Goal: Task Accomplishment & Management: Use online tool/utility

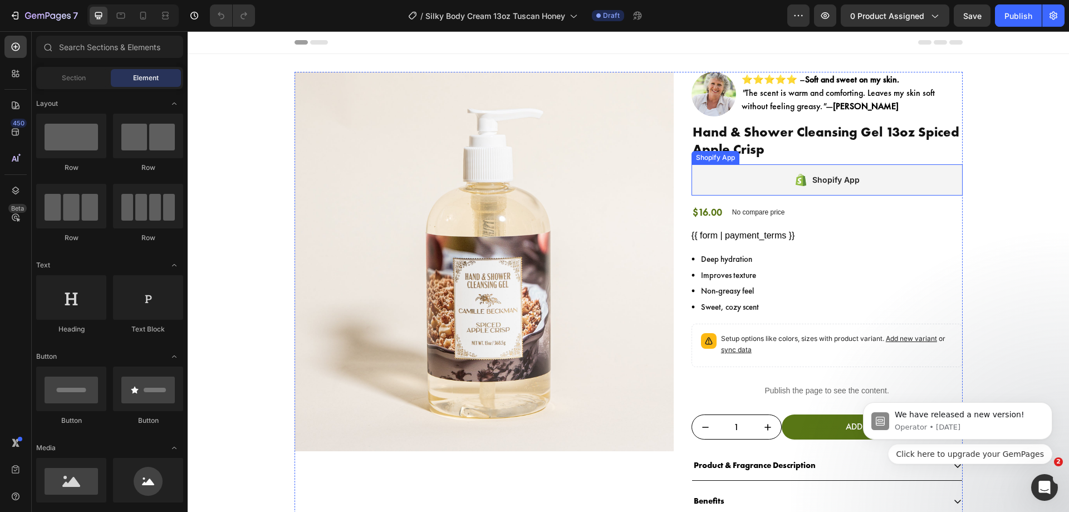
click at [693, 173] on div "Shopify App" at bounding box center [826, 179] width 271 height 31
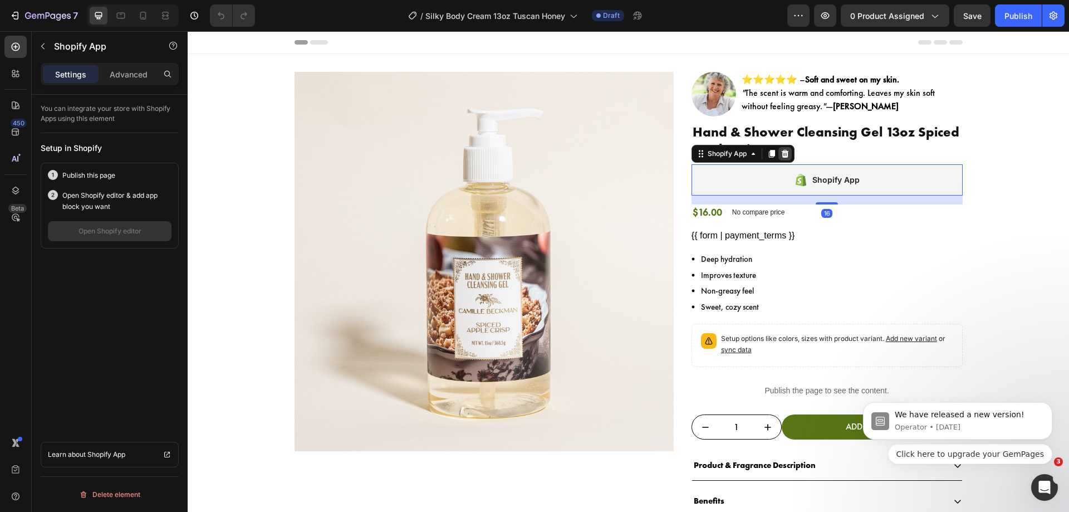
click at [783, 150] on icon at bounding box center [785, 153] width 9 height 9
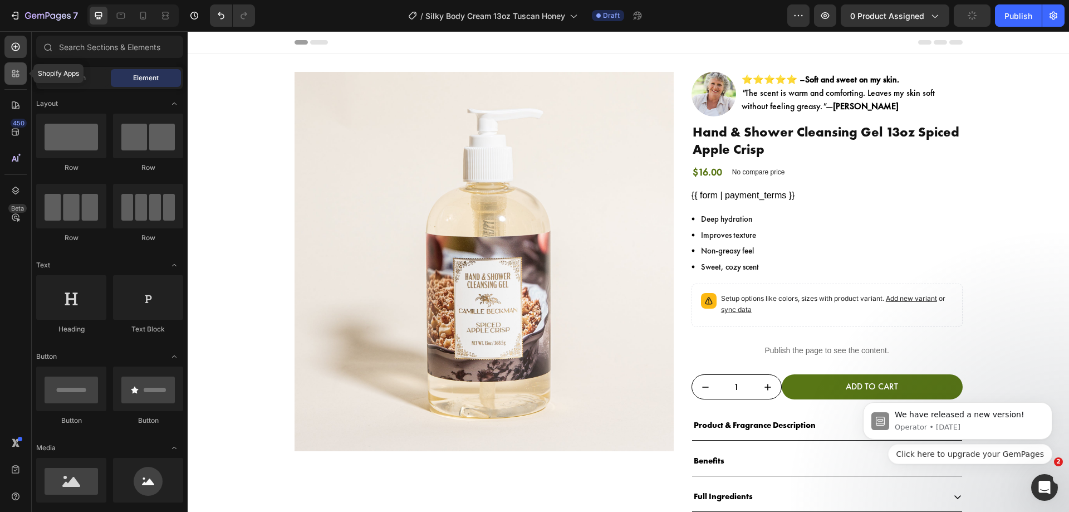
click at [19, 76] on icon at bounding box center [15, 73] width 11 height 11
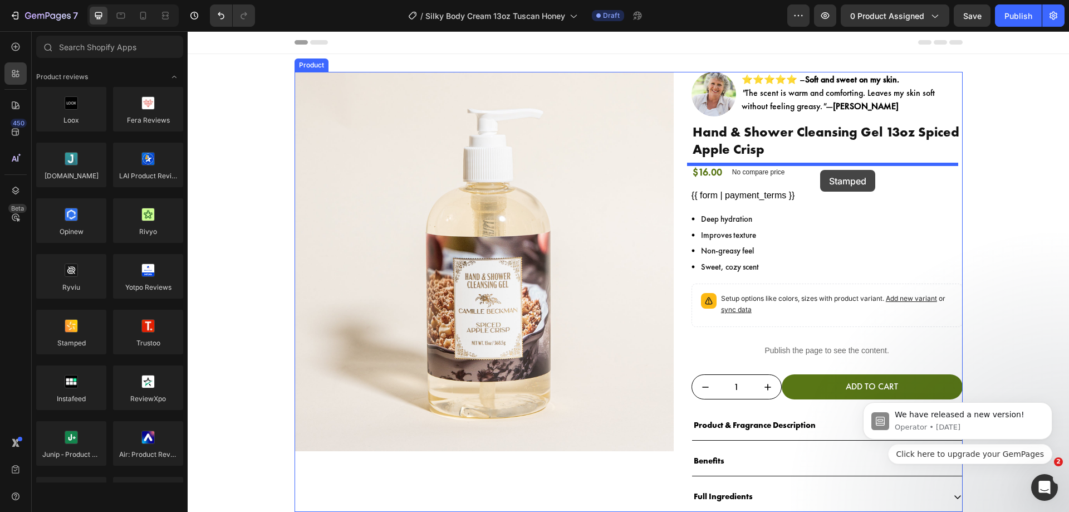
drag, startPoint x: 255, startPoint y: 360, endPoint x: 460, endPoint y: 163, distance: 284.3
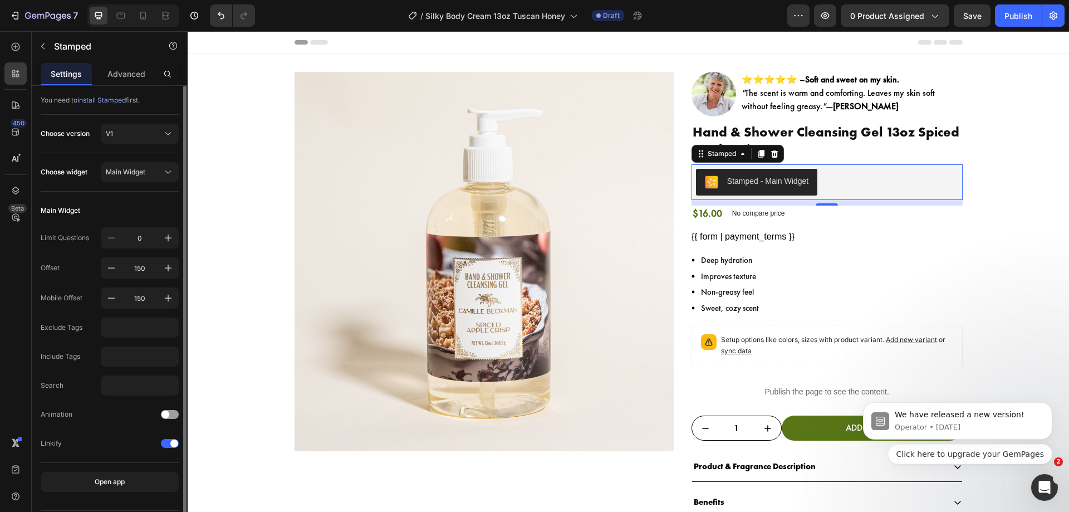
click at [158, 144] on div "Choose version V1" at bounding box center [110, 139] width 138 height 30
click at [158, 142] on button "V1" at bounding box center [140, 134] width 78 height 20
click at [155, 184] on div "V2" at bounding box center [137, 180] width 65 height 10
click at [153, 167] on div "Main Widget" at bounding box center [133, 172] width 55 height 10
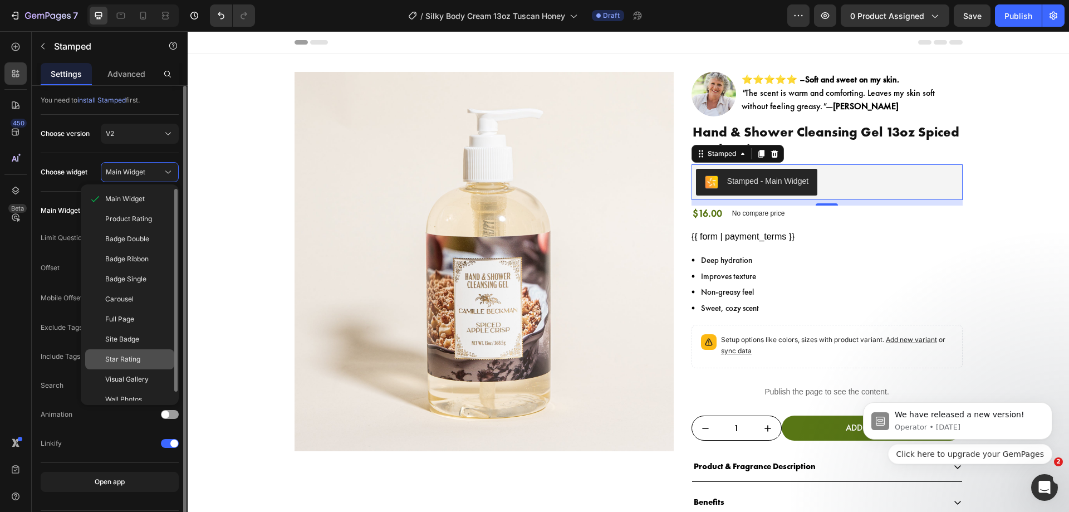
click at [141, 363] on div "Star Rating" at bounding box center [137, 359] width 65 height 10
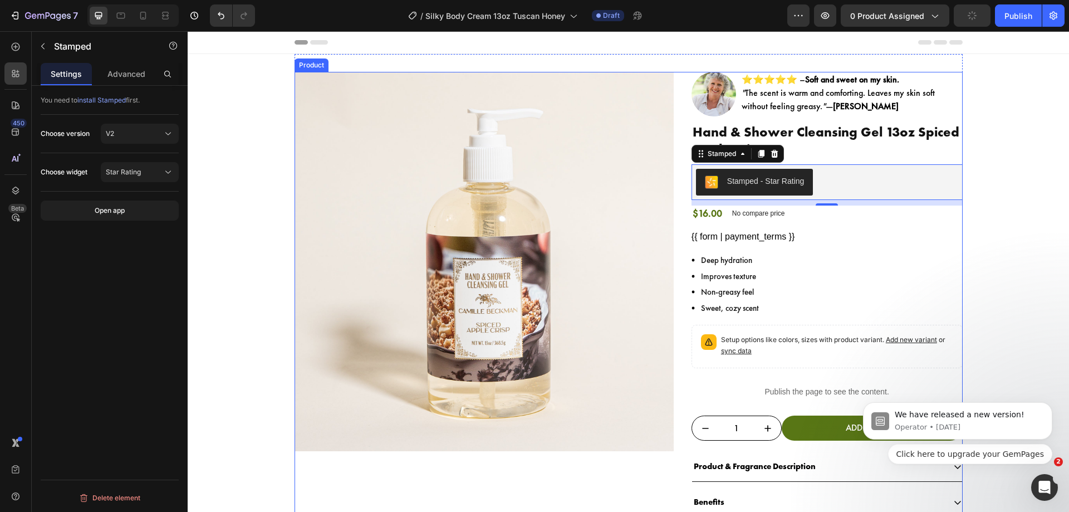
click at [681, 306] on div "Product Images Image ⭐⭐⭐⭐⭐ – Soft and sweet on my skin. " The scent is warm and…" at bounding box center [629, 312] width 668 height 481
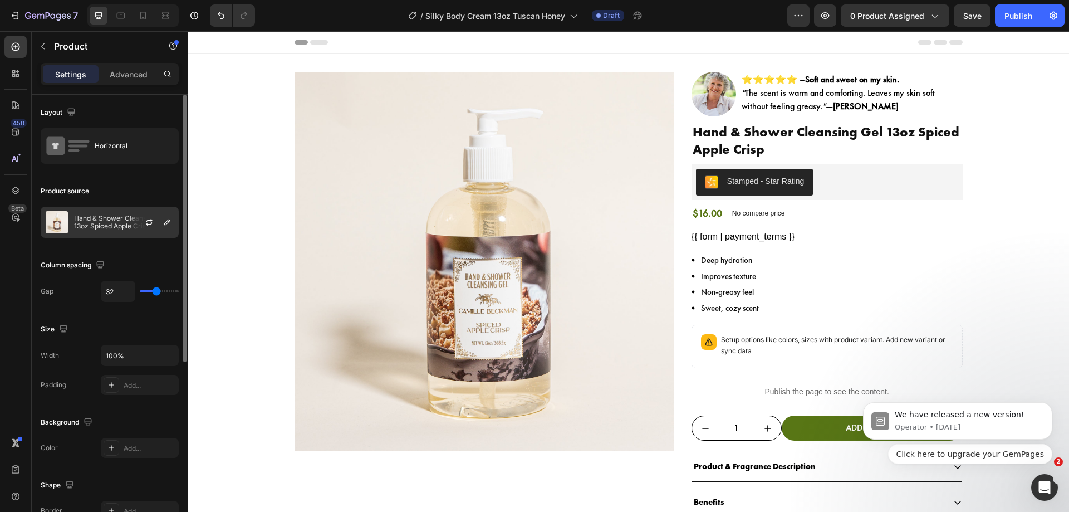
click at [160, 229] on div at bounding box center [153, 222] width 49 height 30
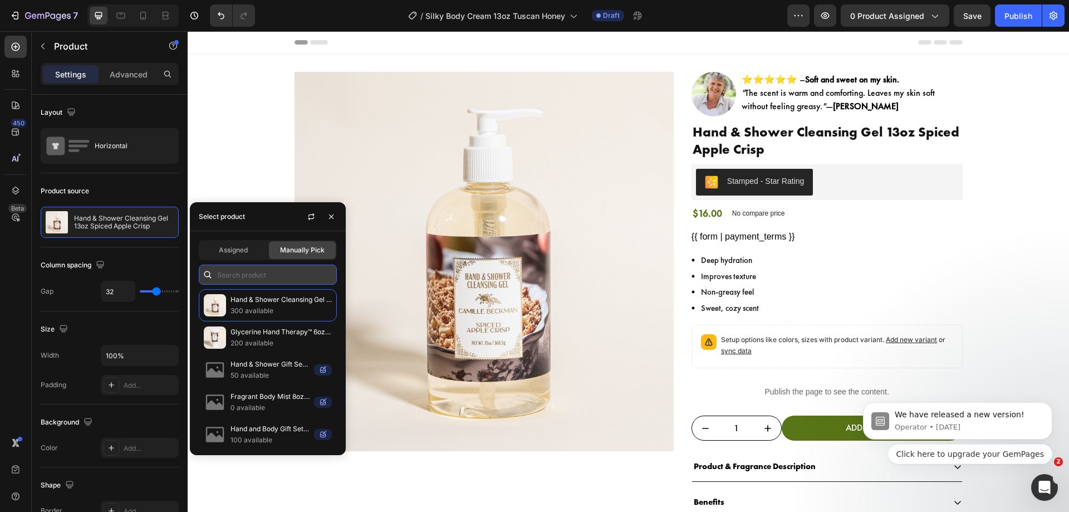
click at [281, 282] on input "text" at bounding box center [268, 274] width 138 height 20
paste input "Silky Body Cream 13oz Tuscan Honey"
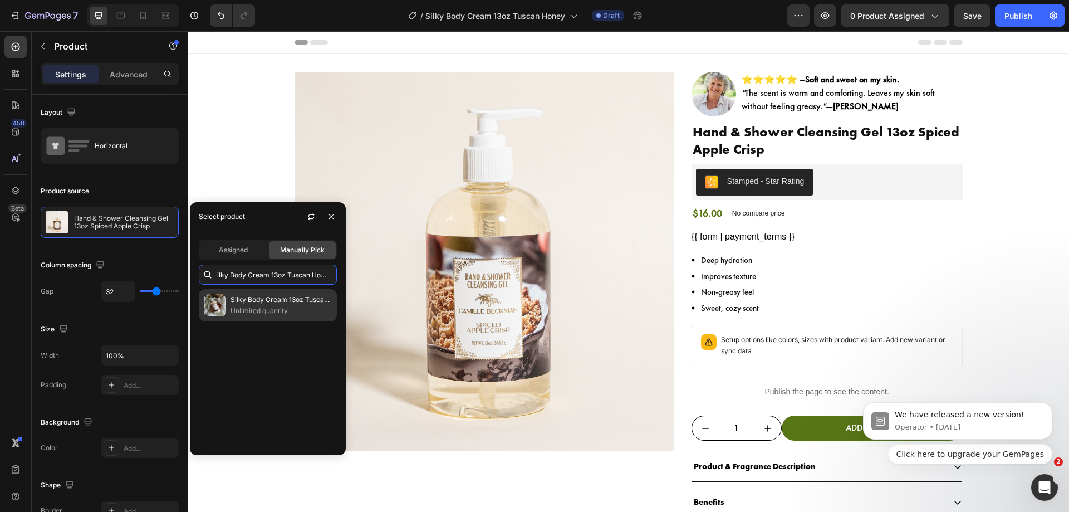
type input "Silky Body Cream 13oz Tuscan Honey"
click at [274, 296] on p "Silky Body Cream 13oz Tuscan Honey" at bounding box center [280, 299] width 101 height 11
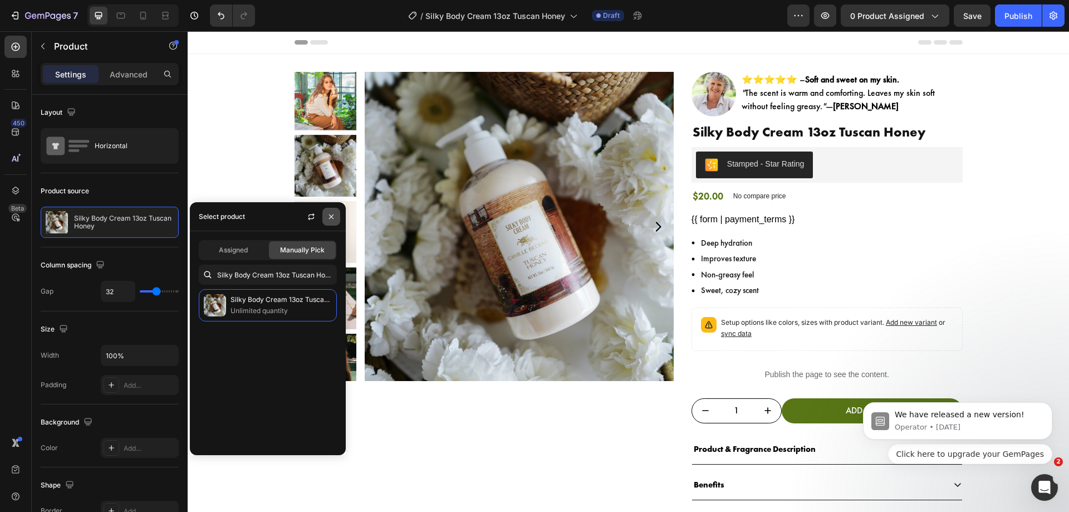
click at [332, 221] on button "button" at bounding box center [331, 217] width 18 height 18
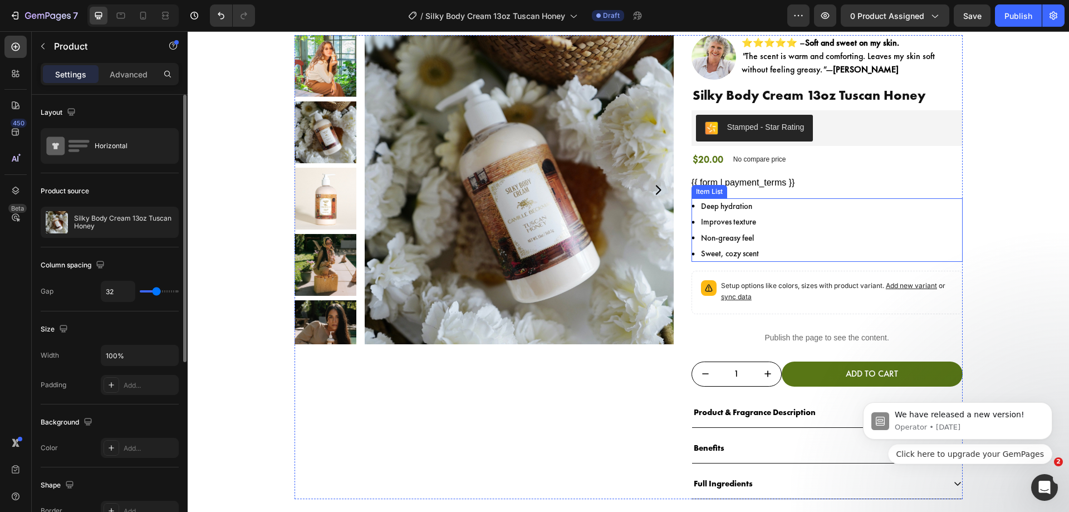
click at [819, 235] on div "Deep hydration Improves texture Non-greasy feel Sweet, cozy scent" at bounding box center [826, 229] width 271 height 63
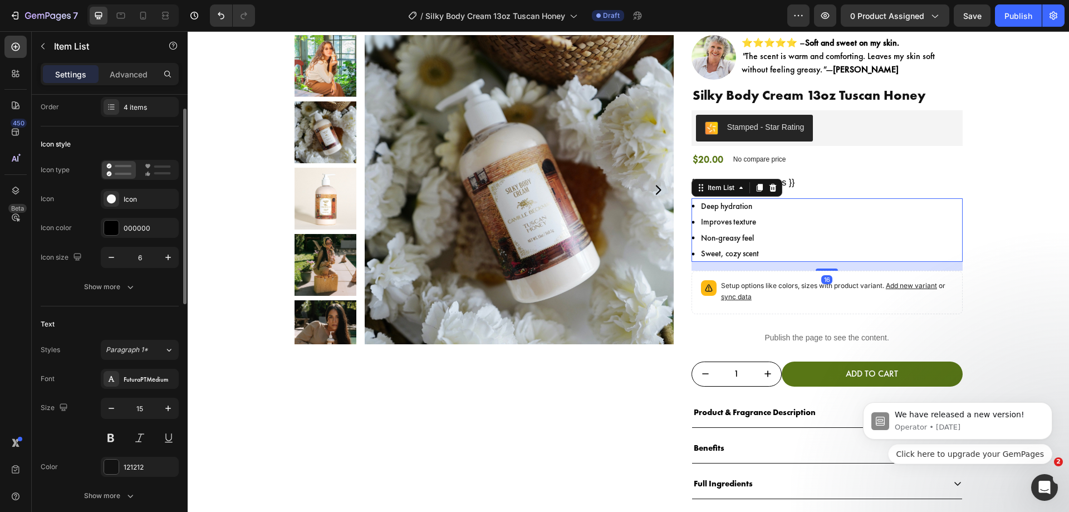
scroll to position [32, 0]
click at [168, 416] on button "button" at bounding box center [168, 408] width 20 height 20
type input "16"
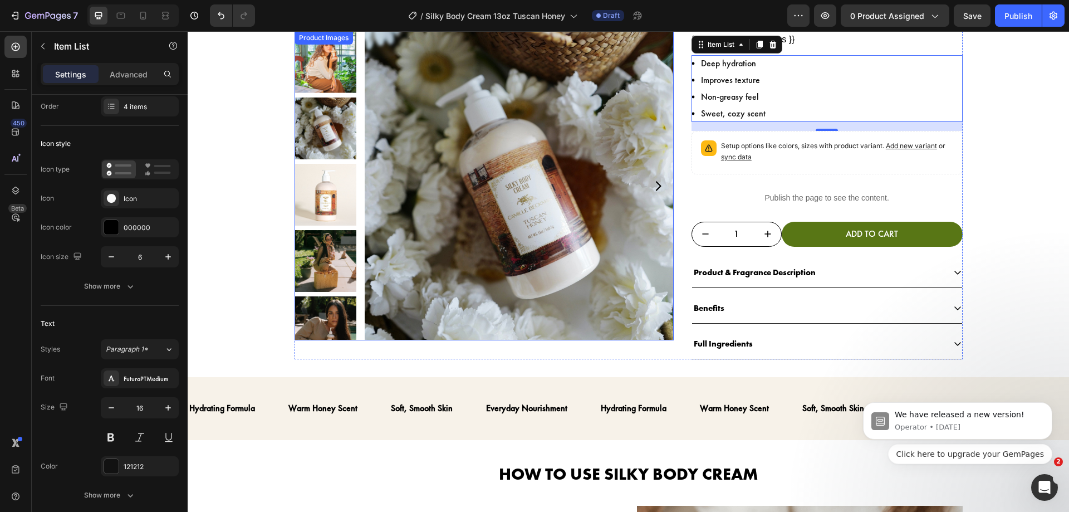
scroll to position [181, 0]
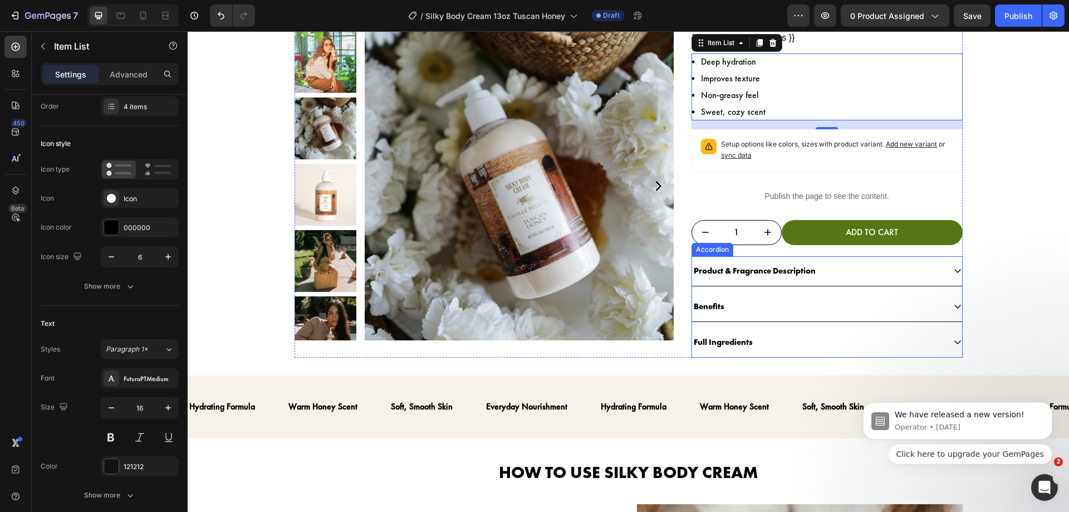
click at [750, 268] on p "Product & Fragrance Description" at bounding box center [755, 270] width 122 height 15
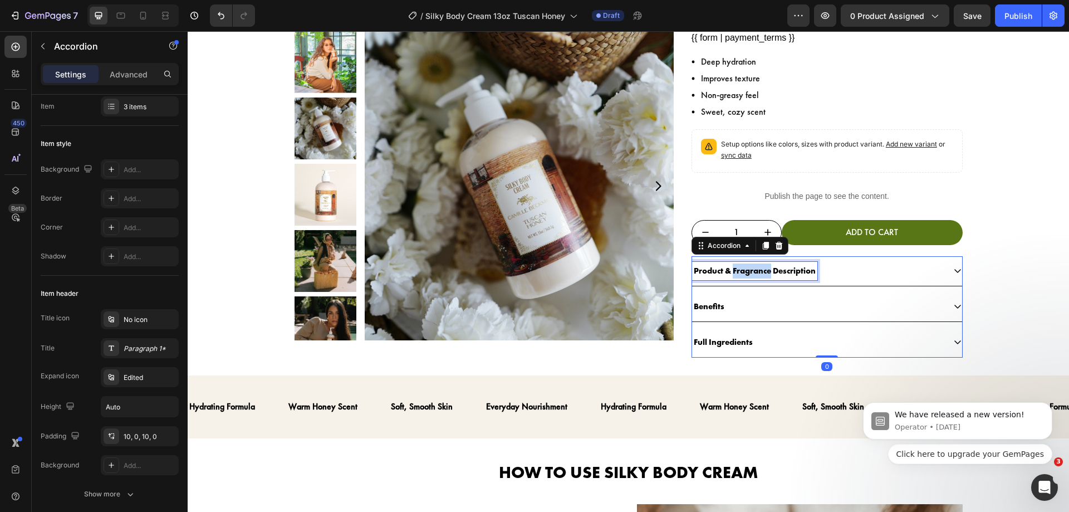
scroll to position [0, 0]
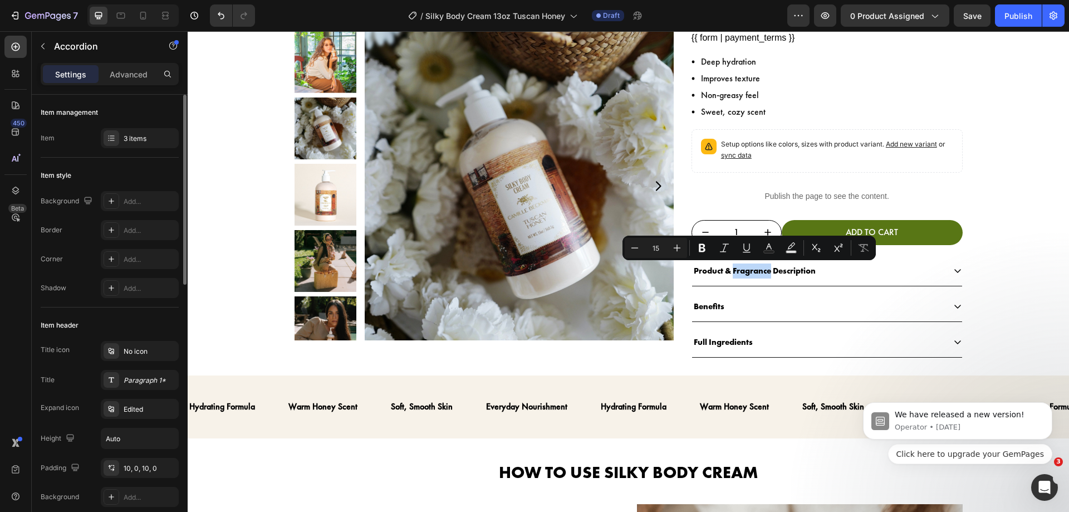
click at [845, 277] on div "Product & Fragrance Description" at bounding box center [818, 271] width 252 height 18
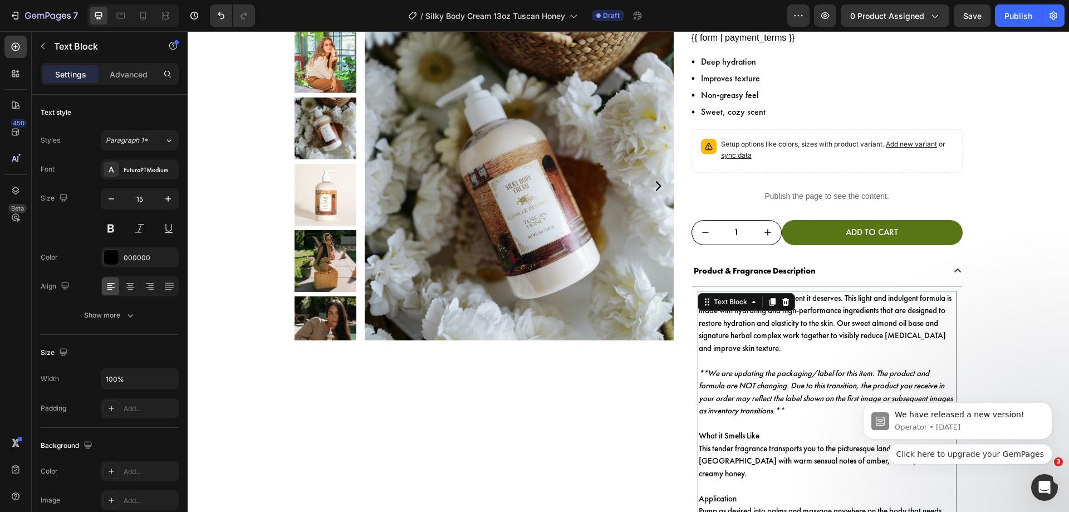
click at [764, 401] on icon "**We are updating the packaging/label for this item. The product and formula ar…" at bounding box center [826, 391] width 254 height 49
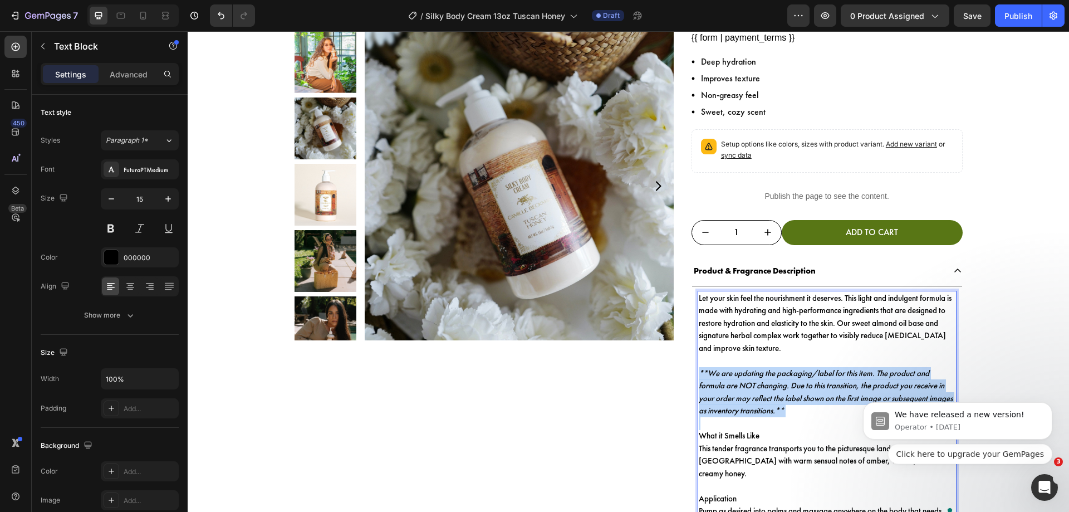
click at [764, 401] on icon "**We are updating the packaging/label for this item. The product and formula ar…" at bounding box center [826, 391] width 254 height 49
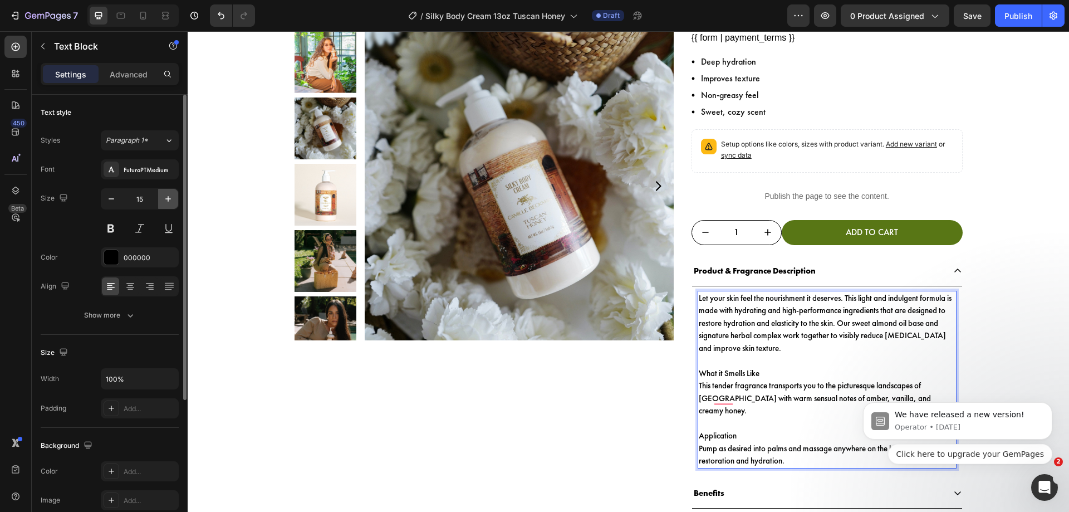
drag, startPoint x: 165, startPoint y: 199, endPoint x: 477, endPoint y: 208, distance: 311.3
click at [165, 199] on icon "button" at bounding box center [168, 198] width 11 height 11
type input "16"
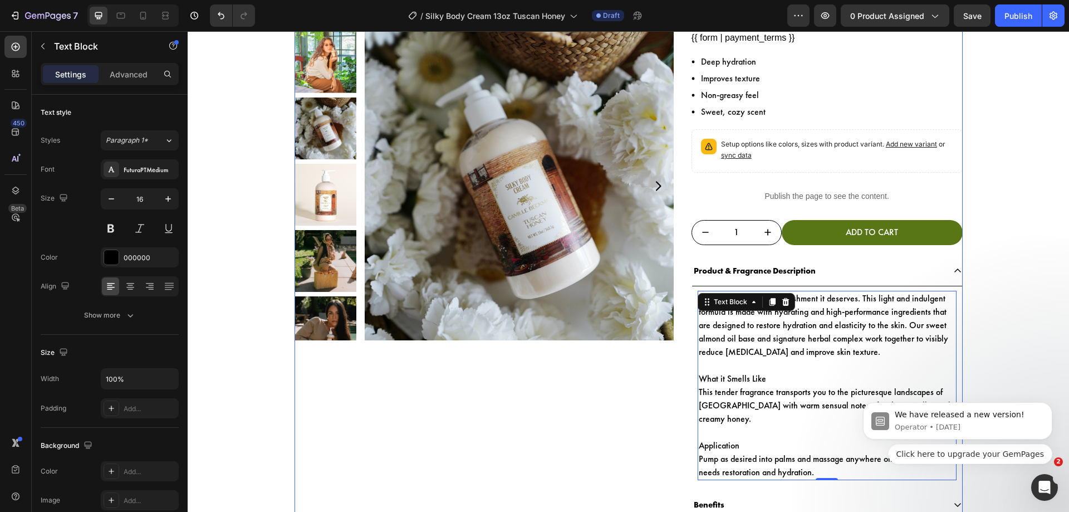
click at [684, 295] on div "Product Images Image ⭐⭐⭐⭐⭐ – Soft and sweet on my skin. " The scent is warm and…" at bounding box center [629, 222] width 668 height 665
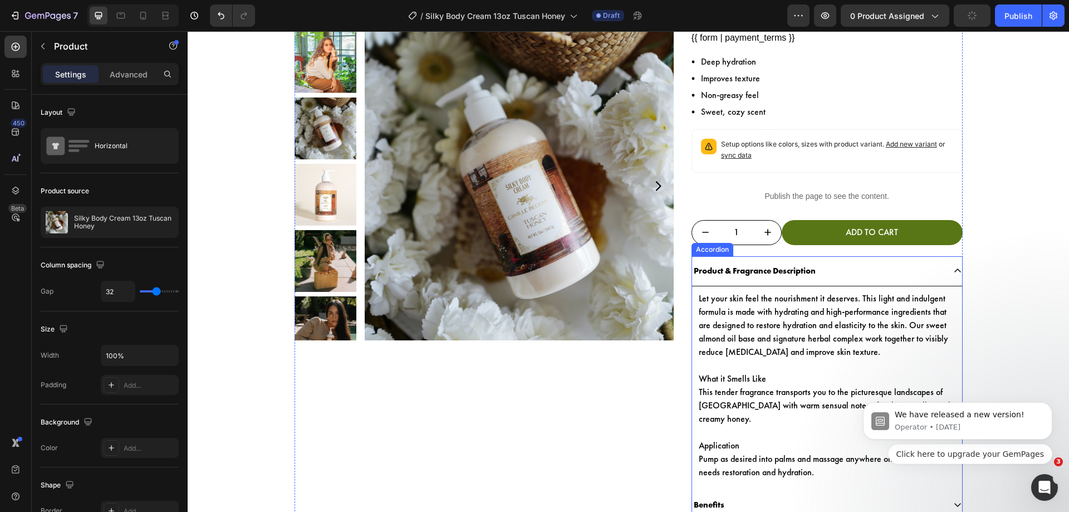
click at [692, 295] on div "Let your skin feel the nourishment it deserves. This light and indulgent formul…" at bounding box center [827, 385] width 270 height 198
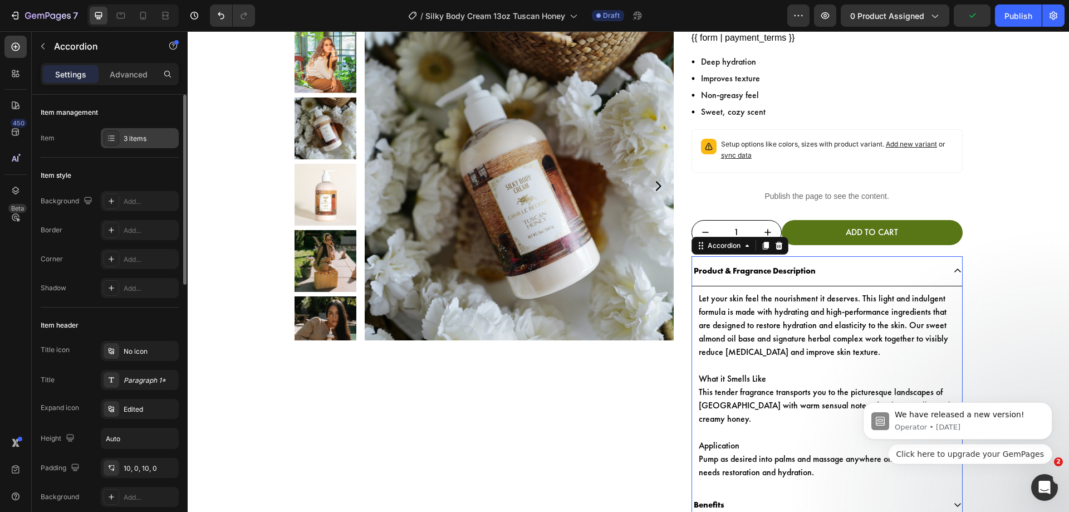
click at [129, 144] on div "3 items" at bounding box center [140, 138] width 78 height 20
click at [126, 376] on div "Paragraph 1*" at bounding box center [150, 380] width 52 height 10
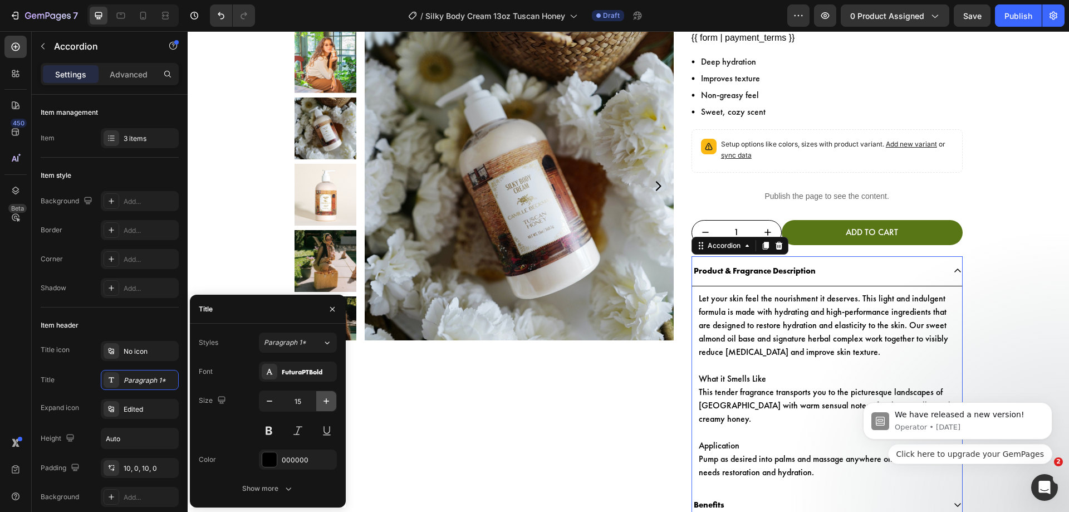
click at [323, 400] on icon "button" at bounding box center [326, 400] width 11 height 11
type input "16"
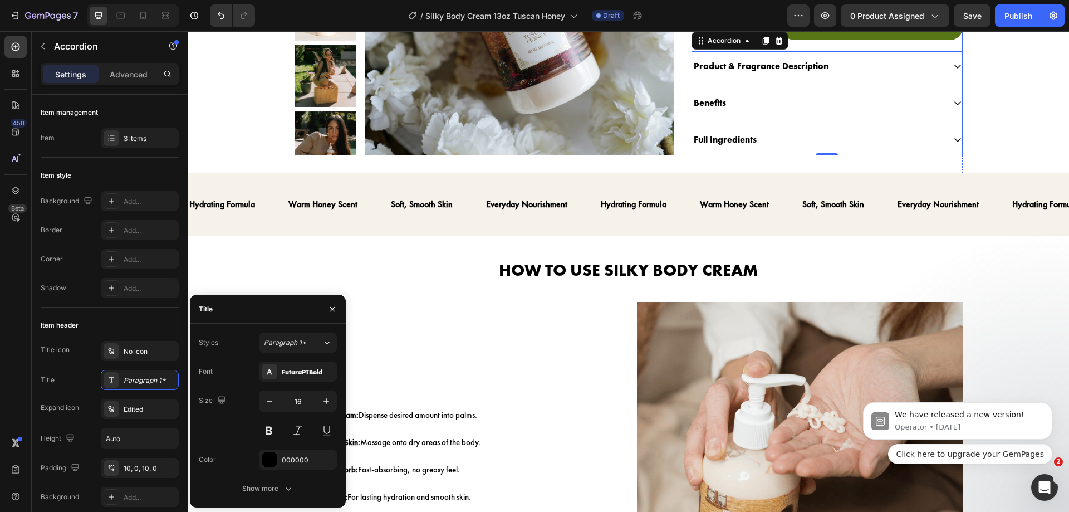
scroll to position [388, 0]
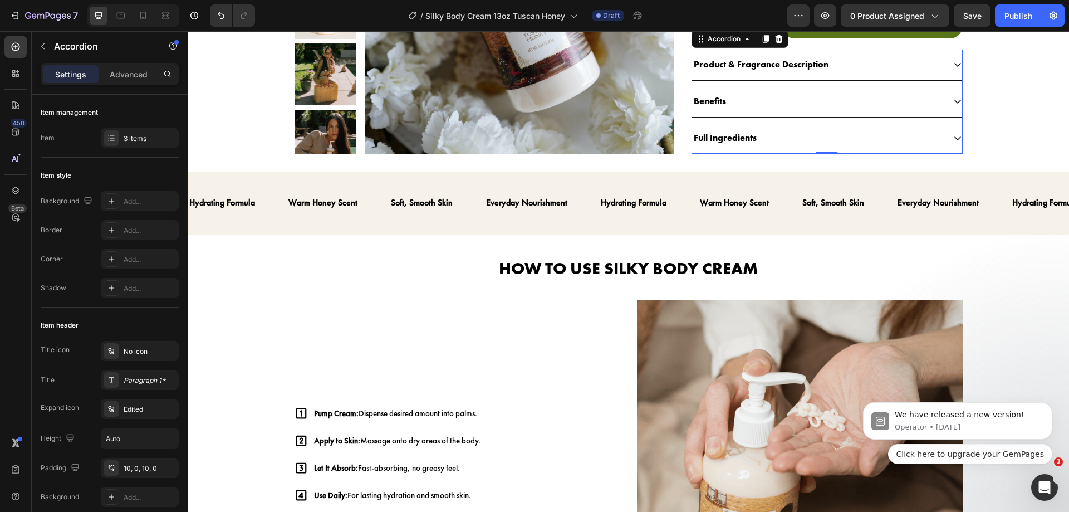
click at [727, 106] on div "Benefits" at bounding box center [818, 101] width 252 height 19
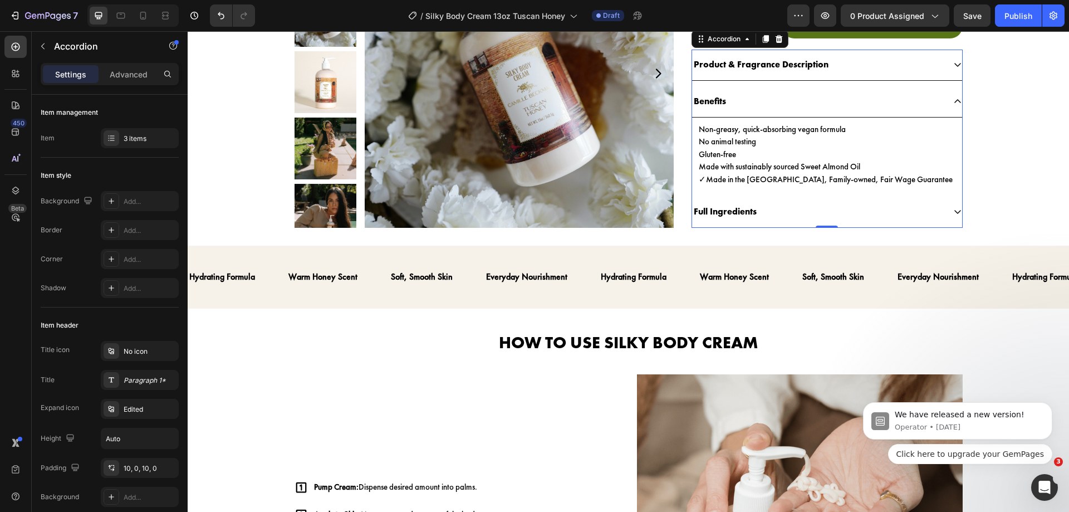
click at [727, 106] on div "Benefits" at bounding box center [818, 101] width 252 height 19
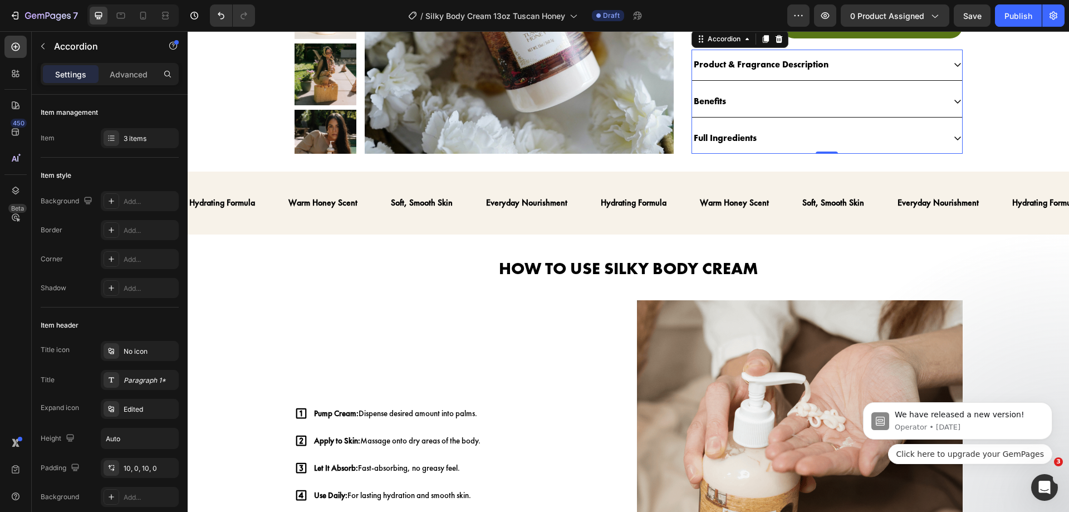
click at [738, 108] on div "Benefits" at bounding box center [818, 101] width 252 height 19
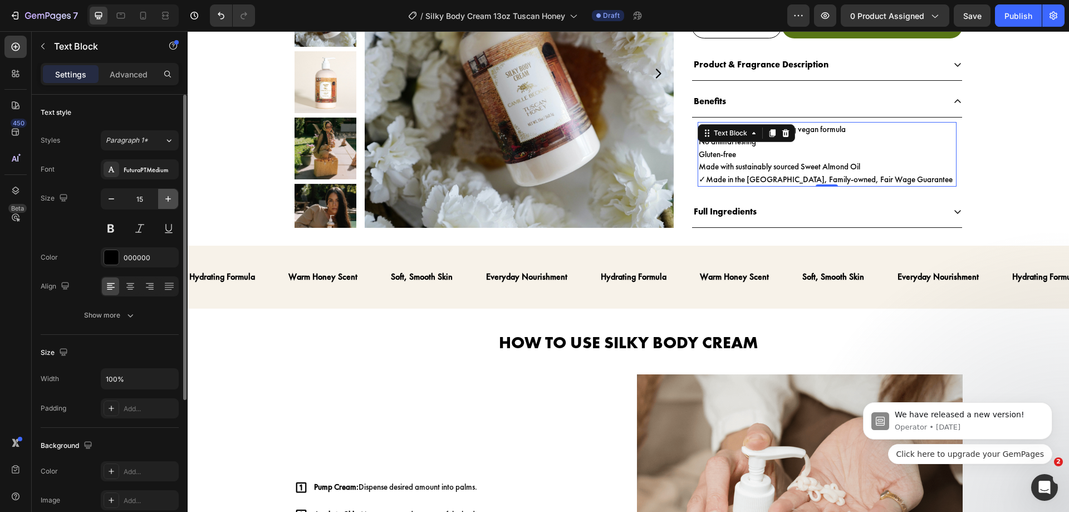
drag, startPoint x: 160, startPoint y: 200, endPoint x: 267, endPoint y: 169, distance: 111.9
click at [160, 200] on button "button" at bounding box center [168, 199] width 20 height 20
type input "16"
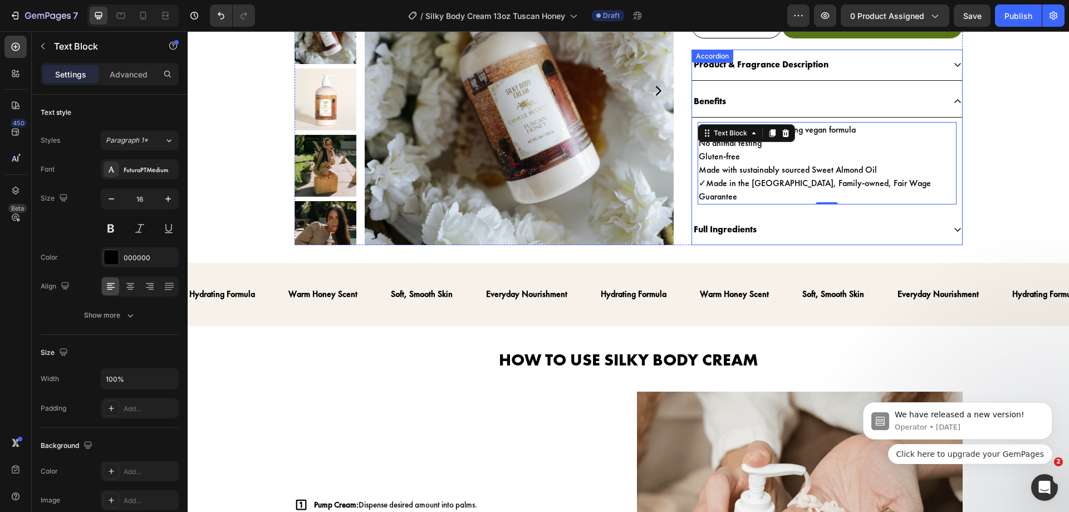
click at [725, 222] on p "Full Ingredients" at bounding box center [725, 230] width 63 height 16
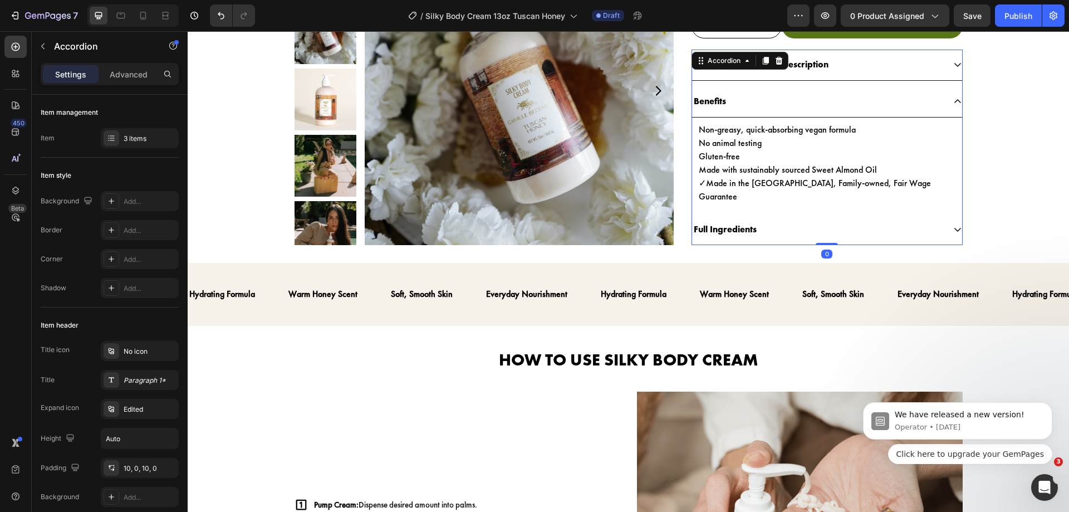
click at [788, 220] on div "Full Ingredients" at bounding box center [818, 229] width 252 height 19
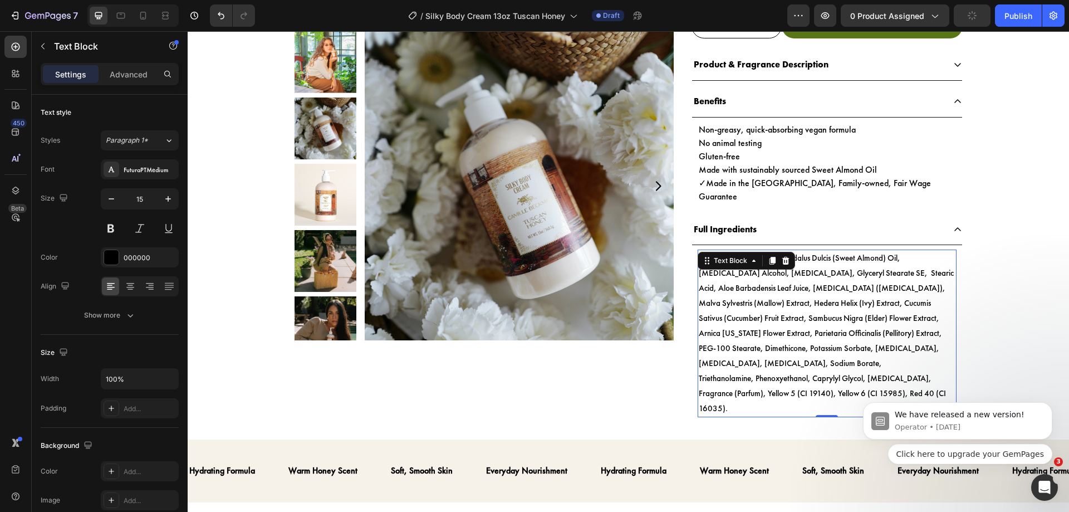
click at [788, 249] on div "Water (Aqua), Prunus Amygdalus Dulcis (Sweet Almond) Oil, [MEDICAL_DATA] Alcoho…" at bounding box center [827, 333] width 259 height 168
drag, startPoint x: 169, startPoint y: 197, endPoint x: 122, endPoint y: 374, distance: 183.1
click at [169, 197] on icon "button" at bounding box center [168, 198] width 11 height 11
type input "16"
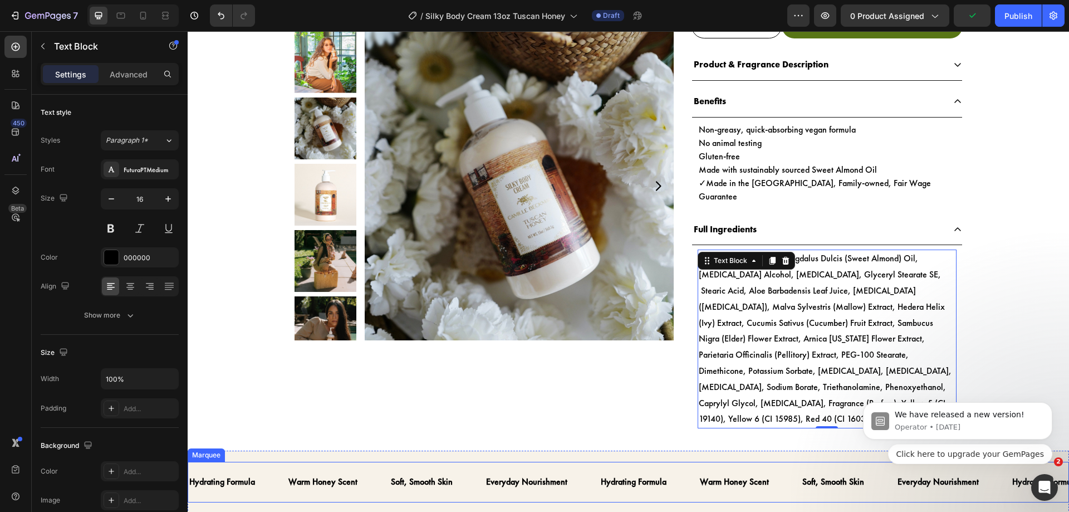
click at [375, 468] on div "Warm Honey Scent Text" at bounding box center [338, 481] width 102 height 27
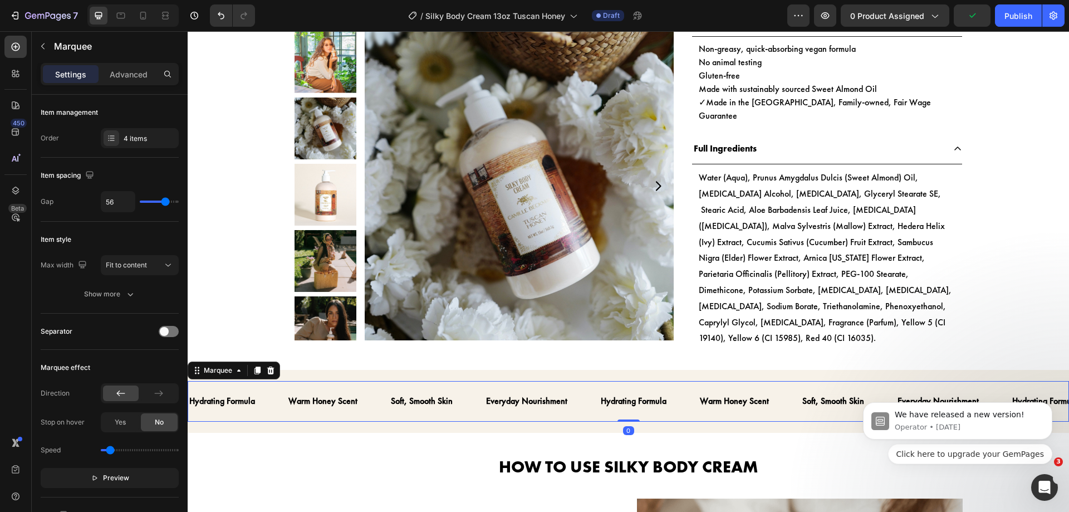
scroll to position [474, 0]
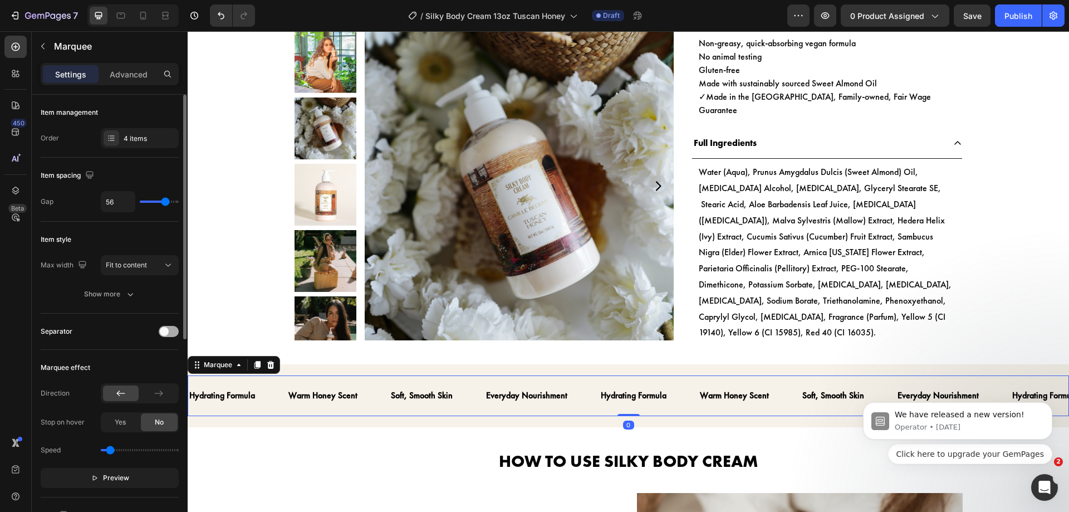
click at [160, 335] on div at bounding box center [169, 331] width 20 height 11
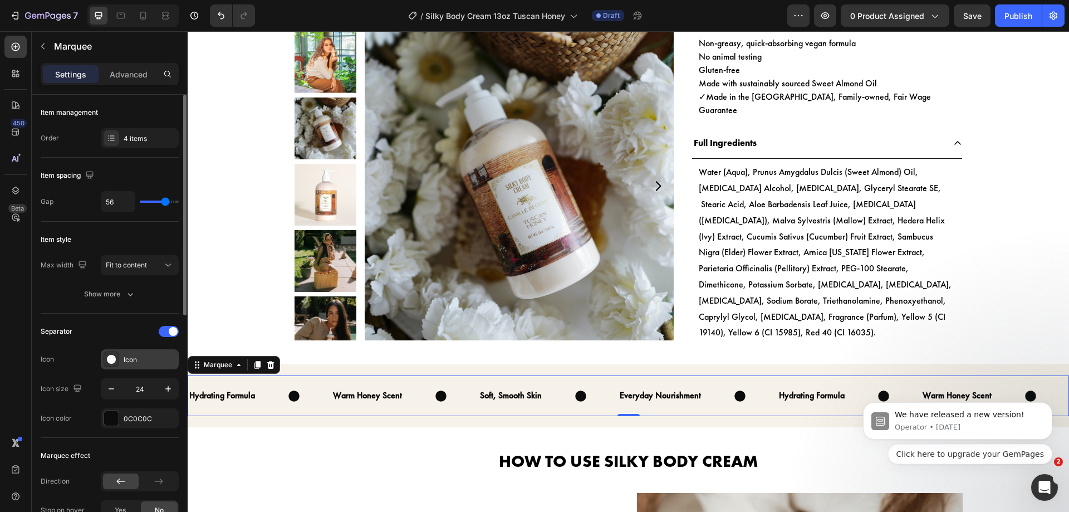
click at [139, 363] on div "Icon" at bounding box center [150, 360] width 52 height 10
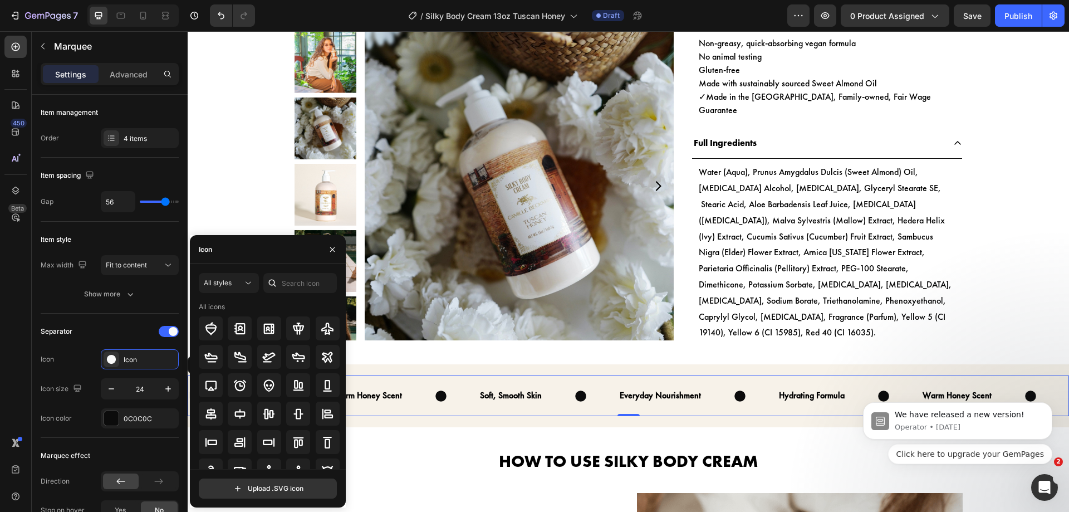
click at [277, 281] on icon at bounding box center [272, 282] width 11 height 11
click at [289, 282] on input "text" at bounding box center [299, 283] width 73 height 20
type input "check"
click at [239, 443] on icon at bounding box center [240, 442] width 12 height 12
click at [332, 253] on icon "button" at bounding box center [332, 249] width 9 height 9
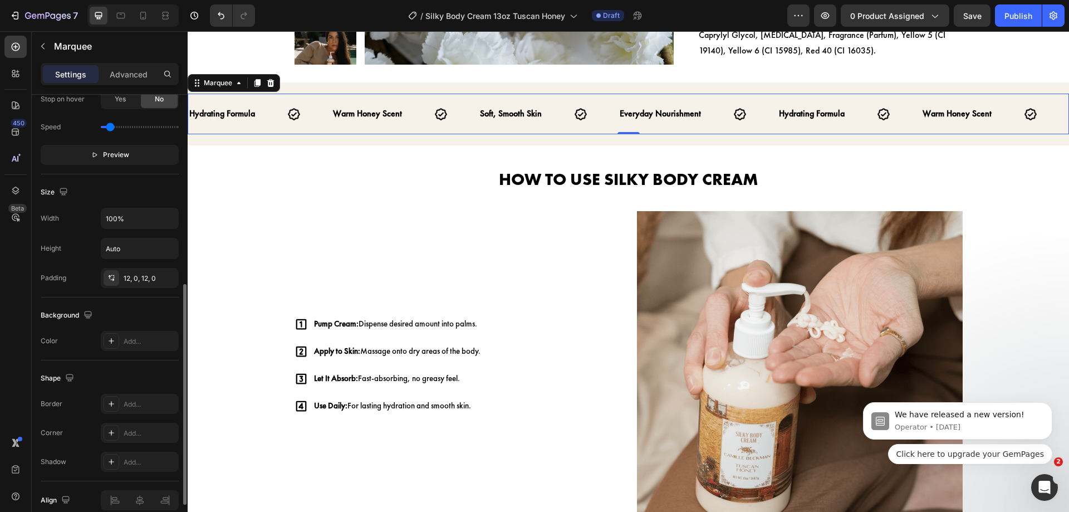
scroll to position [421, 0]
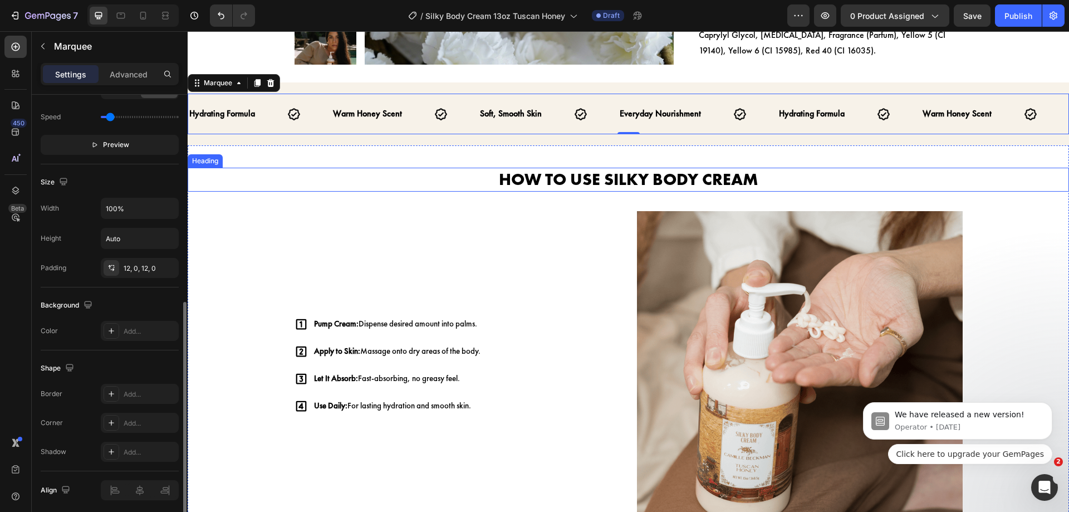
click at [492, 168] on h2 "How to Use Silky Body Cream" at bounding box center [628, 180] width 881 height 24
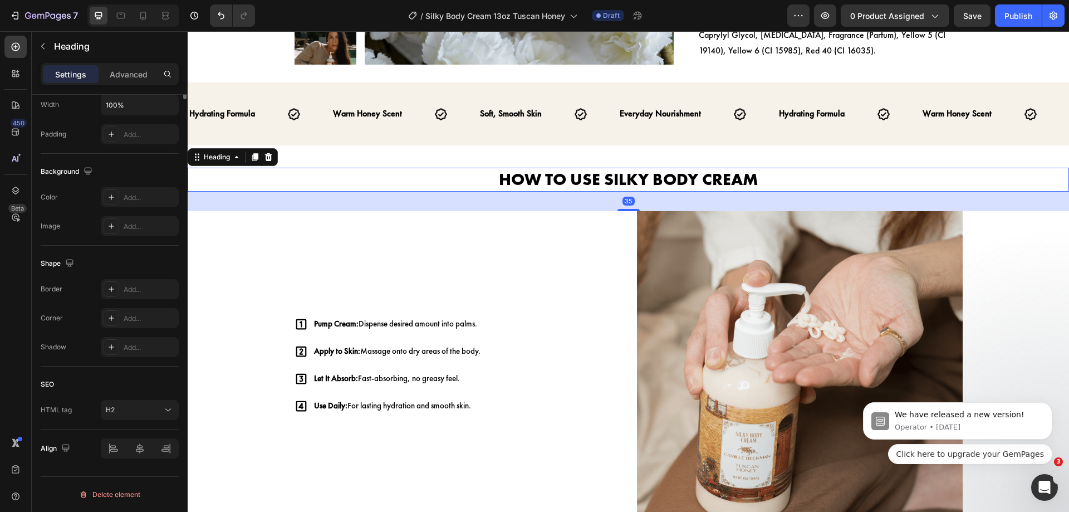
scroll to position [0, 0]
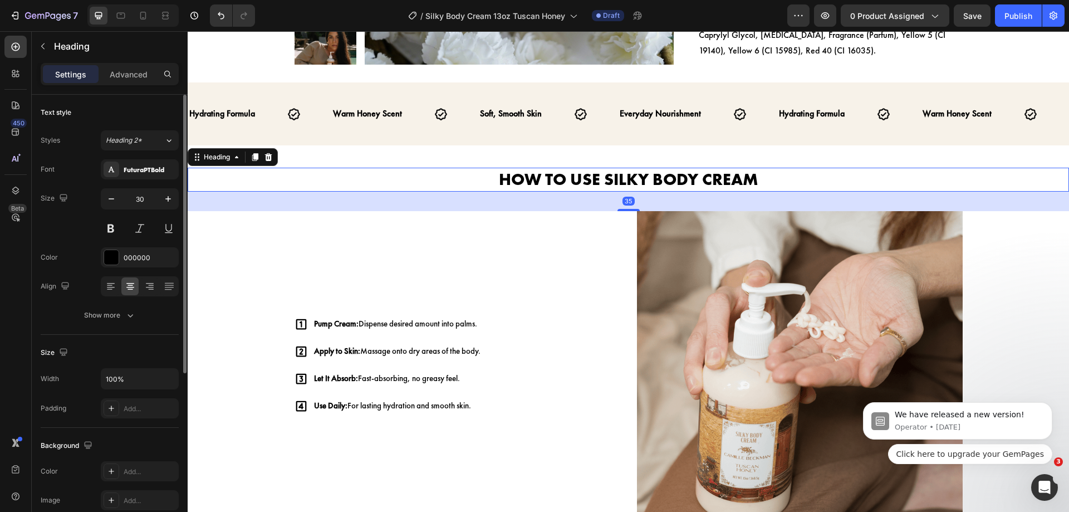
click at [492, 168] on h2 "How to Use Silky Body Cream" at bounding box center [628, 180] width 881 height 24
click at [492, 169] on p "How to Use Silky Body Cream" at bounding box center [628, 180] width 879 height 22
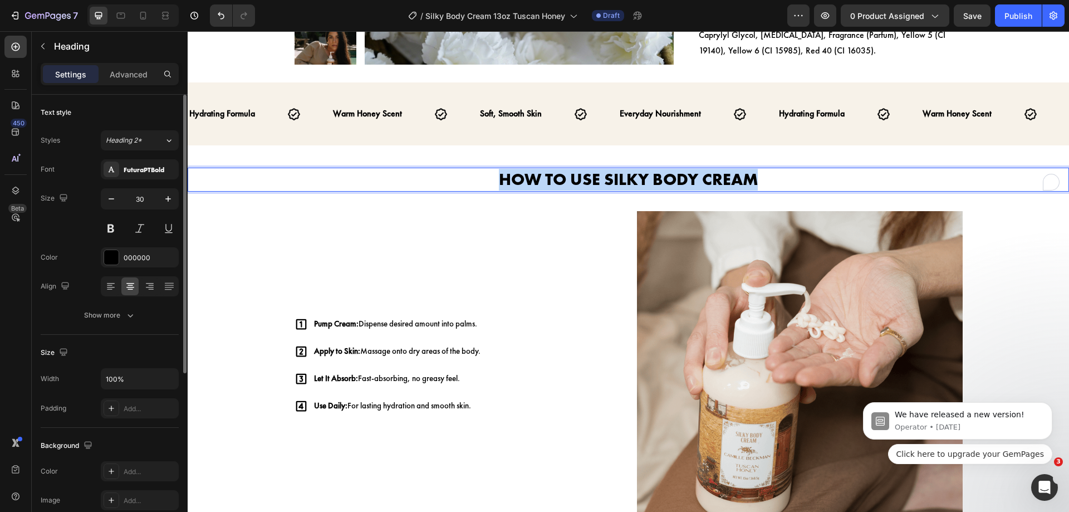
click at [492, 169] on p "How to Use Silky Body Cream" at bounding box center [628, 180] width 879 height 22
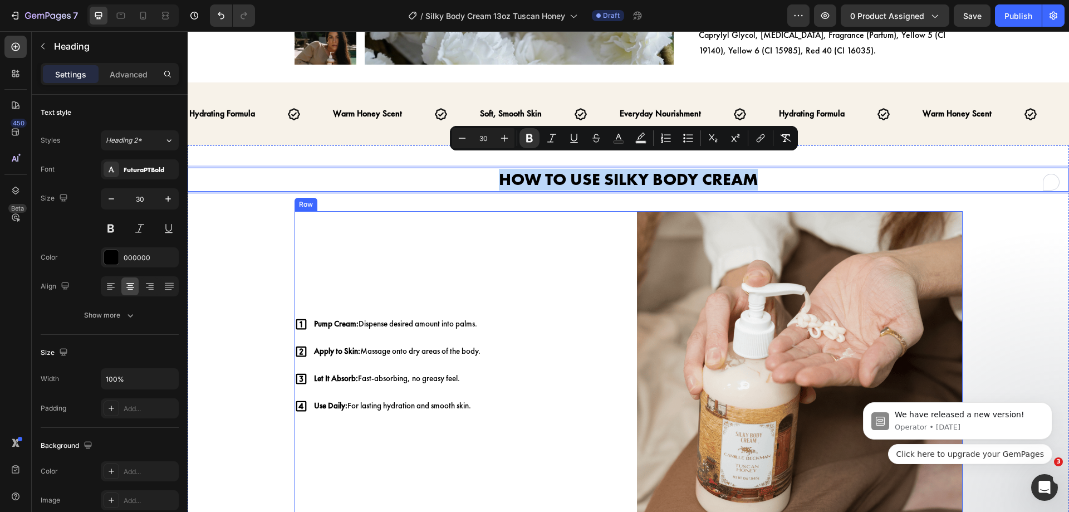
click at [492, 222] on div "Pump Cream: Dispense desired amount into palms. Apply to Skin: Massage onto dry…" at bounding box center [458, 374] width 326 height 326
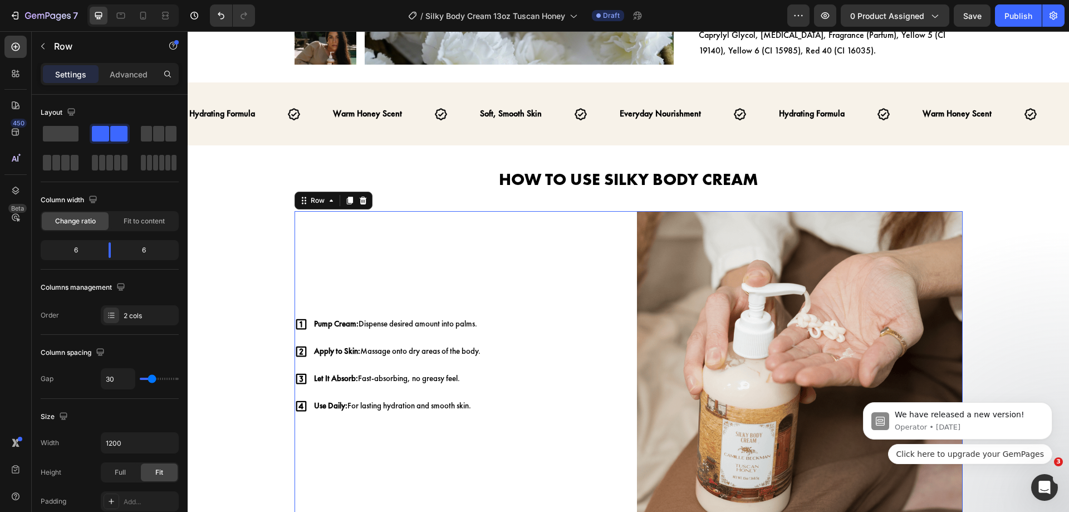
scroll to position [874, 0]
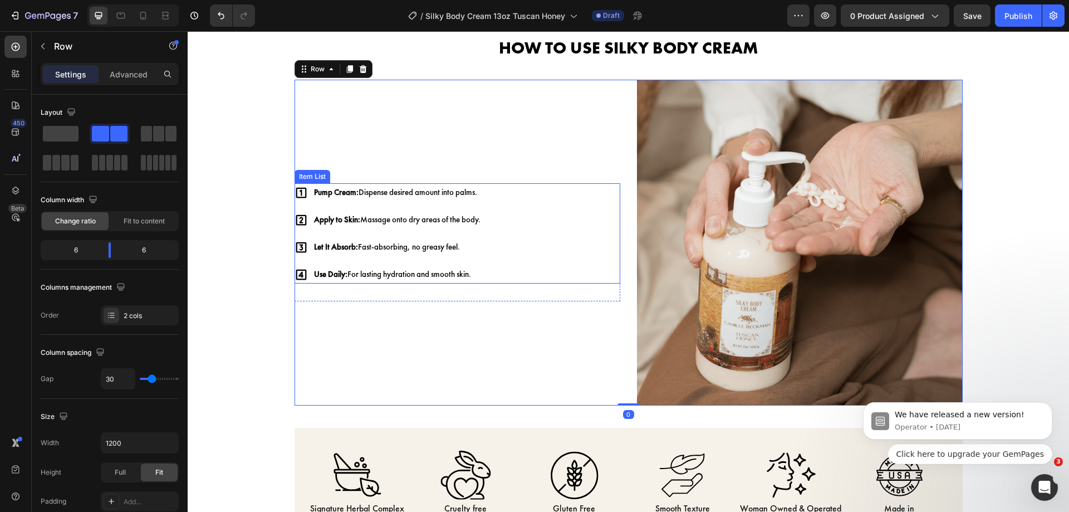
click at [517, 269] on div "Pump Cream: Dispense desired amount into palms. Apply to Skin: Massage onto dry…" at bounding box center [458, 233] width 326 height 100
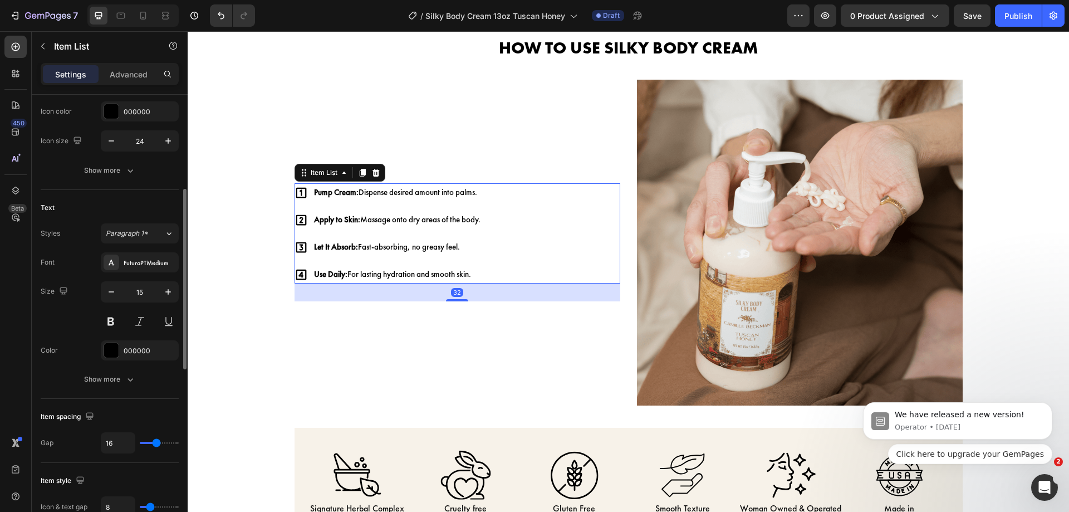
scroll to position [239, 0]
click at [163, 295] on button "button" at bounding box center [168, 287] width 20 height 20
type input "16"
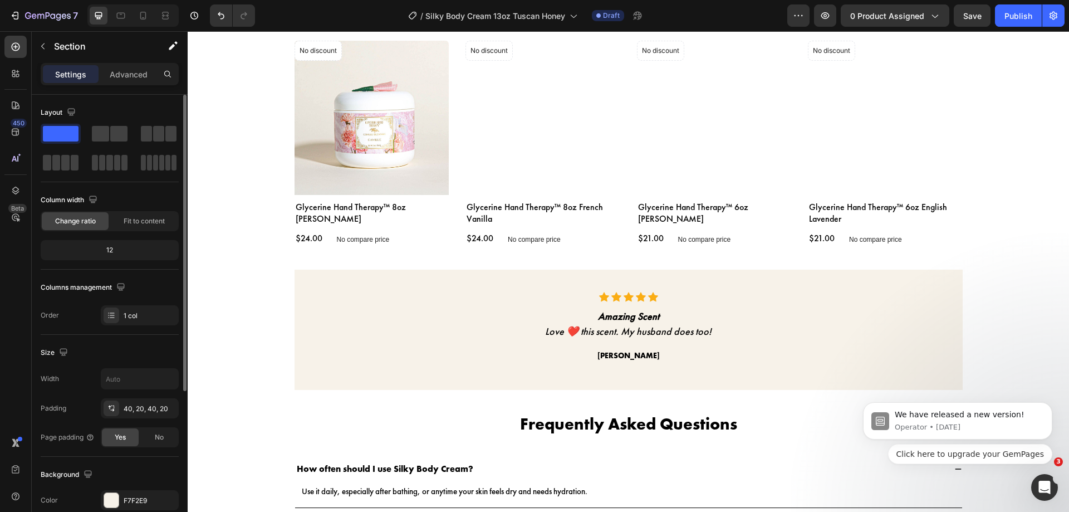
scroll to position [1836, 0]
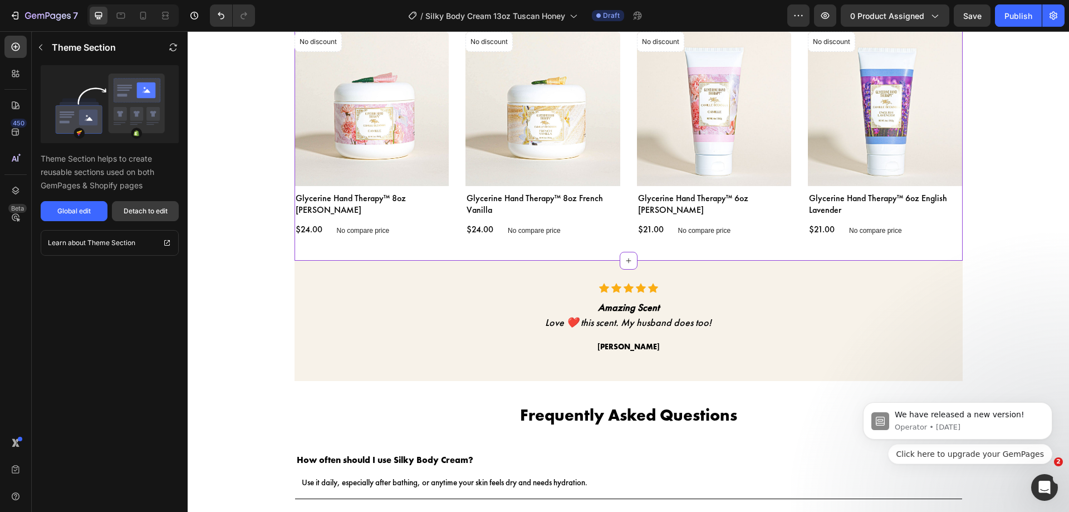
click at [155, 213] on div "Detach to edit" at bounding box center [146, 211] width 44 height 10
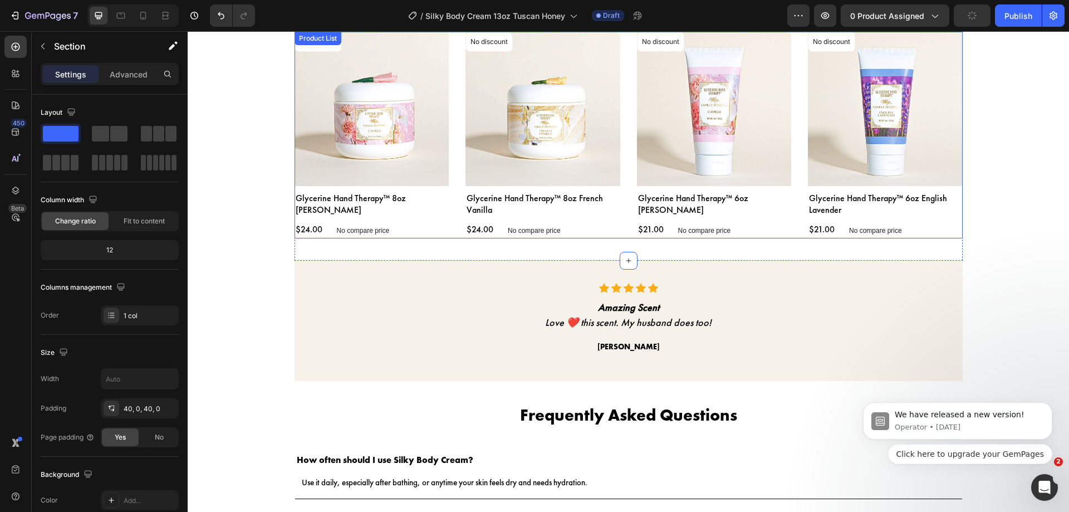
click at [452, 173] on div "No discount Not be displayed when published Product Badge Product Images Glycer…" at bounding box center [629, 135] width 668 height 207
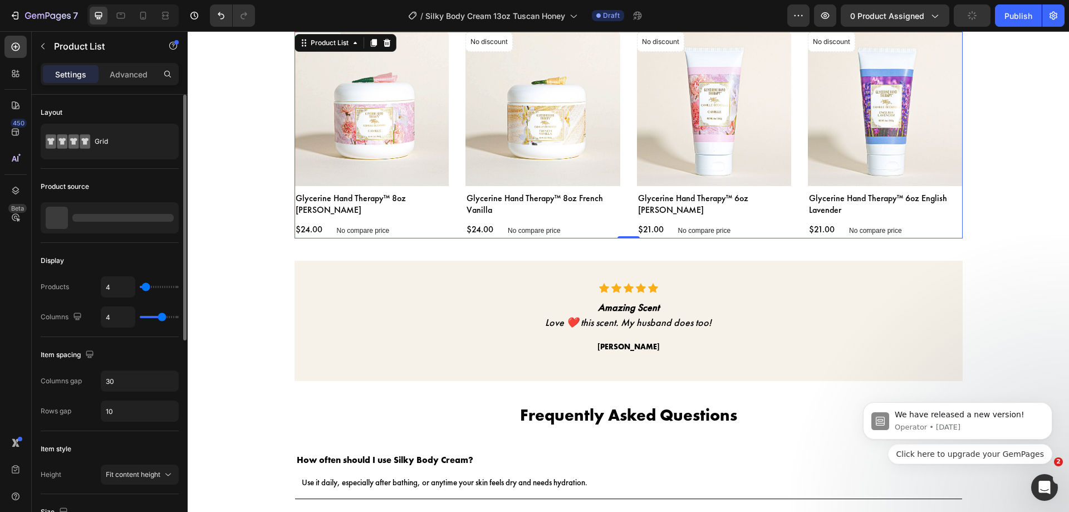
click at [163, 215] on div at bounding box center [122, 218] width 101 height 8
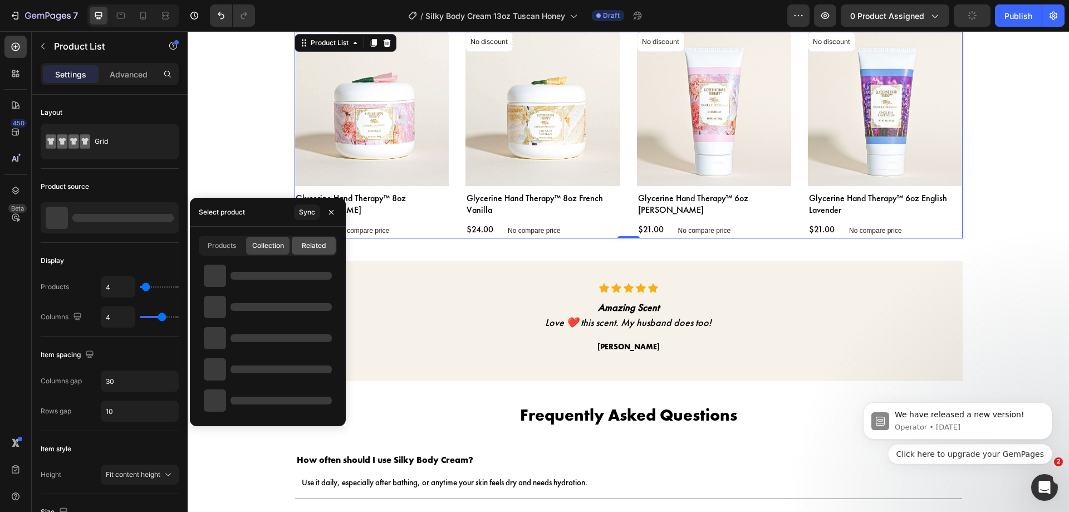
click at [304, 252] on div "Related" at bounding box center [314, 246] width 44 height 18
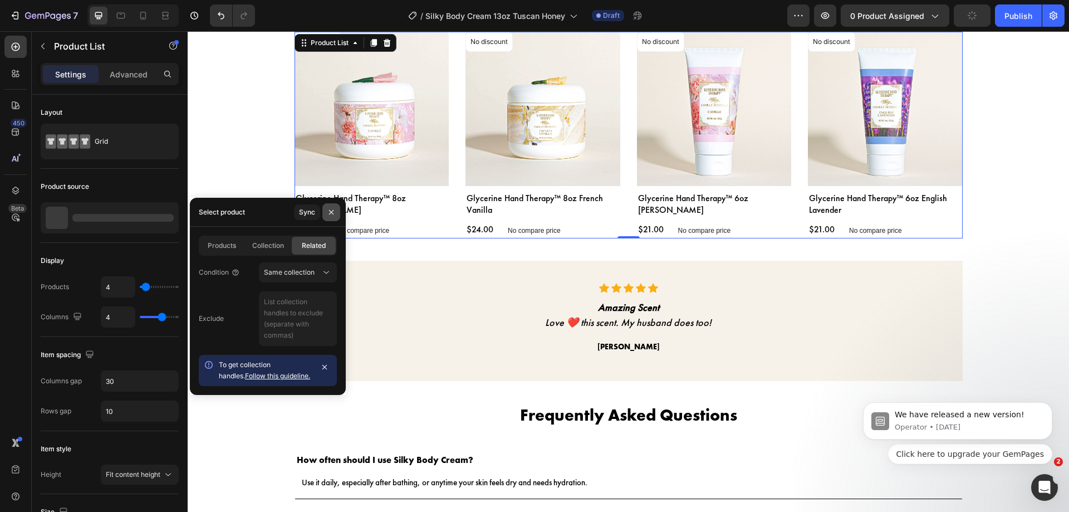
click at [333, 208] on icon "button" at bounding box center [331, 212] width 9 height 9
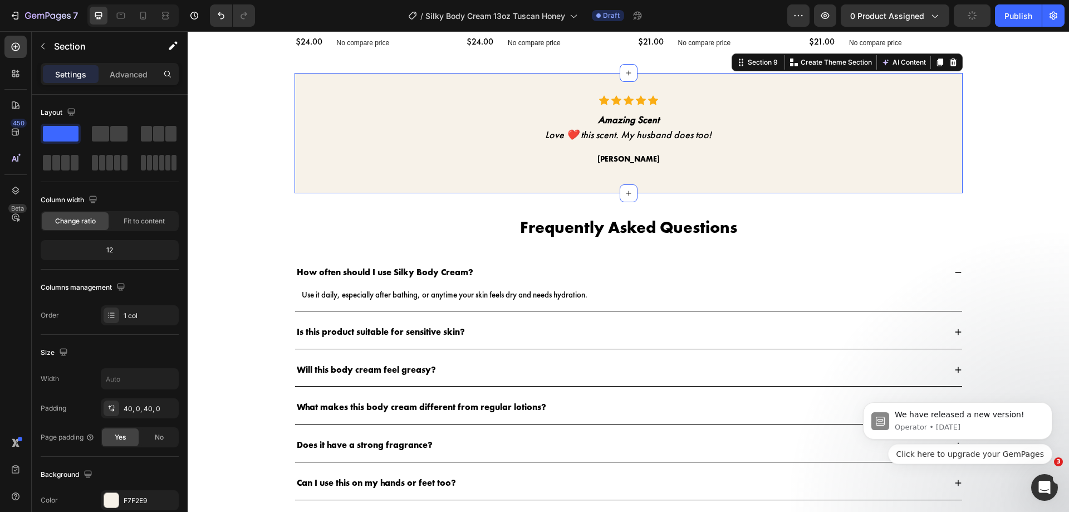
scroll to position [2024, 0]
click at [589, 124] on p "Amazing Scent" at bounding box center [628, 118] width 443 height 15
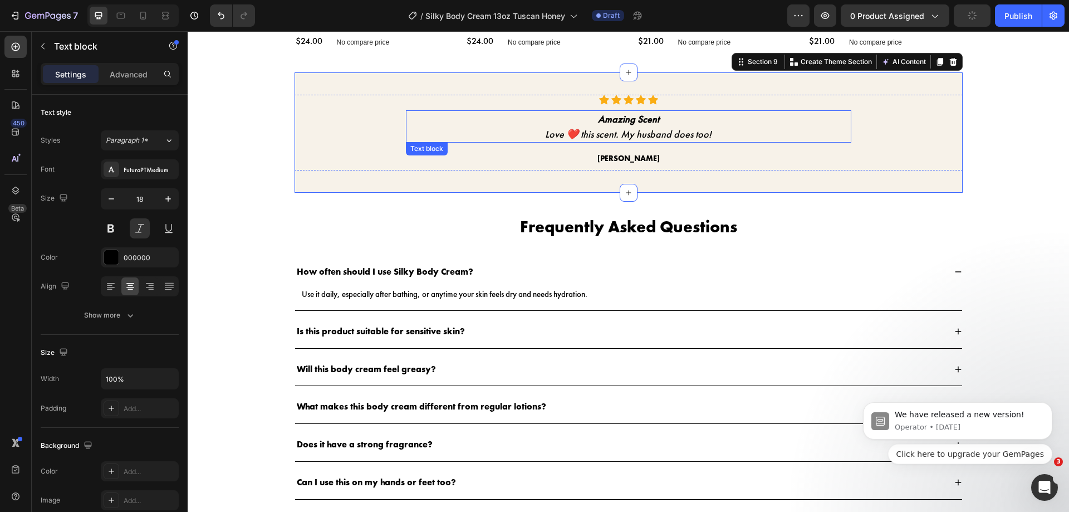
click at [589, 124] on p "Amazing Scent" at bounding box center [628, 118] width 443 height 15
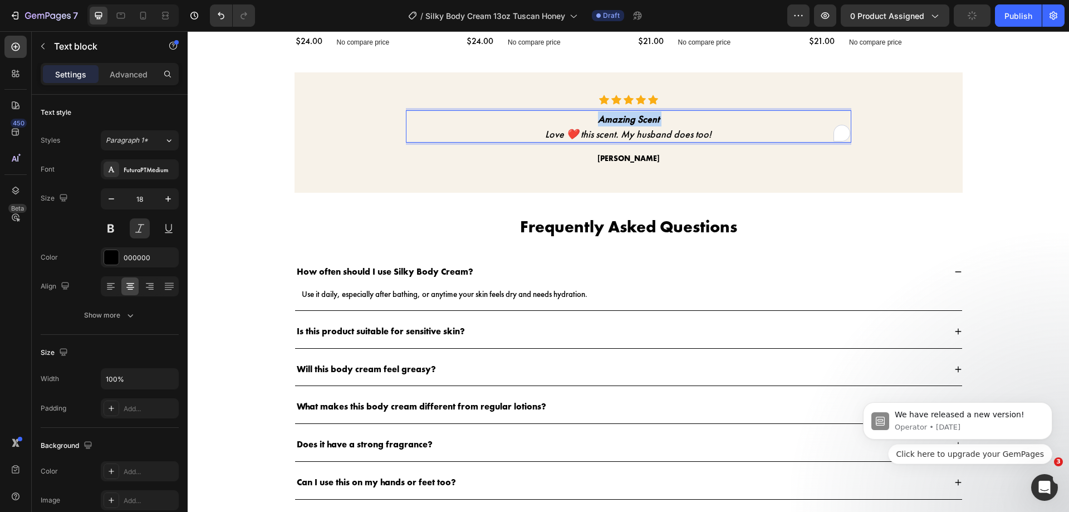
click at [589, 124] on p "Amazing Scent" at bounding box center [628, 118] width 443 height 15
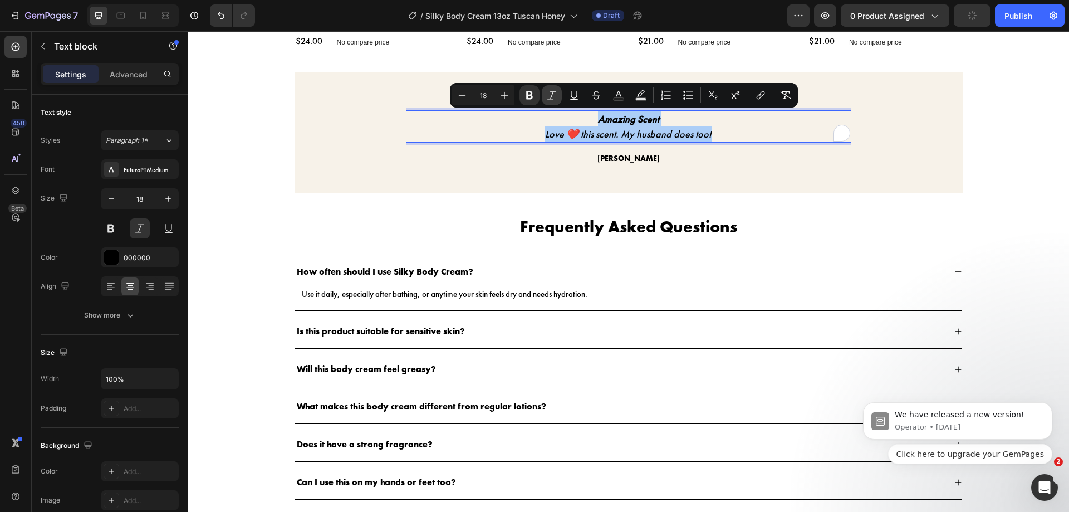
click at [548, 95] on icon "Editor contextual toolbar" at bounding box center [551, 95] width 11 height 11
type input "18"
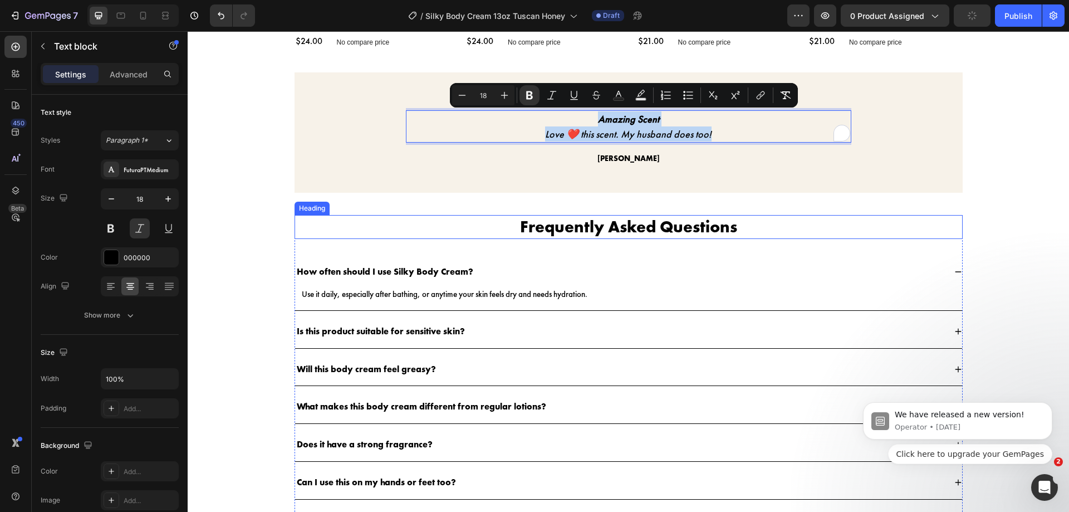
click at [429, 217] on h2 "Frequently Asked Questions" at bounding box center [629, 227] width 668 height 24
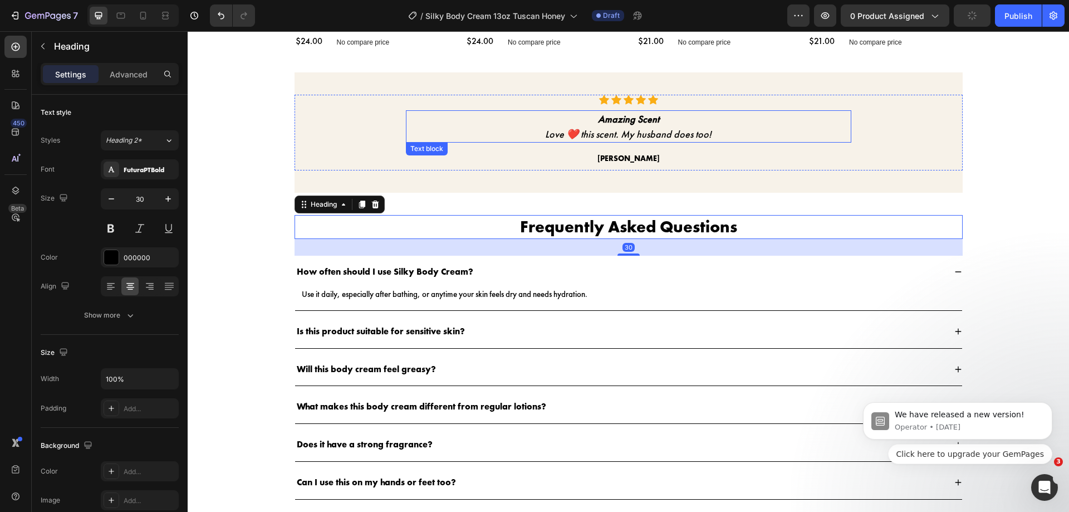
click at [566, 116] on p "Amazing Scent" at bounding box center [628, 118] width 443 height 15
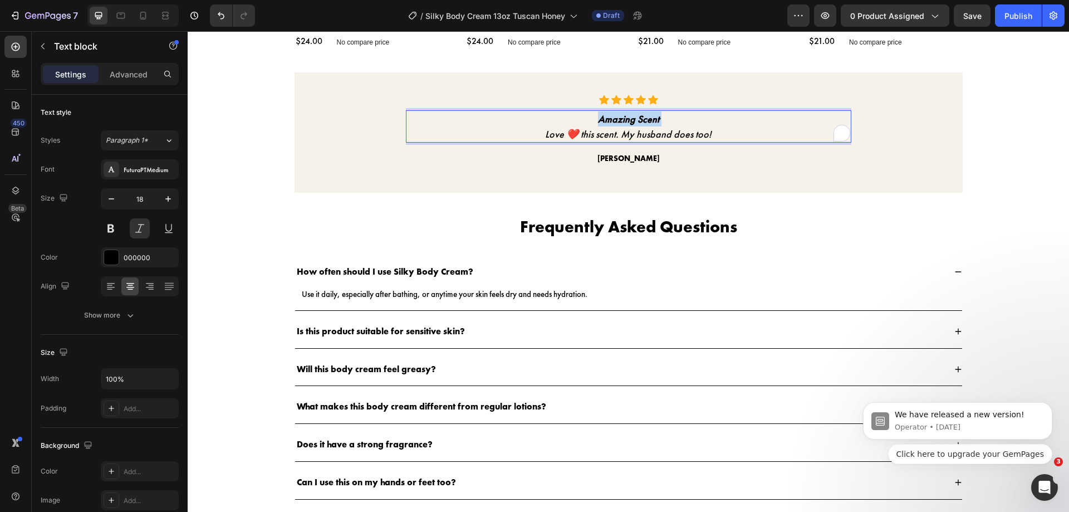
click at [566, 116] on p "Amazing Scent" at bounding box center [628, 118] width 443 height 15
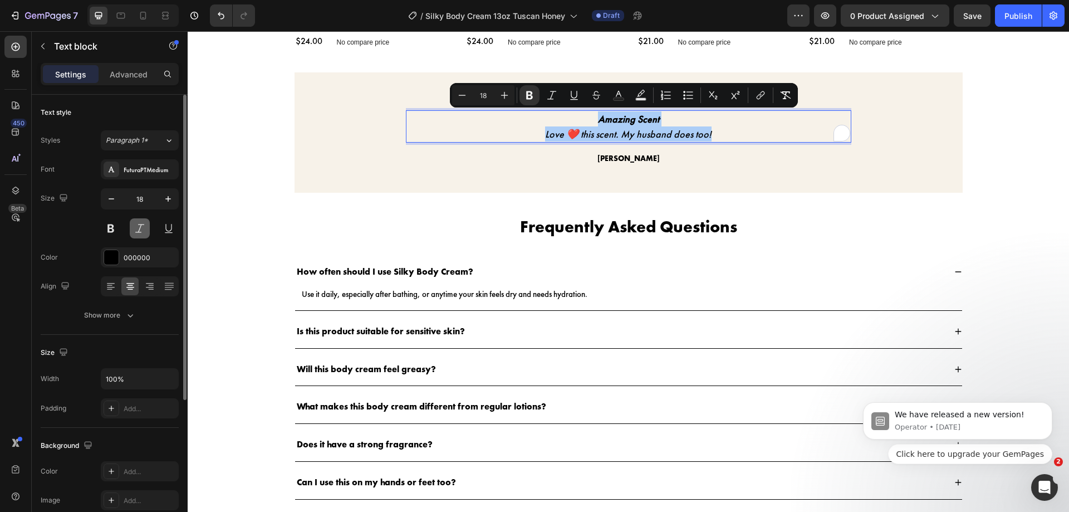
click at [144, 228] on button at bounding box center [140, 228] width 20 height 20
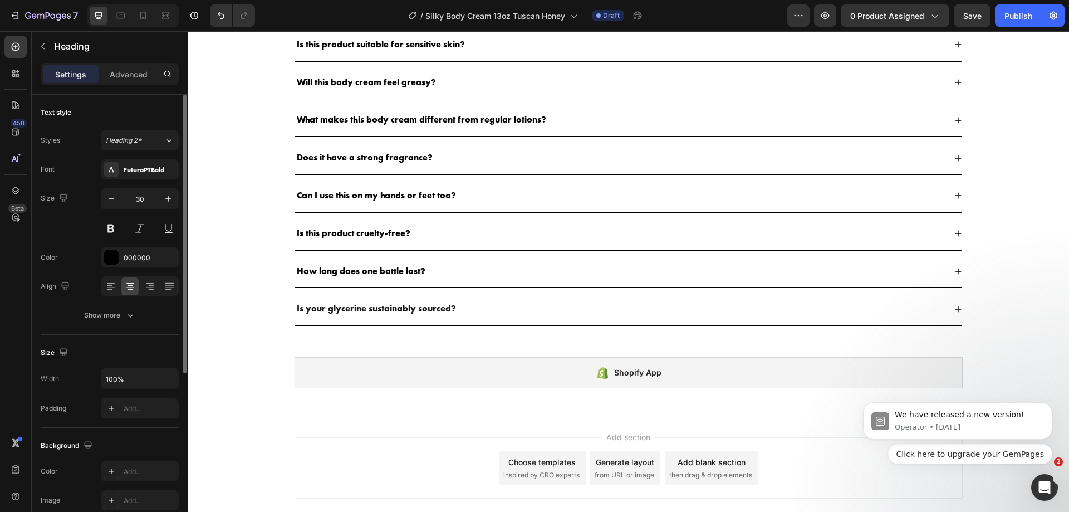
scroll to position [2313, 0]
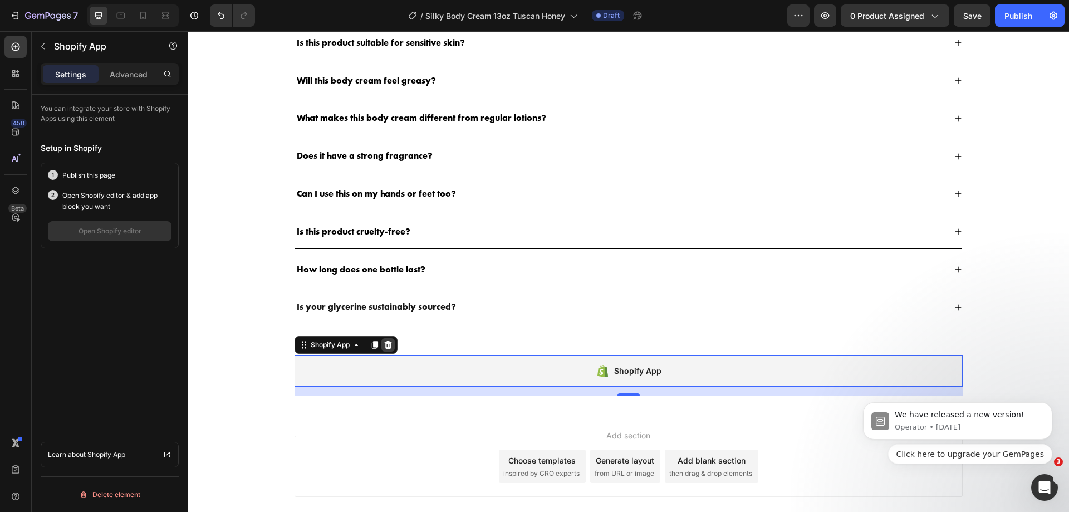
click at [384, 341] on icon at bounding box center [388, 344] width 9 height 9
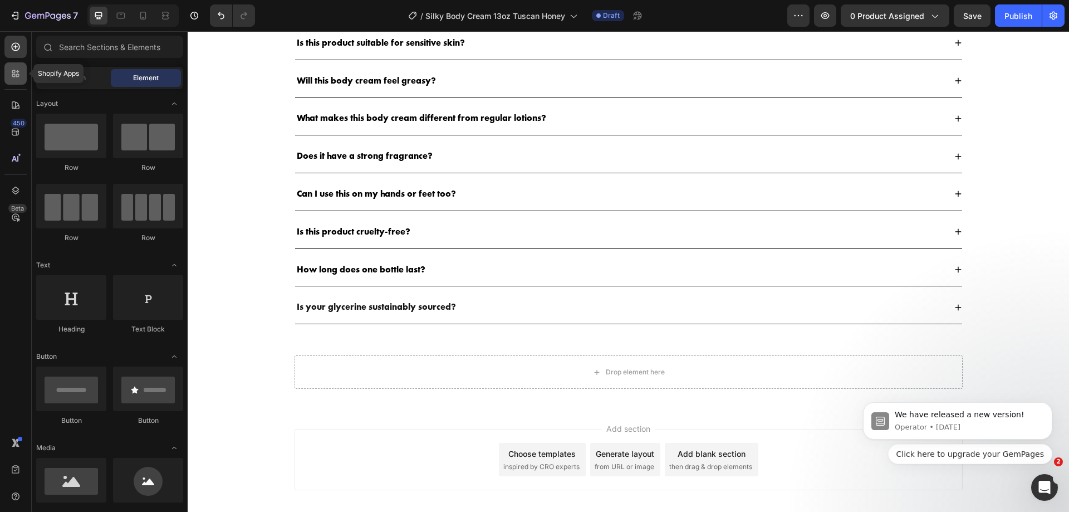
click at [15, 67] on div at bounding box center [15, 73] width 22 height 22
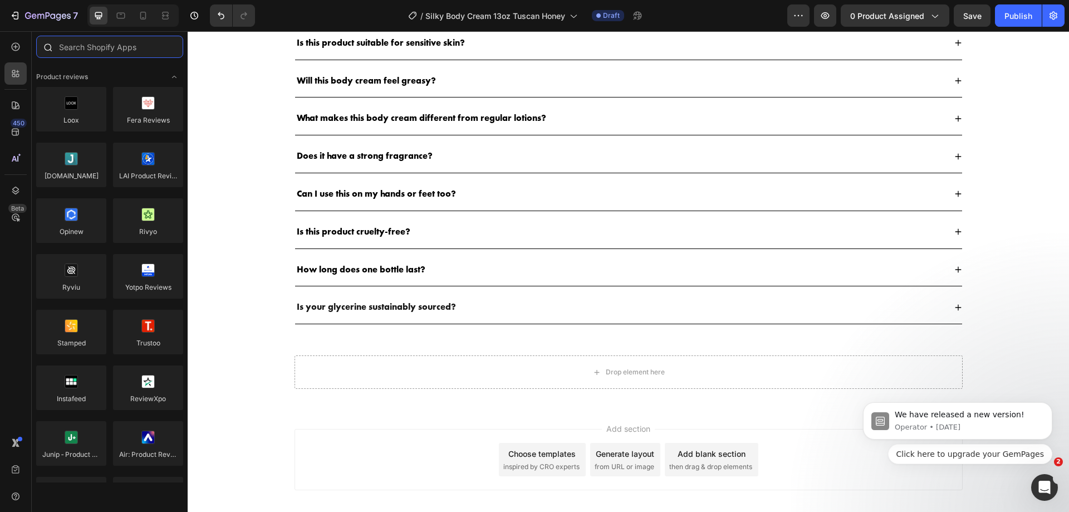
click at [103, 48] on input "text" at bounding box center [109, 47] width 147 height 22
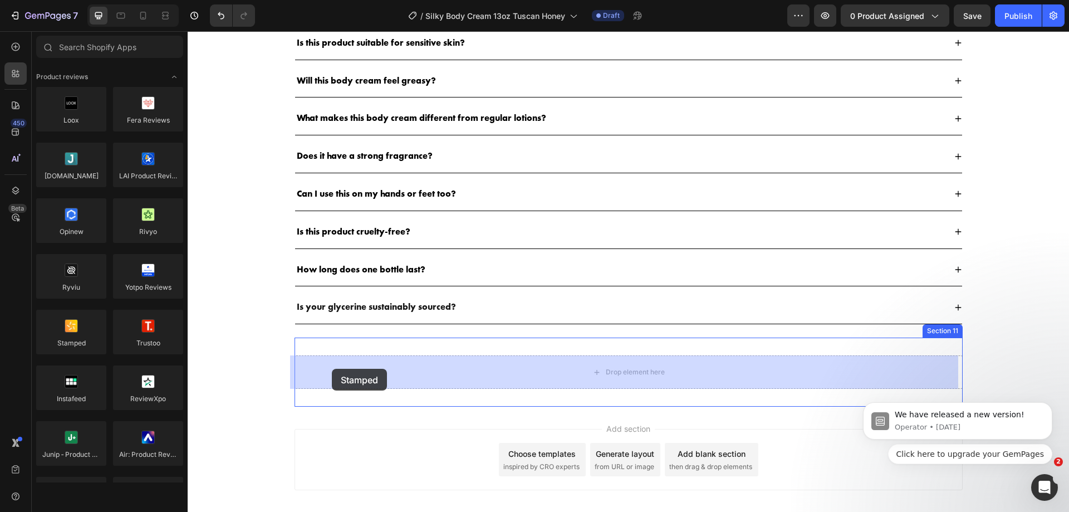
drag, startPoint x: 271, startPoint y: 370, endPoint x: 332, endPoint y: 369, distance: 60.7
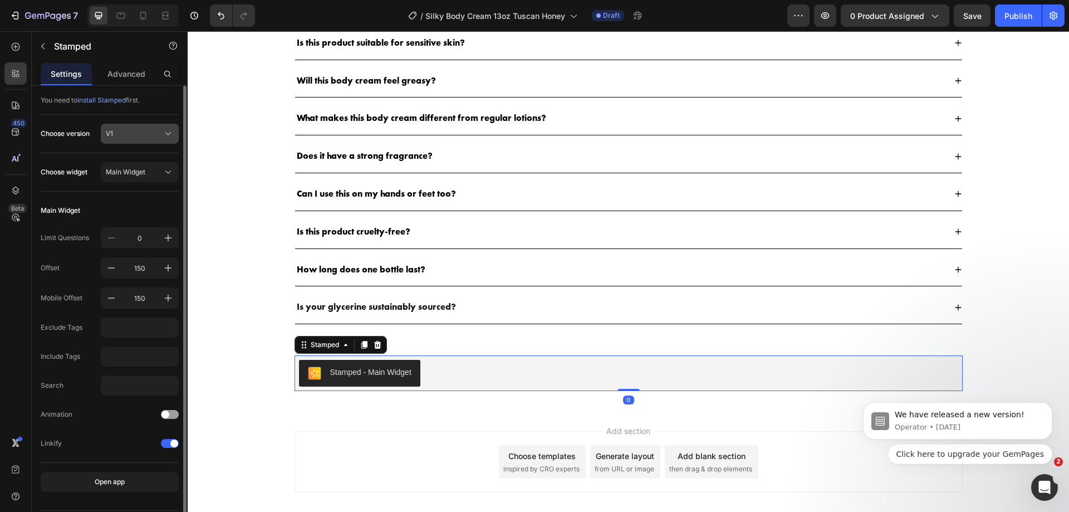
click at [136, 142] on button "V1" at bounding box center [140, 134] width 78 height 20
click at [144, 189] on div "V2" at bounding box center [129, 180] width 89 height 20
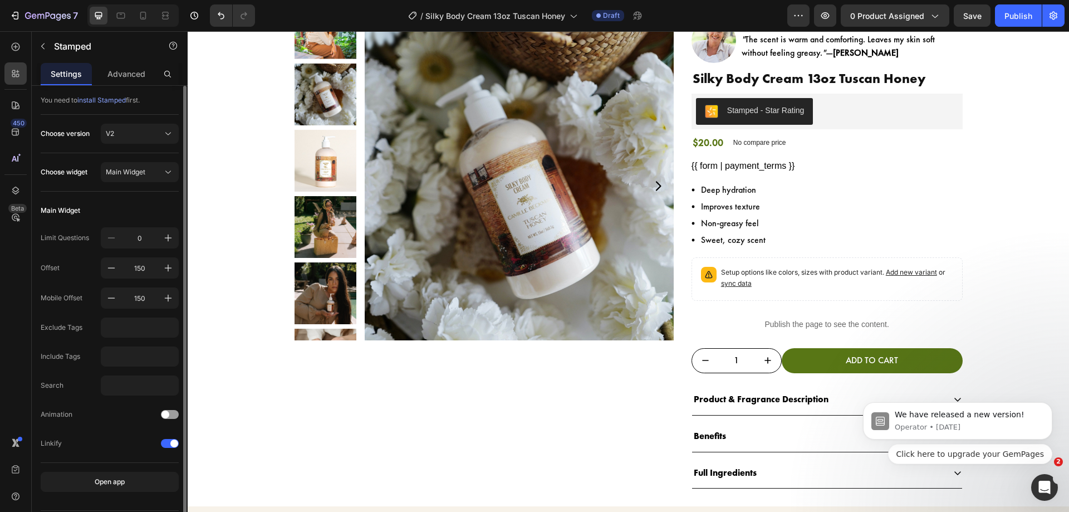
scroll to position [0, 0]
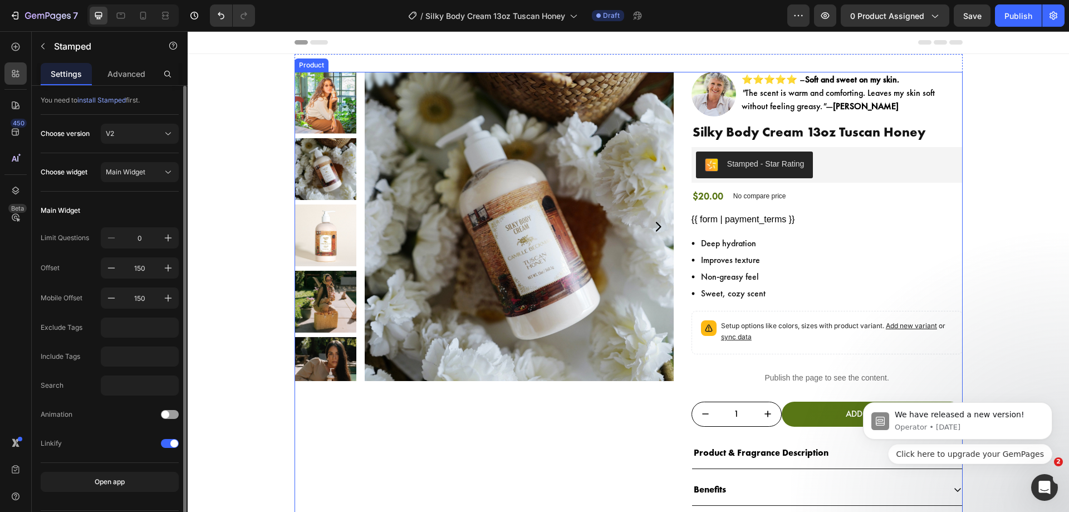
click at [673, 139] on div "Product Images Image ⭐⭐⭐⭐⭐ – Soft and sweet on my skin. " The scent is warm and…" at bounding box center [629, 307] width 668 height 470
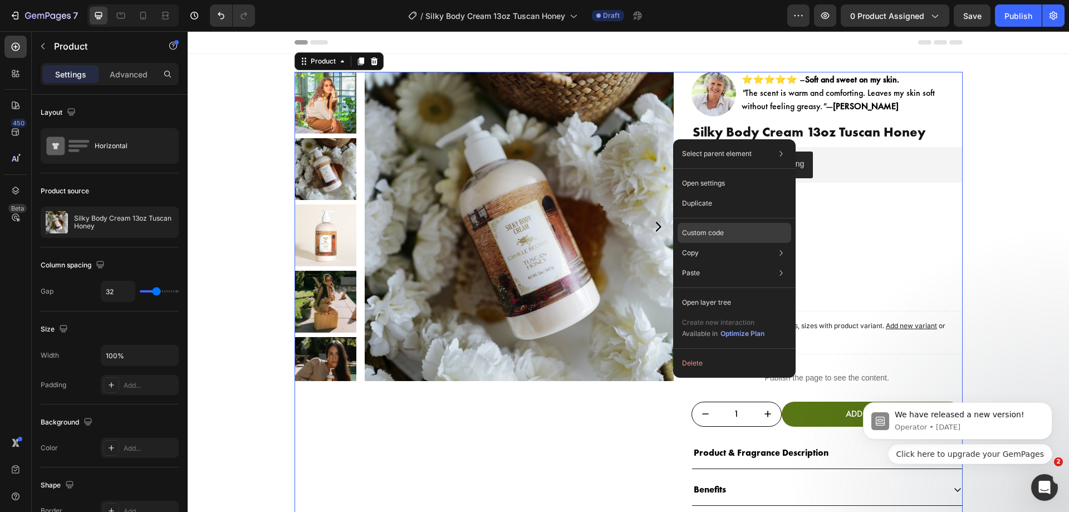
click at [694, 231] on p "Custom code" at bounding box center [703, 233] width 42 height 10
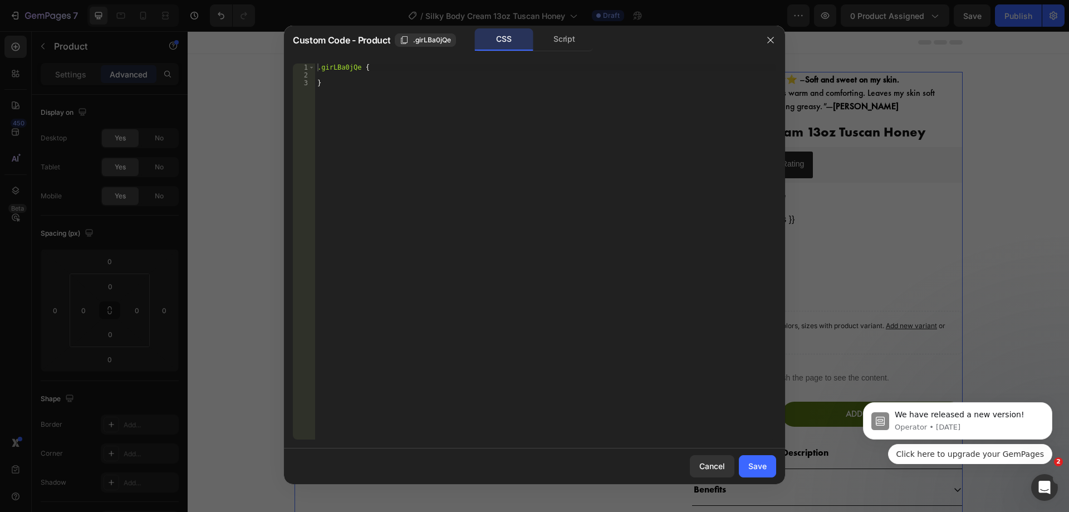
click at [614, 223] on div ".girLBa0jQe { }" at bounding box center [545, 258] width 461 height 391
type textarea "}"
click at [523, 72] on div ".girLBa0jQe { }" at bounding box center [545, 258] width 461 height 391
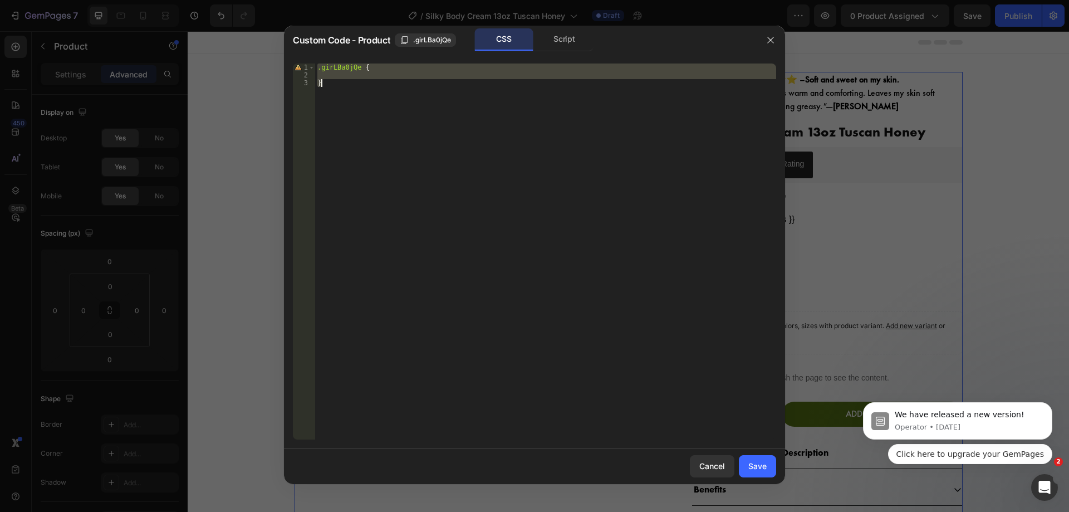
paste textarea
type textarea "}"
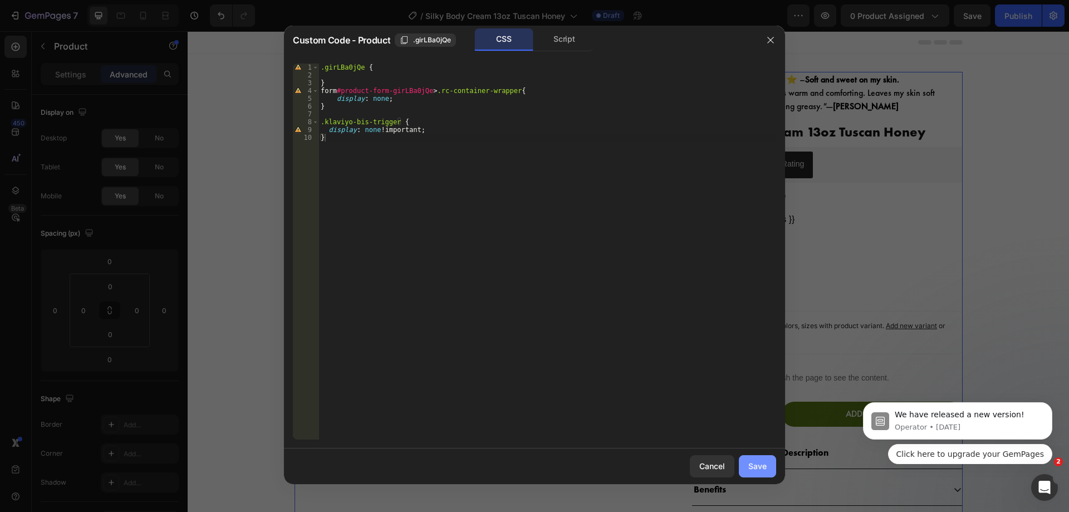
click at [768, 466] on button "Save" at bounding box center [757, 466] width 37 height 22
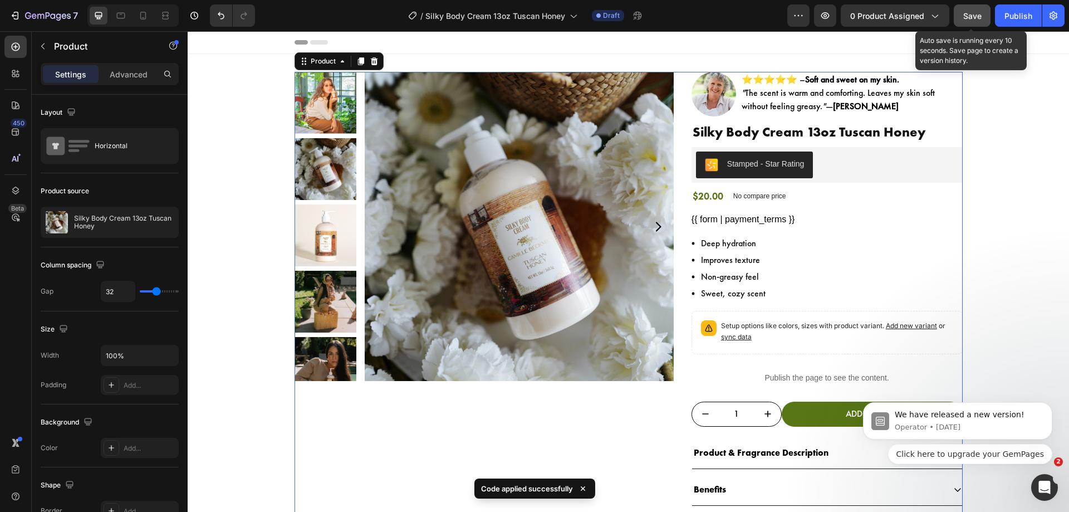
drag, startPoint x: 969, startPoint y: 7, endPoint x: 801, endPoint y: 5, distance: 168.7
click at [969, 7] on button "Save" at bounding box center [972, 15] width 37 height 22
click at [981, 11] on span "Save" at bounding box center [972, 15] width 18 height 9
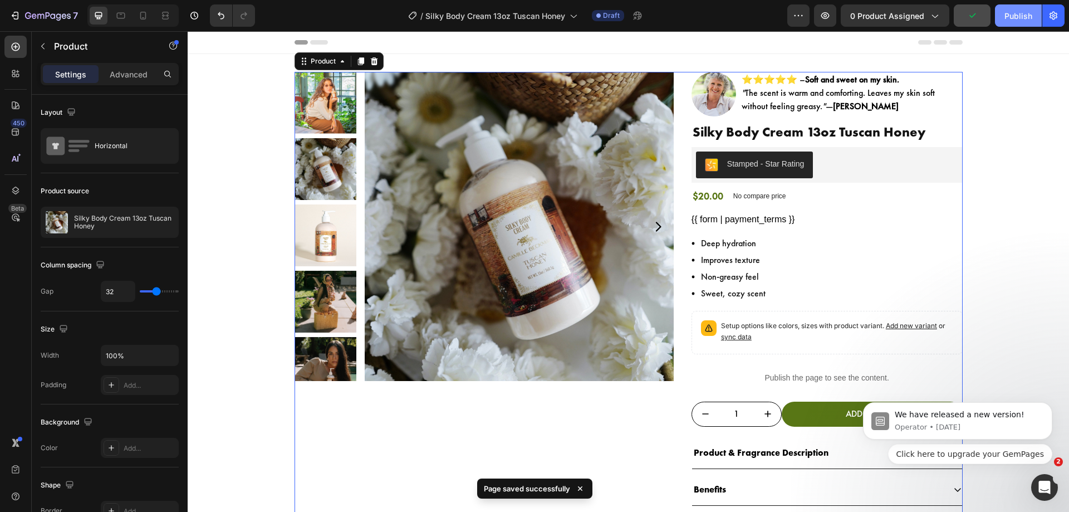
click at [1013, 19] on div "Publish" at bounding box center [1018, 16] width 28 height 12
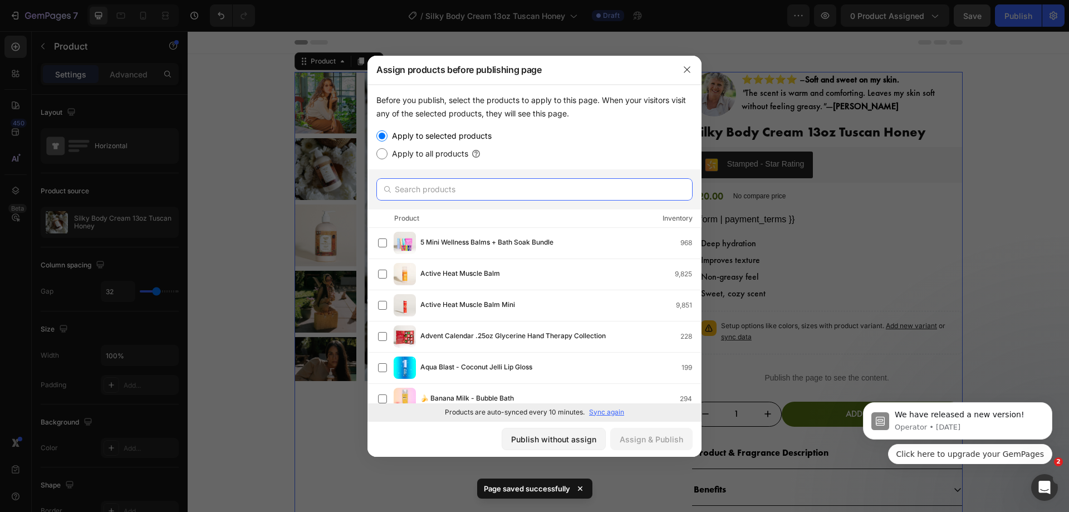
click at [499, 186] on input "text" at bounding box center [534, 189] width 316 height 22
paste input "Silky Body Cream 13oz Tuscan Honey"
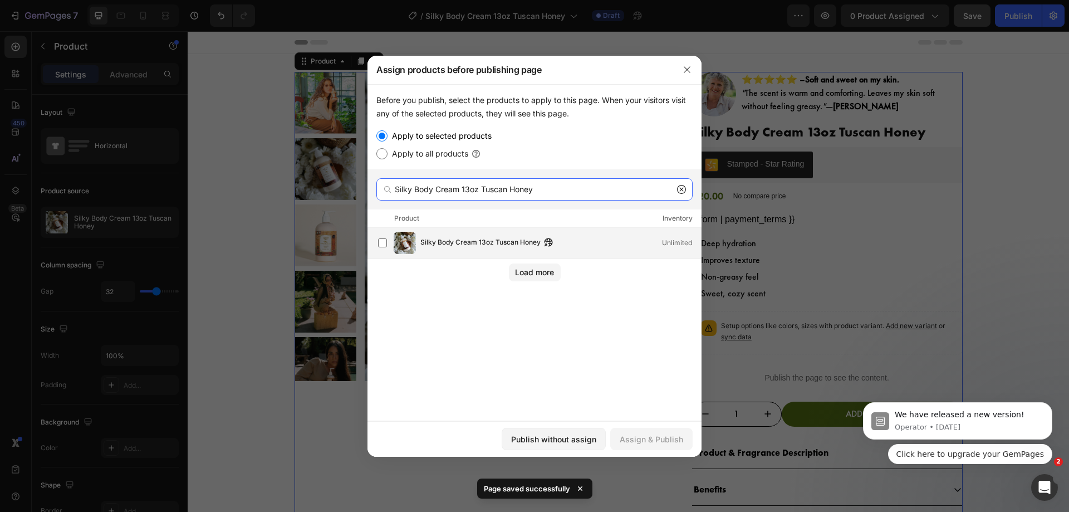
type input "Silky Body Cream 13oz Tuscan Honey"
click at [482, 234] on div "Silky Body Cream 13oz Tuscan Honey Unlimited" at bounding box center [539, 243] width 323 height 22
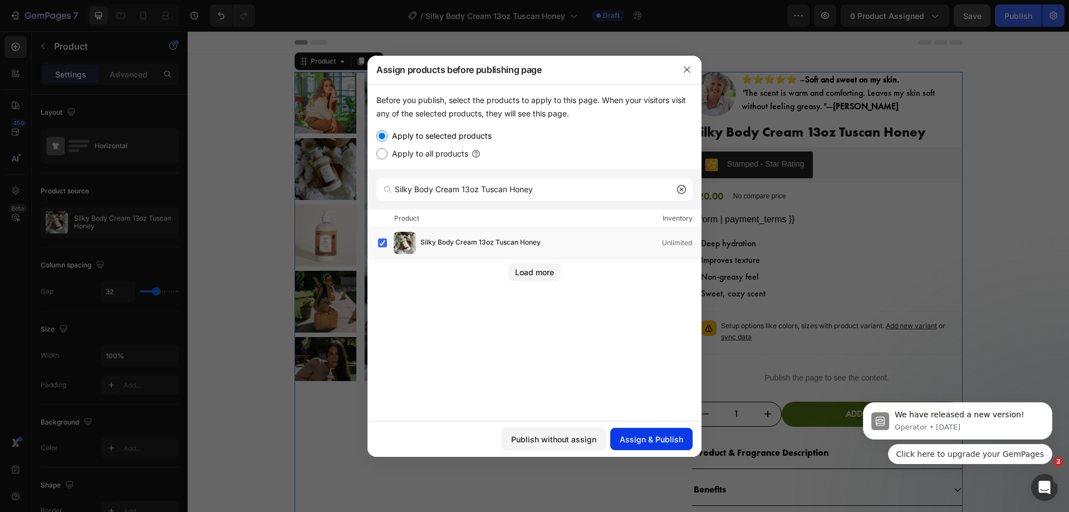
click at [625, 439] on div "Assign & Publish" at bounding box center [651, 439] width 63 height 12
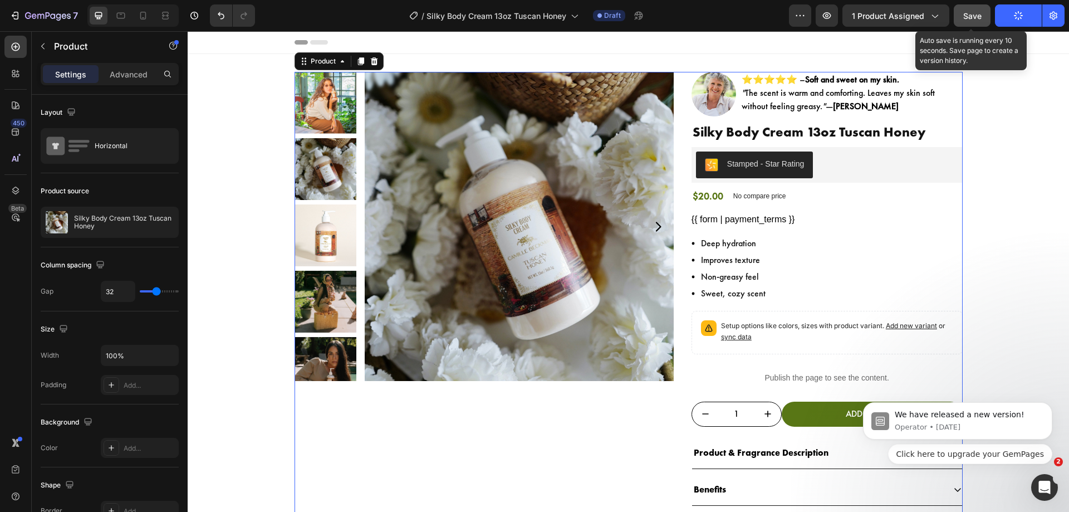
click at [980, 9] on button "Save" at bounding box center [972, 15] width 37 height 22
click at [983, 21] on button "button" at bounding box center [972, 15] width 37 height 22
click at [985, 20] on button "Save" at bounding box center [972, 15] width 37 height 22
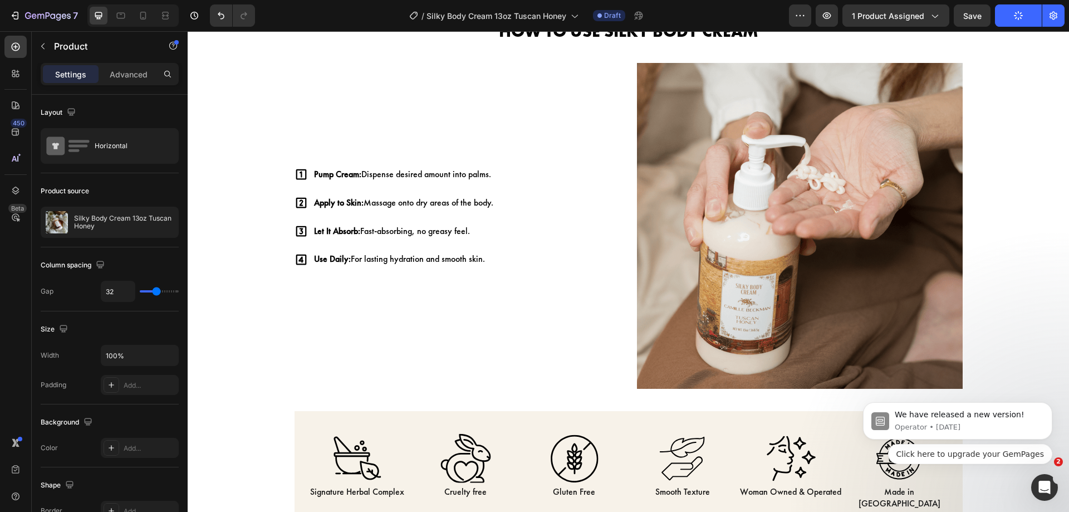
scroll to position [511, 0]
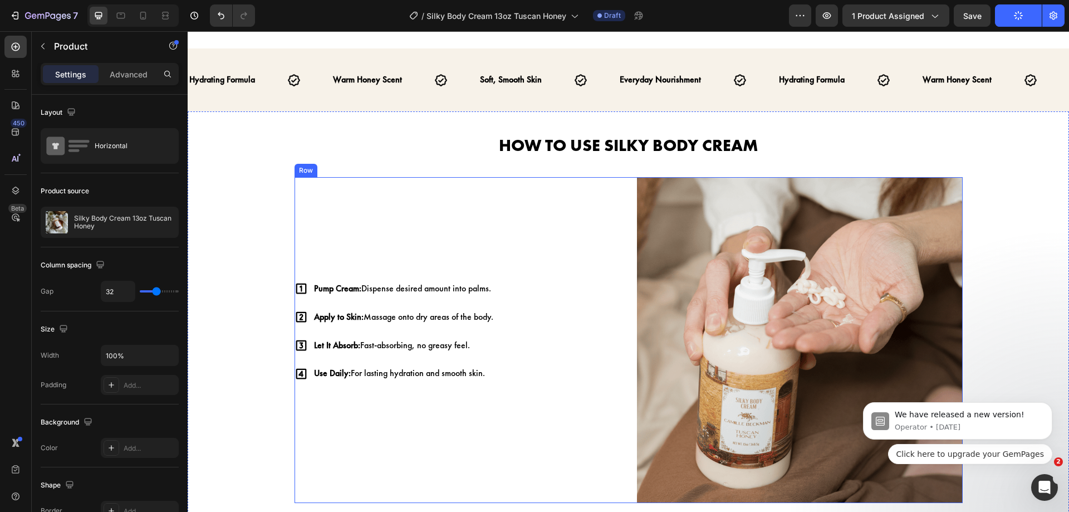
click at [610, 192] on div "Pump Cream: Dispense desired amount into palms. Apply to Skin: Massage onto dry…" at bounding box center [458, 340] width 326 height 326
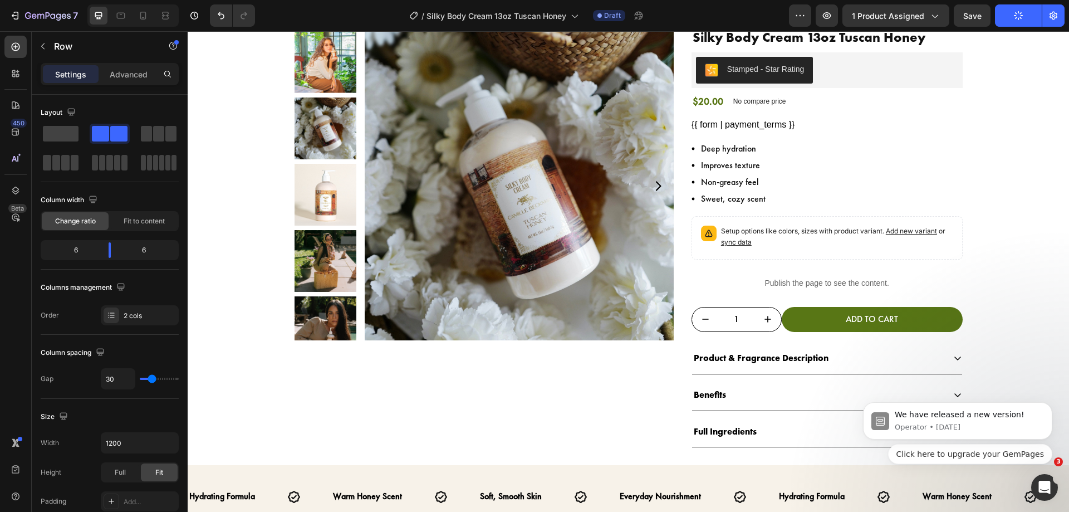
scroll to position [0, 0]
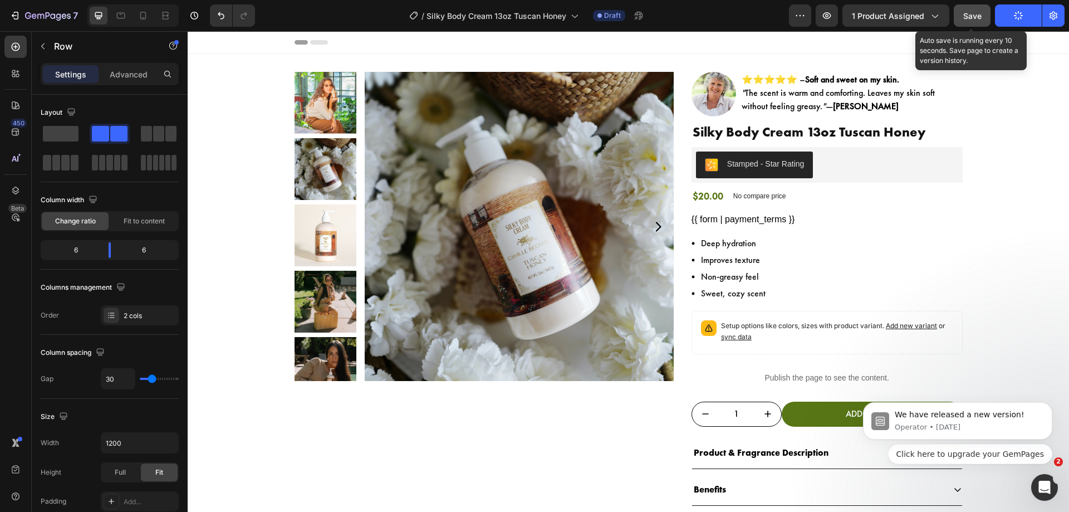
click at [973, 8] on button "Save" at bounding box center [972, 15] width 37 height 22
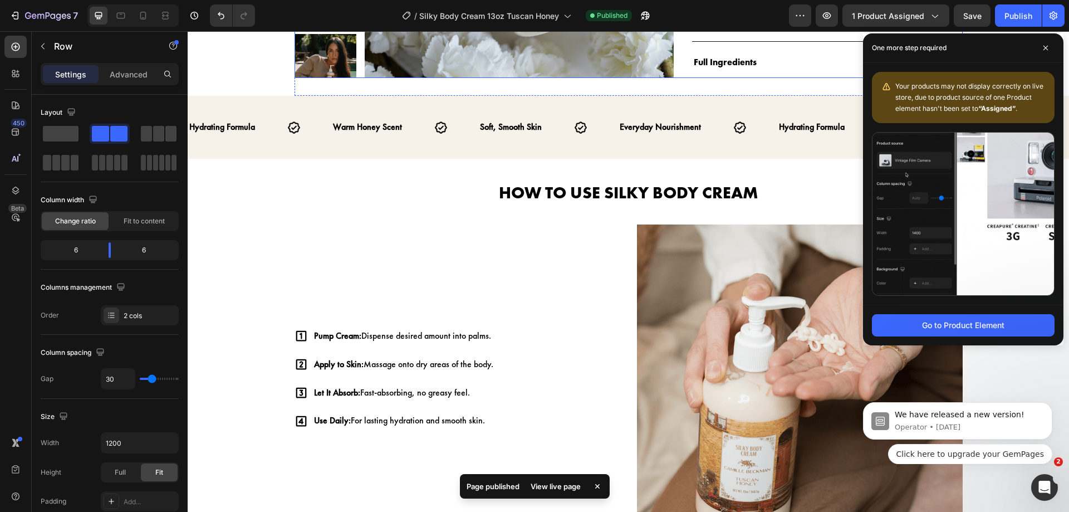
scroll to position [463, 0]
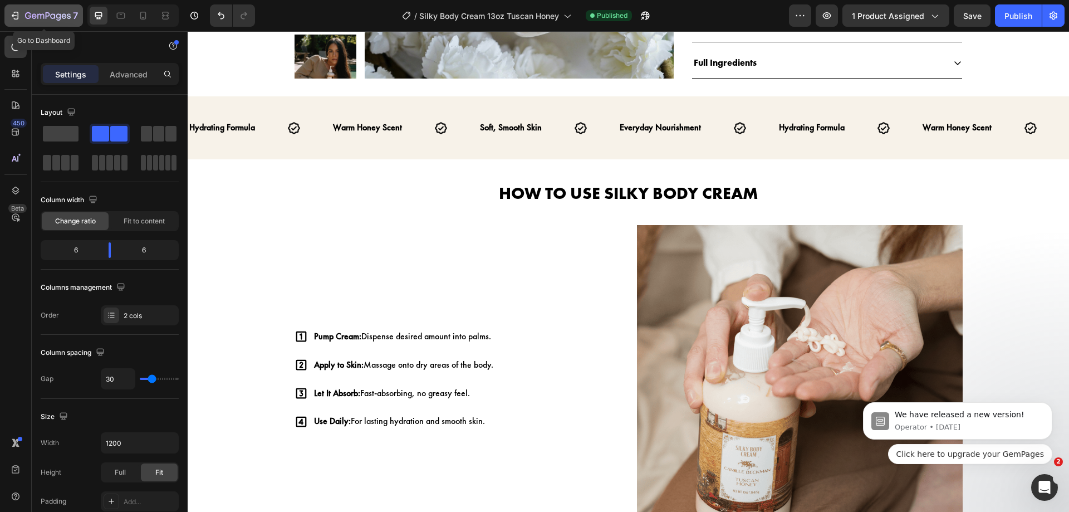
click at [9, 16] on icon "button" at bounding box center [14, 15] width 11 height 11
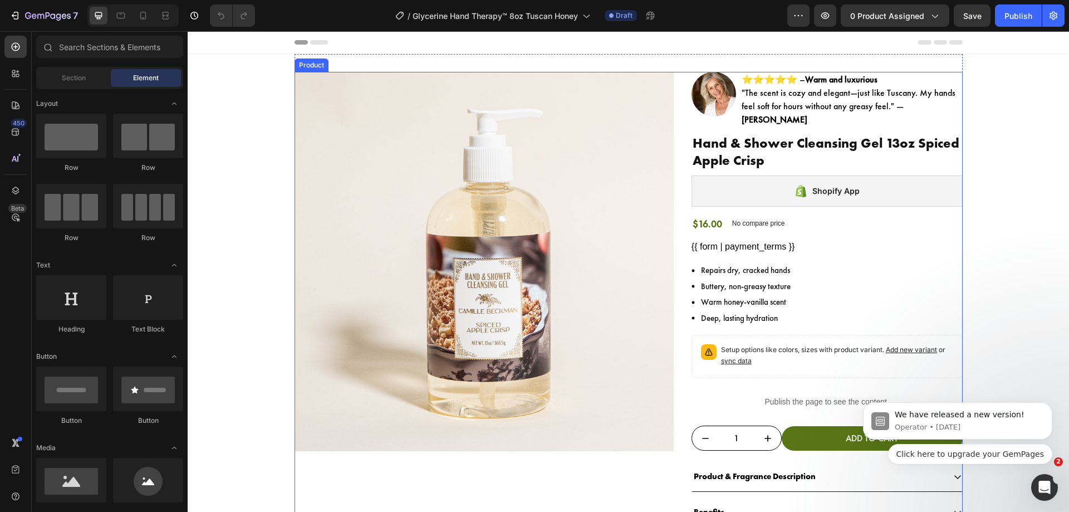
click at [671, 141] on div "Product Images Image ⭐⭐⭐⭐⭐ – Warm and luxurious "The scent is cozy and elegant—…" at bounding box center [629, 335] width 668 height 527
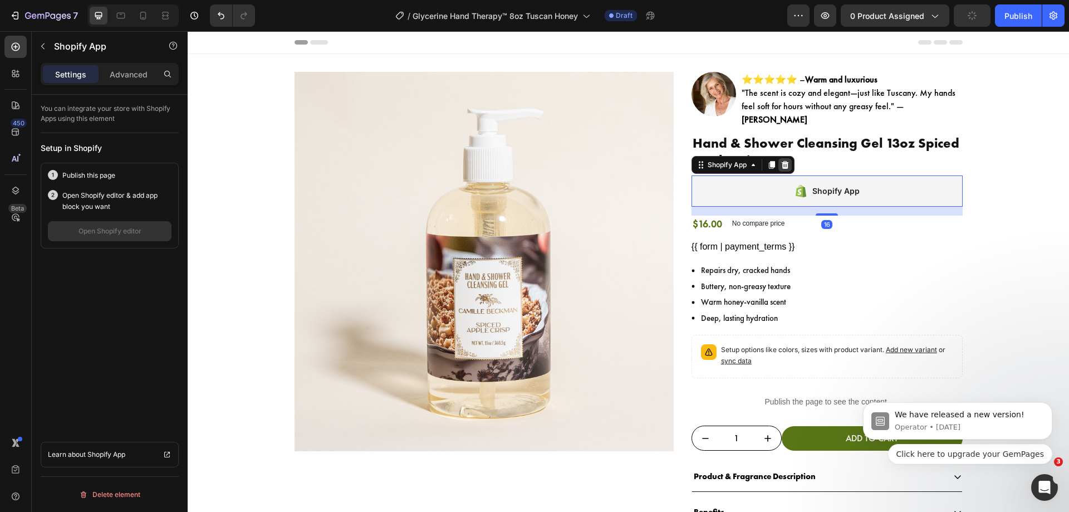
click at [781, 160] on icon at bounding box center [785, 164] width 9 height 9
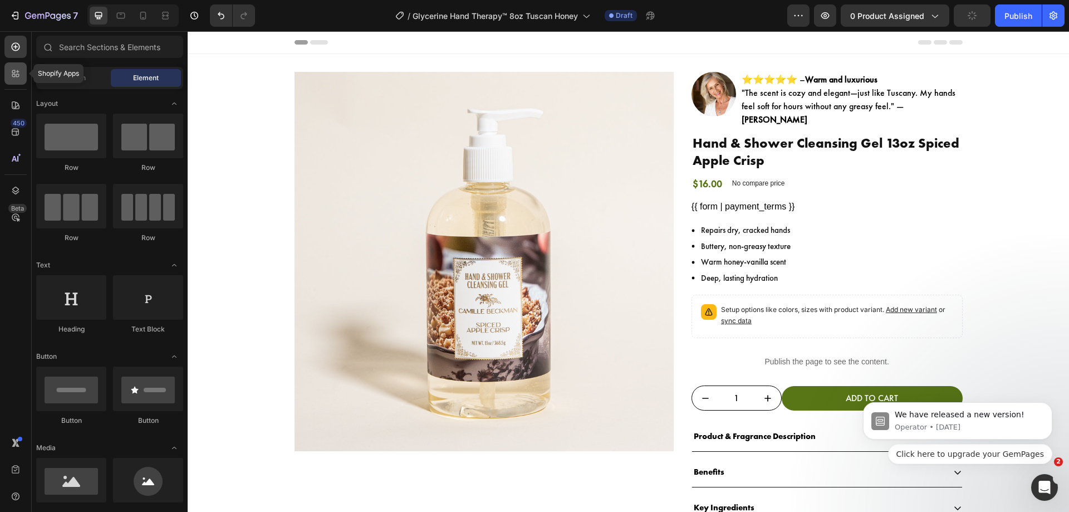
click at [13, 72] on icon at bounding box center [13, 71] width 3 height 3
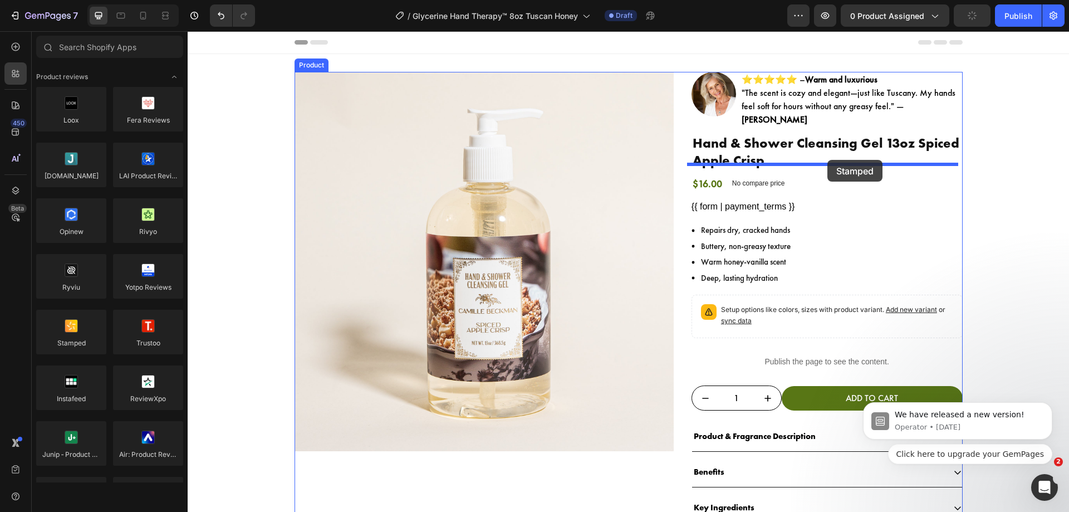
drag, startPoint x: 254, startPoint y: 350, endPoint x: 827, endPoint y: 160, distance: 603.7
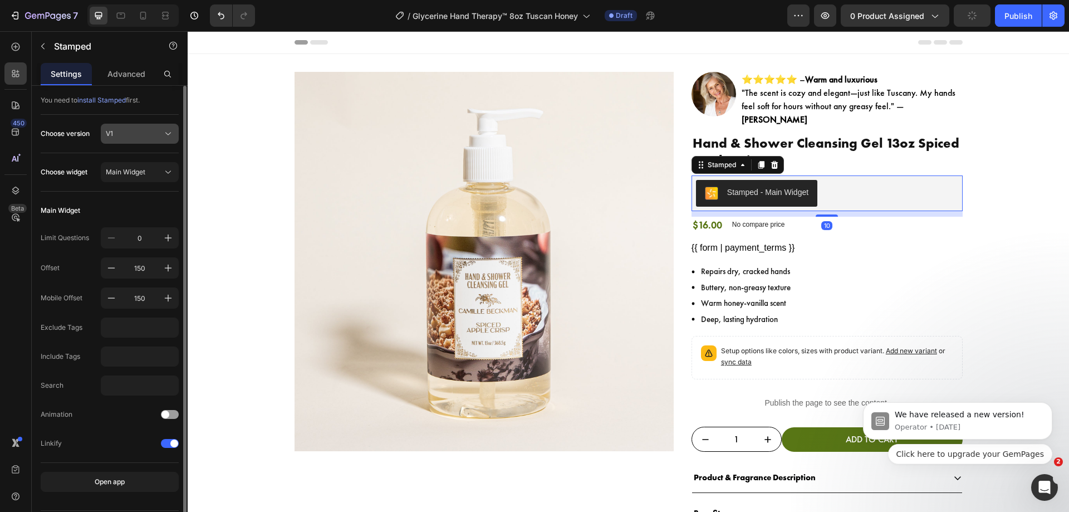
click at [134, 138] on div "V1" at bounding box center [133, 134] width 55 height 10
click at [133, 183] on div "V2" at bounding box center [137, 180] width 65 height 10
click at [146, 173] on div "Main Widget" at bounding box center [133, 172] width 55 height 10
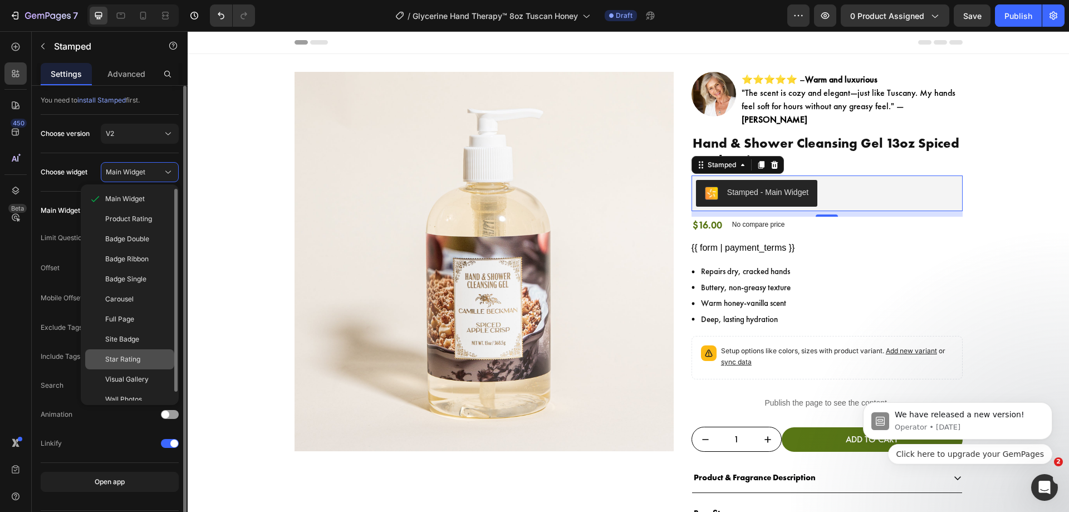
click at [136, 359] on span "Star Rating" at bounding box center [122, 359] width 35 height 10
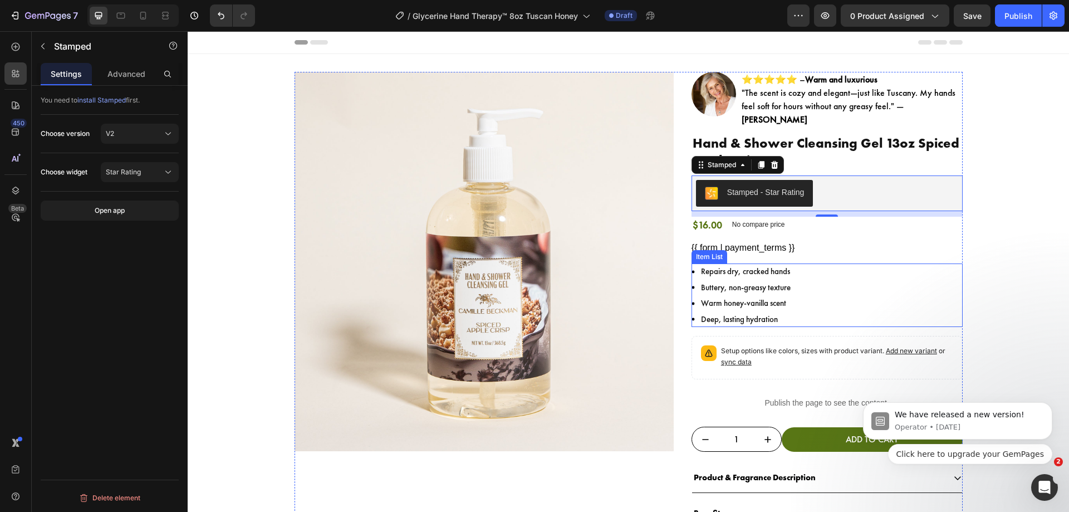
click at [814, 284] on div "Repairs dry, cracked hands Buttery, non-greasy texture Warm honey-vanilla scent…" at bounding box center [826, 294] width 271 height 63
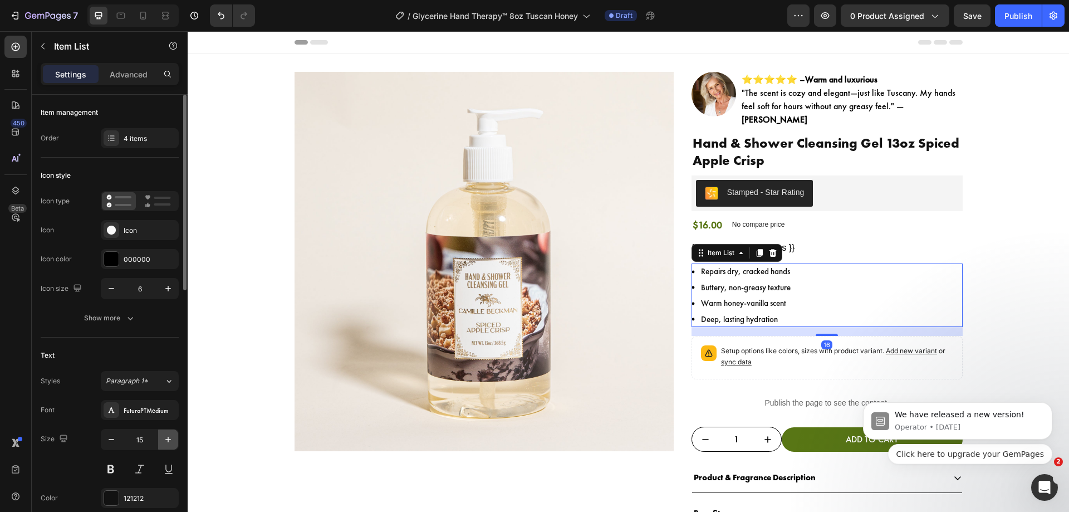
click at [170, 440] on icon "button" at bounding box center [168, 439] width 11 height 11
type input "16"
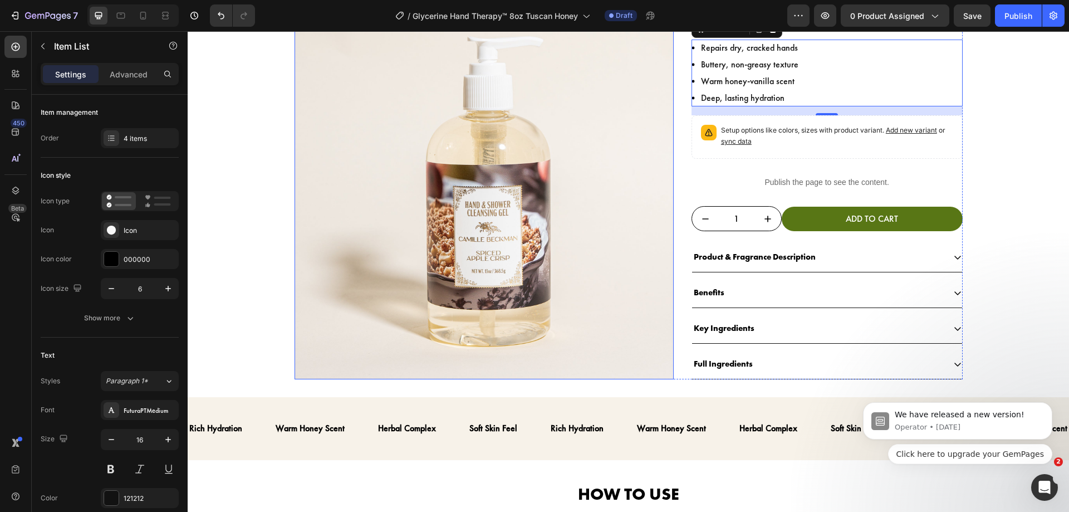
scroll to position [224, 0]
click at [782, 249] on p "Product & Fragrance Description" at bounding box center [755, 256] width 122 height 15
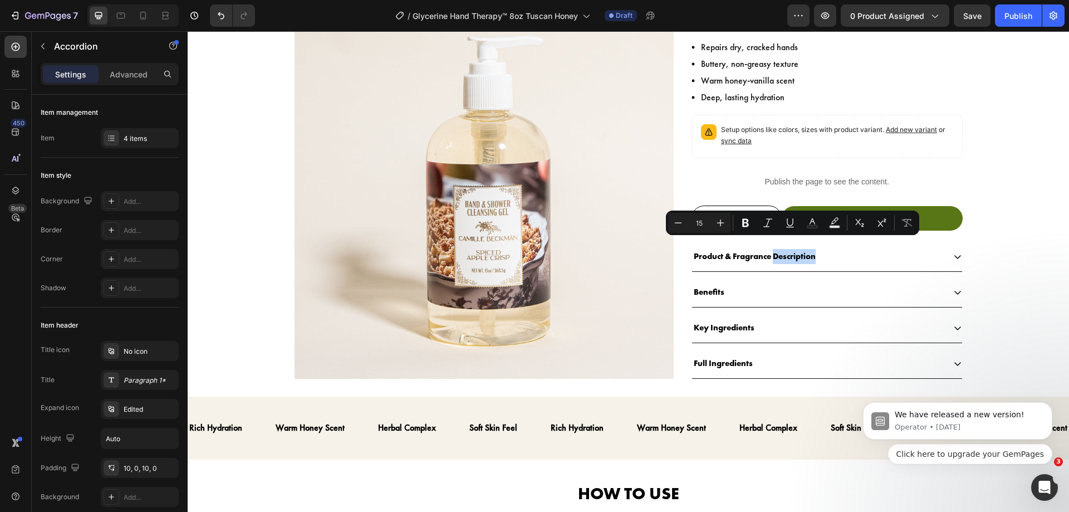
click at [826, 247] on div "Product & Fragrance Description" at bounding box center [818, 256] width 252 height 18
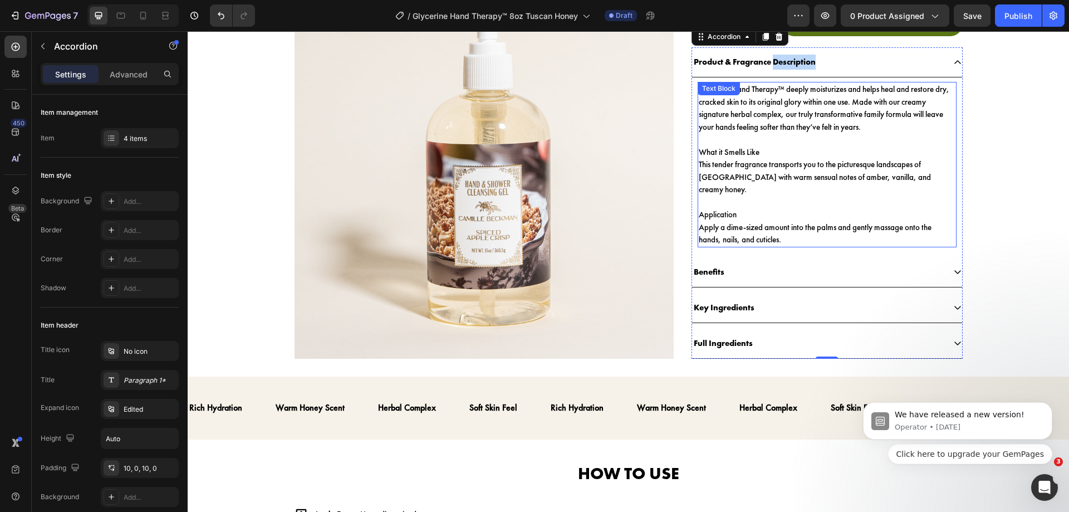
scroll to position [419, 0]
click at [691, 200] on div "Product & Fragrance Description Glycerine Hand Therapy™ deeply moisturizes and …" at bounding box center [826, 202] width 271 height 311
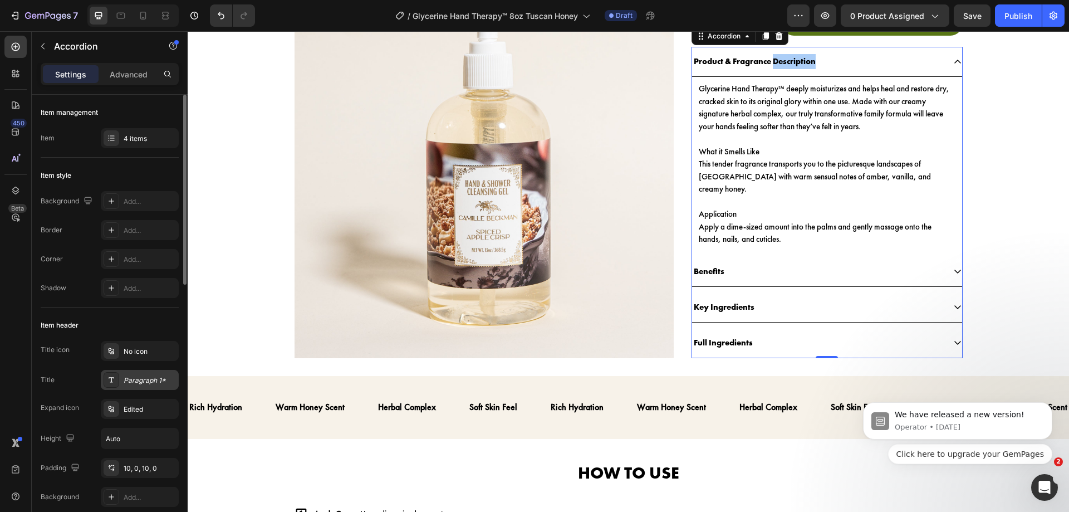
click at [147, 374] on div "Paragraph 1*" at bounding box center [140, 380] width 78 height 20
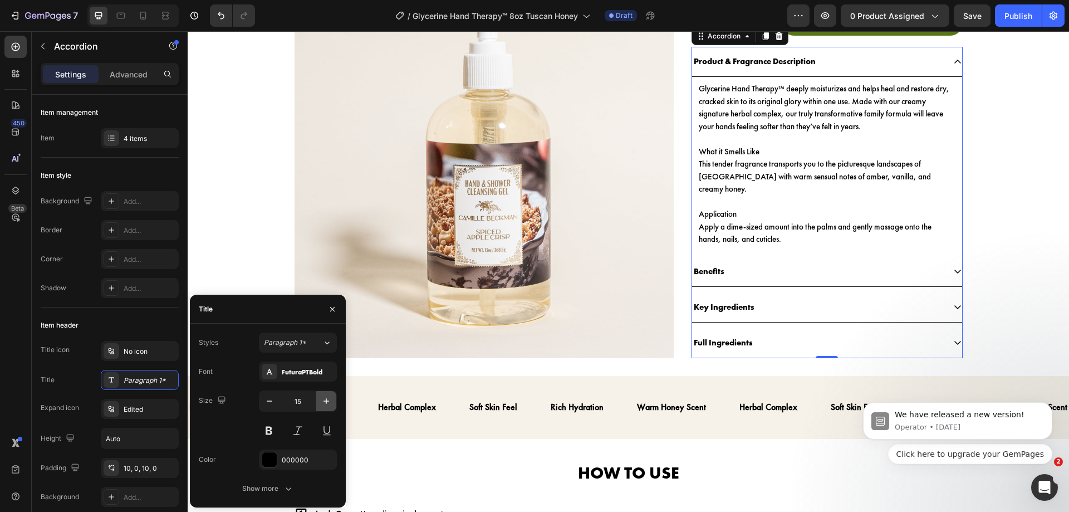
drag, startPoint x: 328, startPoint y: 399, endPoint x: 485, endPoint y: 165, distance: 281.6
click at [328, 399] on icon "button" at bounding box center [326, 400] width 11 height 11
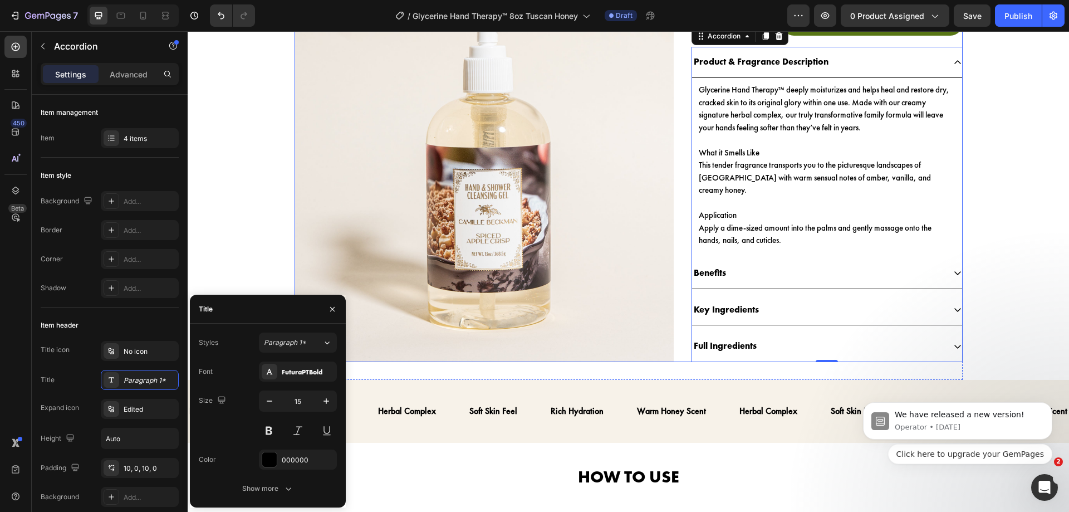
type input "16"
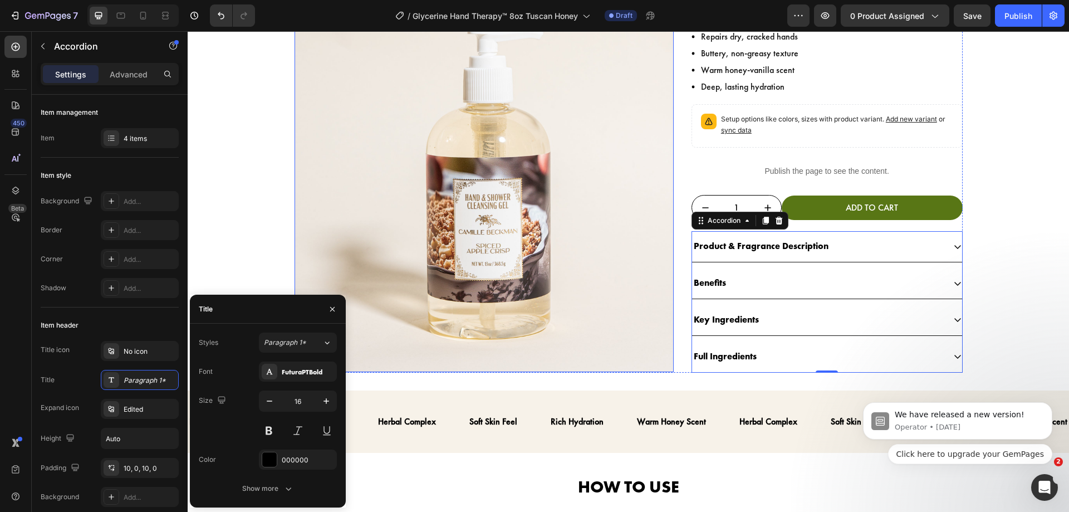
scroll to position [192, 0]
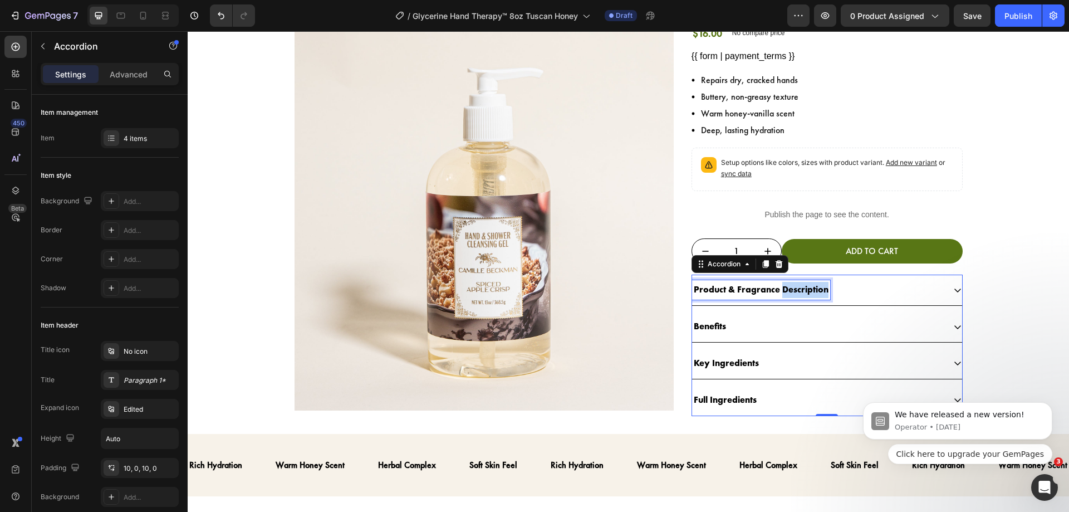
click at [797, 282] on p "Product & Fragrance Description" at bounding box center [761, 290] width 135 height 16
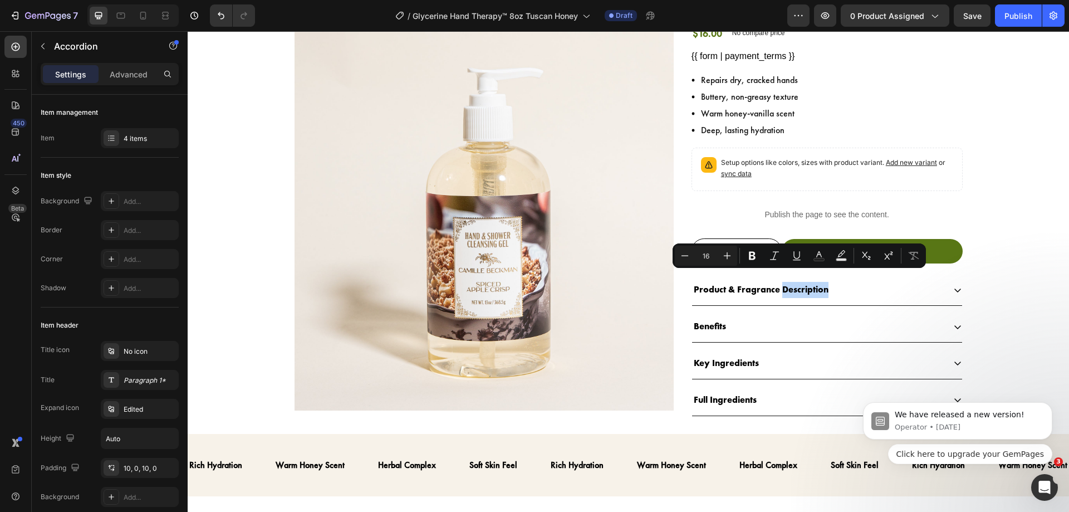
click at [855, 282] on div "Product & Fragrance Description" at bounding box center [818, 289] width 252 height 19
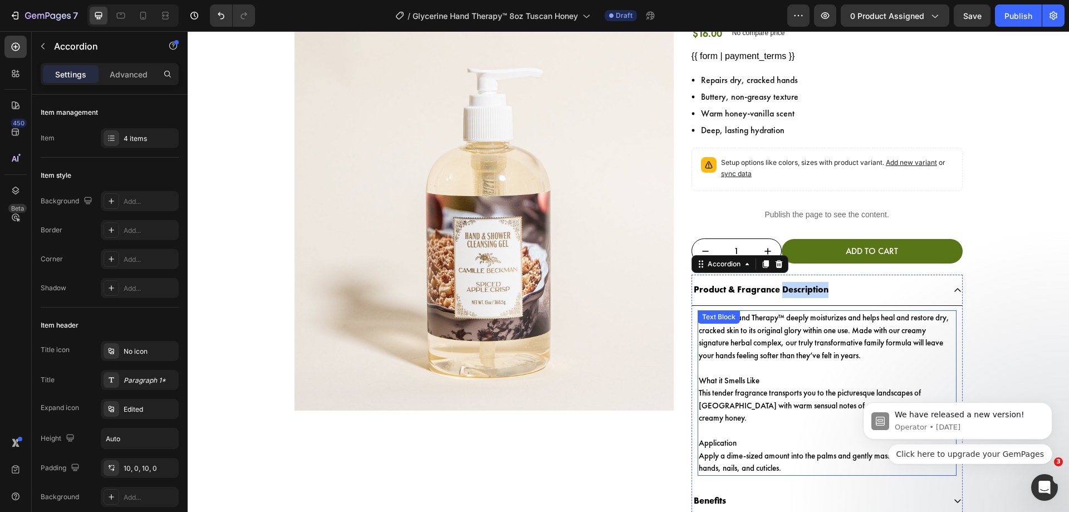
click at [838, 361] on p at bounding box center [827, 367] width 257 height 13
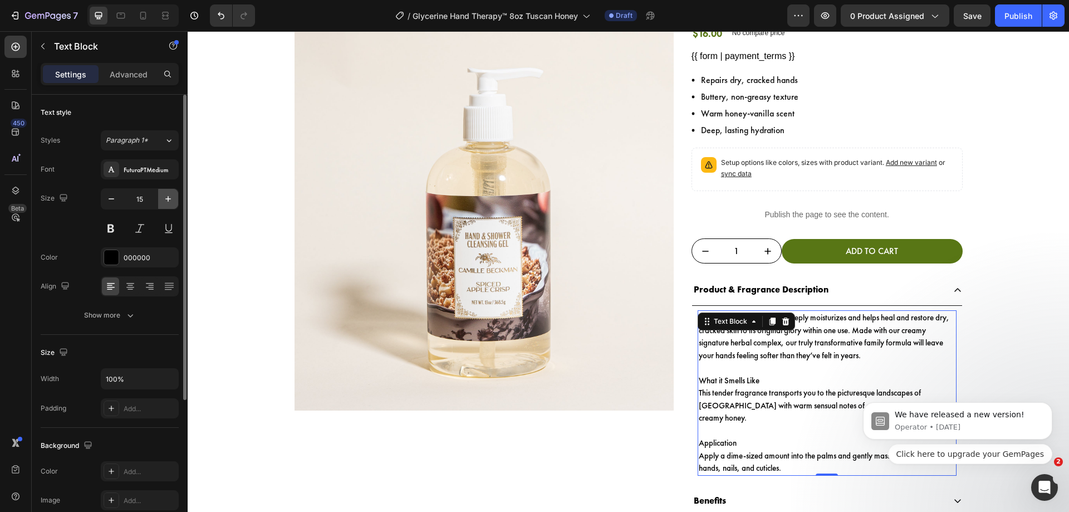
click at [167, 199] on icon "button" at bounding box center [168, 198] width 11 height 11
type input "16"
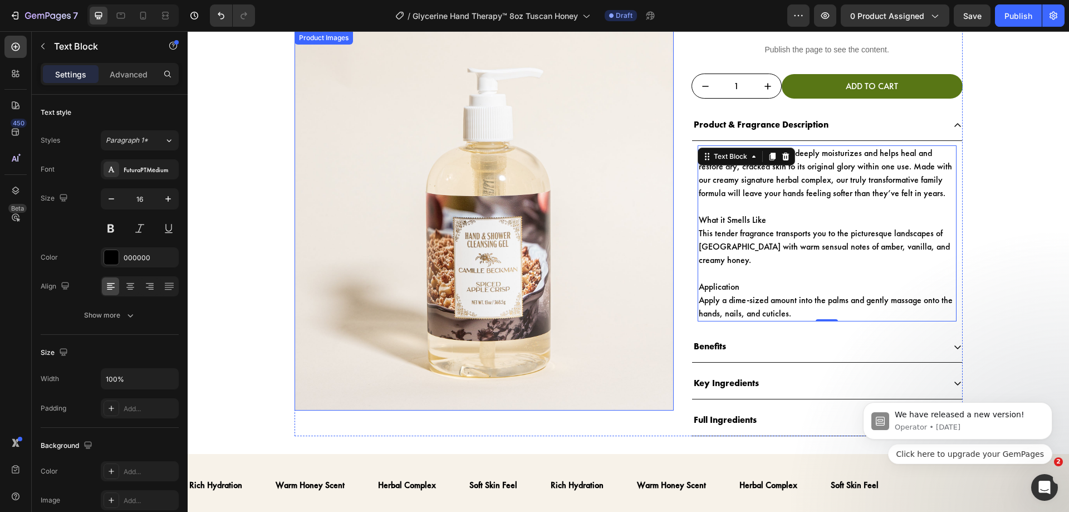
scroll to position [368, 0]
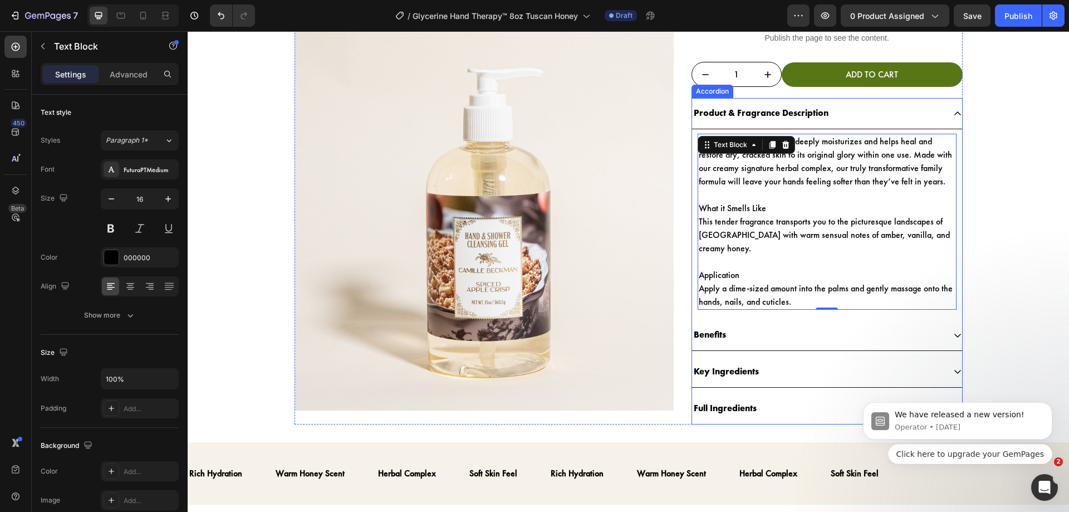
click at [738, 325] on div "Benefits" at bounding box center [818, 334] width 252 height 19
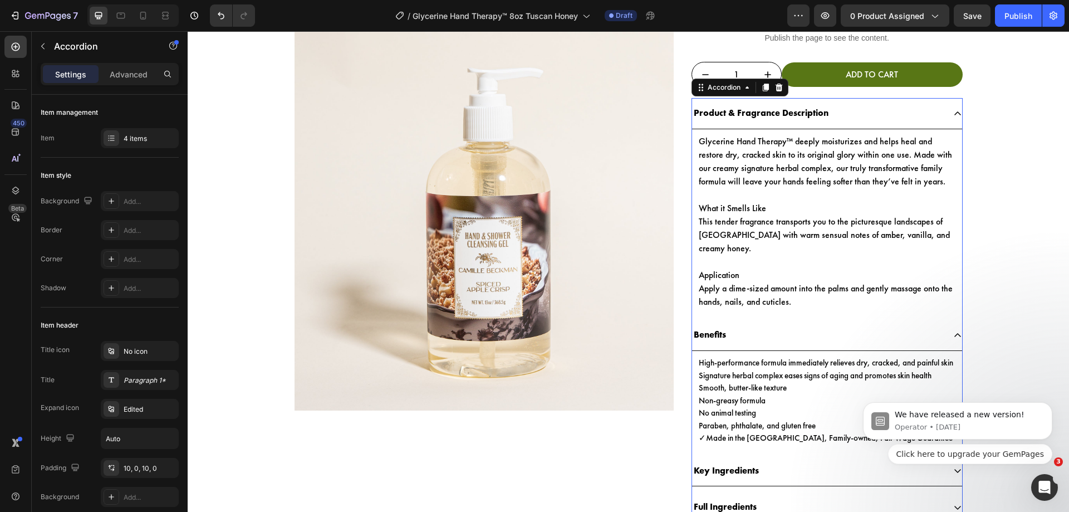
click at [738, 325] on div "Benefits" at bounding box center [818, 334] width 252 height 19
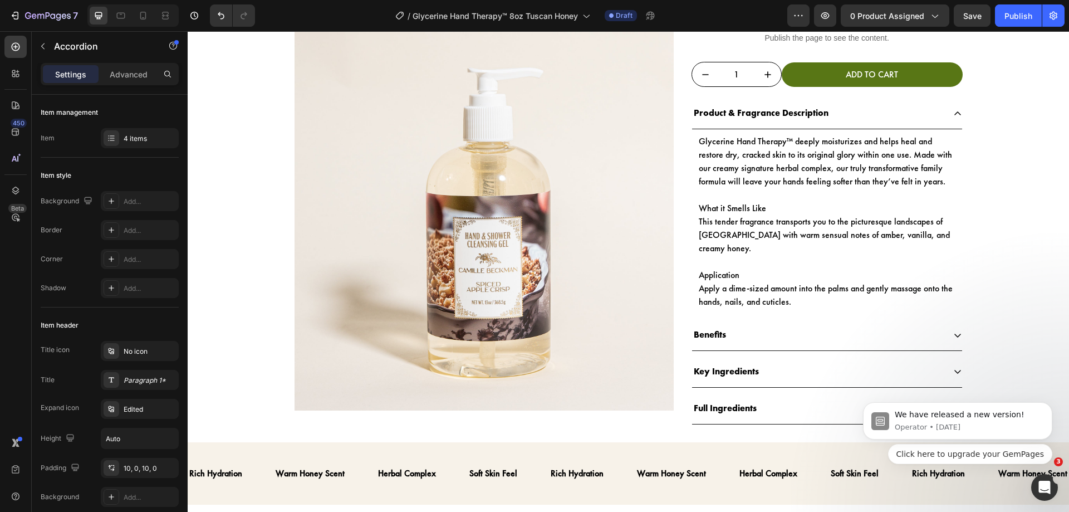
click at [728, 325] on div "Benefits" at bounding box center [818, 334] width 252 height 19
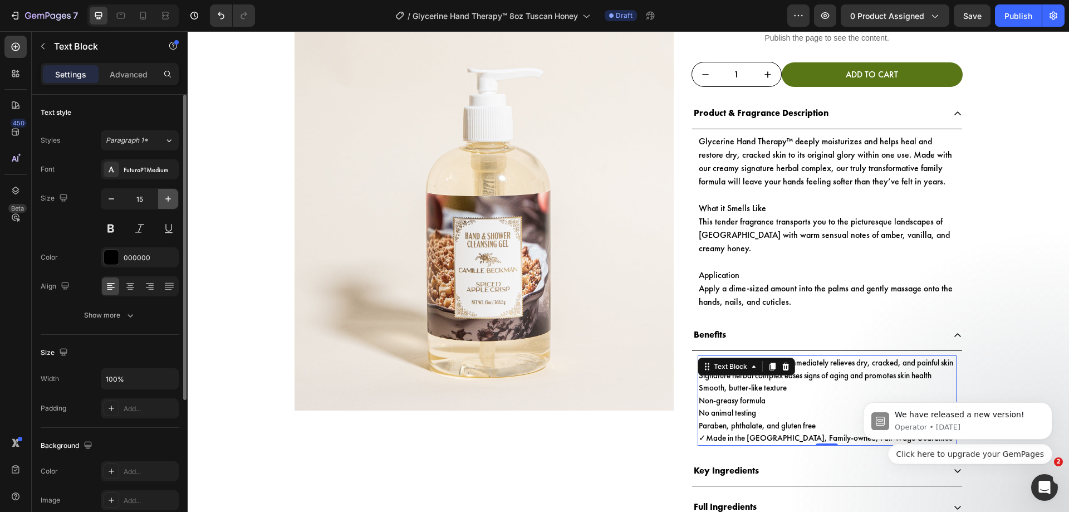
click at [170, 197] on icon "button" at bounding box center [168, 198] width 11 height 11
type input "16"
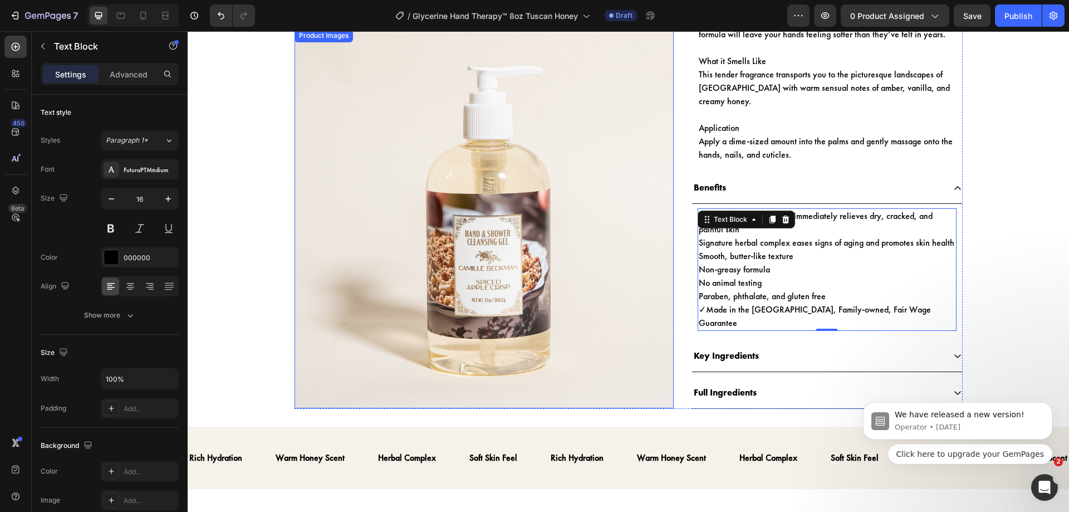
scroll to position [545, 0]
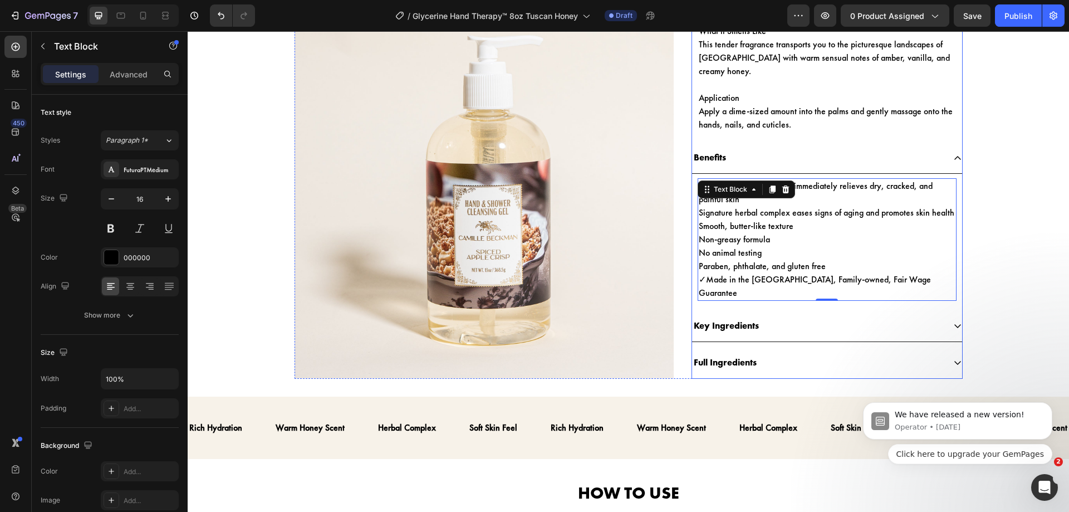
click at [743, 318] on p "Key Ingredients" at bounding box center [726, 326] width 65 height 16
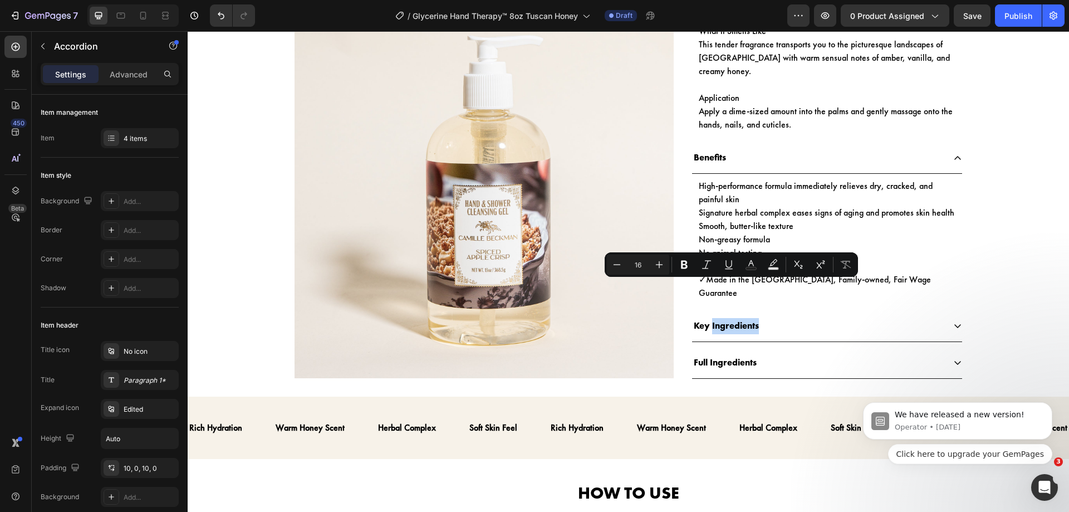
click at [771, 316] on div "Key Ingredients" at bounding box center [818, 325] width 252 height 19
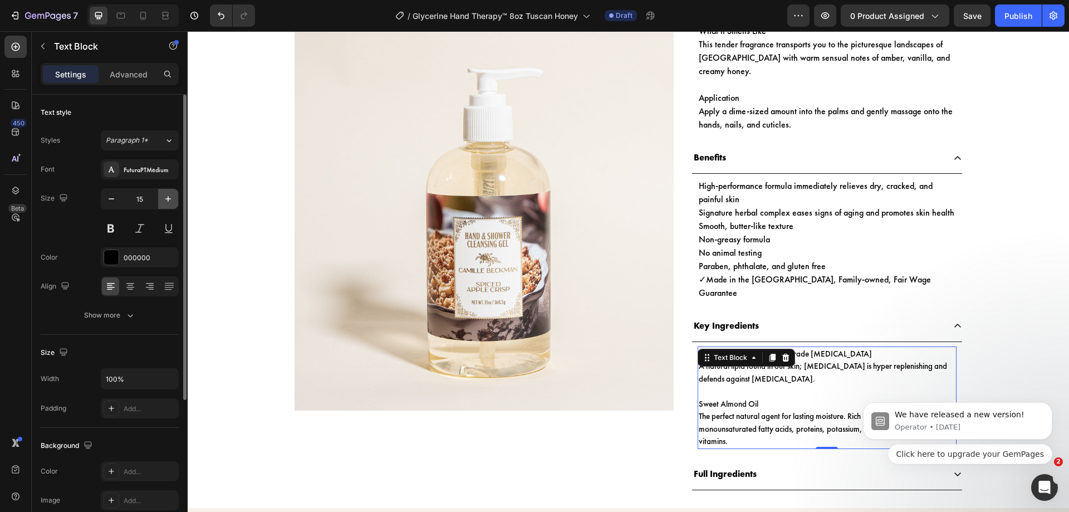
click at [169, 200] on icon "button" at bounding box center [168, 198] width 11 height 11
type input "16"
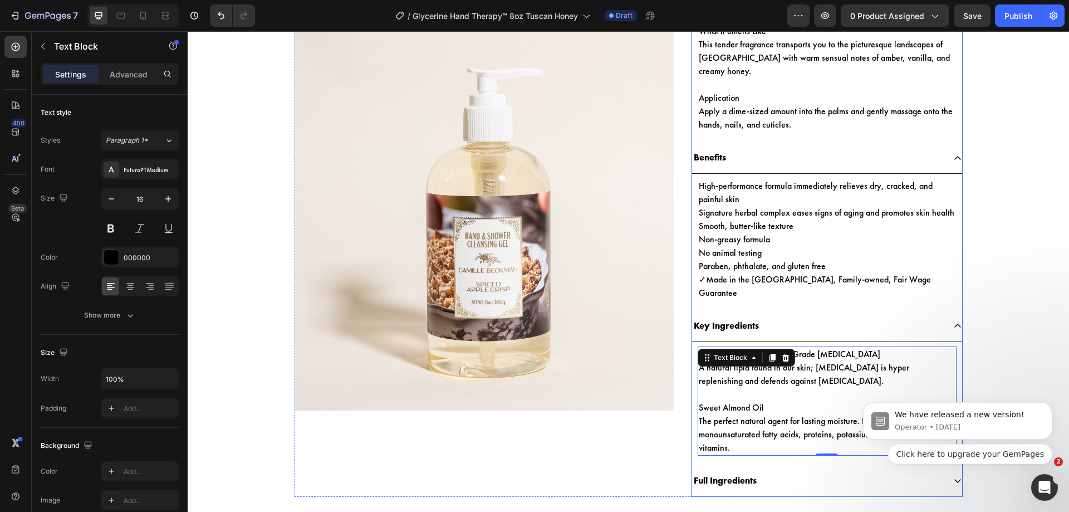
click at [725, 473] on p "Full Ingredients" at bounding box center [725, 481] width 63 height 16
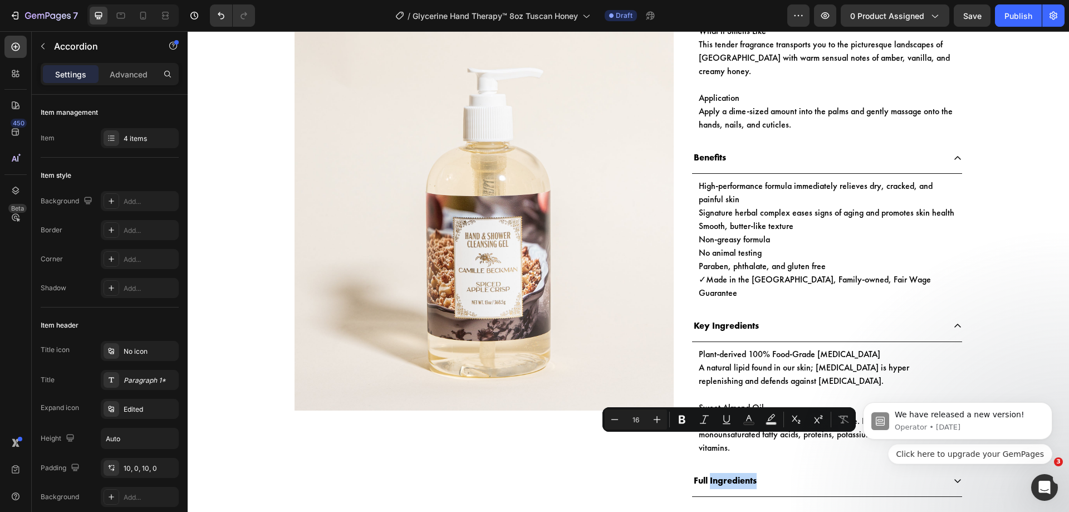
click at [777, 471] on div "Full Ingredients" at bounding box center [818, 480] width 252 height 19
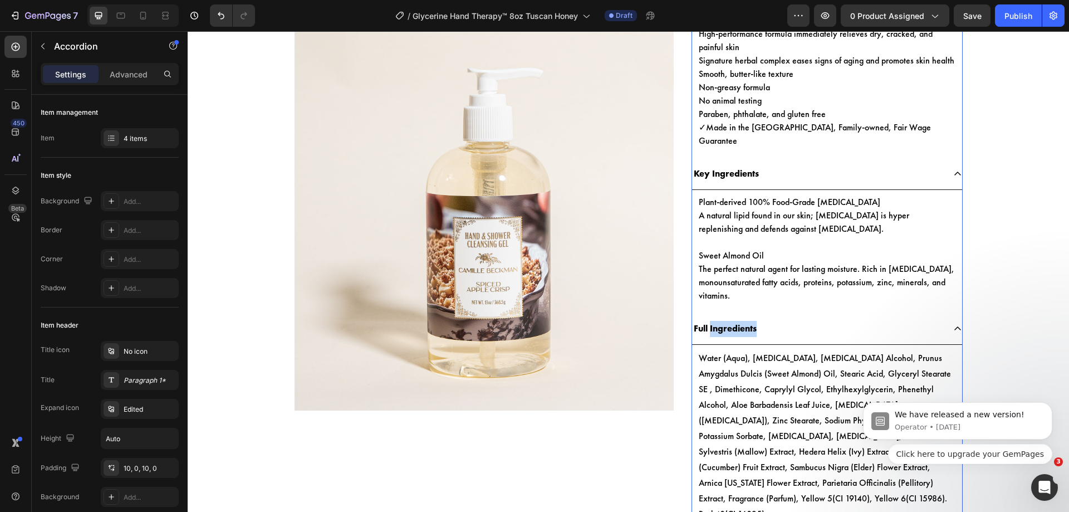
scroll to position [700, 0]
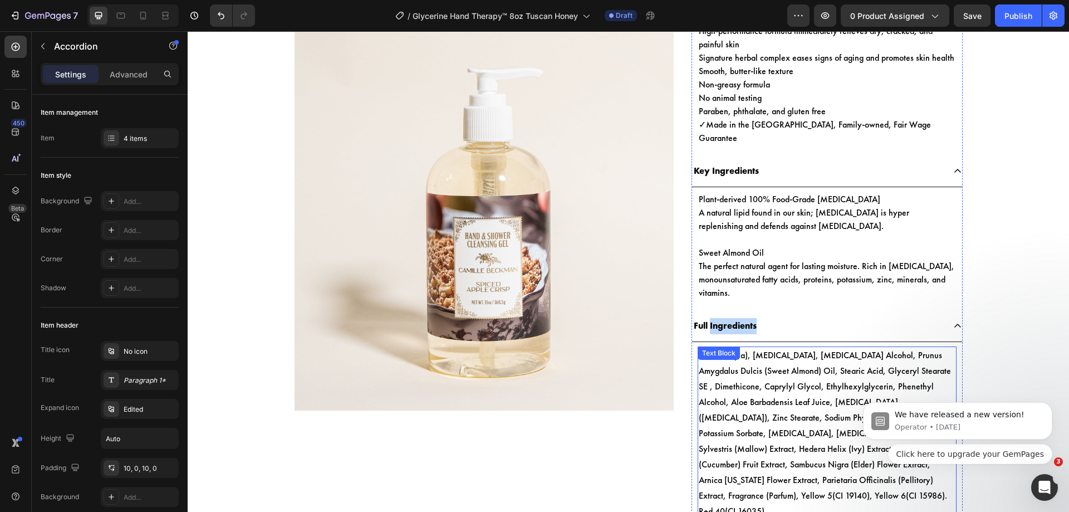
click at [784, 360] on span "Water (Aqua), Glycerin, Cetyl Alcohol, Prunus Amygdalus Dulcis (Sweet Almond) O…" at bounding box center [826, 433] width 255 height 168
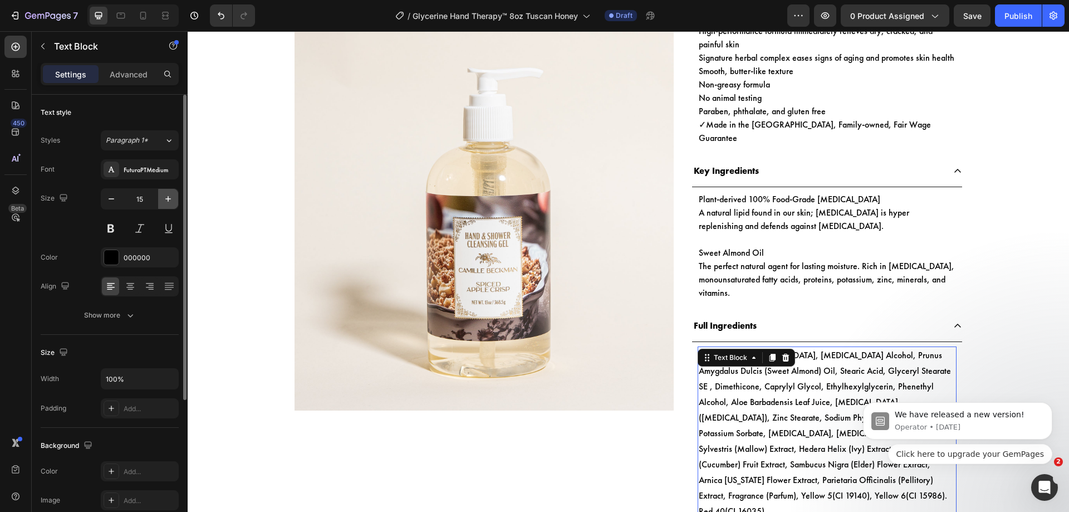
click at [168, 196] on icon "button" at bounding box center [168, 199] width 6 height 6
type input "16"
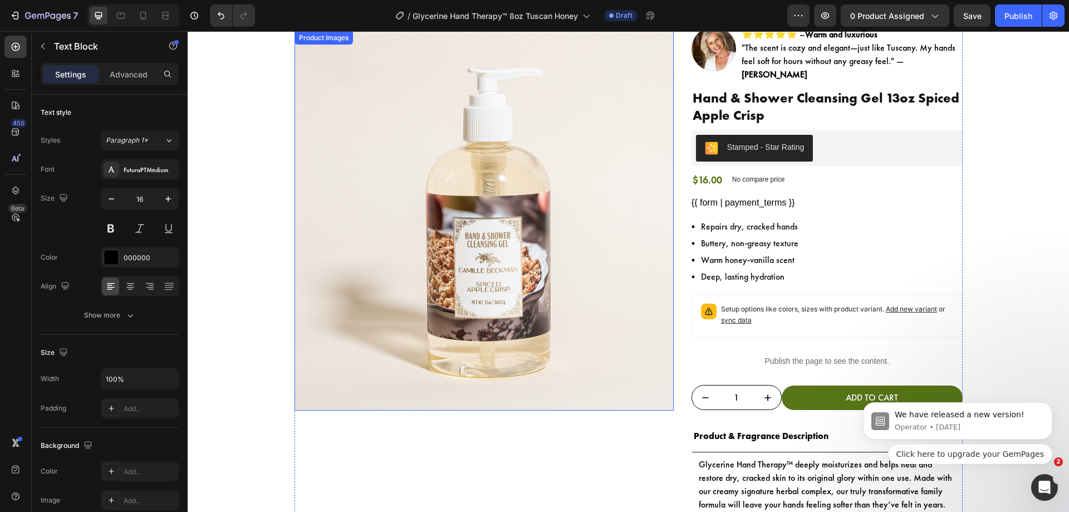
scroll to position [0, 0]
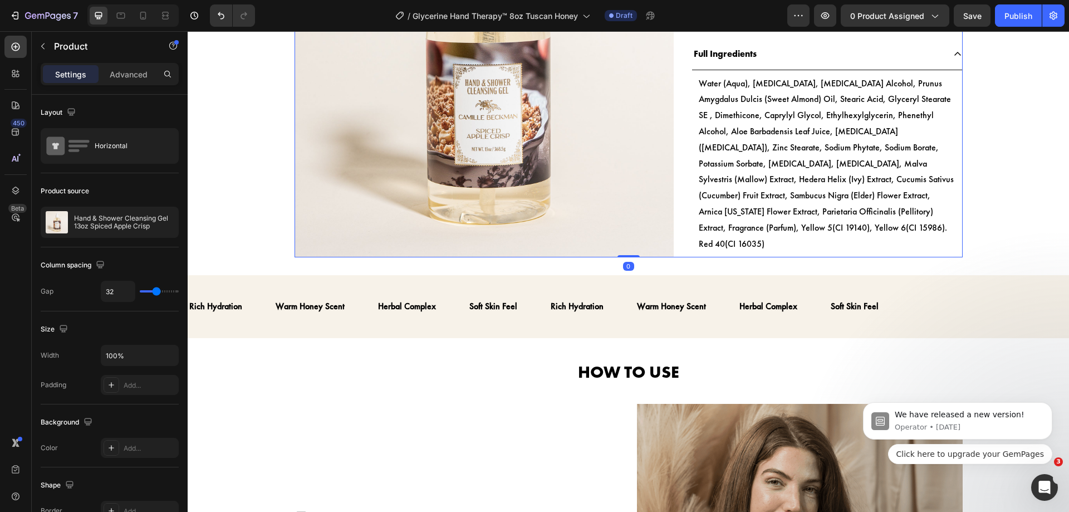
scroll to position [1012, 0]
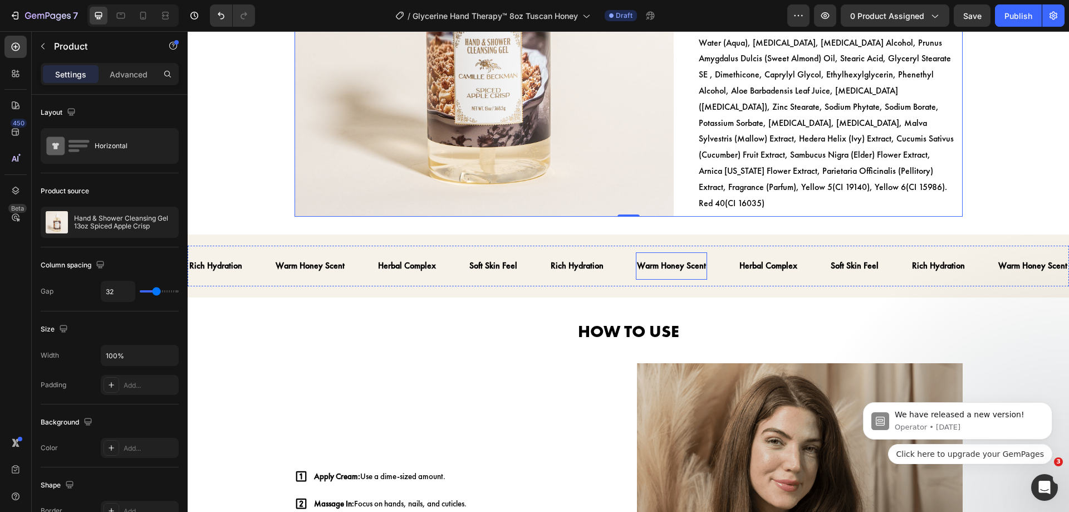
click at [677, 257] on div "Warm Honey Scent" at bounding box center [671, 266] width 71 height 18
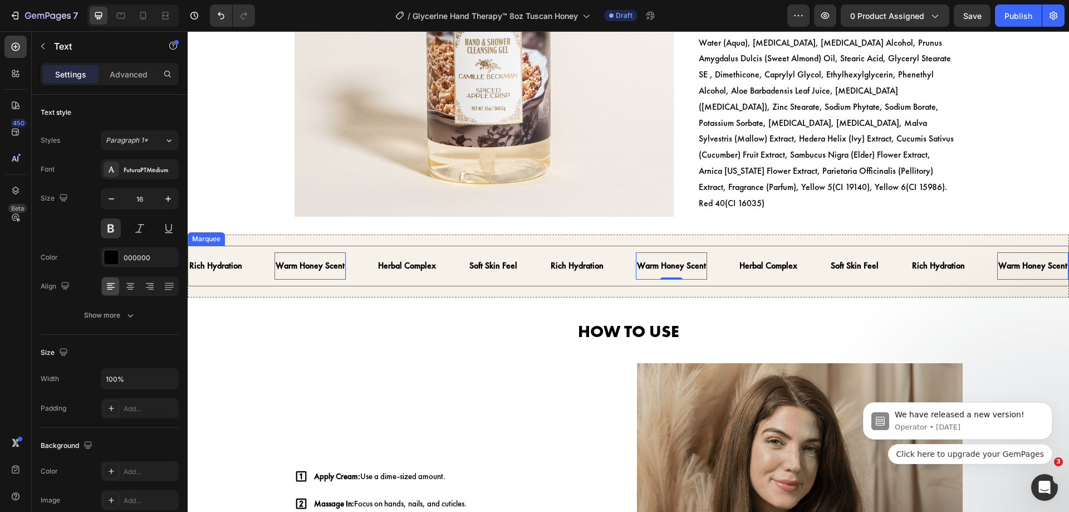
click at [546, 252] on div "Soft Skin Feel Text" at bounding box center [508, 265] width 81 height 27
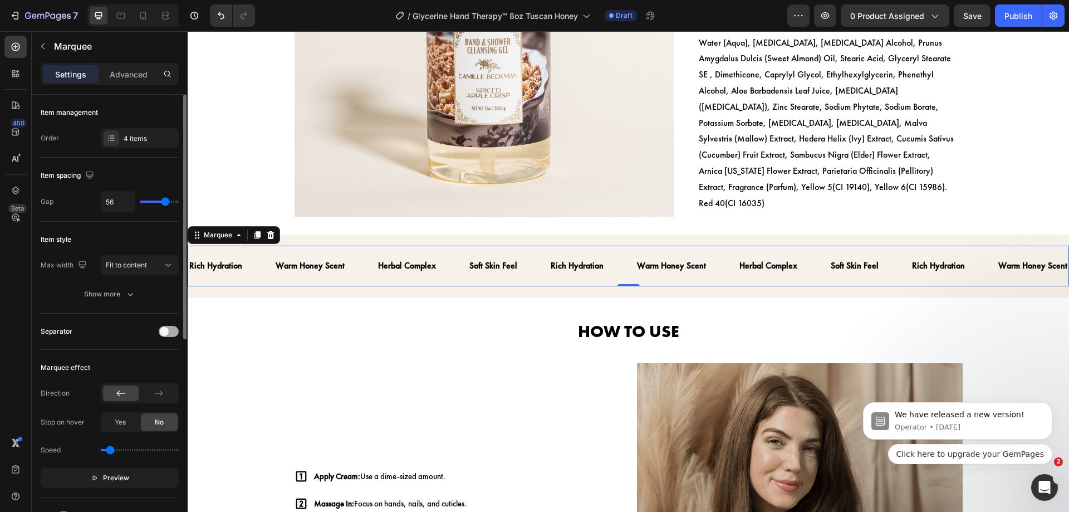
click at [165, 327] on span at bounding box center [164, 331] width 9 height 9
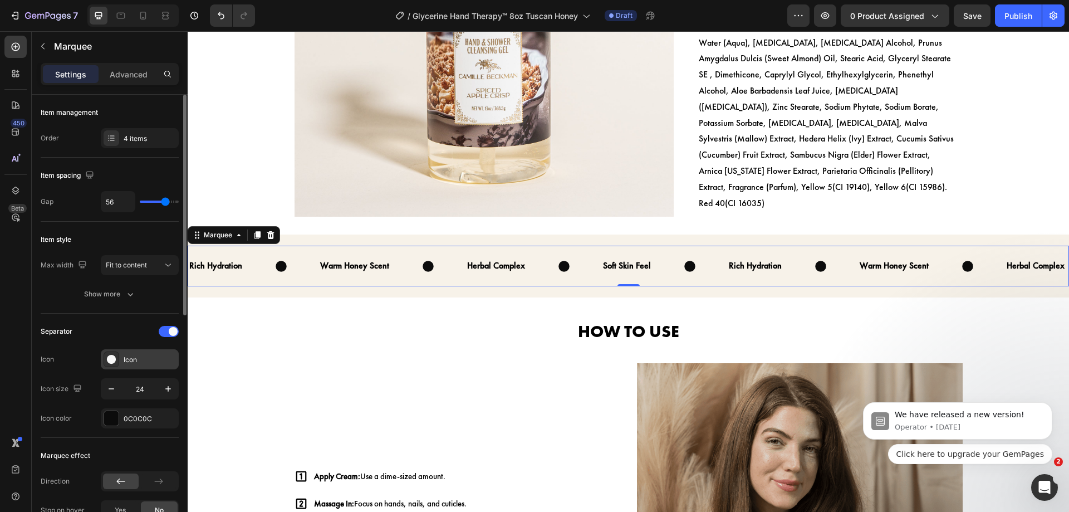
click at [146, 360] on div "Icon" at bounding box center [150, 360] width 52 height 10
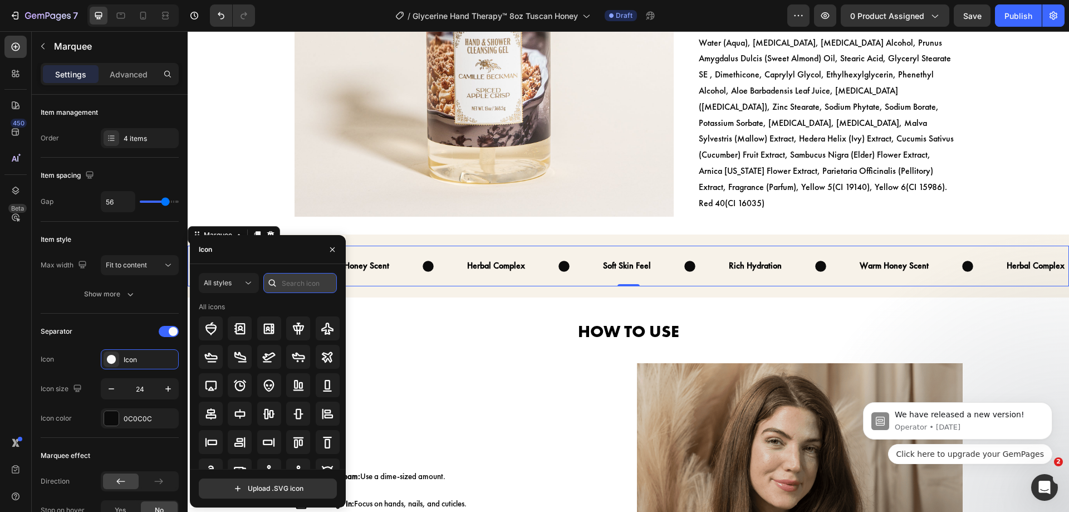
click at [292, 286] on input "text" at bounding box center [299, 283] width 73 height 20
type input "check"
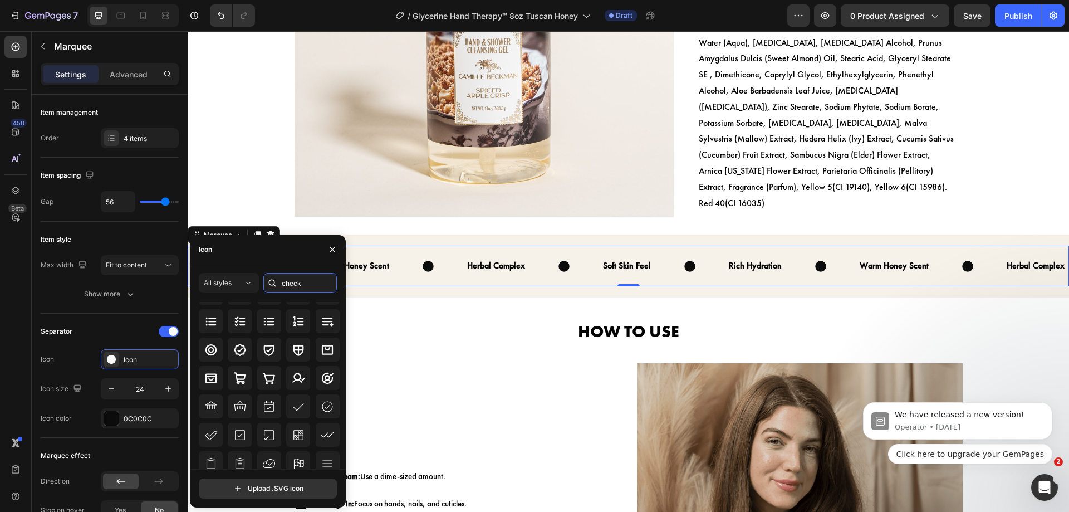
scroll to position [0, 0]
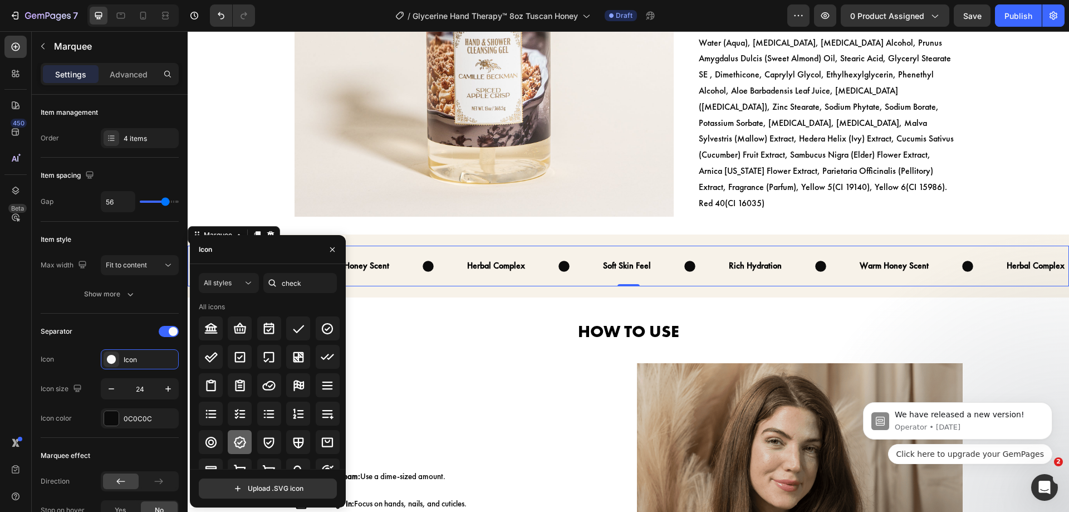
click at [241, 435] on icon at bounding box center [239, 441] width 13 height 13
click at [328, 253] on icon "button" at bounding box center [332, 249] width 9 height 9
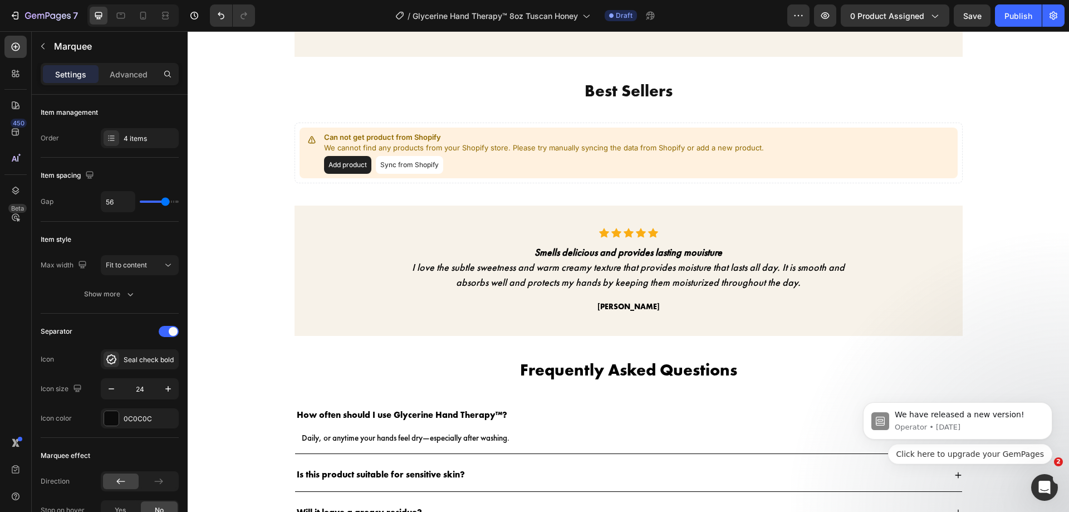
scroll to position [2110, 0]
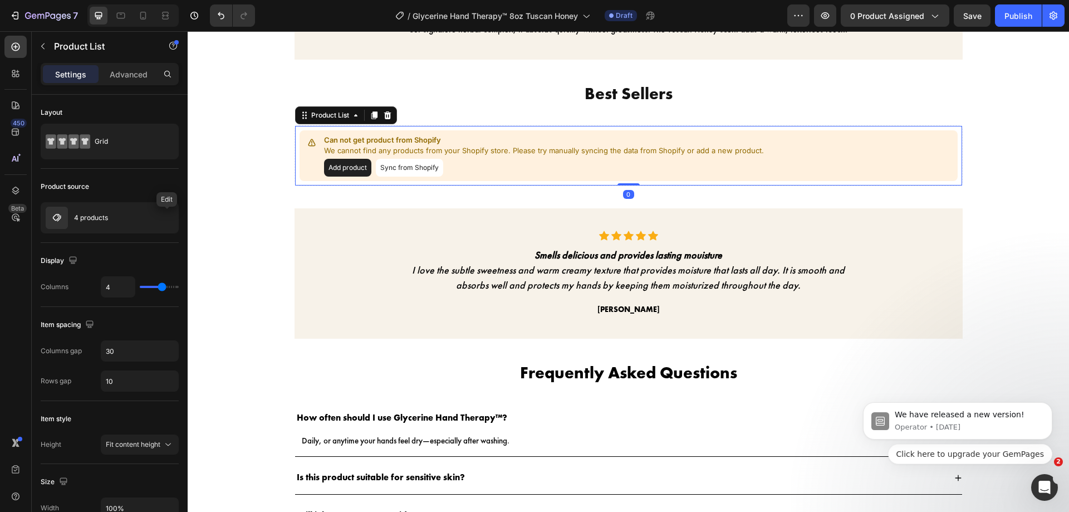
drag, startPoint x: 245, startPoint y: 131, endPoint x: 161, endPoint y: 223, distance: 123.7
click at [0, 0] on button "button" at bounding box center [0, 0] width 0 height 0
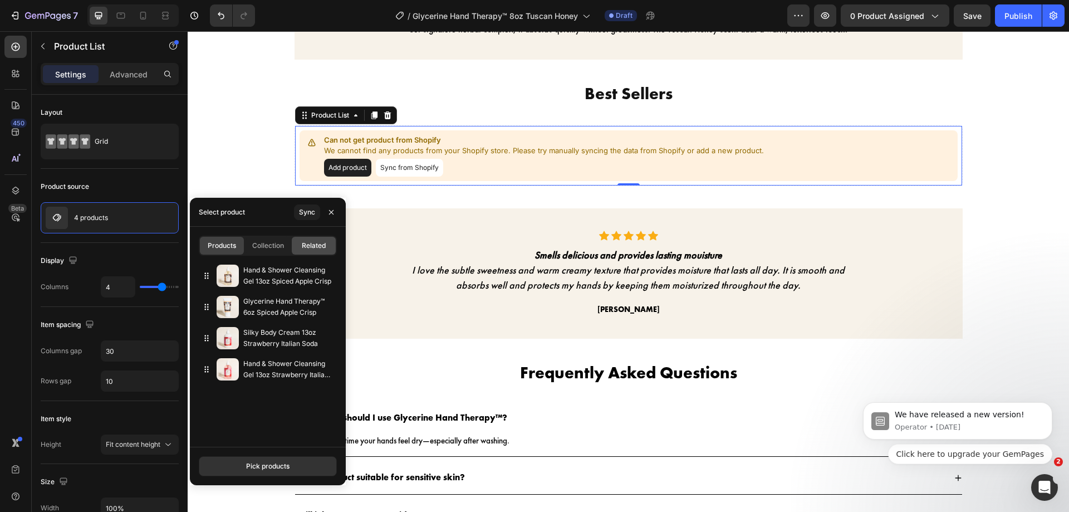
click at [313, 252] on div "Related" at bounding box center [314, 246] width 44 height 18
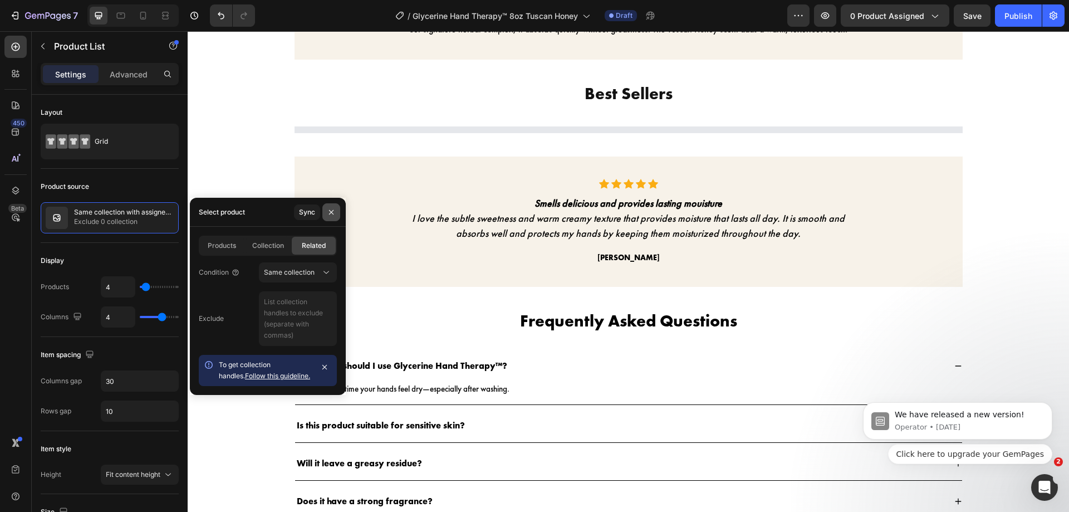
click at [328, 208] on icon "button" at bounding box center [331, 212] width 9 height 9
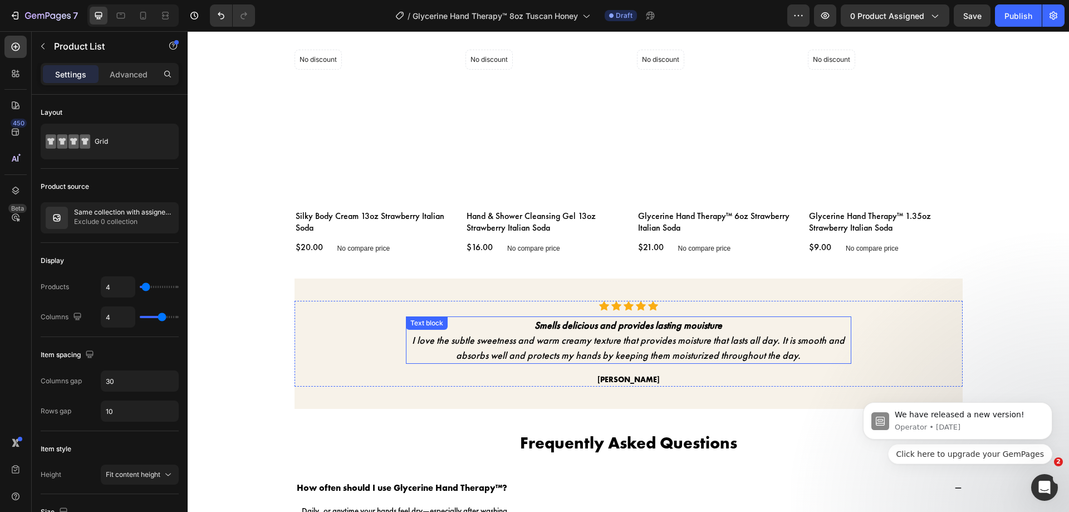
scroll to position [2187, 0]
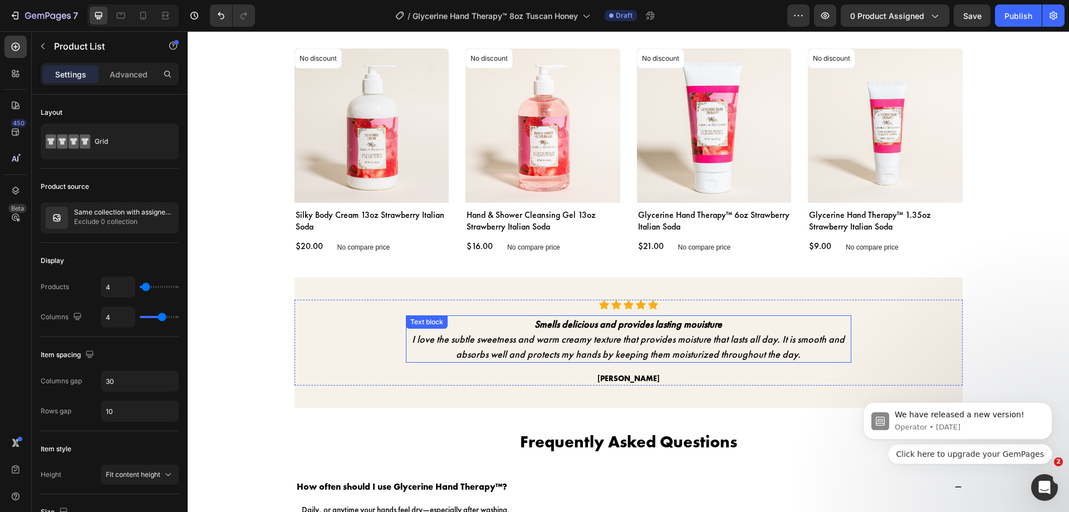
click at [560, 347] on p "I love the subtle sweetness and warm creamy texture that provides moisture that…" at bounding box center [628, 346] width 443 height 30
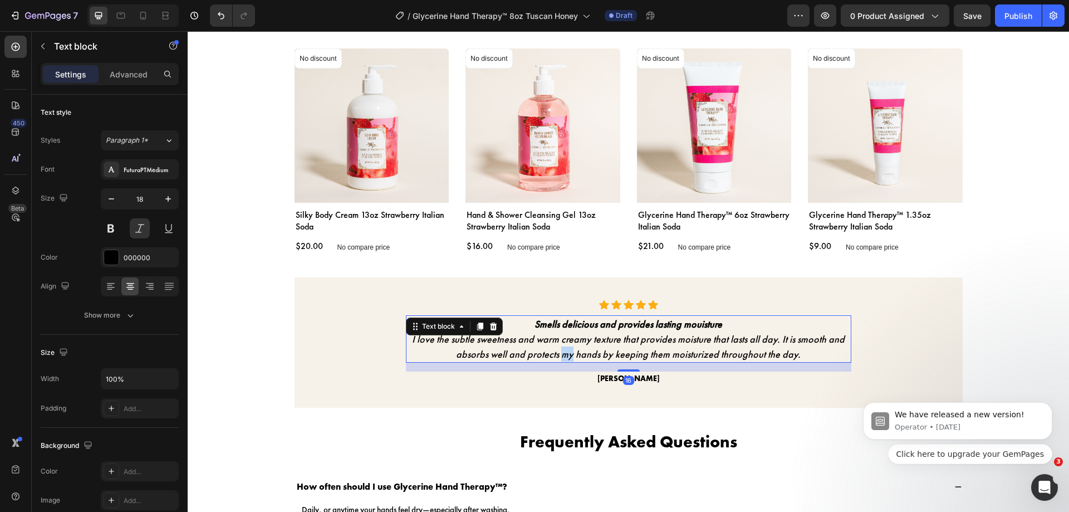
click at [560, 347] on p "I love the subtle sweetness and warm creamy texture that provides moisture that…" at bounding box center [628, 346] width 443 height 30
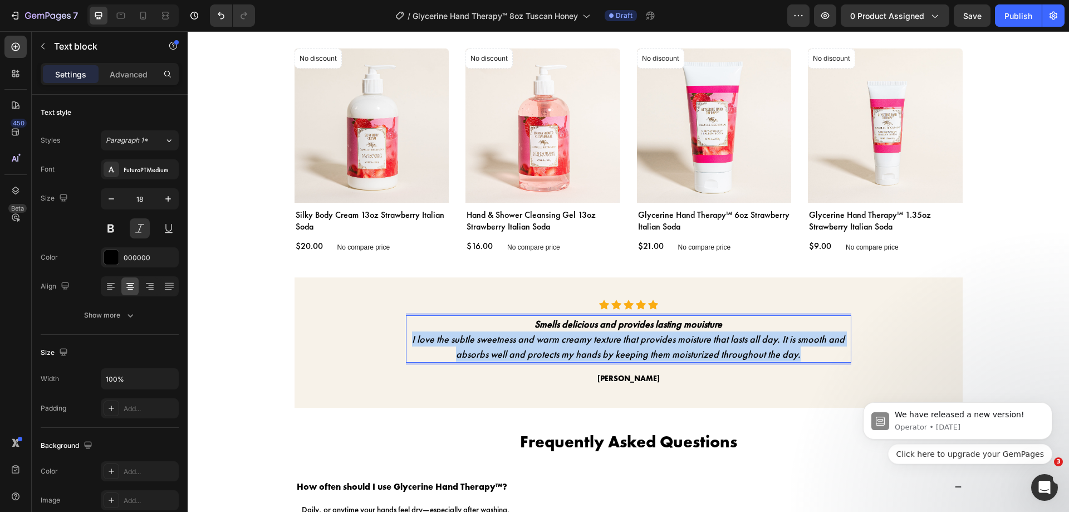
click at [560, 347] on p "I love the subtle sweetness and warm creamy texture that provides moisture that…" at bounding box center [628, 346] width 443 height 30
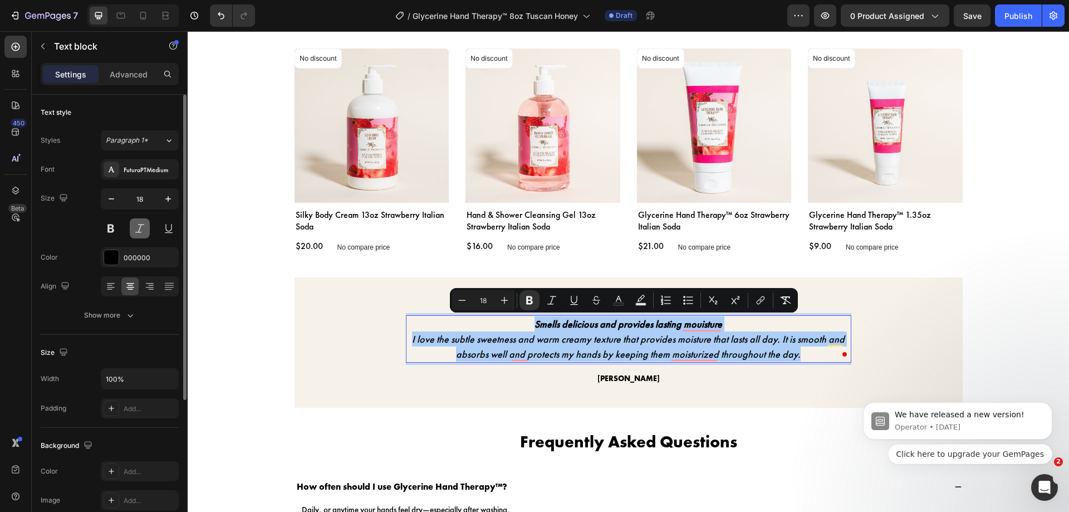
drag, startPoint x: 136, startPoint y: 233, endPoint x: 11, endPoint y: 236, distance: 125.3
click at [136, 233] on button at bounding box center [140, 228] width 20 height 20
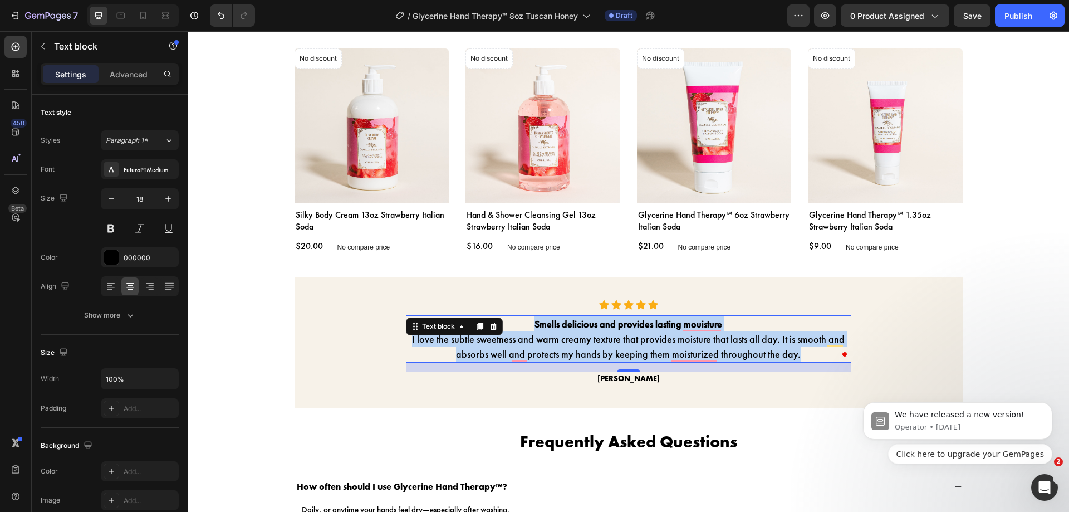
click at [339, 347] on div "Icon Icon Icon Icon Icon Icon List Hoz Smells delicious and provides lasting mo…" at bounding box center [629, 343] width 668 height 86
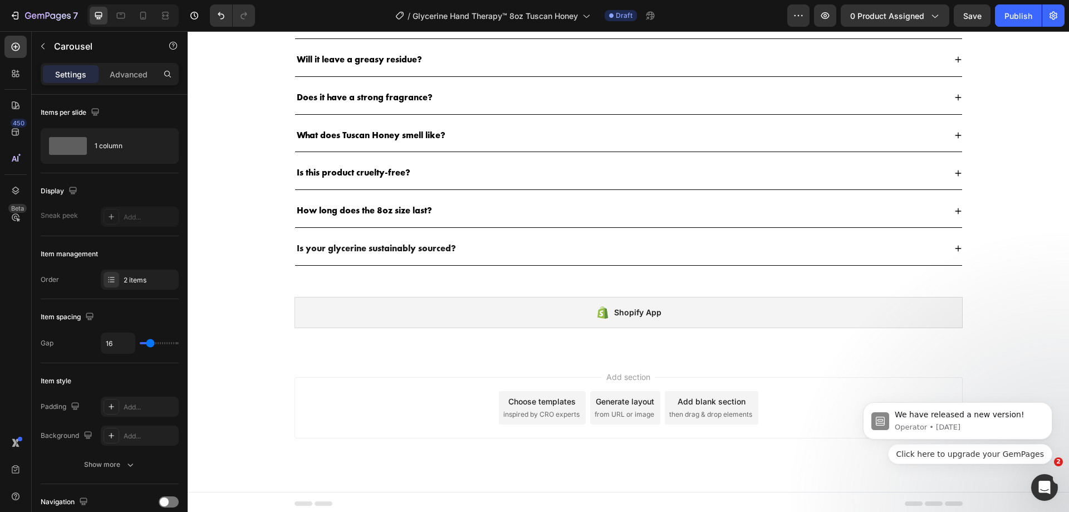
scroll to position [2712, 0]
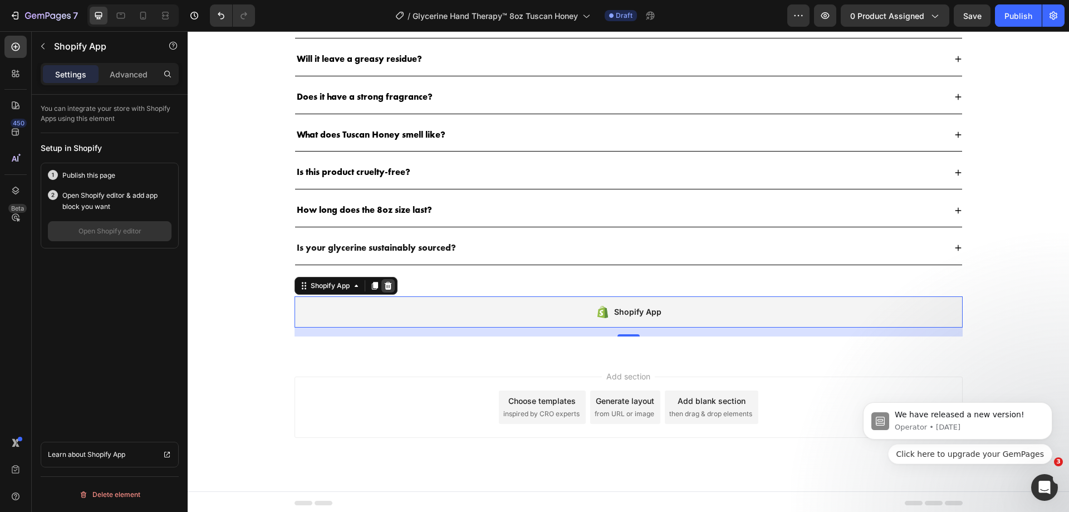
click at [384, 283] on icon at bounding box center [388, 285] width 9 height 9
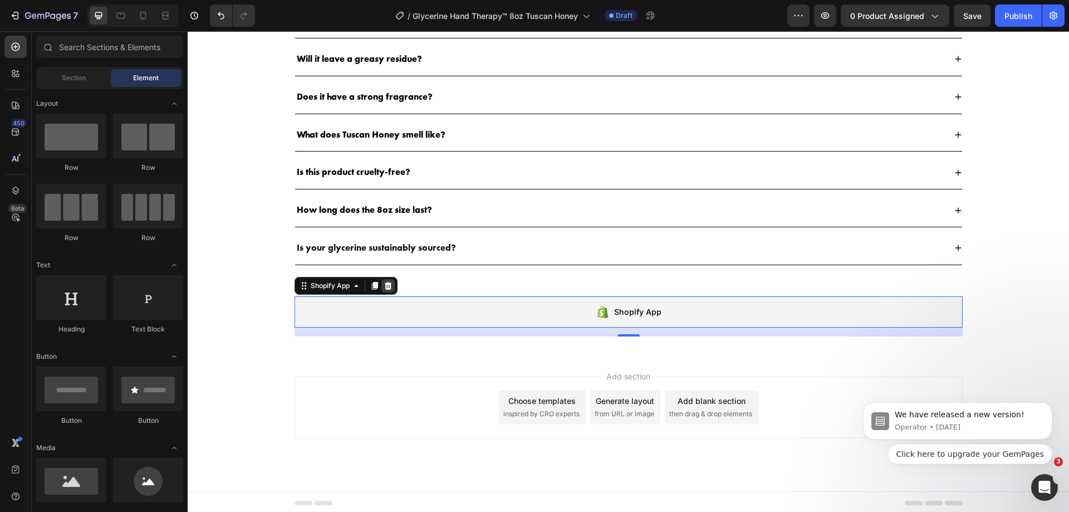
scroll to position [2708, 0]
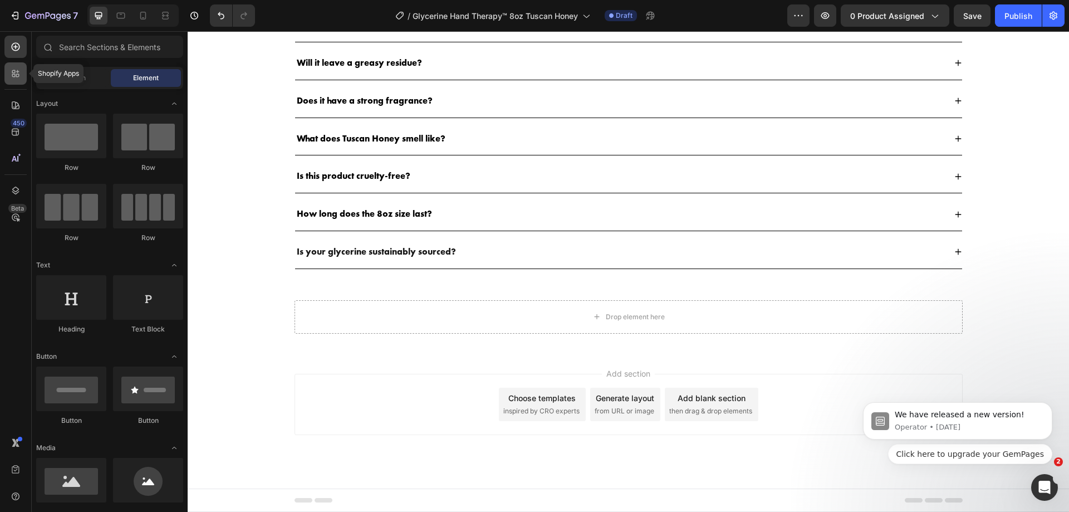
click at [16, 69] on icon at bounding box center [15, 73] width 11 height 11
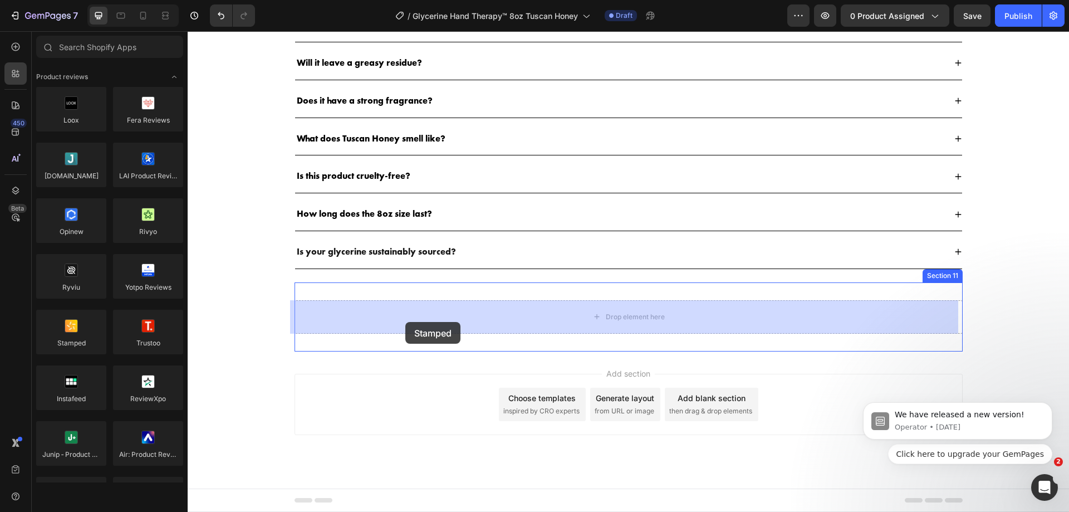
drag, startPoint x: 260, startPoint y: 356, endPoint x: 406, endPoint y: 321, distance: 150.0
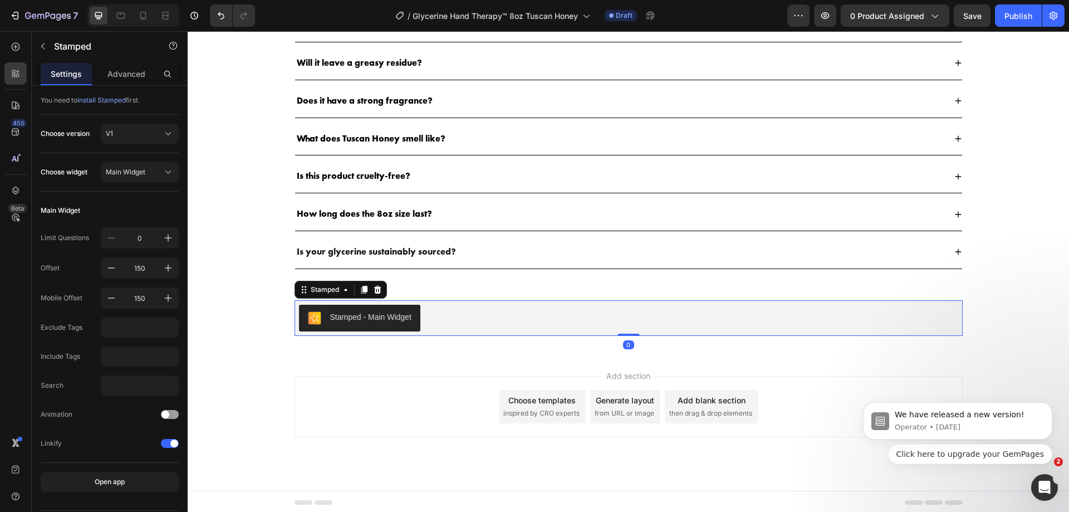
scroll to position [2710, 0]
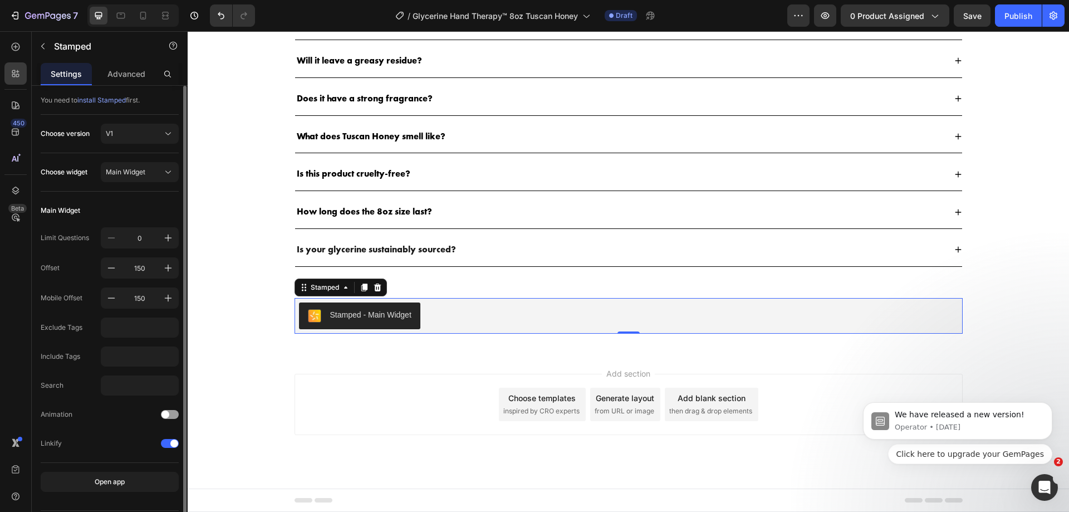
click at [164, 144] on div "Choose version V1" at bounding box center [110, 139] width 138 height 30
click at [134, 124] on button "V1" at bounding box center [140, 134] width 78 height 20
click at [139, 189] on div "V2" at bounding box center [129, 180] width 89 height 20
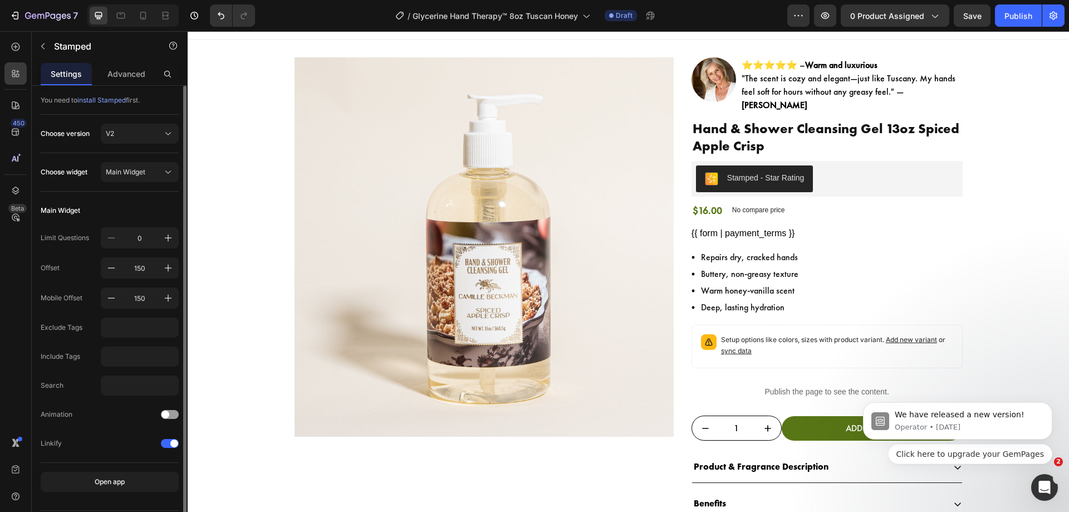
scroll to position [0, 0]
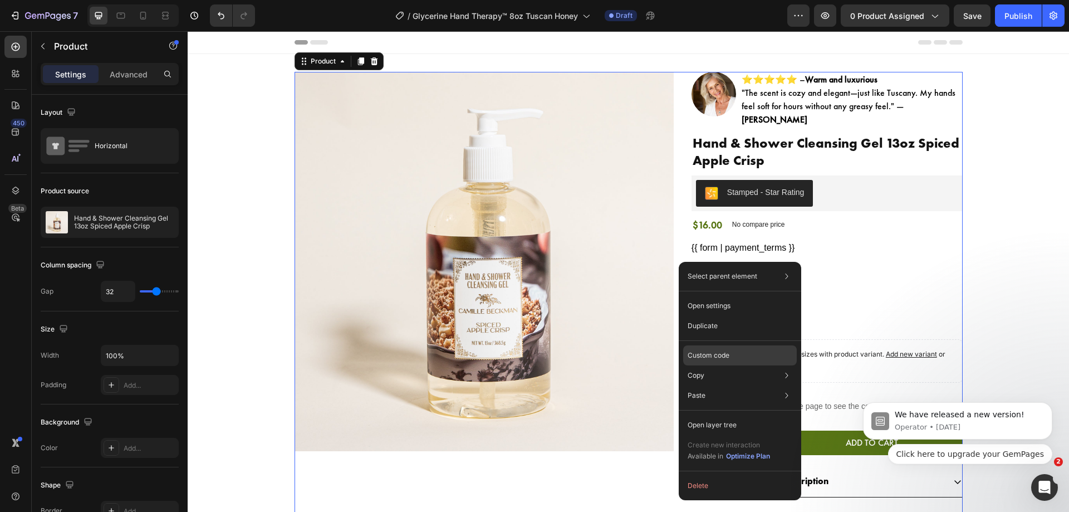
click at [708, 385] on div "Custom code" at bounding box center [740, 395] width 114 height 20
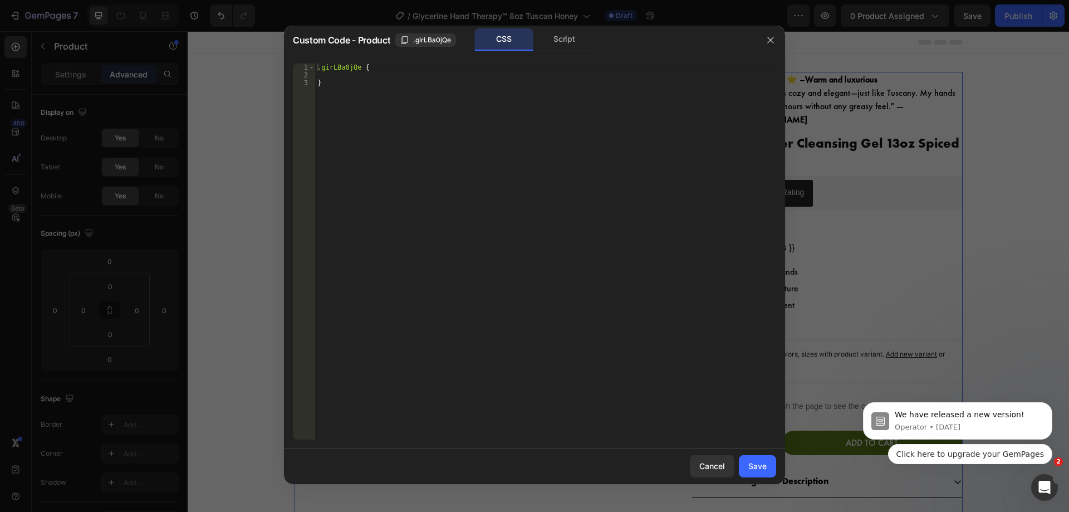
click at [635, 340] on div ".girLBa0jQe { }" at bounding box center [545, 258] width 461 height 391
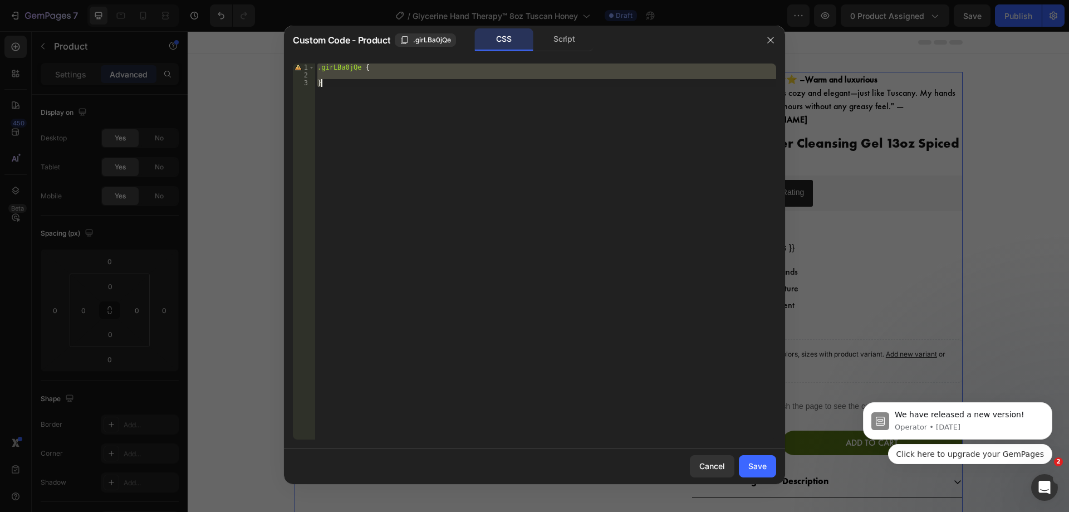
paste textarea
type textarea "}"
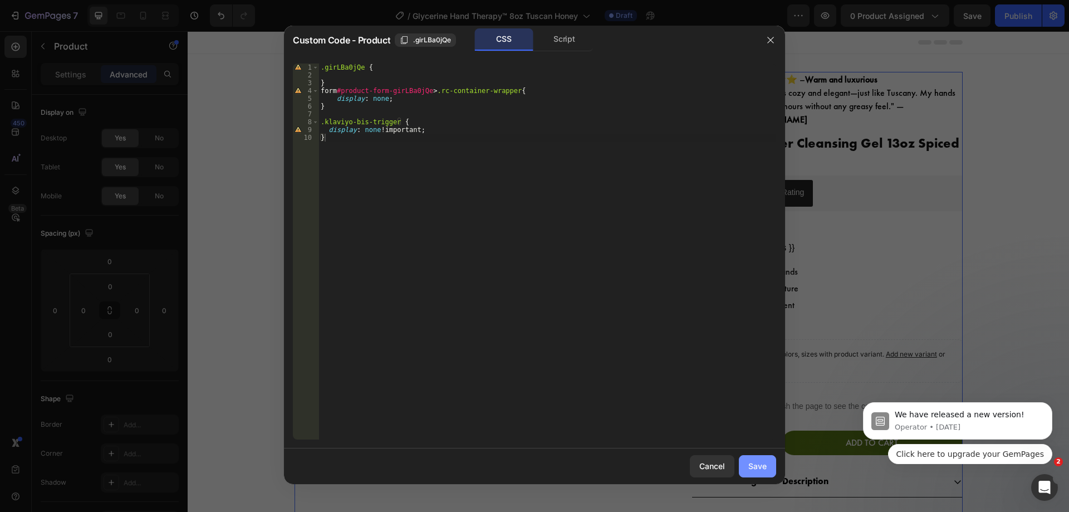
click at [757, 464] on div "Save" at bounding box center [757, 466] width 18 height 12
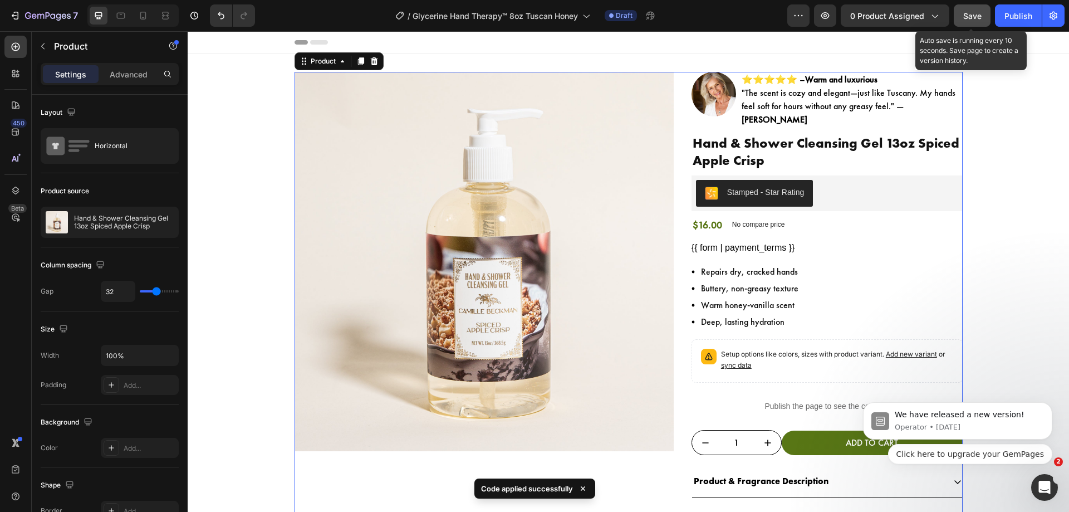
click at [975, 19] on span "Save" at bounding box center [972, 15] width 18 height 9
click at [982, 13] on span "Save" at bounding box center [972, 15] width 18 height 9
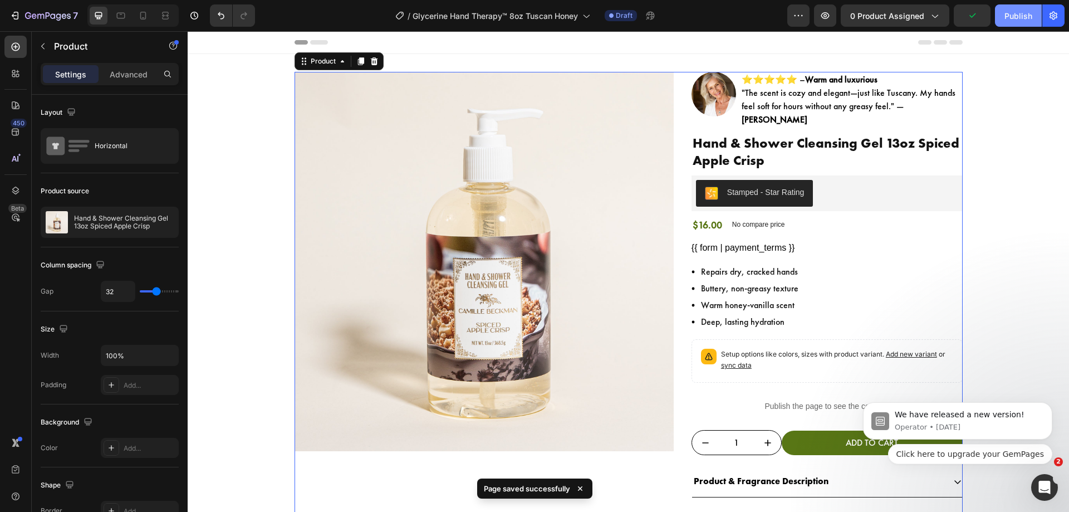
click at [995, 13] on button "Publish" at bounding box center [1018, 15] width 47 height 22
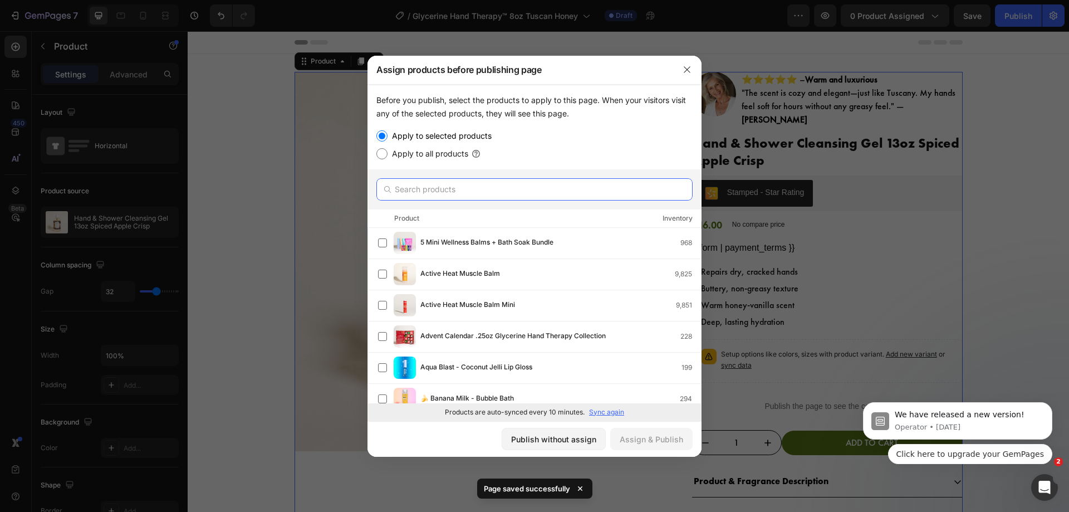
click at [532, 182] on input "text" at bounding box center [534, 189] width 316 height 22
paste input "Glycerine Hand Therapy™ 8oz Tuscan Honey"
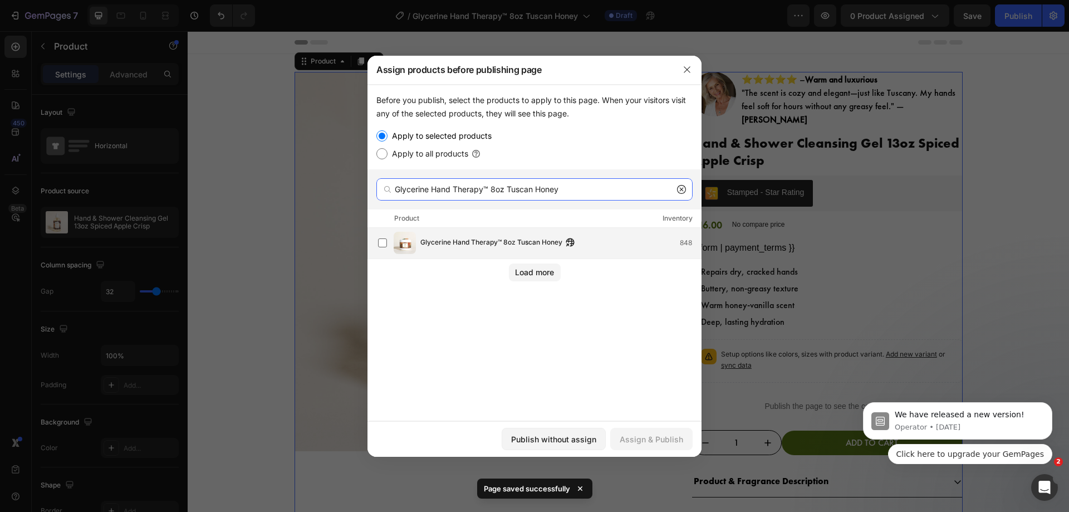
type input "Glycerine Hand Therapy™ 8oz Tuscan Honey"
click at [513, 235] on div "Glycerine Hand Therapy™ 8oz Tuscan Honey 848" at bounding box center [539, 243] width 323 height 22
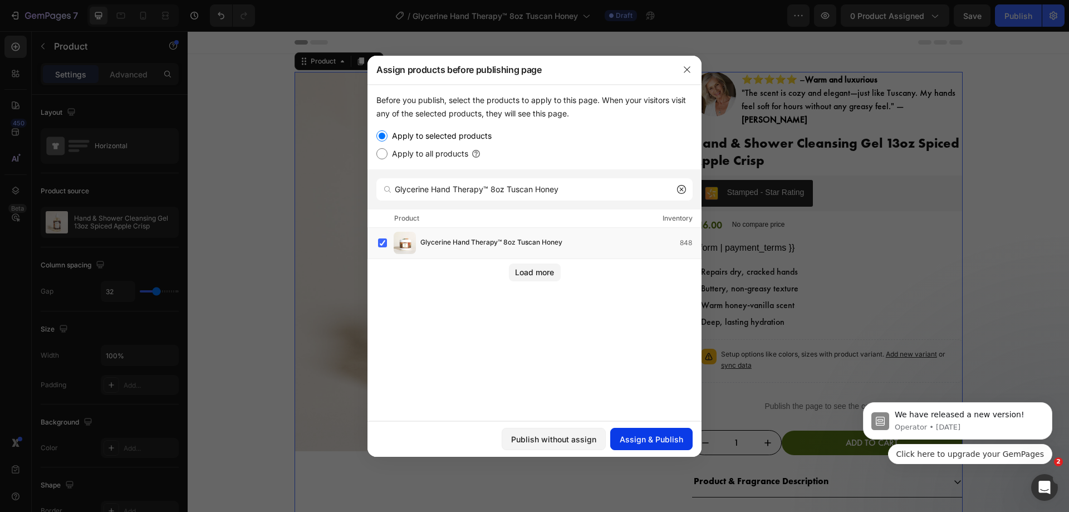
click at [651, 439] on div "Assign & Publish" at bounding box center [651, 439] width 63 height 12
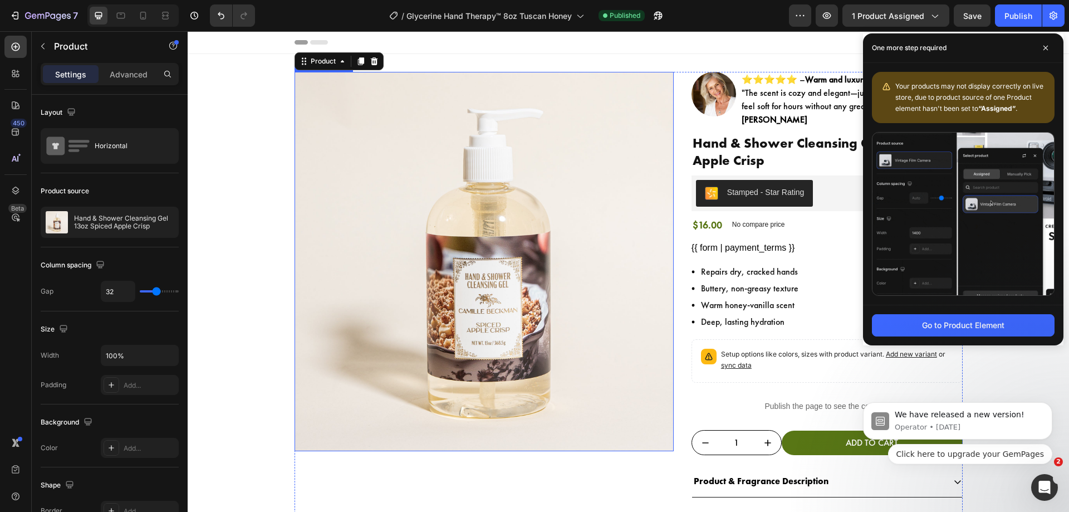
click at [669, 119] on img at bounding box center [484, 261] width 379 height 379
click at [675, 118] on div "Product Images Image ⭐⭐⭐⭐⭐ – Warm and luxurious "The scent is cozy and elegant—…" at bounding box center [629, 340] width 668 height 536
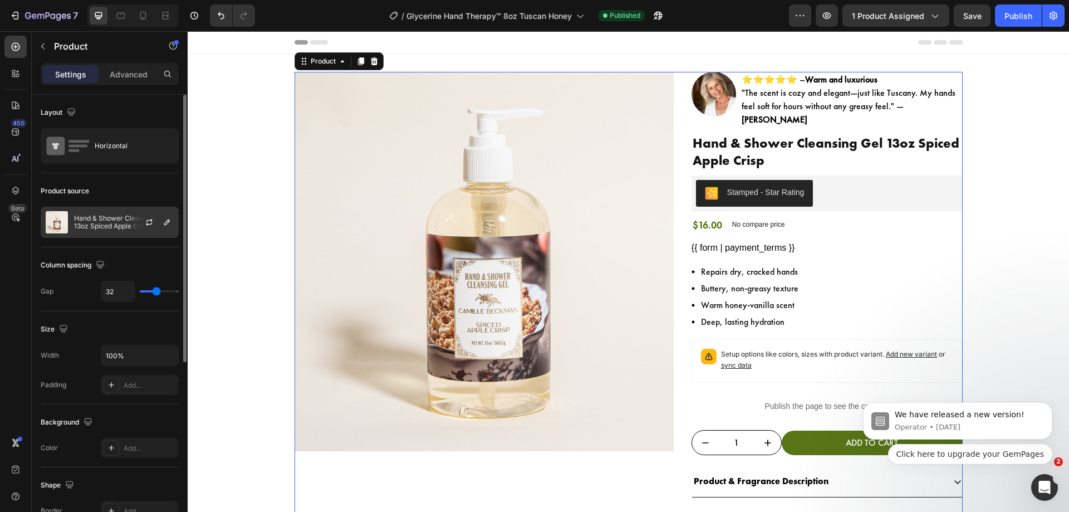
click at [166, 230] on div at bounding box center [153, 222] width 49 height 30
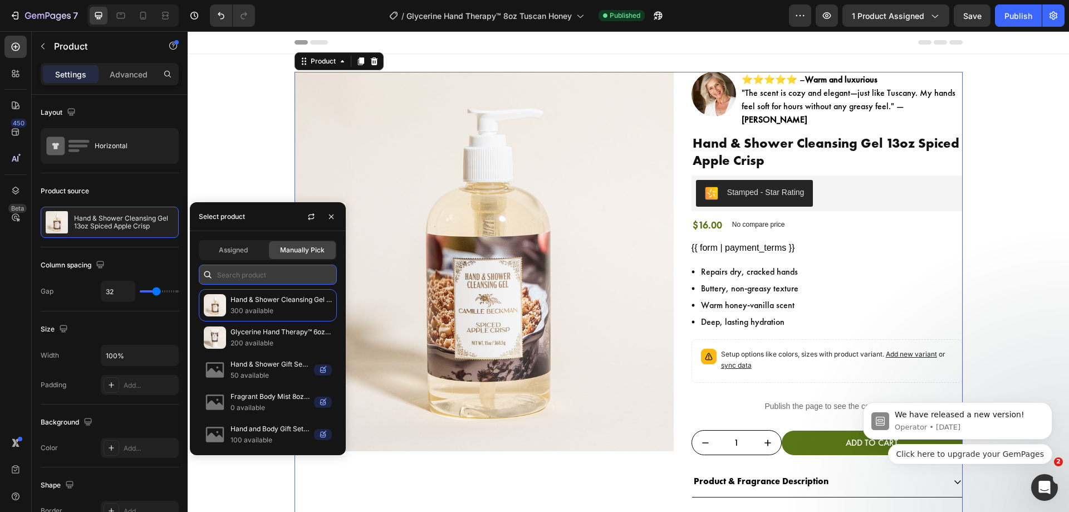
click at [292, 279] on input "text" at bounding box center [268, 274] width 138 height 20
click at [286, 272] on input "text" at bounding box center [268, 274] width 138 height 20
click at [746, 148] on h1 "Hand & Shower Cleansing Gel 13oz Spiced Apple Crisp" at bounding box center [826, 151] width 271 height 37
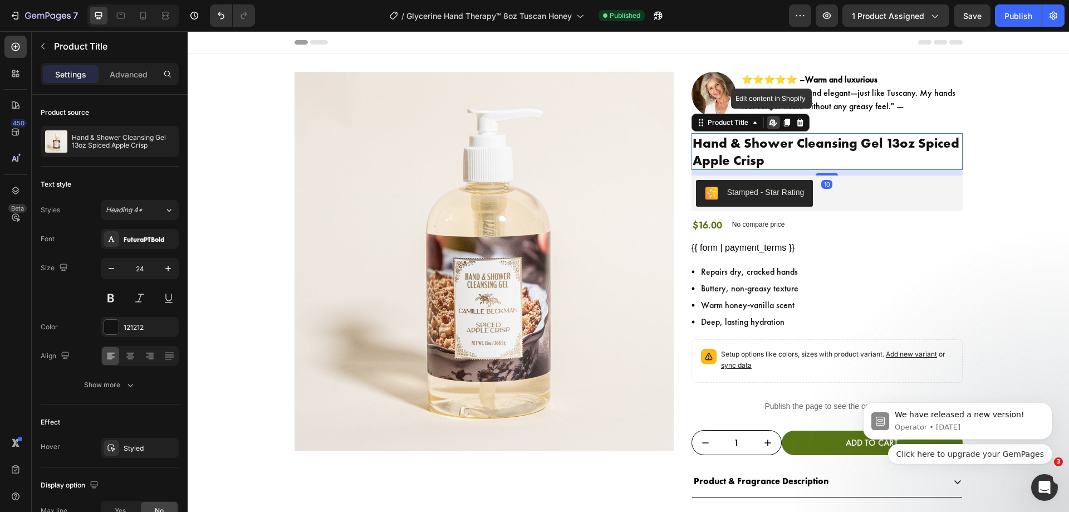
click at [746, 148] on h1 "Hand & Shower Cleansing Gel 13oz Spiced Apple Crisp" at bounding box center [826, 151] width 271 height 37
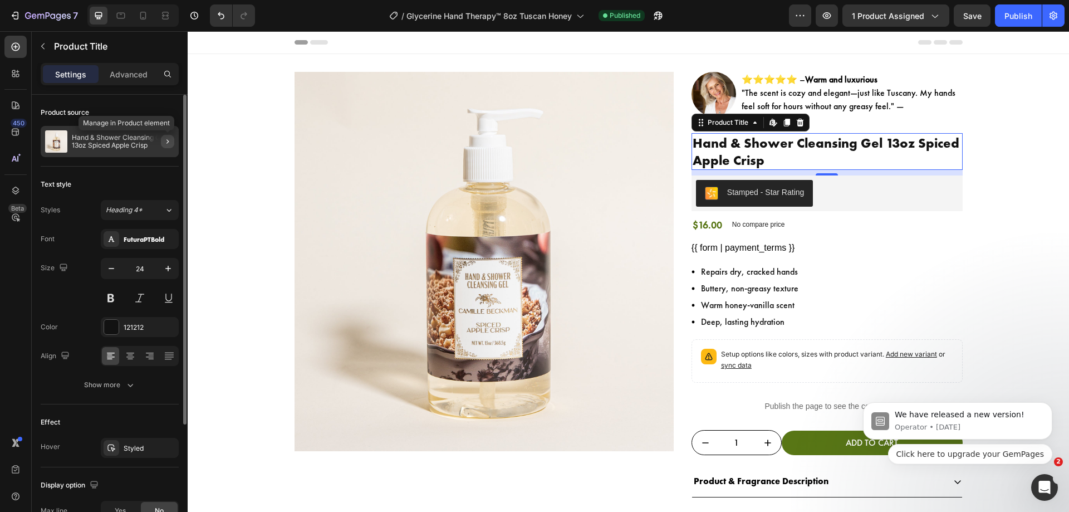
click at [168, 138] on icon "button" at bounding box center [167, 141] width 9 height 9
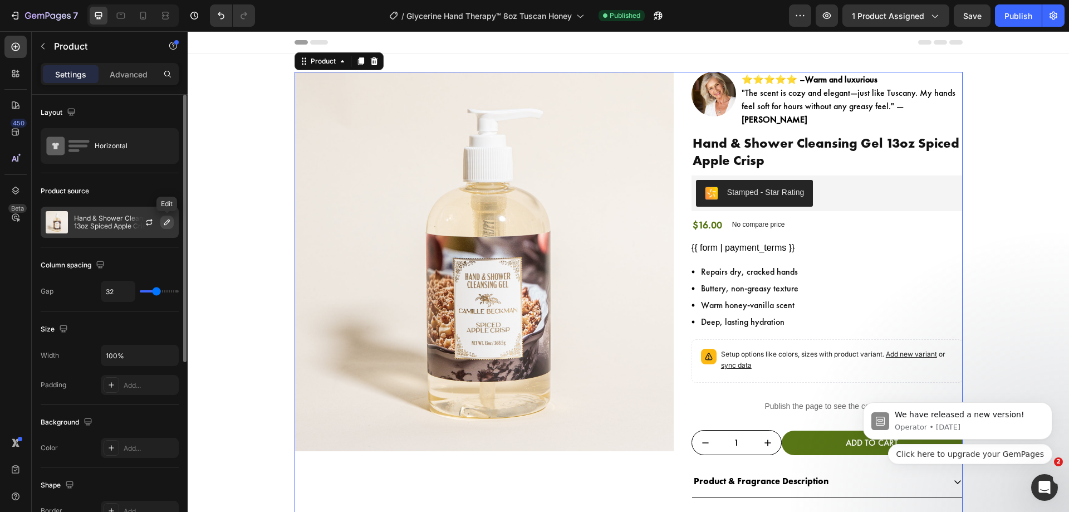
click at [169, 223] on icon "button" at bounding box center [167, 222] width 9 height 9
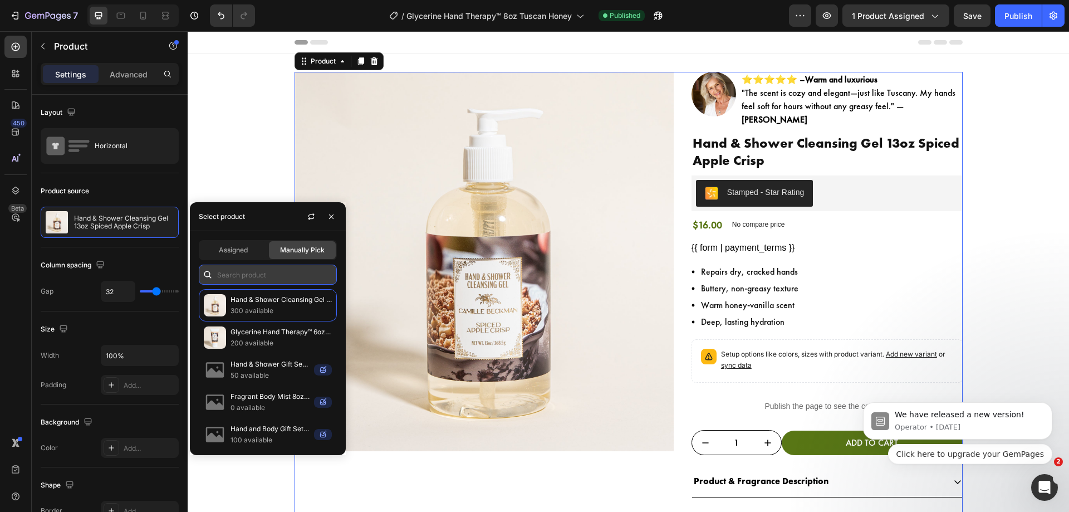
click at [282, 279] on input "text" at bounding box center [268, 274] width 138 height 20
paste input "Perfect! We will get back to you as soon as we can! Keep an eye for our email! …"
type input "Perfect! We will get back to you as soon as we can! Keep an eye for our email! …"
paste input "Glycerine Hand Therapy™ 8oz Tuscan Honey"
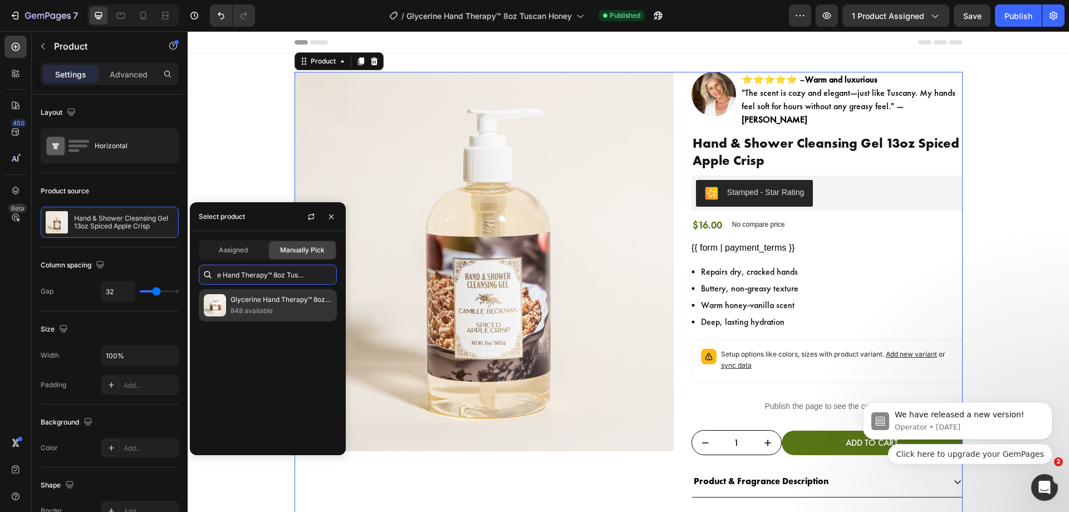
type input "Glycerine Hand Therapy™ 8oz Tuscan Honey"
click at [272, 306] on p "848 available" at bounding box center [280, 310] width 101 height 11
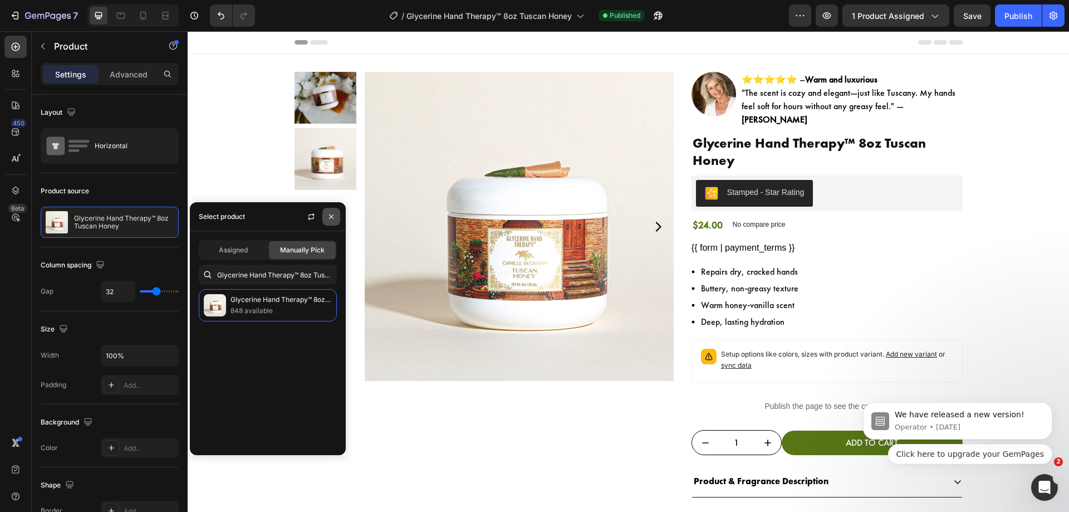
click at [335, 213] on icon "button" at bounding box center [331, 216] width 9 height 9
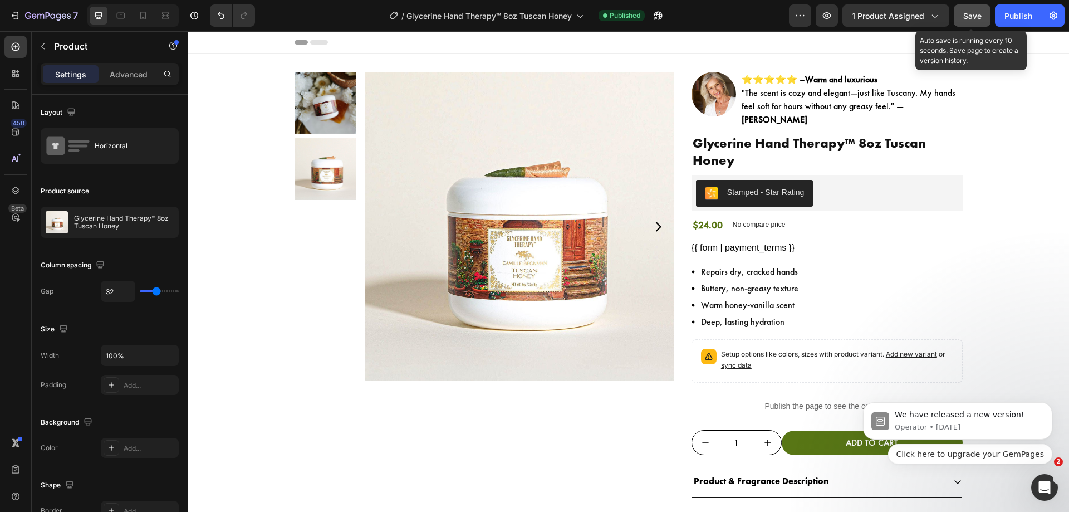
click at [977, 22] on button "Save" at bounding box center [972, 15] width 37 height 22
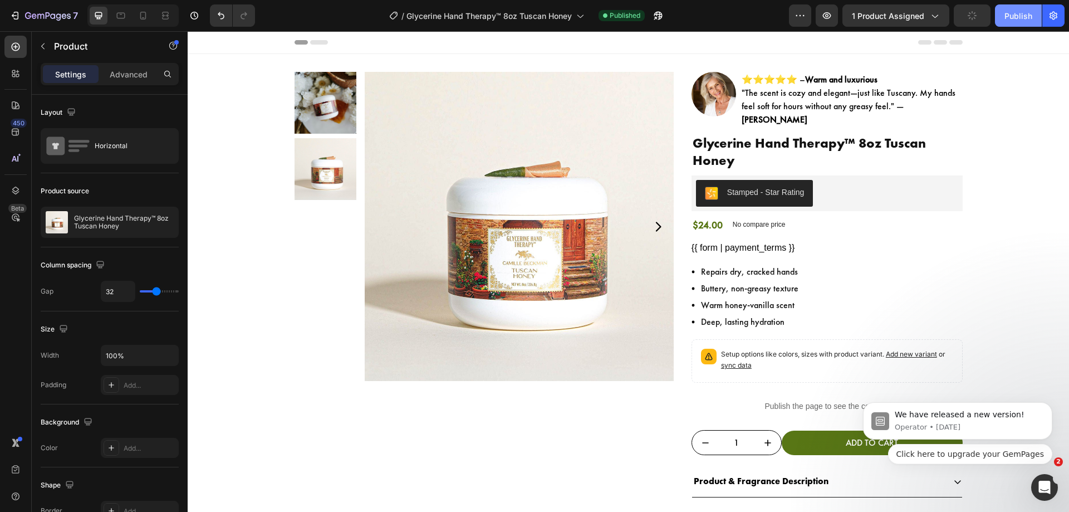
click at [1006, 17] on div "Publish" at bounding box center [1018, 16] width 28 height 12
click at [8, 13] on button "7" at bounding box center [43, 15] width 78 height 22
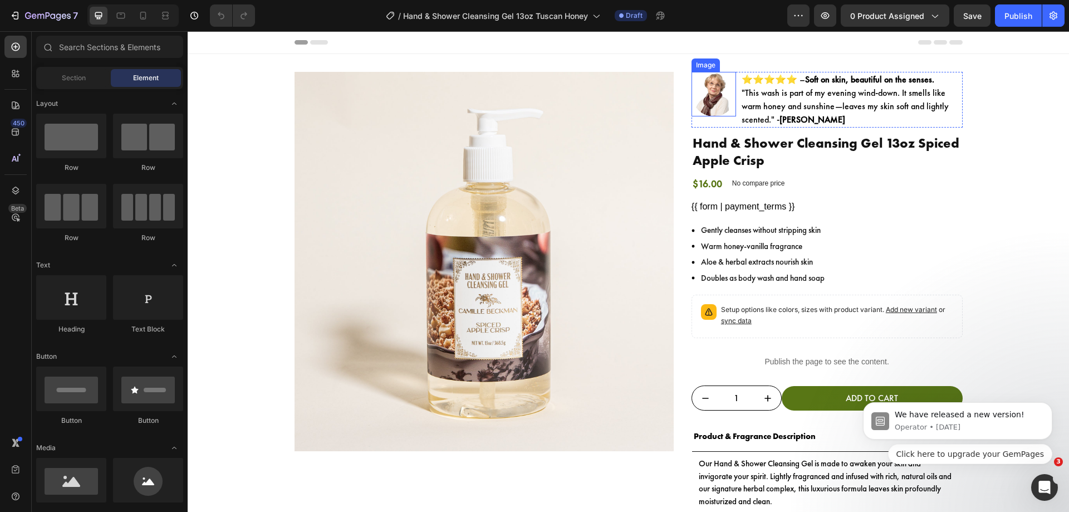
click at [691, 89] on img at bounding box center [713, 94] width 45 height 45
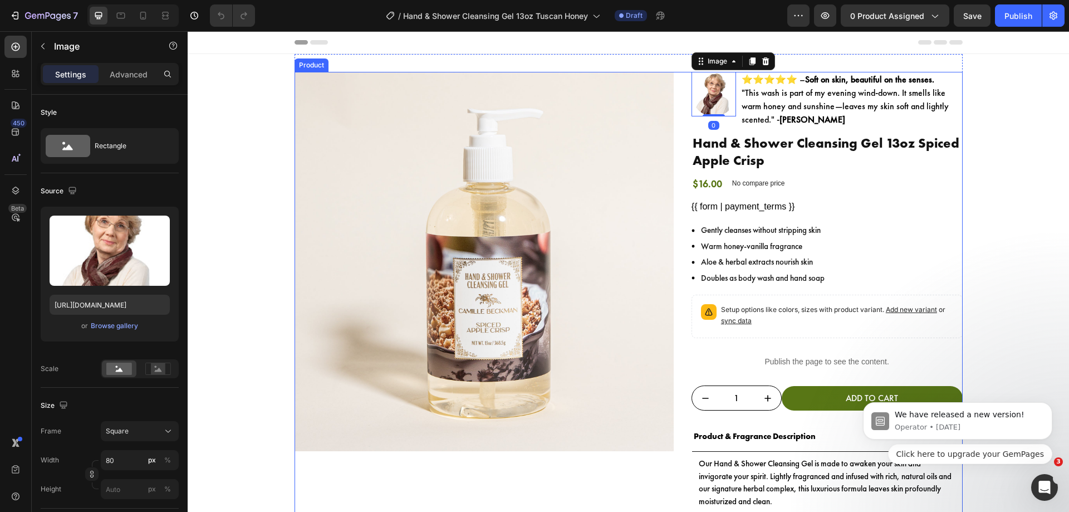
click at [676, 95] on div "Product Images Image 0 ⭐⭐⭐⭐⭐ – Soft on skin, beautiful on the senses. "This was…" at bounding box center [629, 422] width 668 height 700
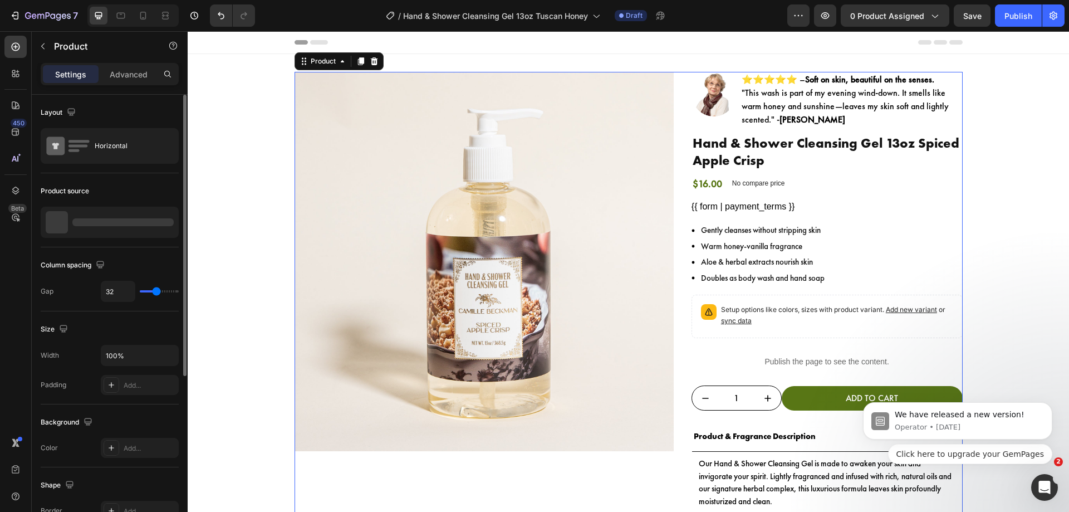
click at [160, 227] on div at bounding box center [110, 222] width 138 height 31
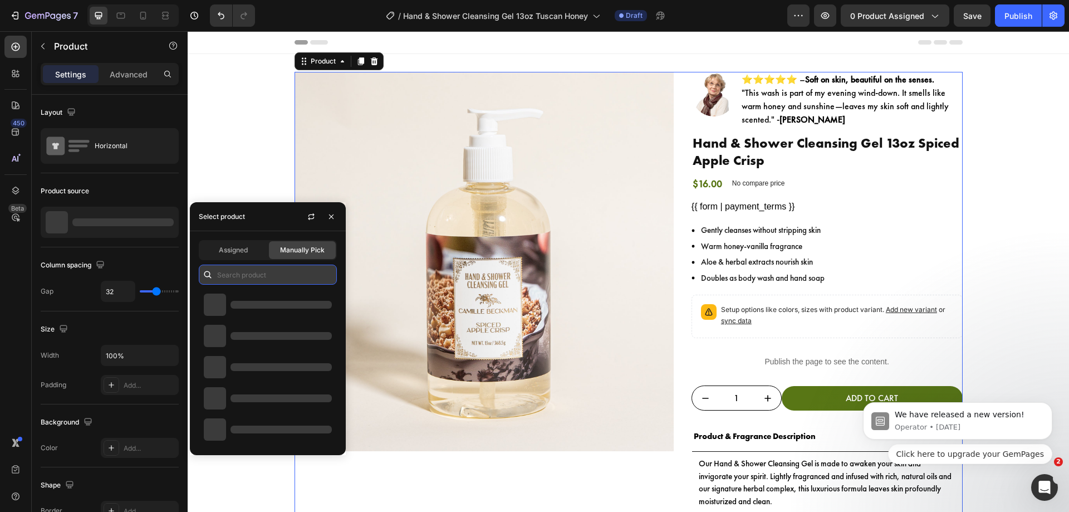
click at [284, 273] on input "text" at bounding box center [268, 274] width 138 height 20
paste input "Hand & Shower Cleansing Gel 13oz Tuscan Honey"
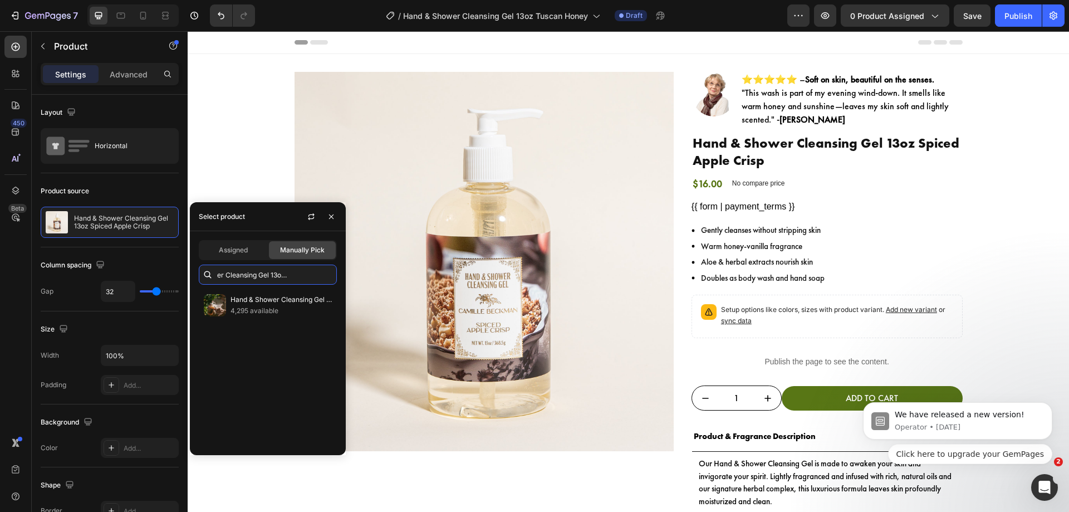
type input "Hand & Shower Cleansing Gel 13oz Tuscan Honey"
click at [282, 305] on p "4,295 available" at bounding box center [280, 310] width 101 height 11
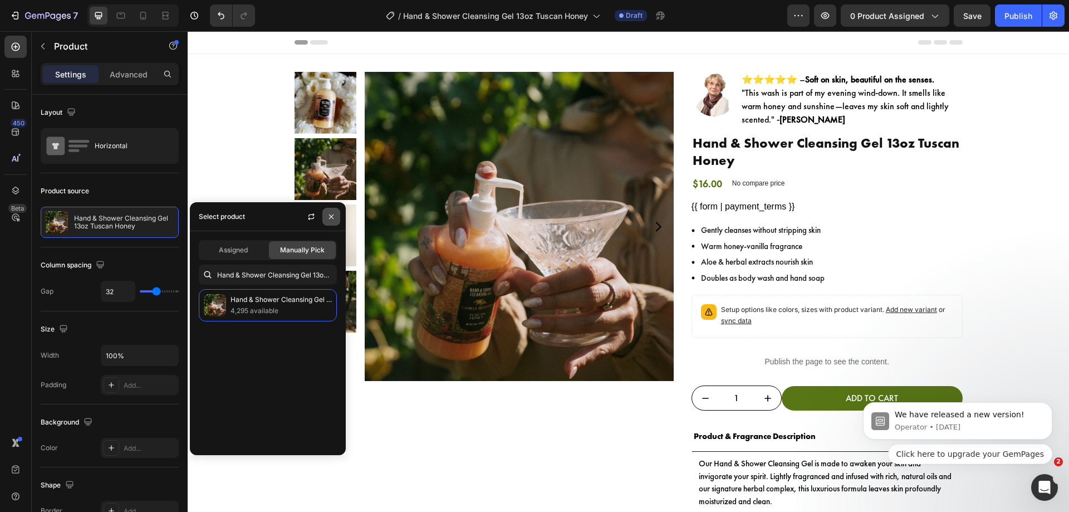
click at [334, 219] on icon "button" at bounding box center [331, 216] width 9 height 9
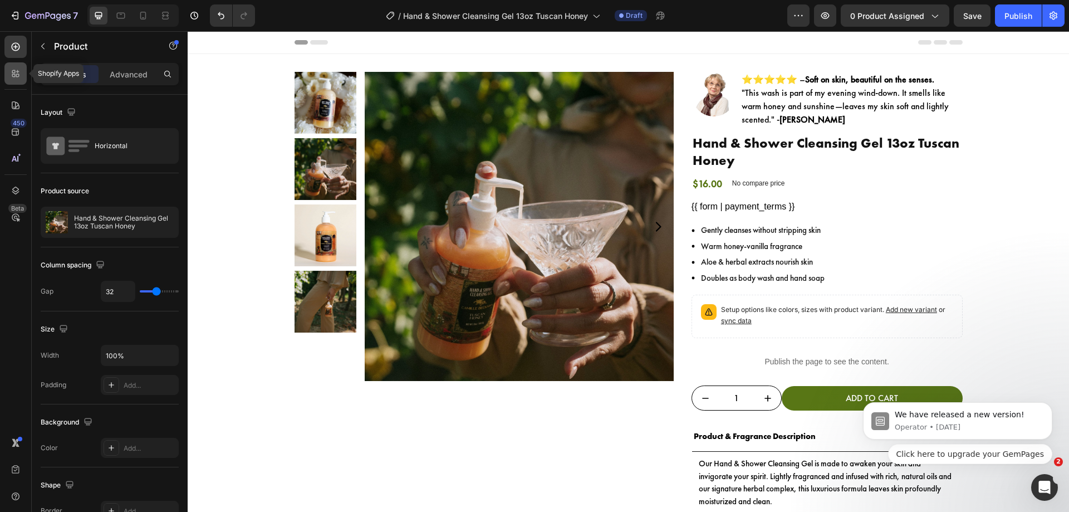
click at [23, 77] on div at bounding box center [15, 73] width 22 height 22
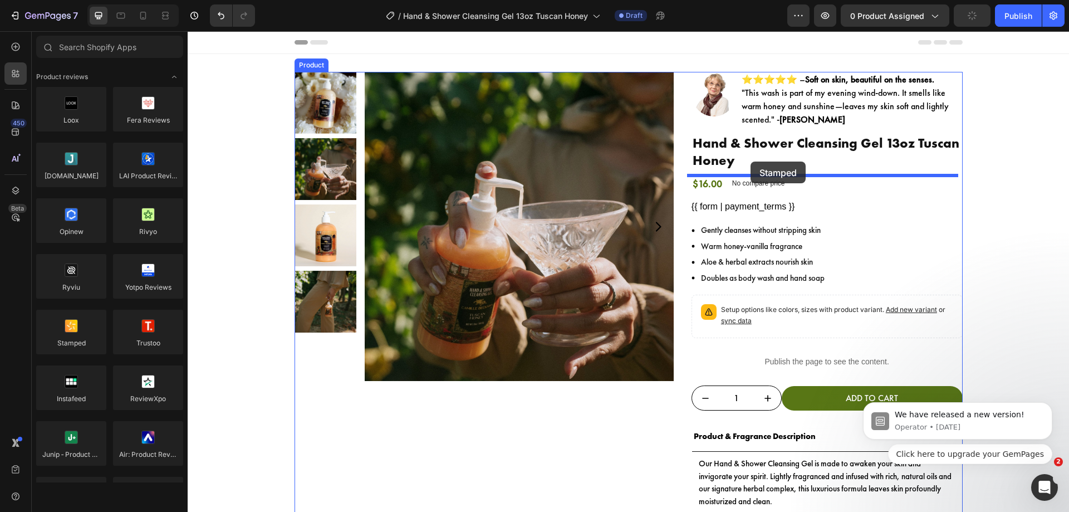
drag, startPoint x: 264, startPoint y: 362, endPoint x: 750, endPoint y: 161, distance: 526.5
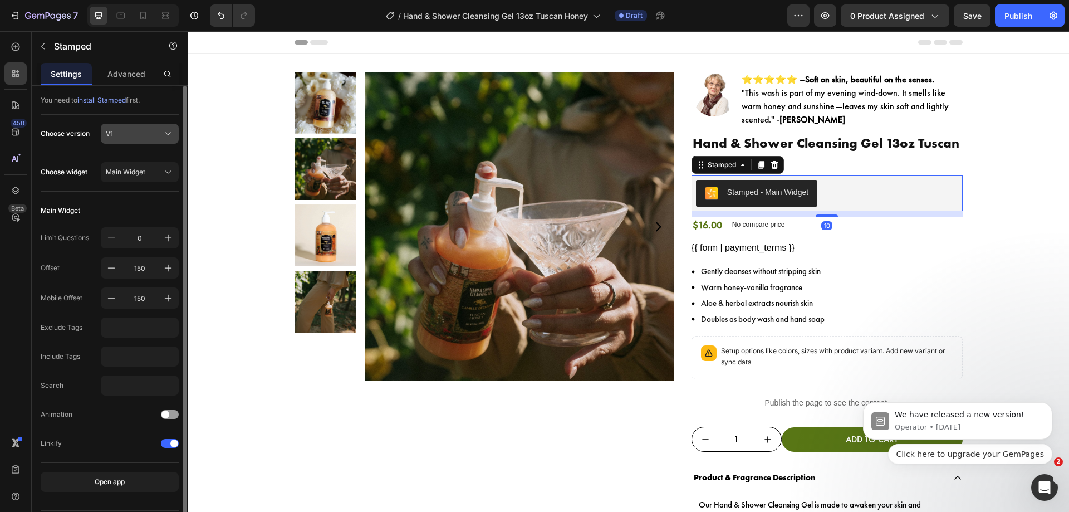
click at [107, 134] on span "V1" at bounding box center [109, 134] width 7 height 10
click at [116, 180] on div "V2" at bounding box center [137, 180] width 65 height 10
click at [124, 174] on span "Main Widget" at bounding box center [126, 172] width 40 height 10
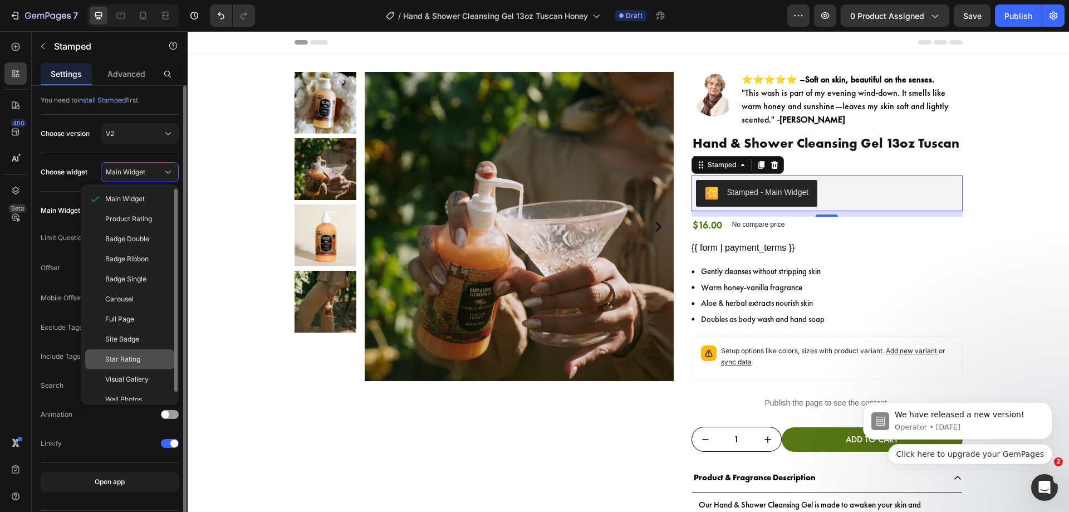
click at [134, 354] on div "Star Rating" at bounding box center [129, 359] width 89 height 20
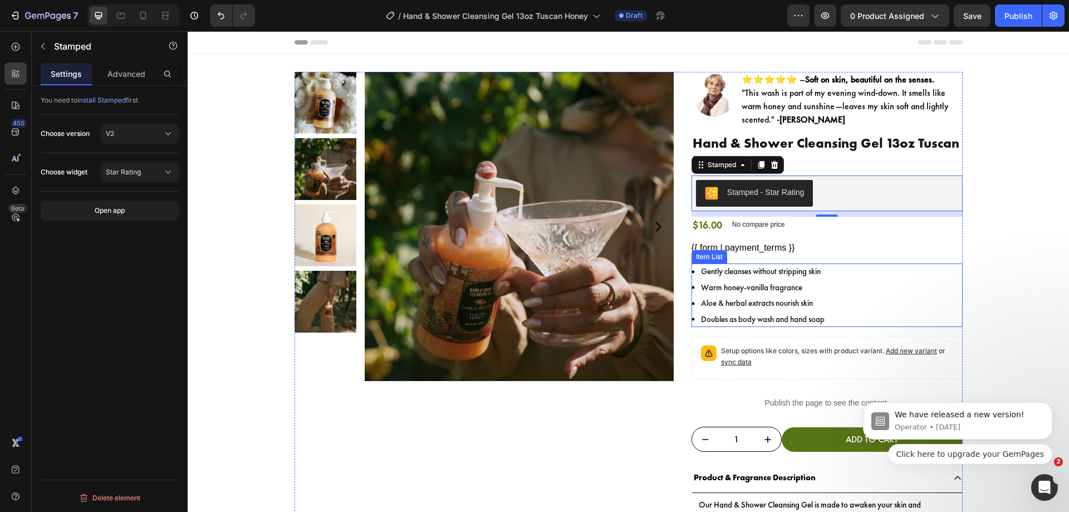
click at [828, 298] on div "Gently cleanses without stripping skin Warm honey-vanilla fragrance Aloe & herb…" at bounding box center [826, 294] width 271 height 63
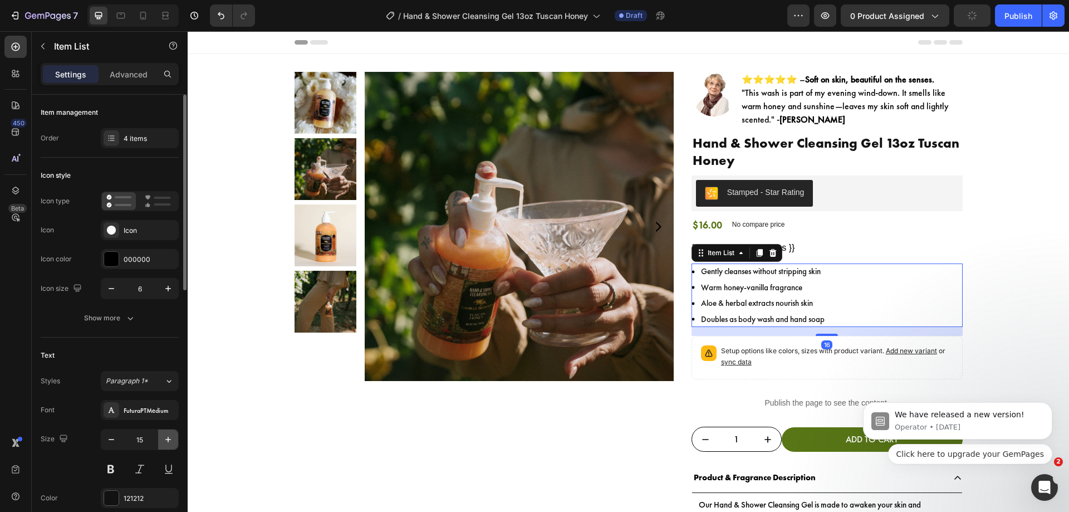
click at [166, 434] on icon "button" at bounding box center [168, 439] width 11 height 11
type input "16"
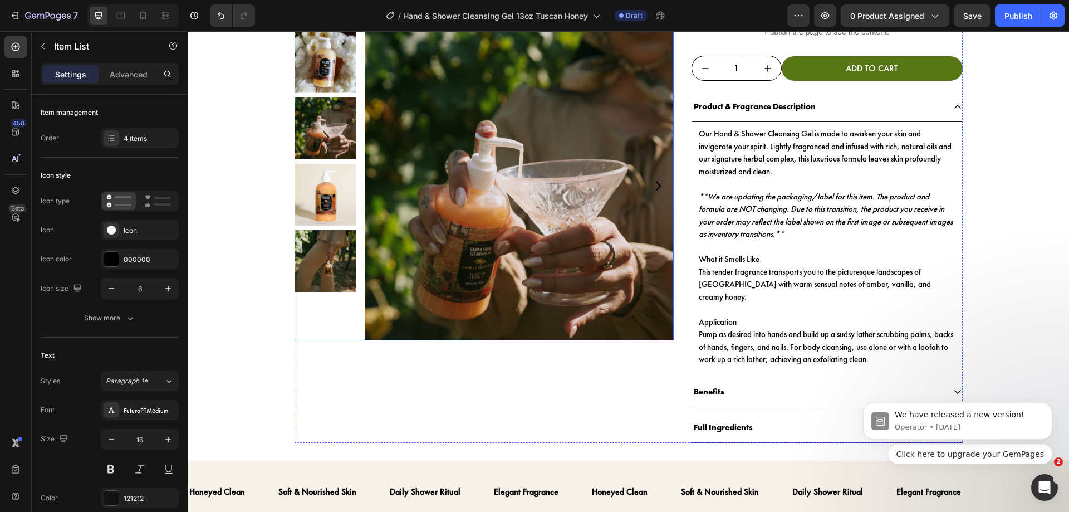
scroll to position [375, 0]
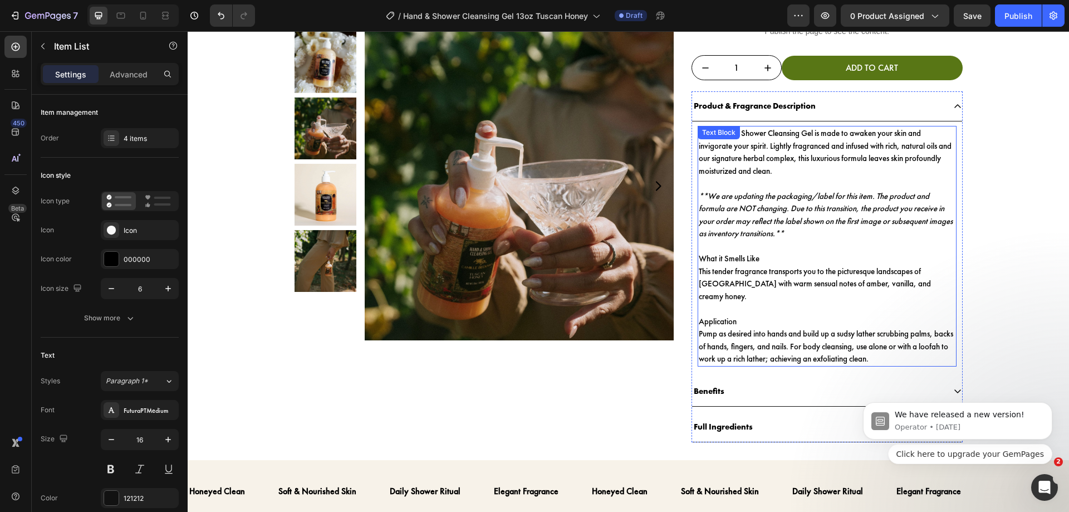
click at [769, 219] on icon "**We are updating the packaging/label for this item. The product and formula ar…" at bounding box center [826, 214] width 254 height 49
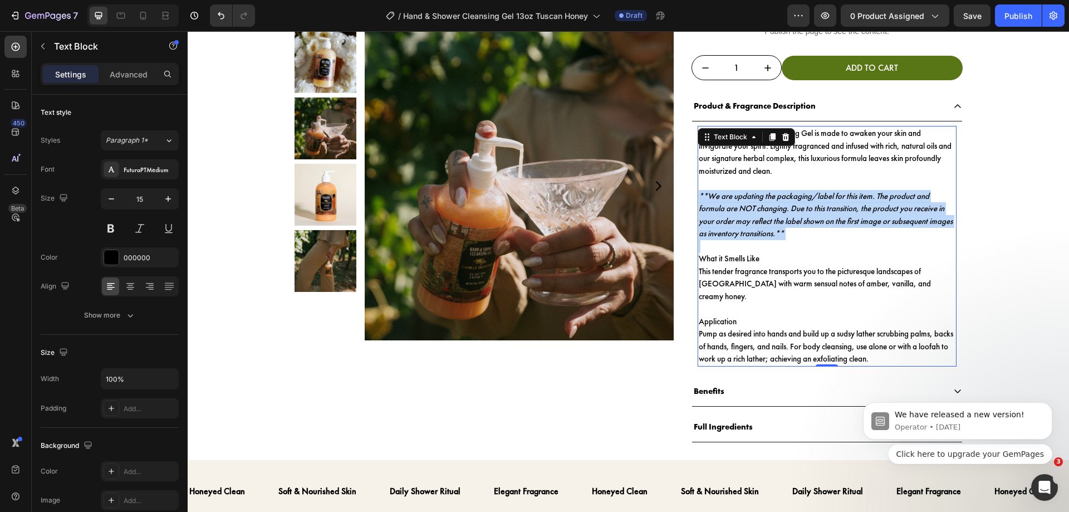
click at [769, 219] on icon "**We are updating the packaging/label for this item. The product and formula ar…" at bounding box center [826, 214] width 254 height 49
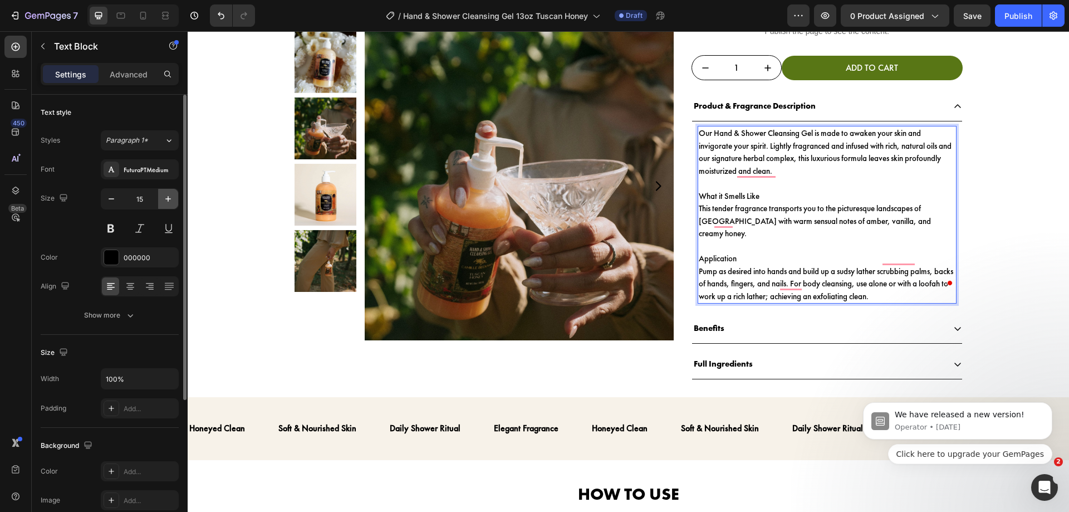
click at [163, 195] on icon "button" at bounding box center [168, 198] width 11 height 11
type input "16"
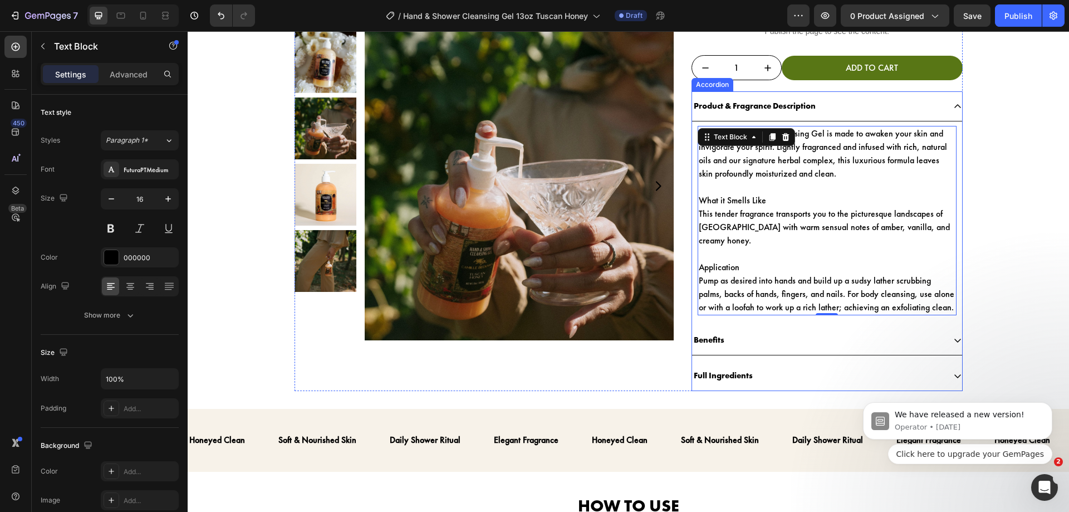
click at [692, 130] on div "Our Hand & Shower Cleansing Gel is made to awaken your skin and invigorate your…" at bounding box center [827, 220] width 270 height 198
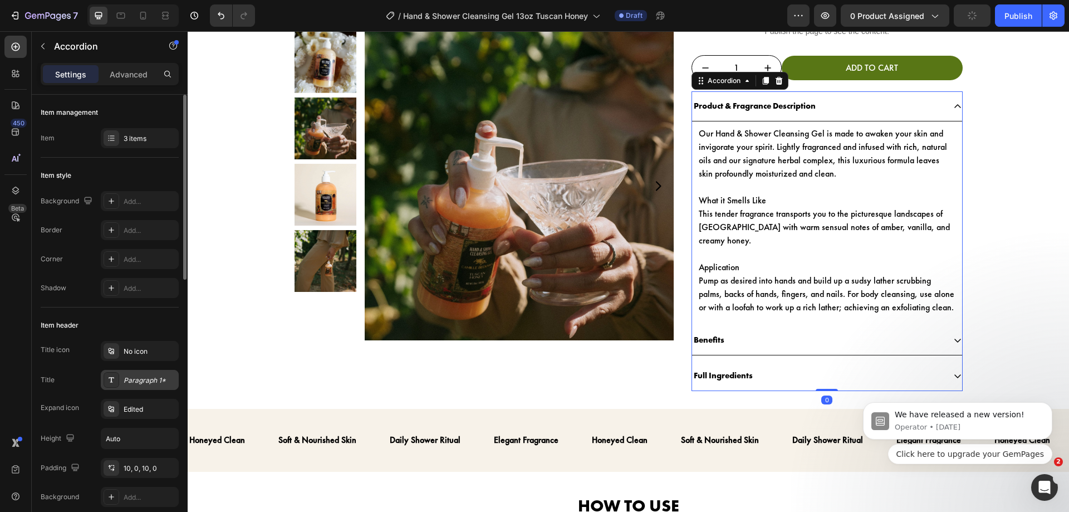
click at [150, 384] on div "Paragraph 1*" at bounding box center [150, 380] width 52 height 10
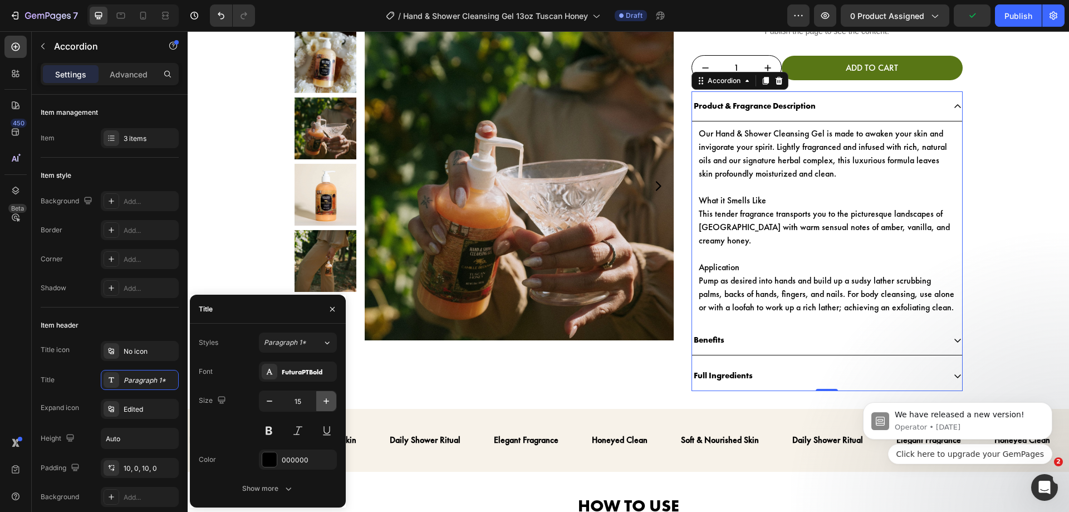
click at [330, 402] on icon "button" at bounding box center [326, 400] width 11 height 11
type input "16"
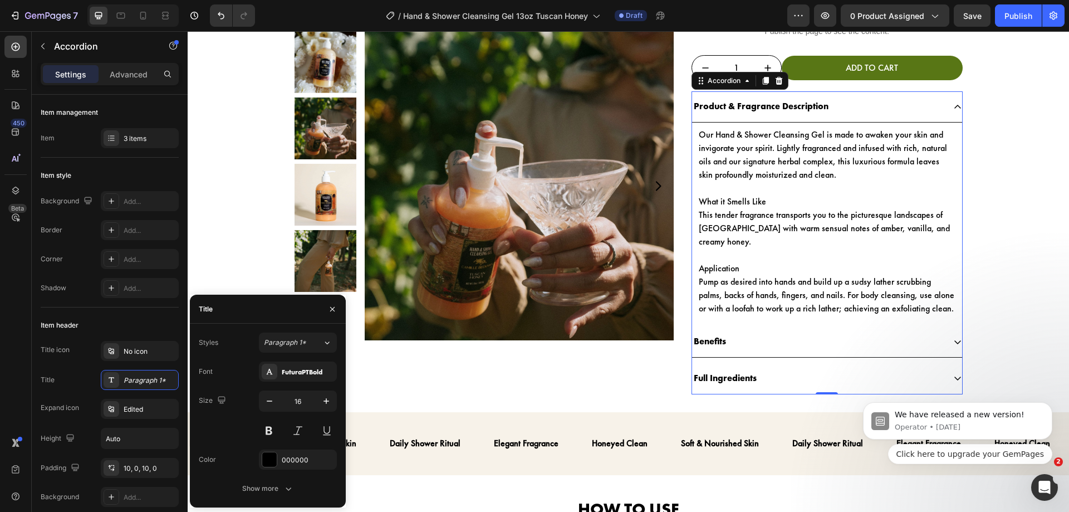
click at [734, 332] on div "Benefits" at bounding box center [818, 341] width 252 height 19
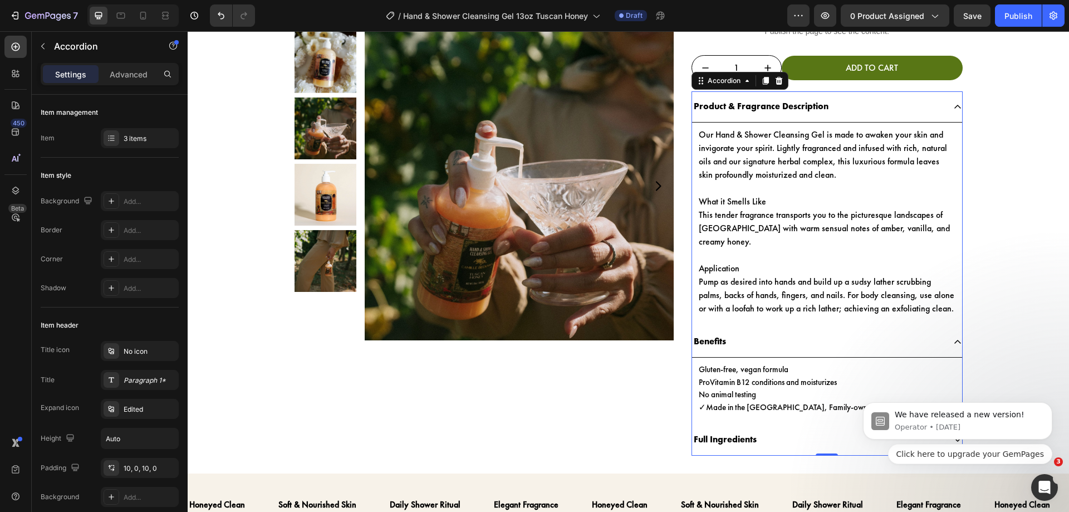
click at [734, 332] on div "Benefits" at bounding box center [818, 341] width 252 height 19
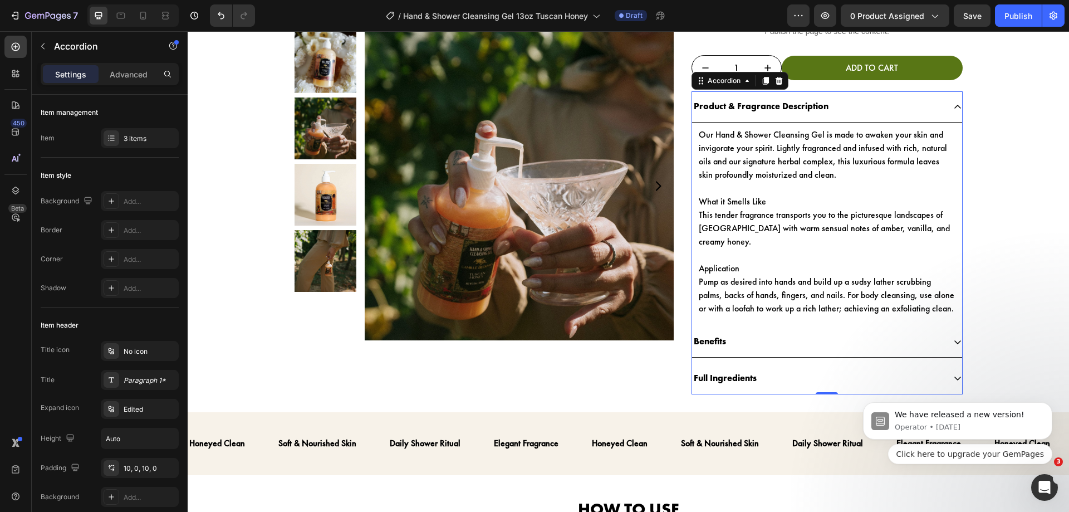
click at [753, 332] on div "Benefits" at bounding box center [818, 341] width 252 height 19
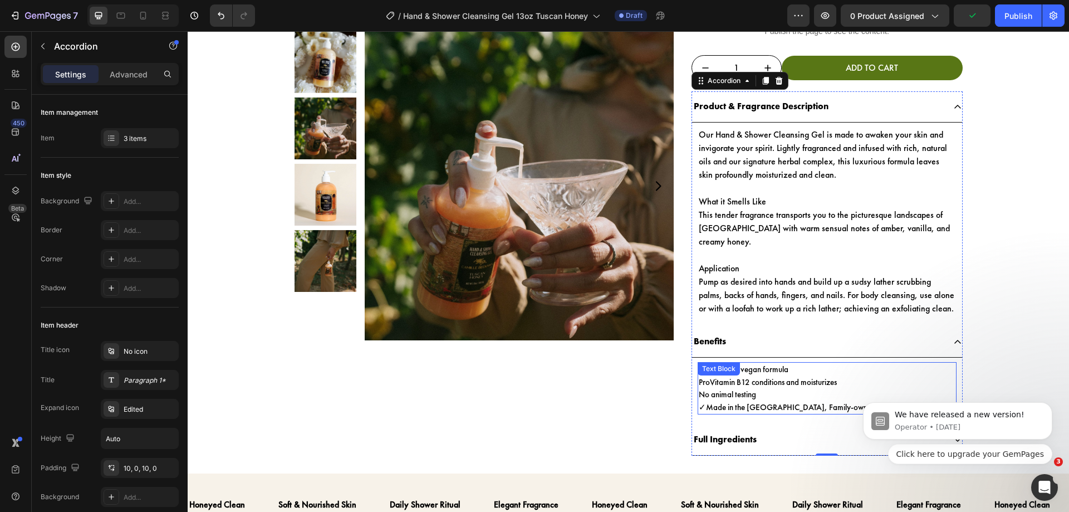
click at [721, 365] on div "Gluten-free, vegan formula ProVitamin B12 conditions and moisturizes No animal …" at bounding box center [827, 388] width 259 height 52
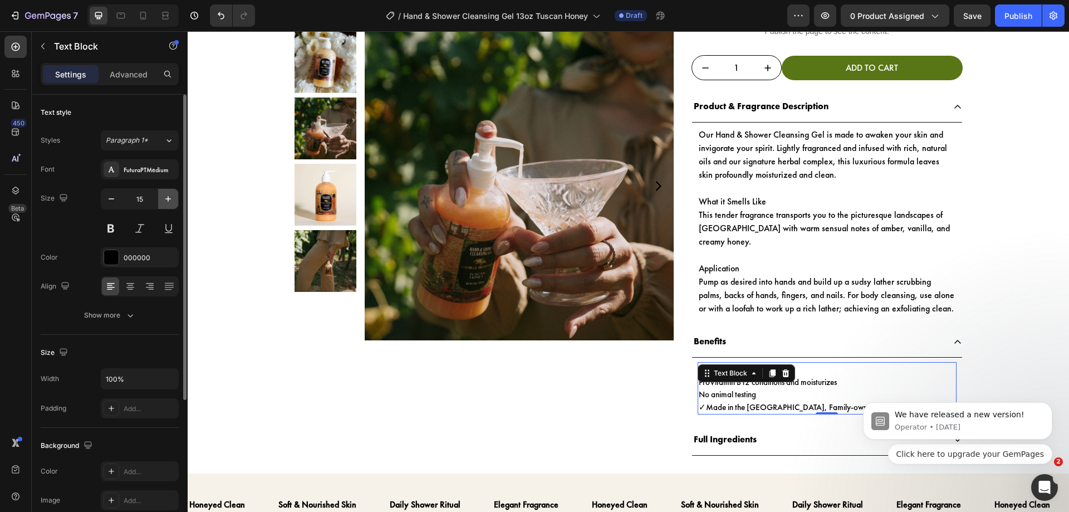
click at [171, 198] on icon "button" at bounding box center [168, 198] width 11 height 11
type input "16"
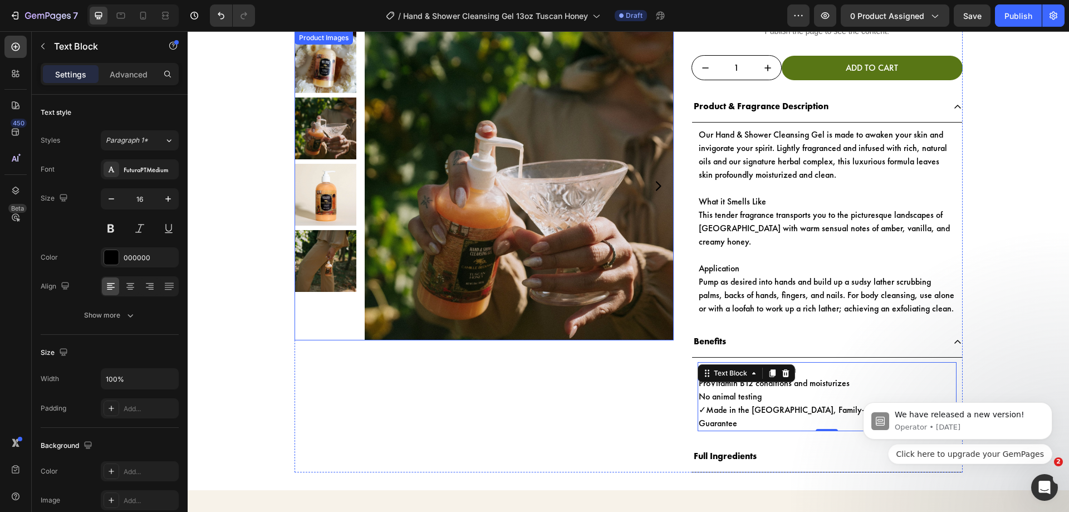
scroll to position [491, 0]
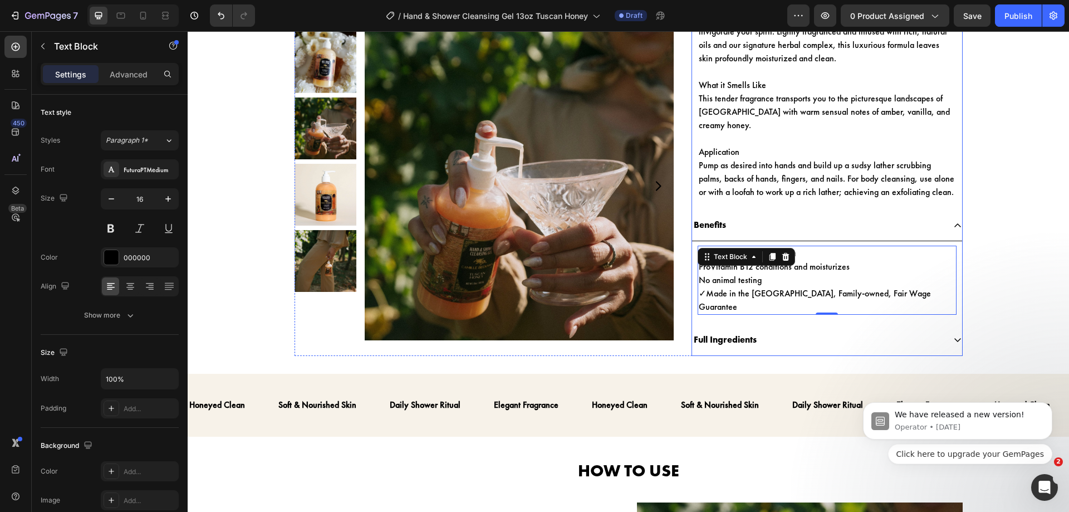
click at [730, 332] on p "Full Ingredients" at bounding box center [725, 340] width 63 height 16
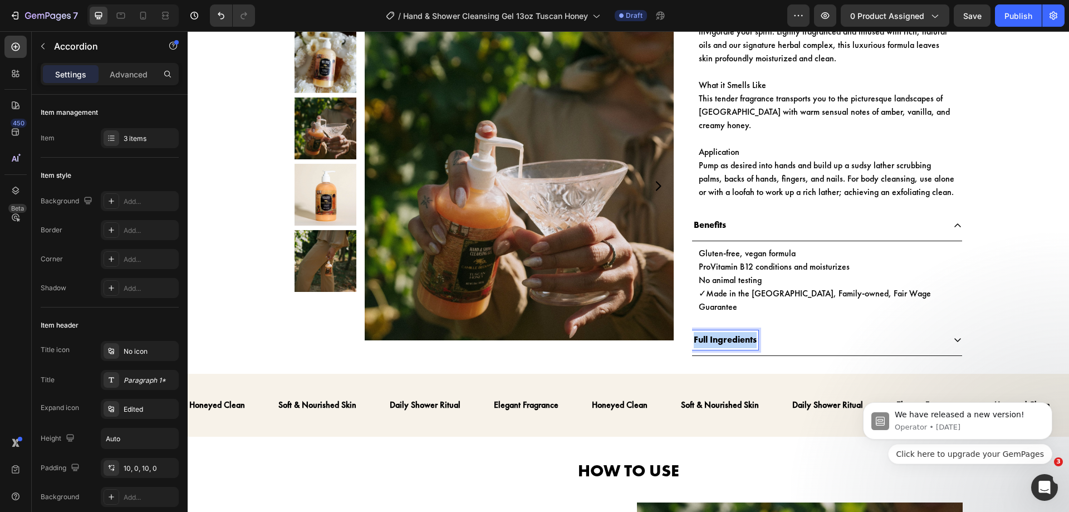
click at [730, 332] on p "Full Ingredients" at bounding box center [725, 340] width 63 height 16
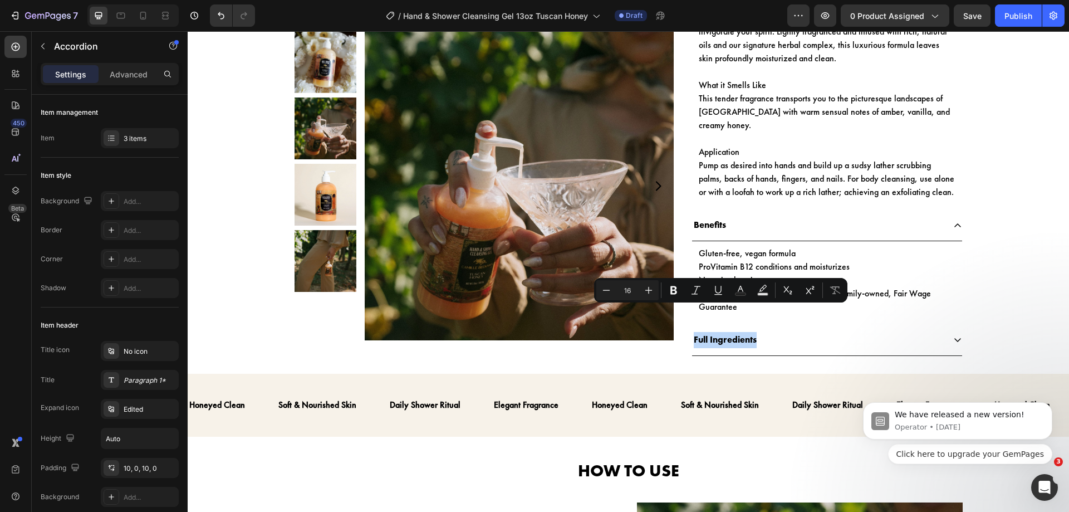
click at [778, 330] on div "Full Ingredients" at bounding box center [818, 339] width 252 height 19
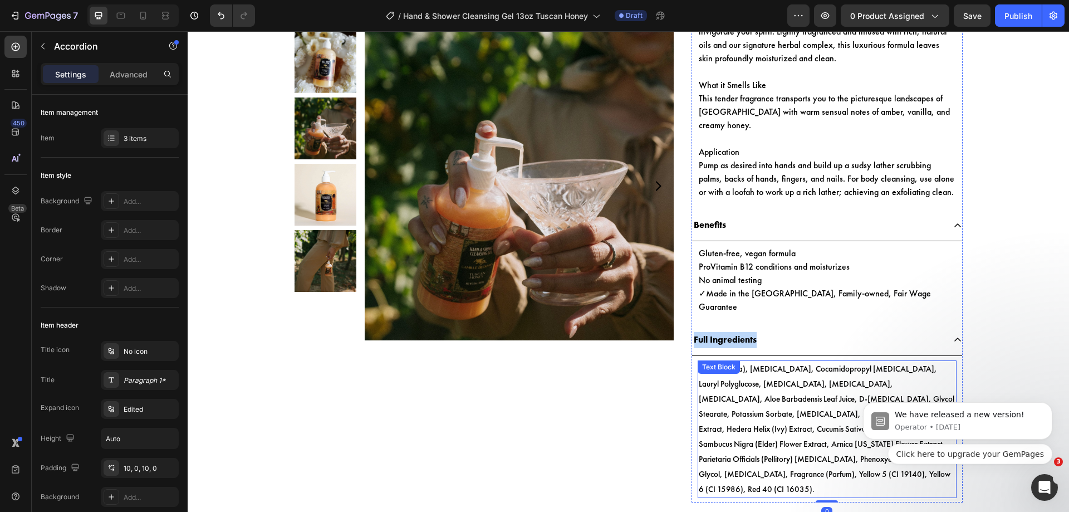
click at [770, 361] on p "Water (Aqua), Sodium Laureth Sulfate, Cocamidopropyl Betaine, Lauryl Polyglucos…" at bounding box center [827, 428] width 257 height 135
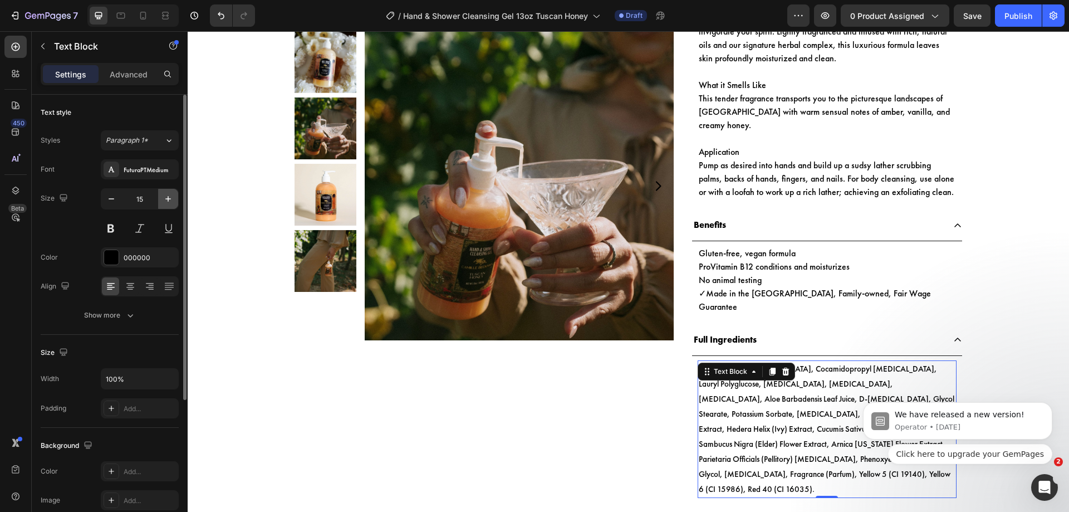
click at [166, 204] on button "button" at bounding box center [168, 199] width 20 height 20
type input "16"
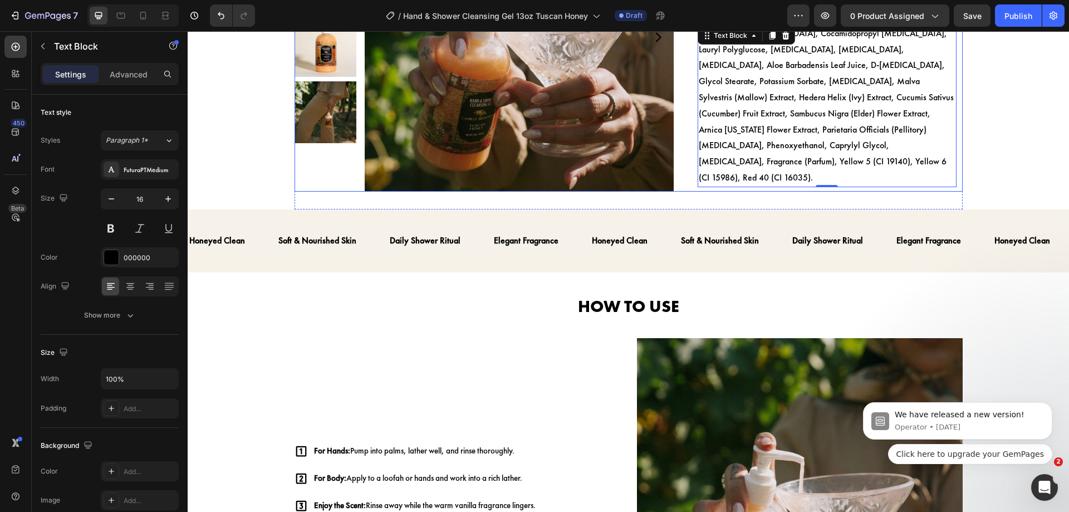
scroll to position [835, 0]
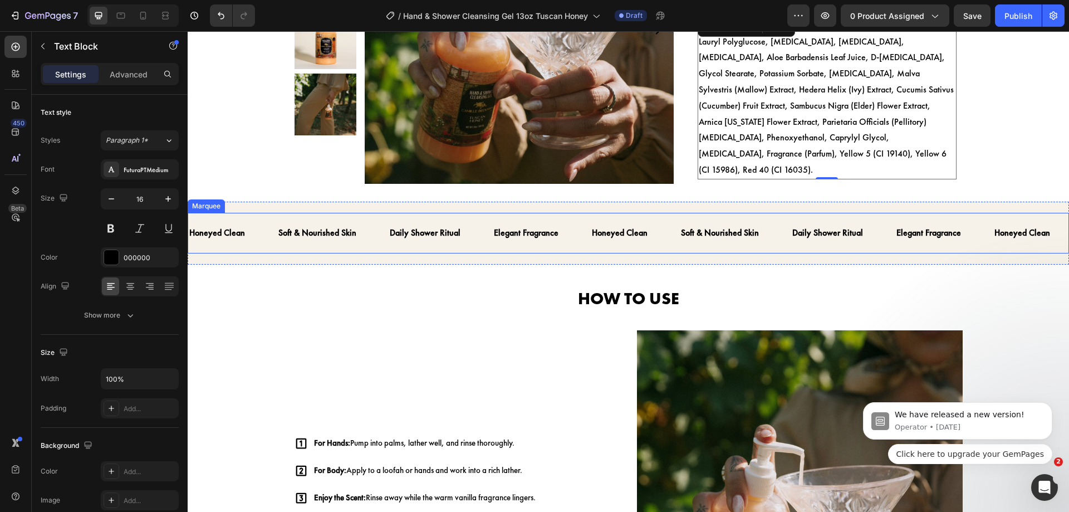
click at [470, 219] on div "Daily Shower Ritual Text" at bounding box center [441, 232] width 104 height 27
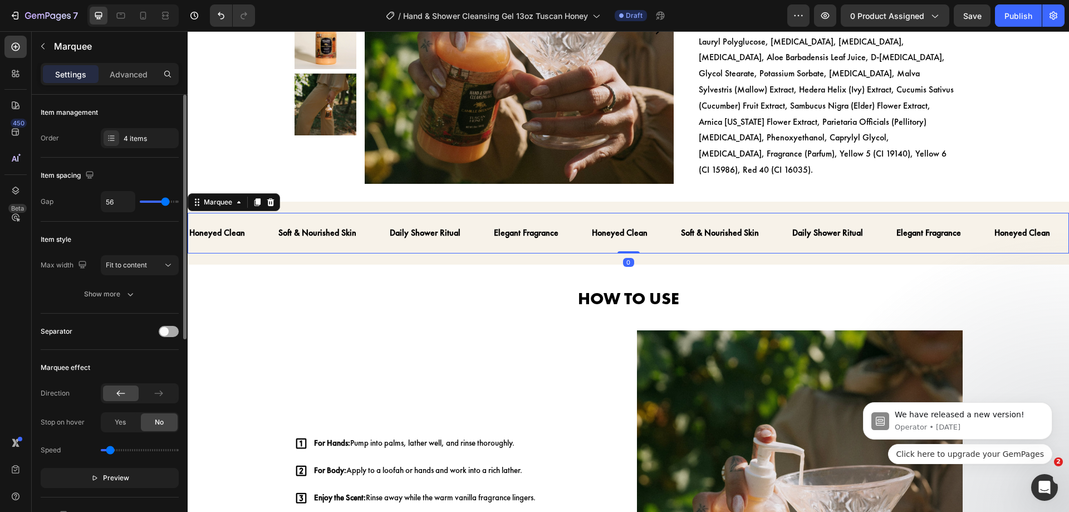
click at [169, 335] on div at bounding box center [169, 331] width 20 height 11
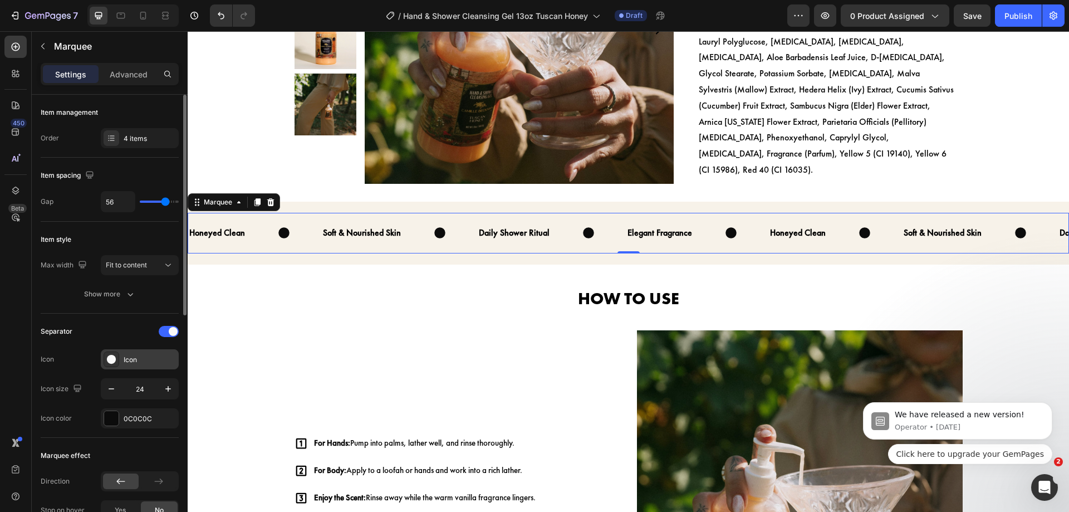
click at [155, 365] on div "Icon" at bounding box center [140, 359] width 78 height 20
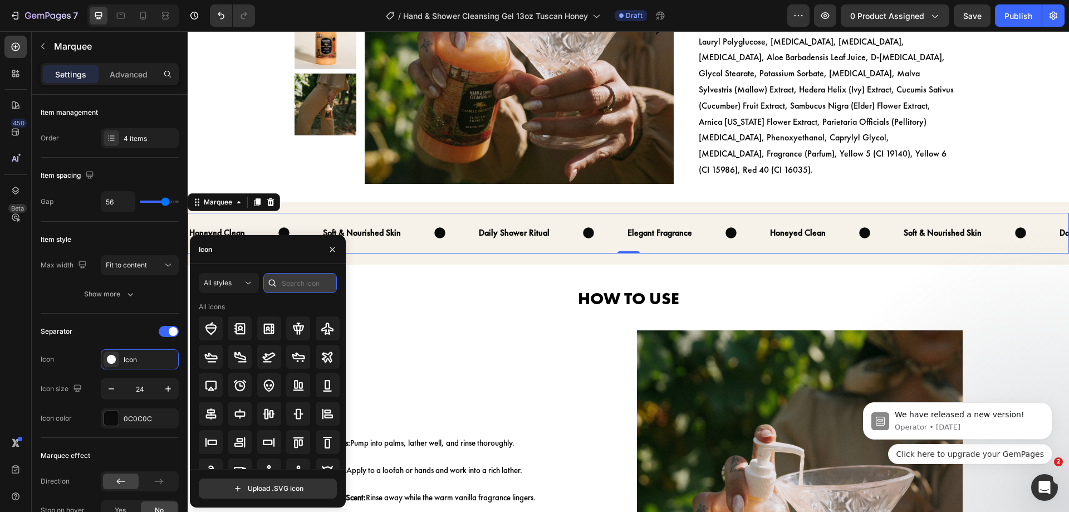
click at [286, 280] on input "text" at bounding box center [299, 283] width 73 height 20
type input "check"
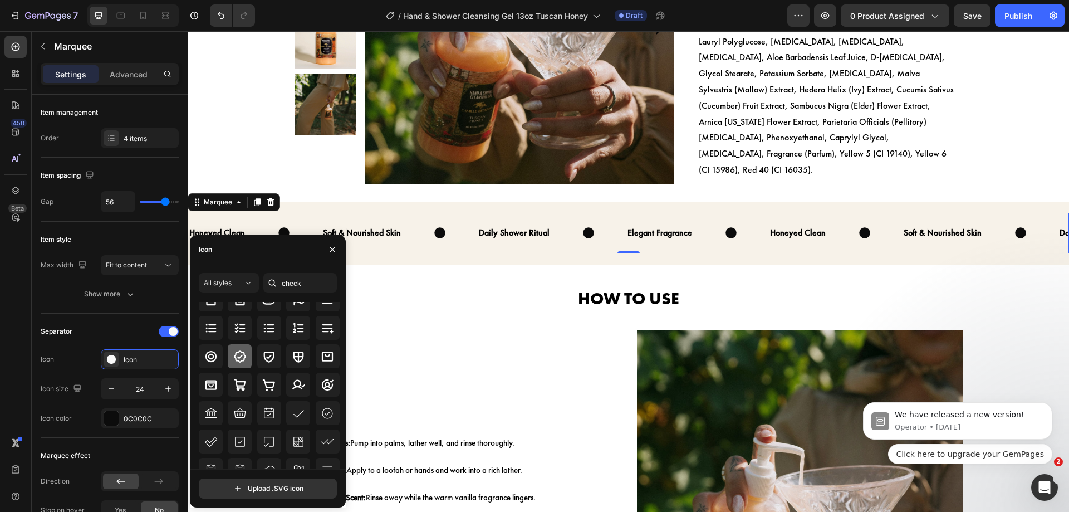
click at [241, 352] on icon at bounding box center [239, 356] width 13 height 13
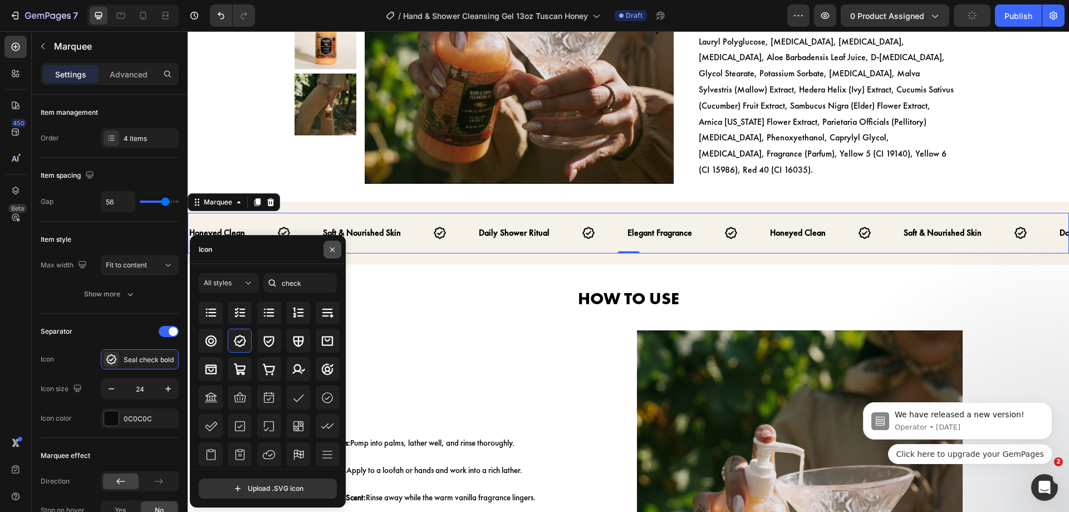
scroll to position [0, 0]
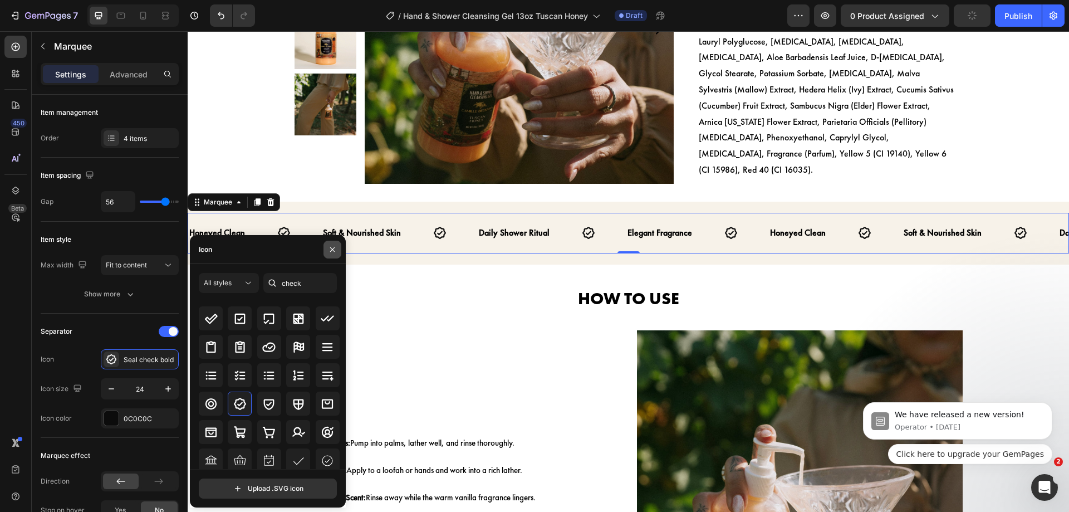
click at [332, 253] on icon "button" at bounding box center [332, 249] width 9 height 9
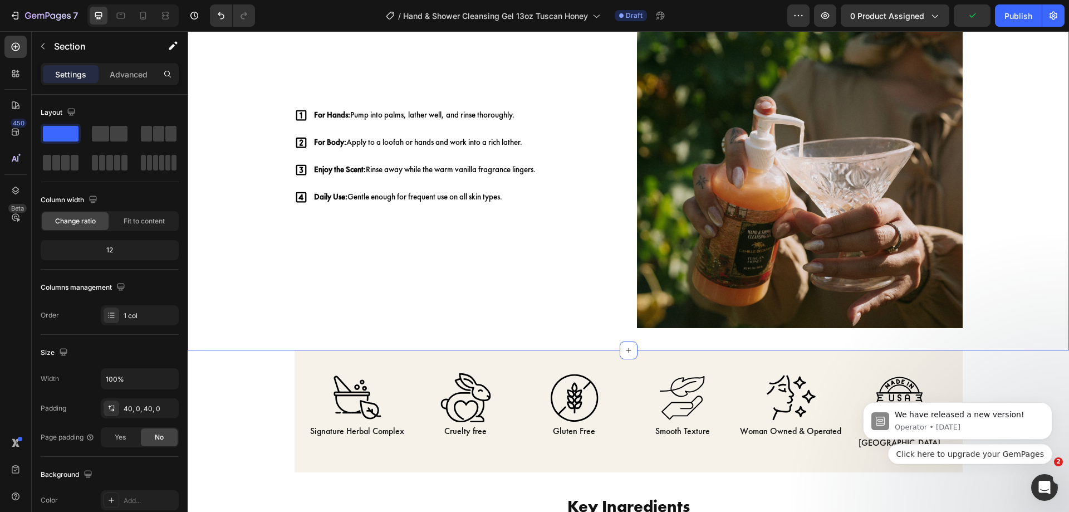
scroll to position [1126, 0]
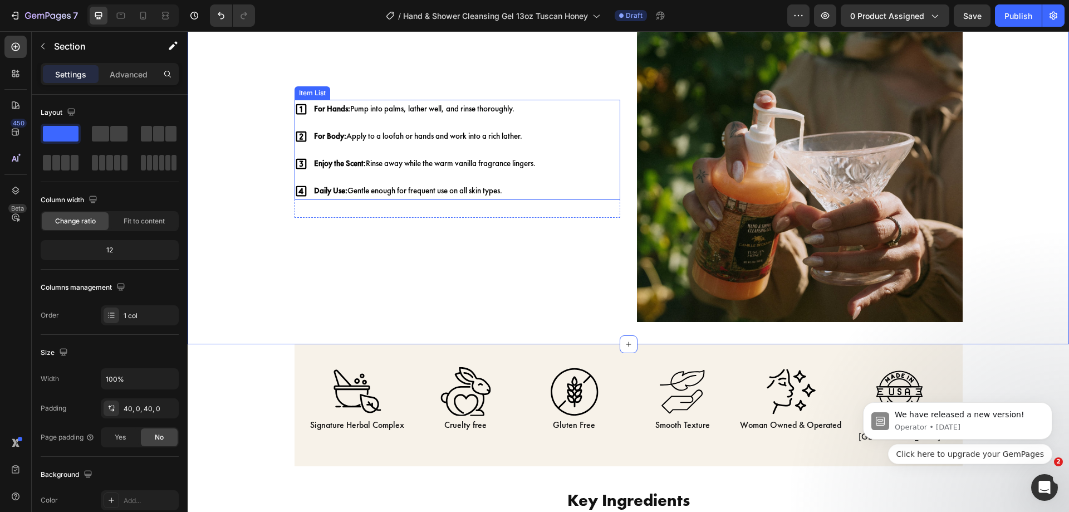
click at [562, 143] on div "For Hands: Pump into palms, lather well, and rinse thoroughly. For Body: Apply …" at bounding box center [458, 150] width 326 height 100
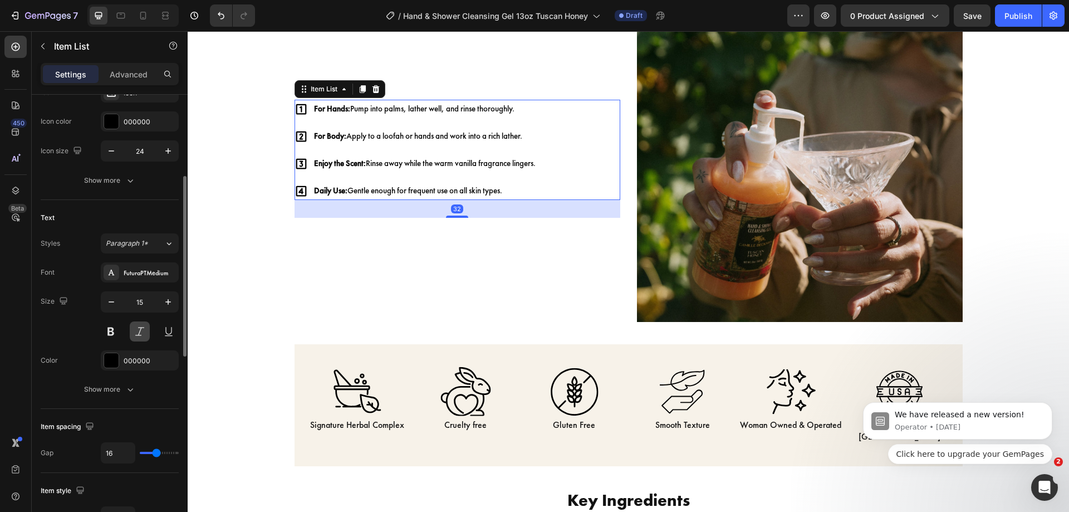
scroll to position [243, 0]
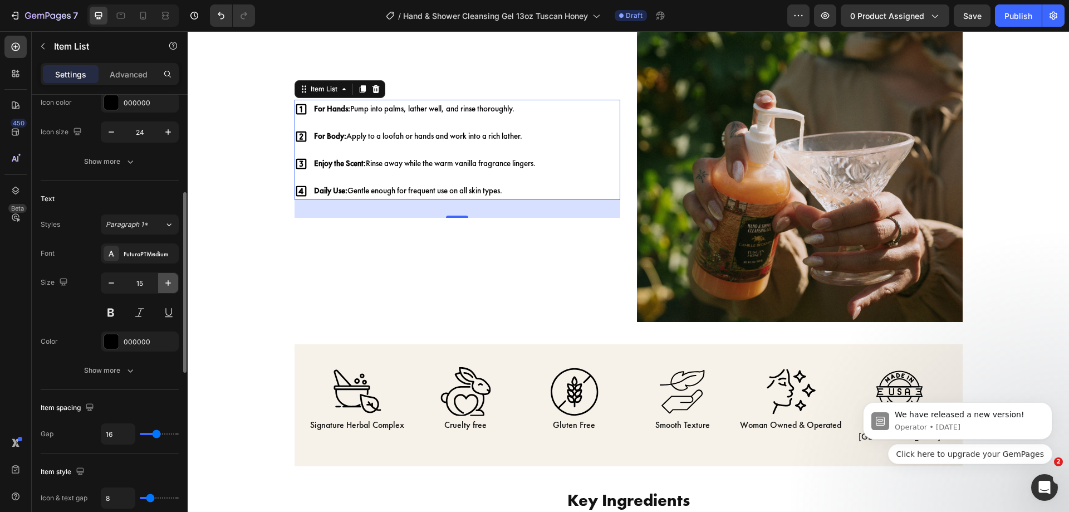
click at [163, 279] on icon "button" at bounding box center [168, 282] width 11 height 11
type input "16"
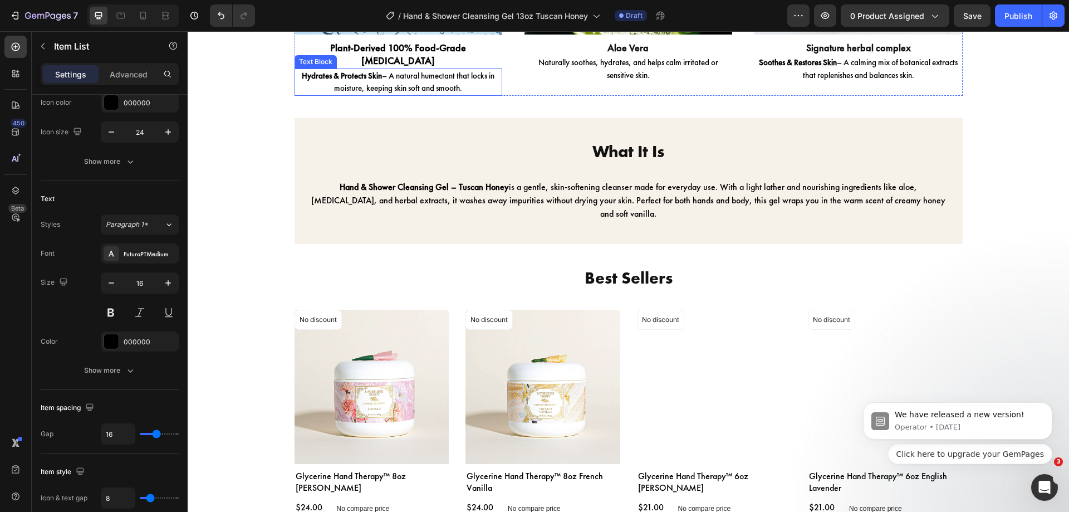
scroll to position [1808, 0]
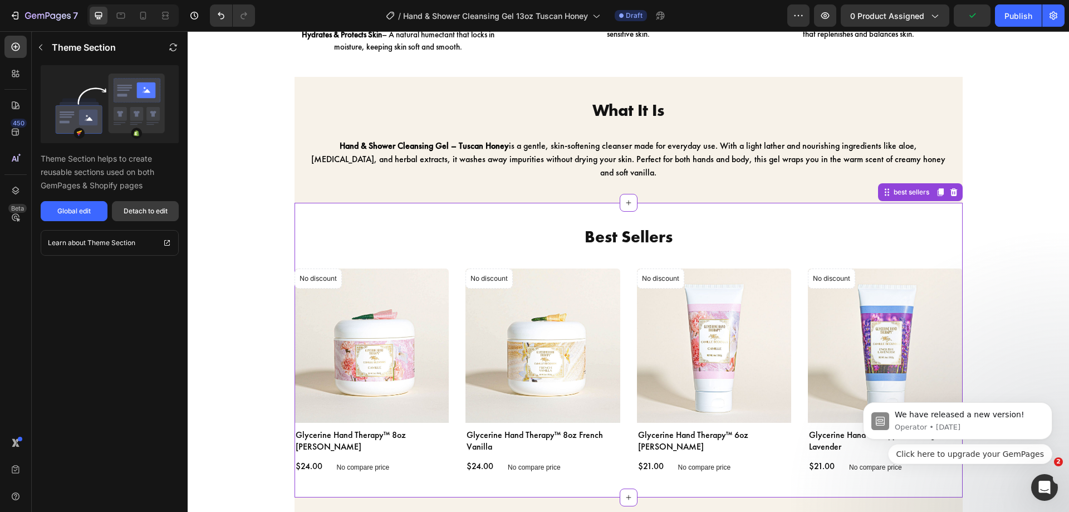
click at [154, 220] on button "Detach to edit" at bounding box center [145, 211] width 67 height 20
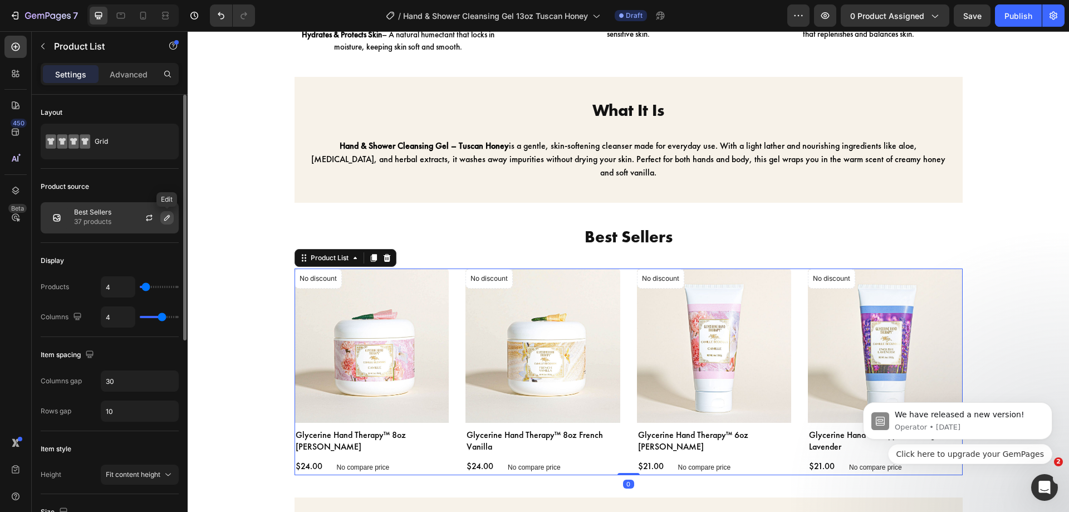
click at [172, 216] on button "button" at bounding box center [166, 217] width 13 height 13
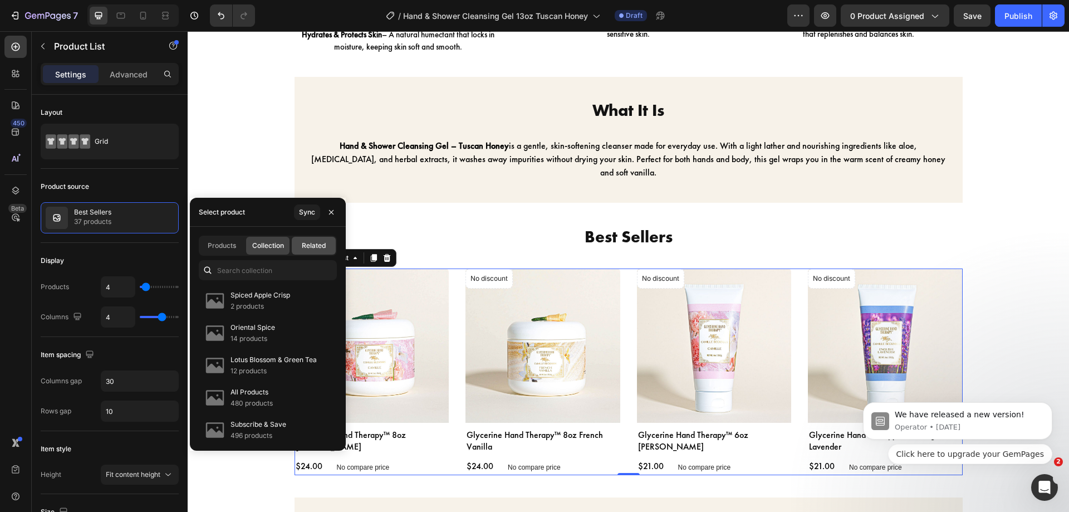
click at [302, 247] on span "Related" at bounding box center [314, 246] width 24 height 10
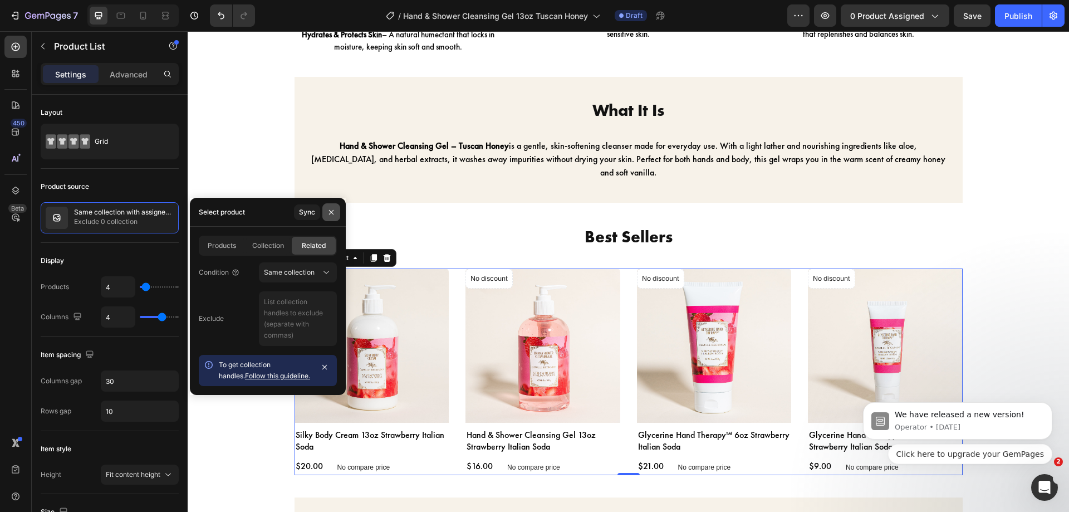
click at [329, 213] on icon "button" at bounding box center [331, 212] width 9 height 9
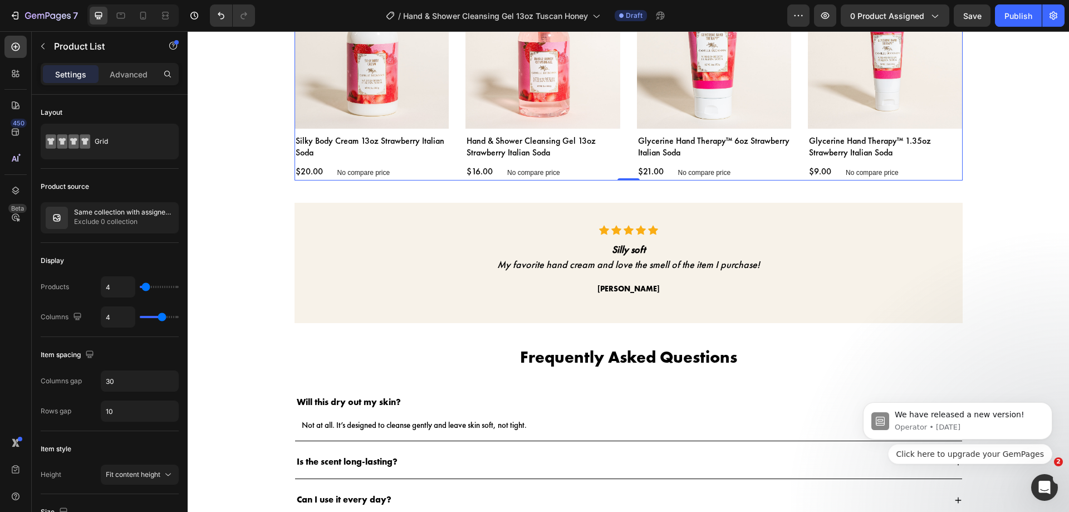
scroll to position [2077, 0]
click at [462, 254] on p "Silly soft" at bounding box center [628, 248] width 443 height 15
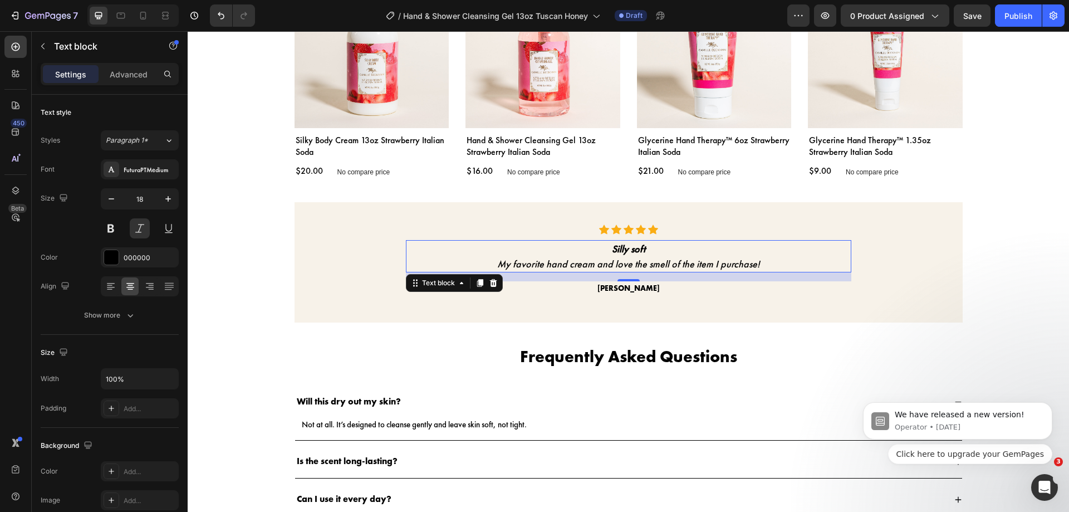
click at [462, 254] on p "Silly soft" at bounding box center [628, 248] width 443 height 15
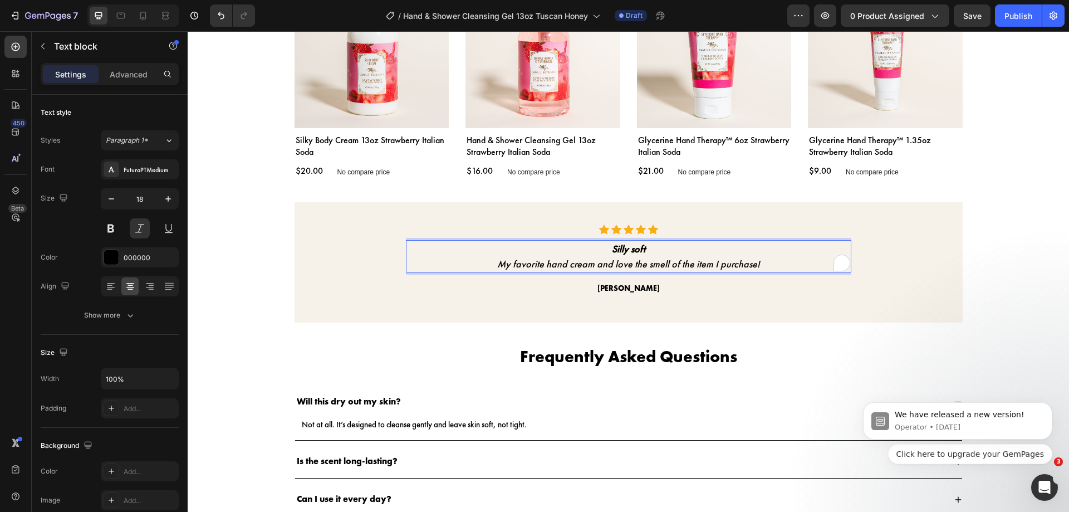
click at [462, 254] on p "Silly soft" at bounding box center [628, 248] width 443 height 15
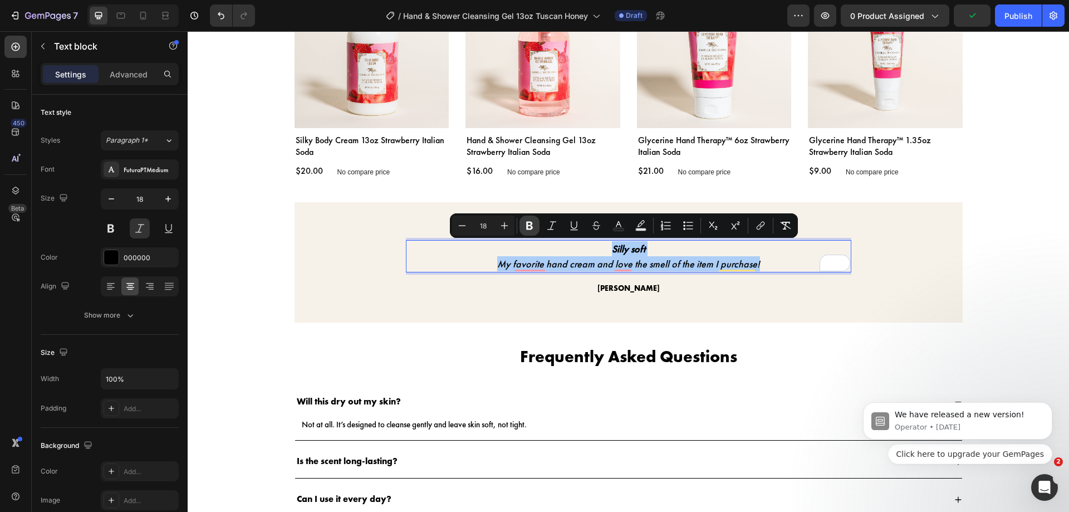
click at [532, 231] on button "Bold" at bounding box center [529, 225] width 20 height 20
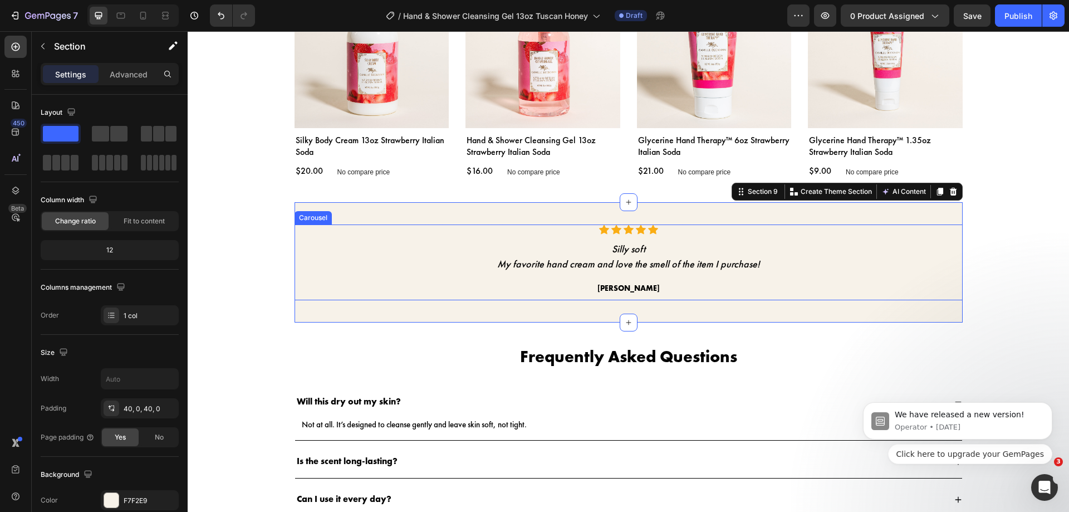
click at [500, 273] on div "Icon Icon Icon Icon Icon Icon List Hoz Silly soft My favorite hand cream and lo…" at bounding box center [628, 262] width 445 height 76
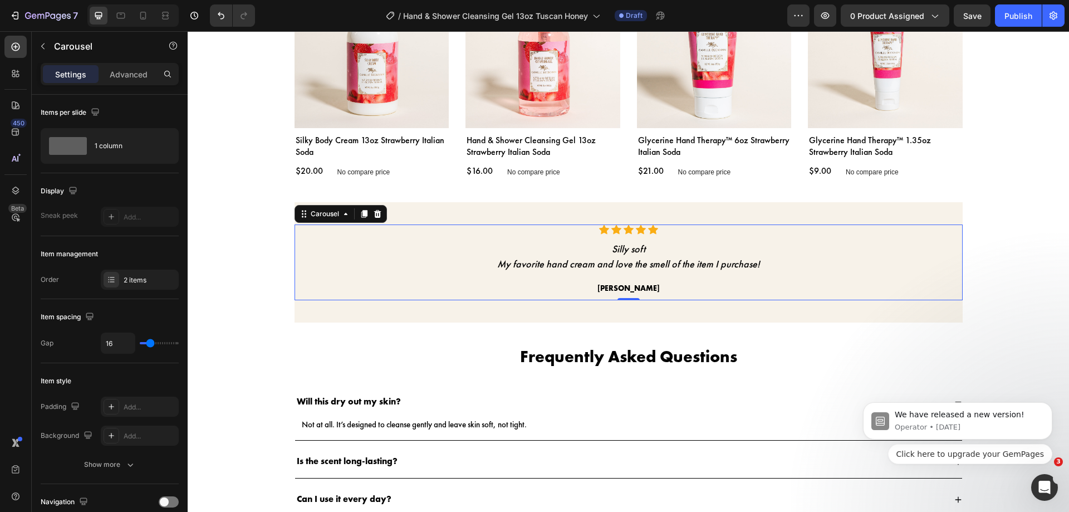
click at [500, 273] on div "Icon Icon Icon Icon Icon Icon List Hoz Silly soft My favorite hand cream and lo…" at bounding box center [628, 262] width 445 height 76
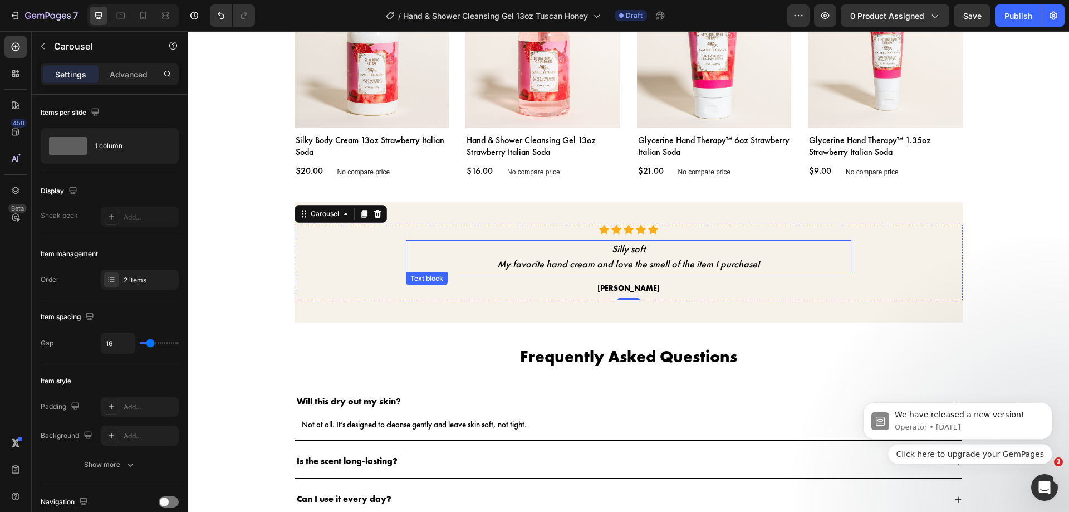
click at [539, 261] on p "My favorite hand cream and love the smell of the item I purchase!" at bounding box center [628, 263] width 443 height 15
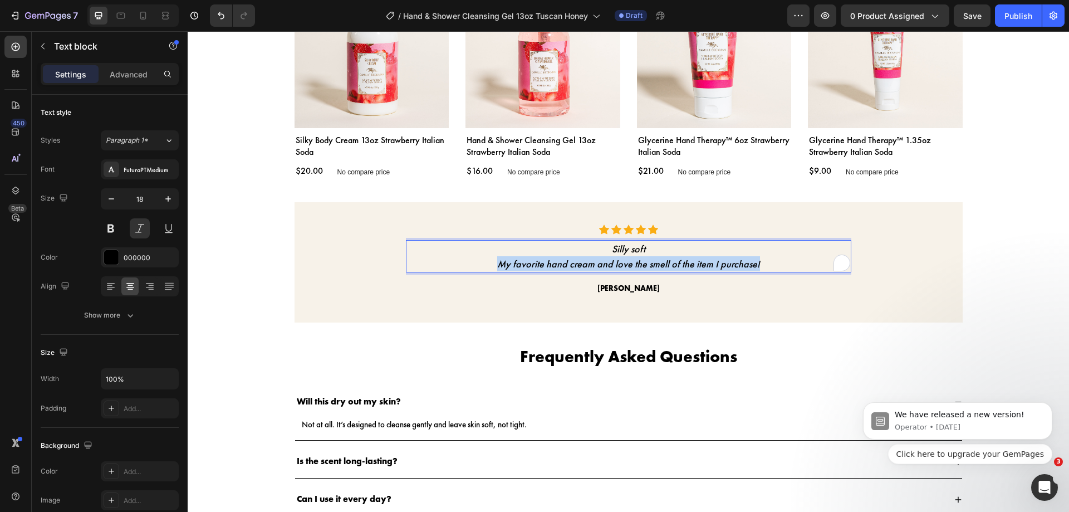
click at [539, 261] on p "My favorite hand cream and love the smell of the item I purchase!" at bounding box center [628, 263] width 443 height 15
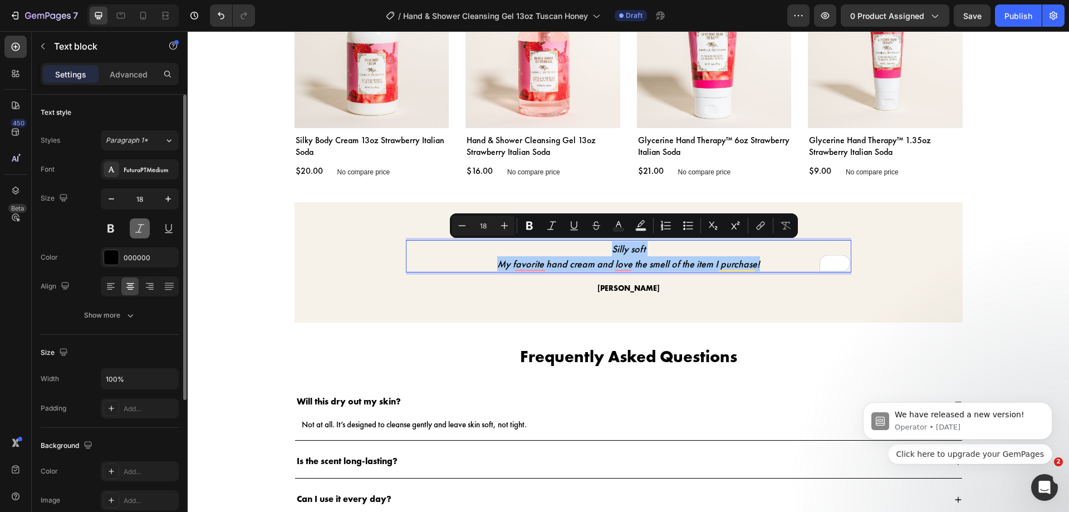
click at [149, 229] on button at bounding box center [140, 228] width 20 height 20
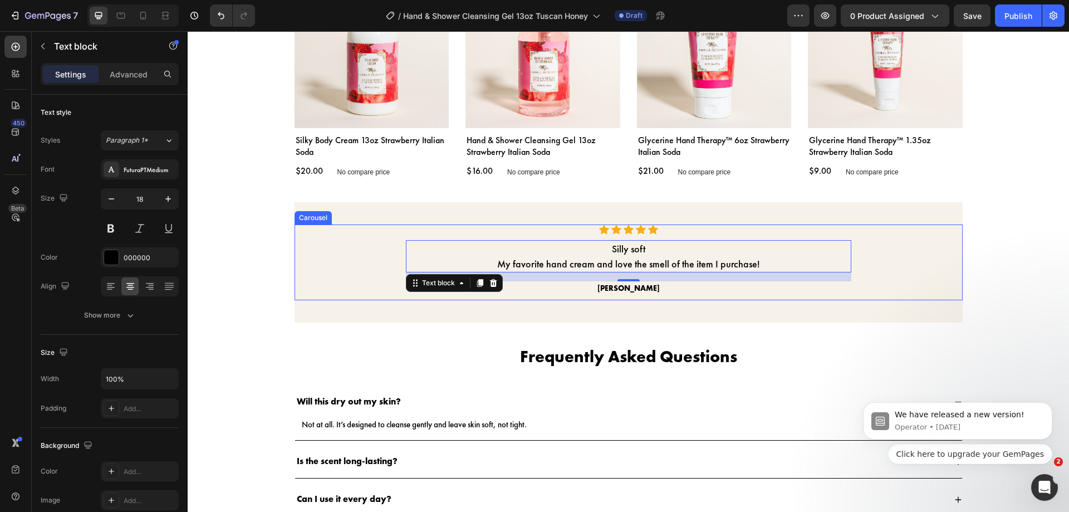
click at [392, 286] on div "Icon Icon Icon Icon Icon Icon List Hoz Silly soft My favorite hand cream and lo…" at bounding box center [629, 262] width 668 height 76
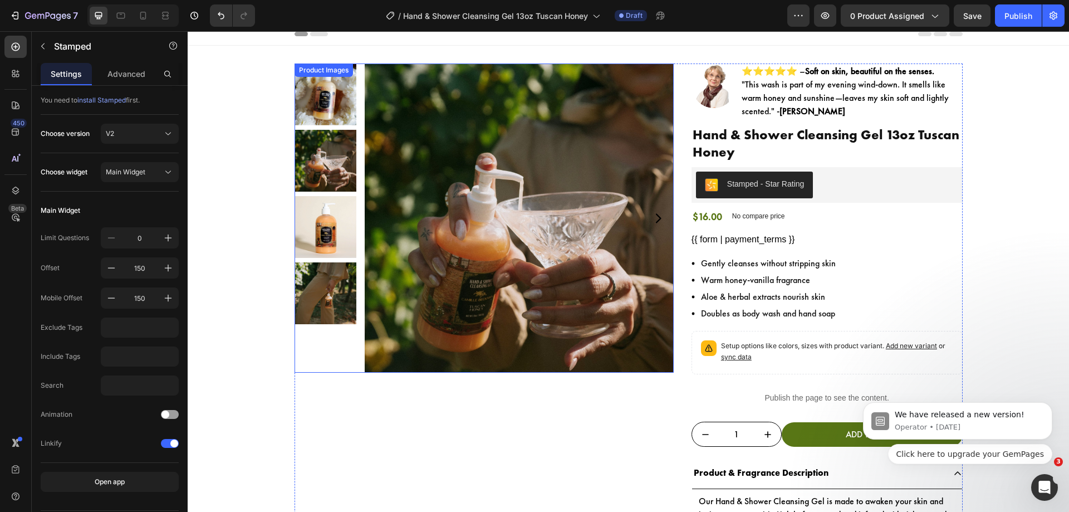
scroll to position [0, 0]
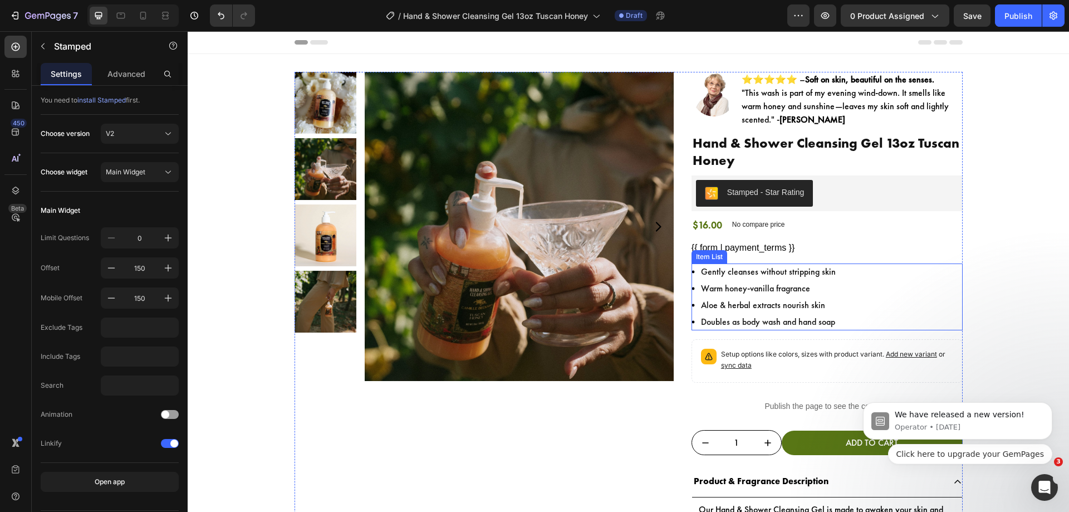
click at [891, 311] on div "Gently cleanses without stripping skin Warm honey-vanilla fragrance Aloe & herb…" at bounding box center [826, 296] width 271 height 67
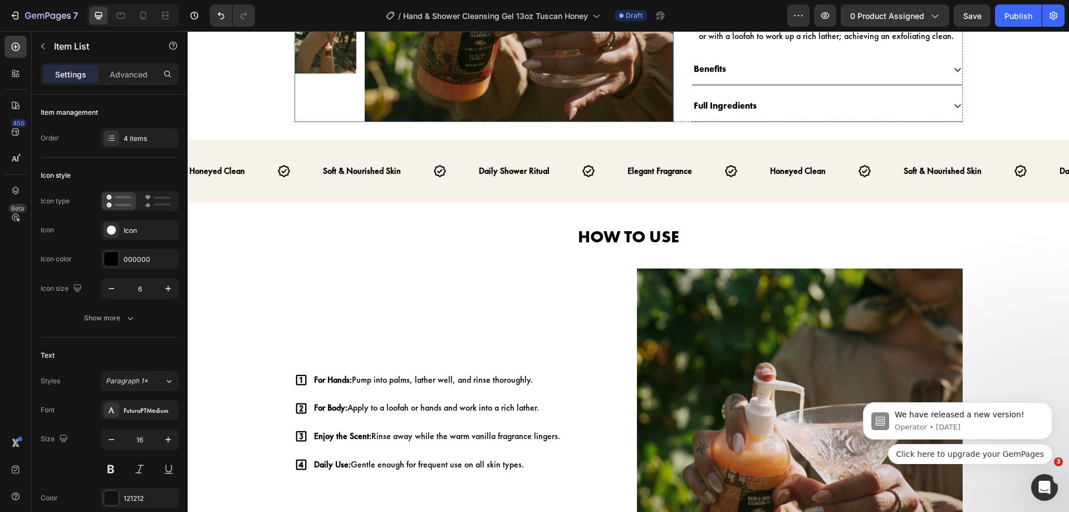
scroll to position [681, 0]
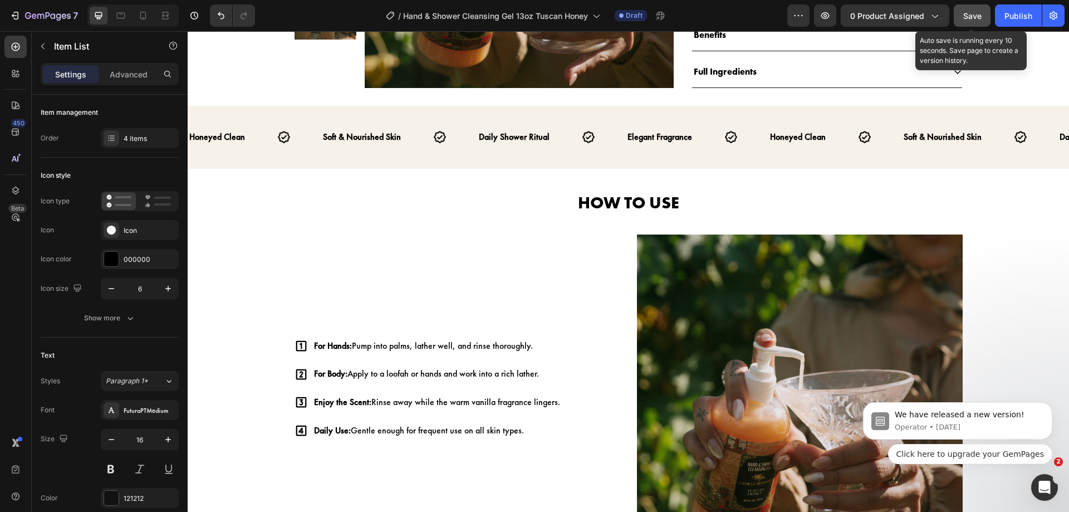
click at [969, 16] on span "Save" at bounding box center [972, 15] width 18 height 9
click at [979, 8] on button "Save" at bounding box center [972, 15] width 37 height 22
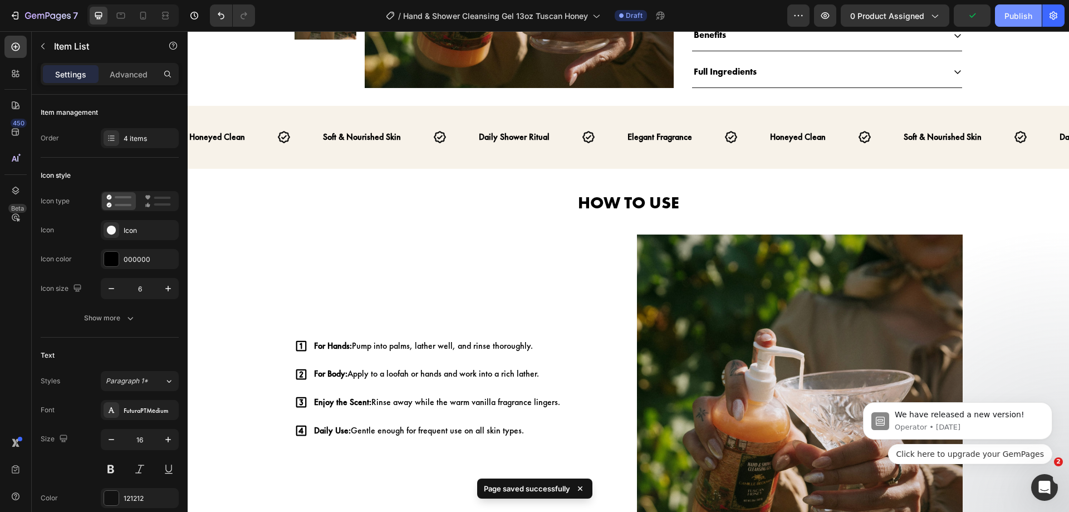
click at [1000, 19] on button "Publish" at bounding box center [1018, 15] width 47 height 22
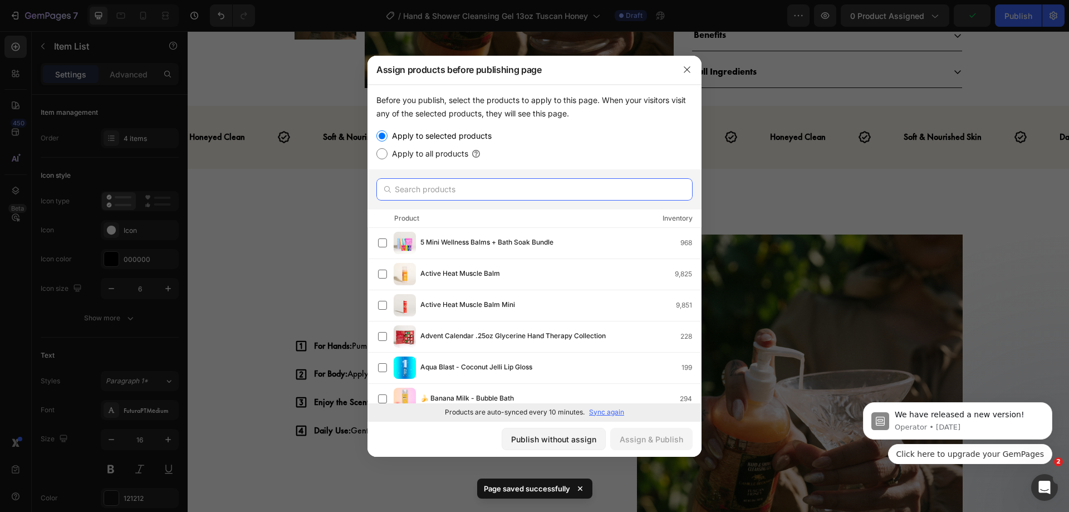
click at [519, 199] on input "text" at bounding box center [534, 189] width 316 height 22
paste input "Hand & Shower Cleansing Gel 13oz Tuscan Honey"
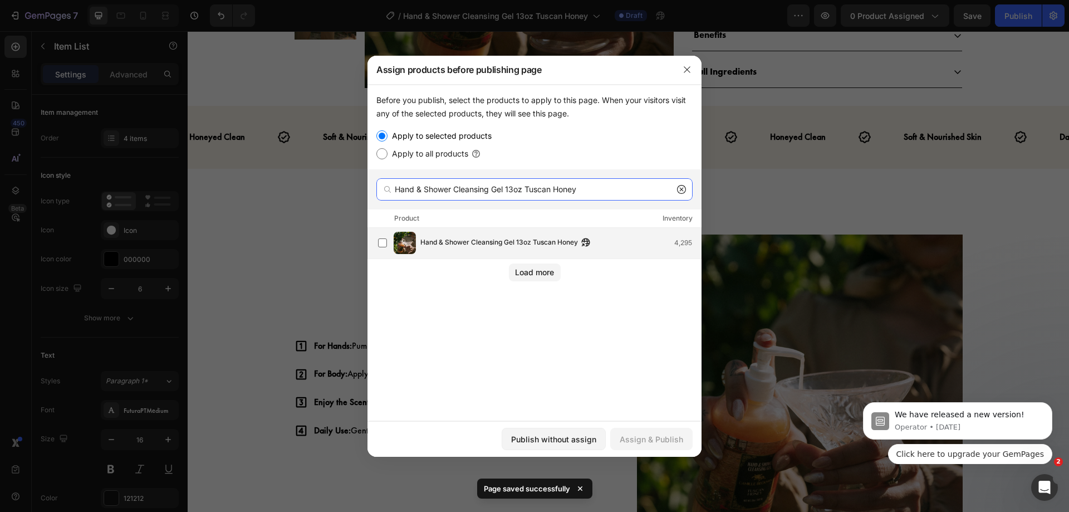
type input "Hand & Shower Cleansing Gel 13oz Tuscan Honey"
click at [489, 236] on div "Hand & Shower Cleansing Gel 13oz Tuscan Honey 4,295" at bounding box center [539, 243] width 323 height 22
click at [646, 436] on div "Assign & Publish" at bounding box center [651, 439] width 63 height 12
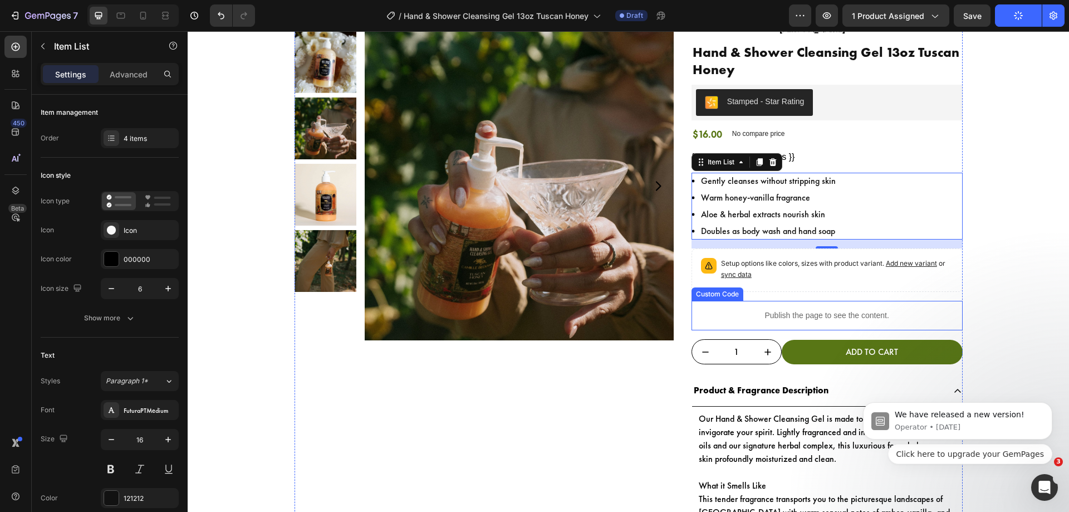
scroll to position [0, 0]
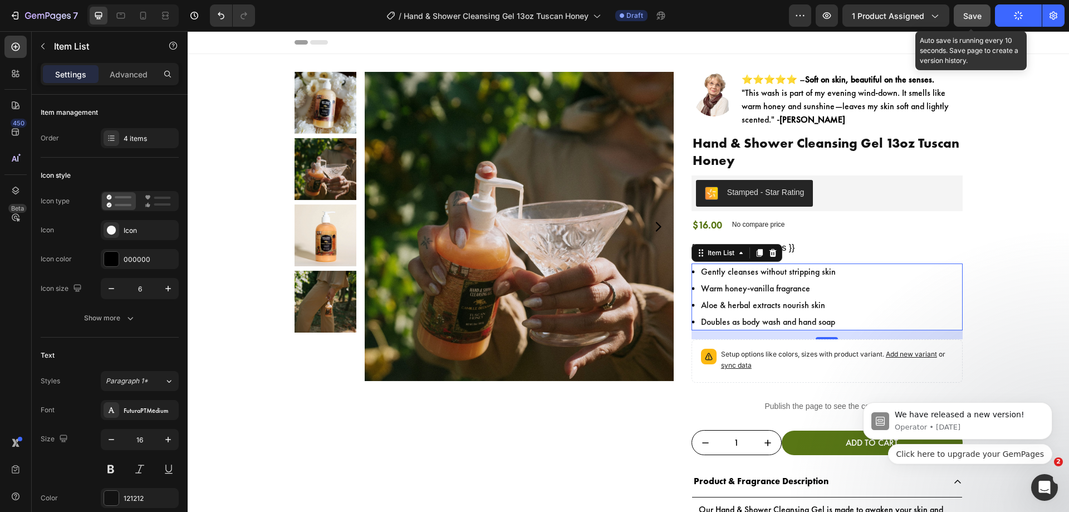
click at [959, 12] on button "Save" at bounding box center [972, 15] width 37 height 22
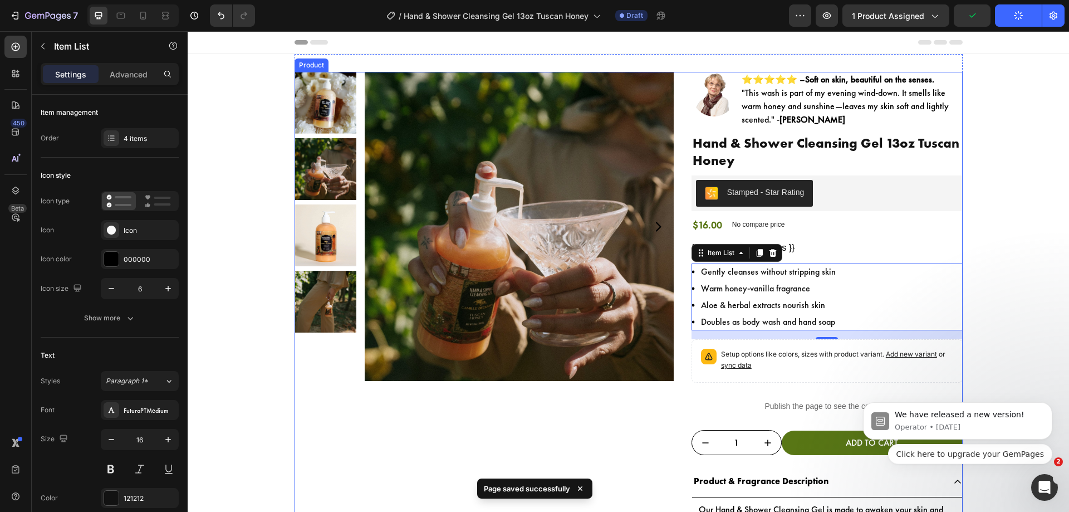
click at [678, 81] on div "Product Images Image ⭐⭐⭐⭐⭐ – Soft on skin, beautiful on the senses. "This wash …" at bounding box center [629, 420] width 668 height 697
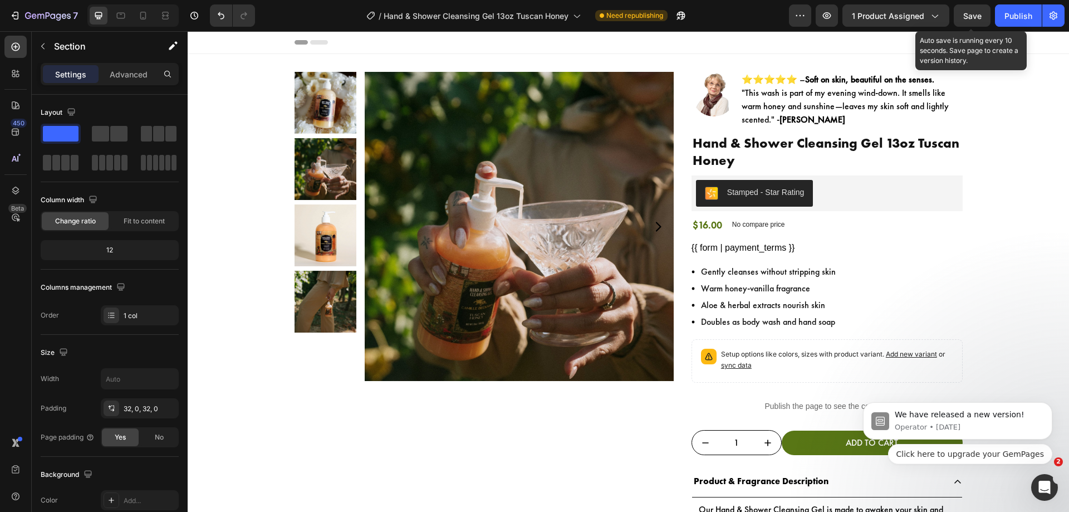
click at [966, 21] on div "Save" at bounding box center [972, 16] width 18 height 12
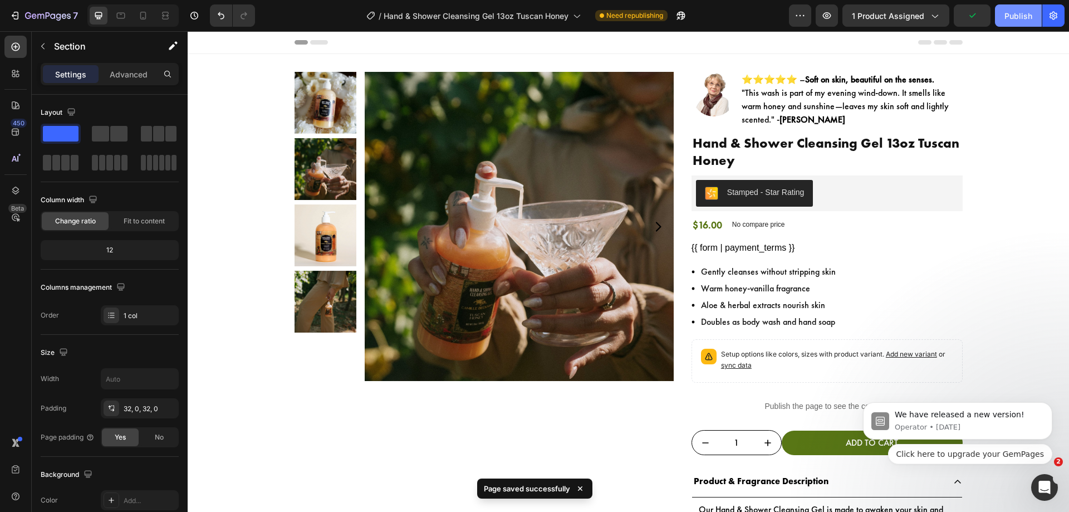
click at [1003, 15] on button "Publish" at bounding box center [1018, 15] width 47 height 22
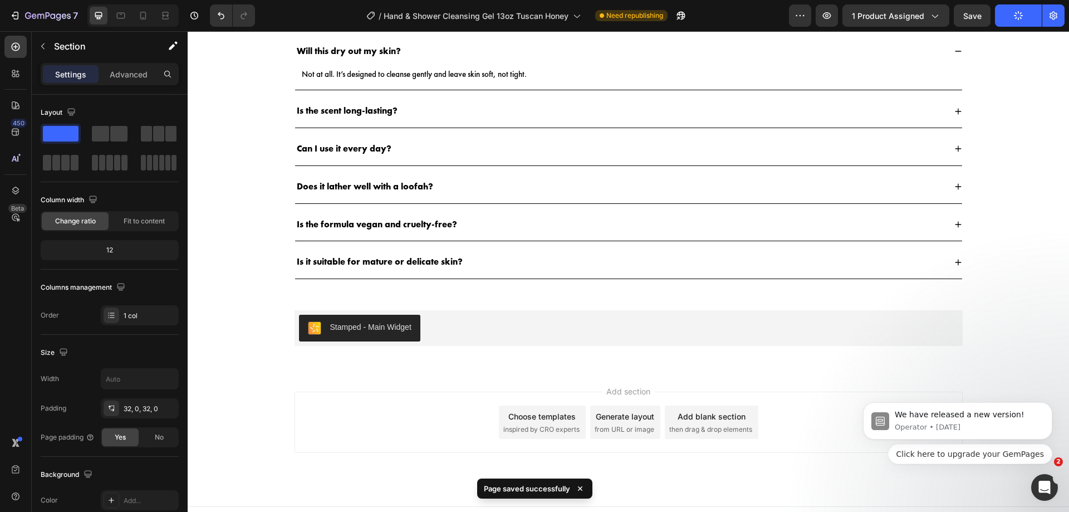
scroll to position [2027, 0]
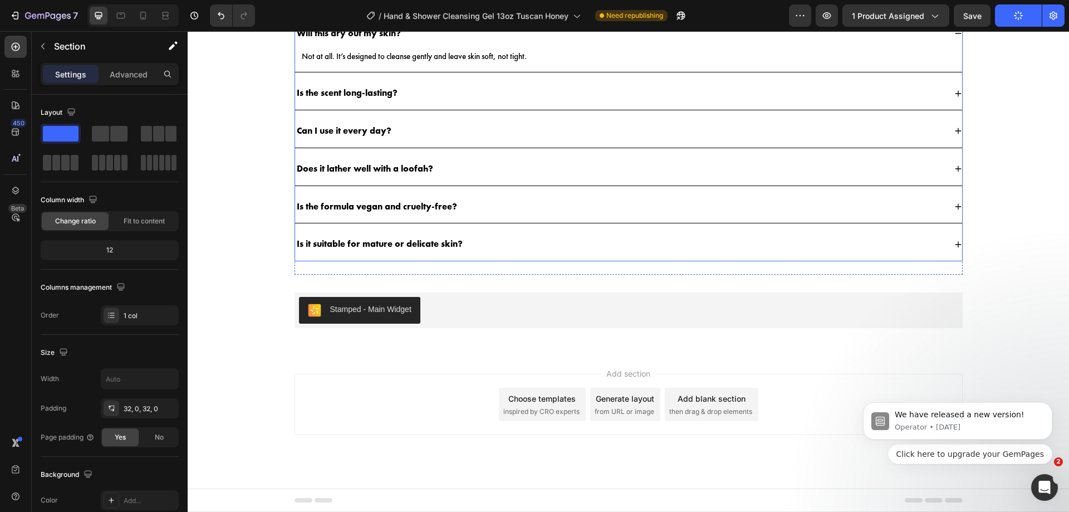
click at [419, 91] on div "Is the scent long-lasting?" at bounding box center [620, 93] width 650 height 15
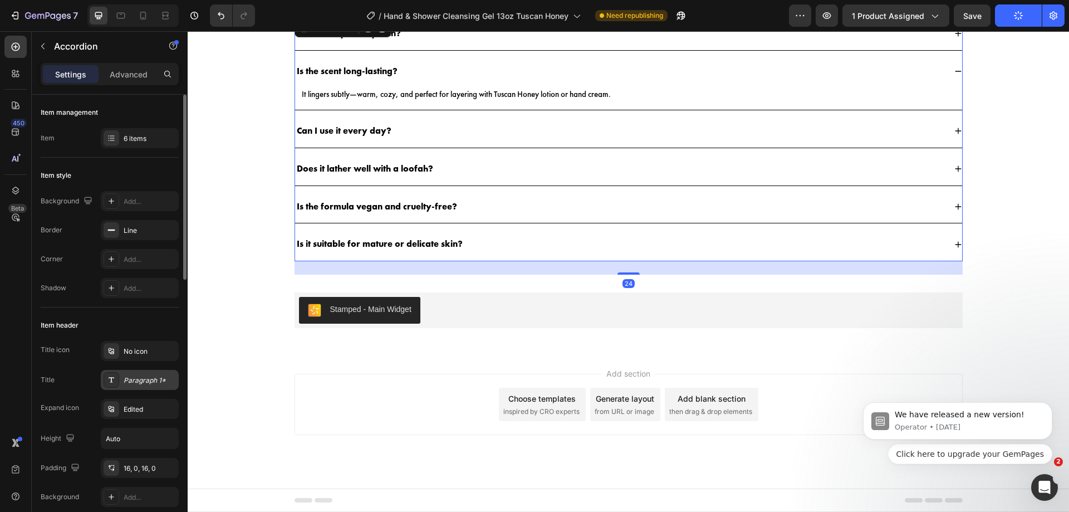
click at [146, 382] on div "Paragraph 1*" at bounding box center [150, 380] width 52 height 10
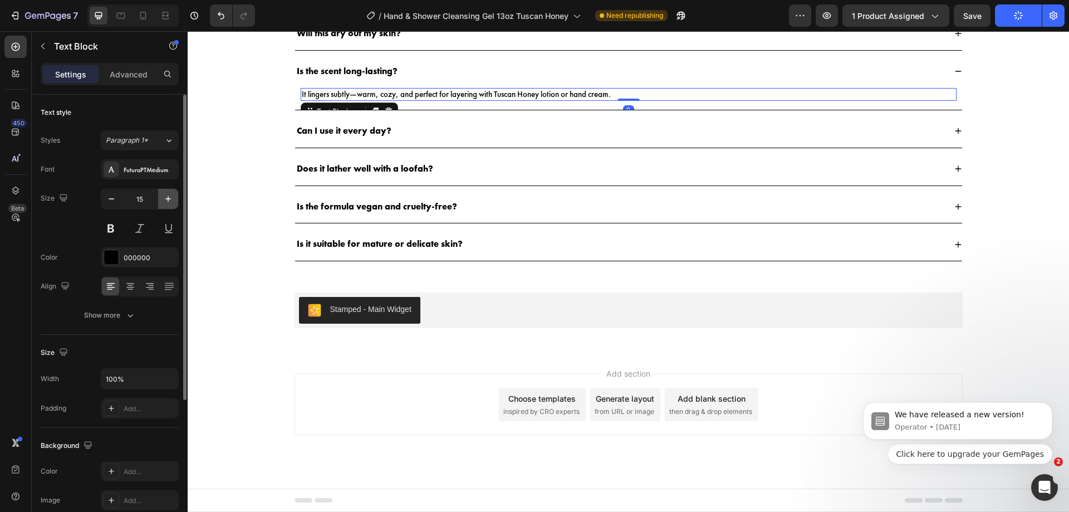
click at [165, 195] on icon "button" at bounding box center [168, 198] width 11 height 11
click at [110, 200] on icon "button" at bounding box center [111, 198] width 11 height 11
type input "15"
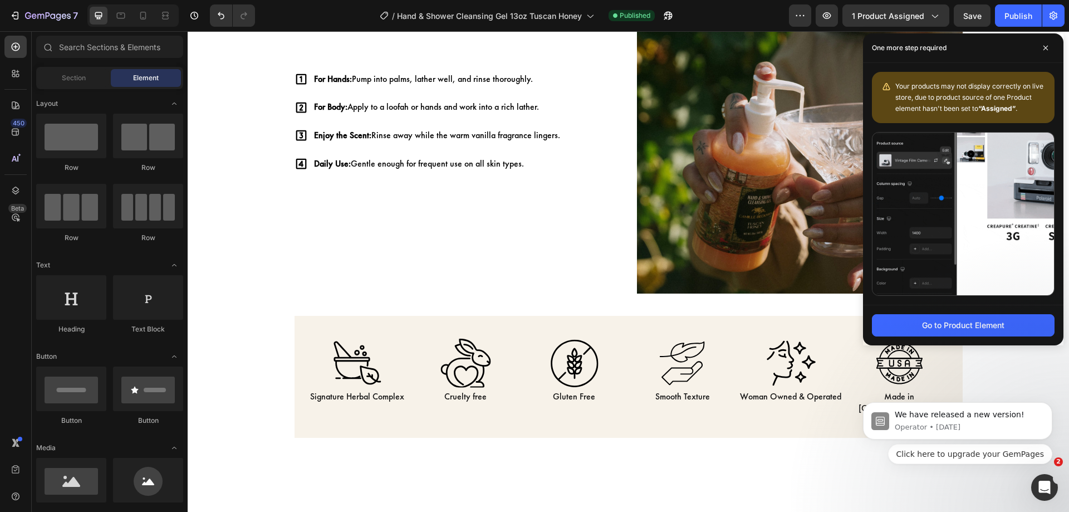
scroll to position [554, 0]
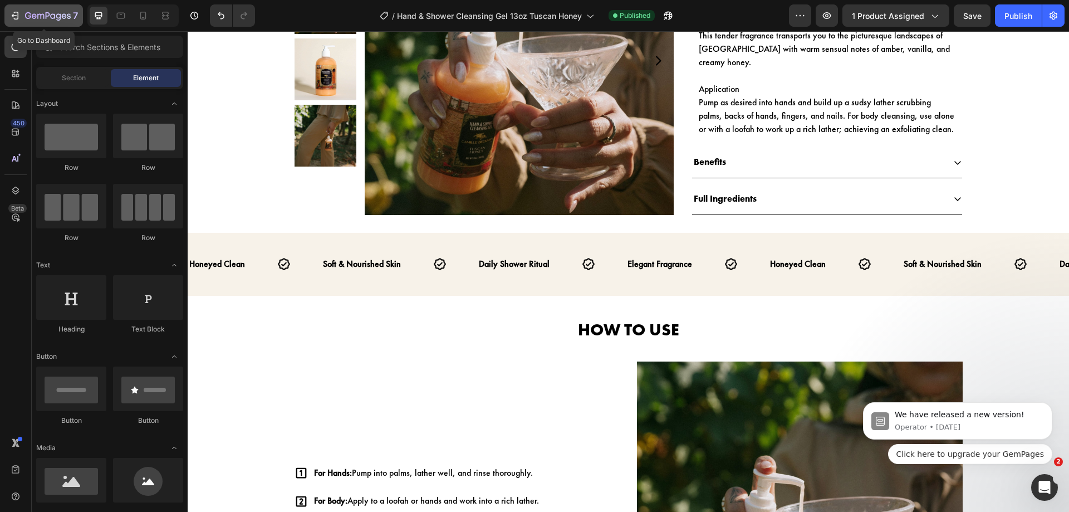
click at [16, 14] on icon "button" at bounding box center [14, 15] width 11 height 11
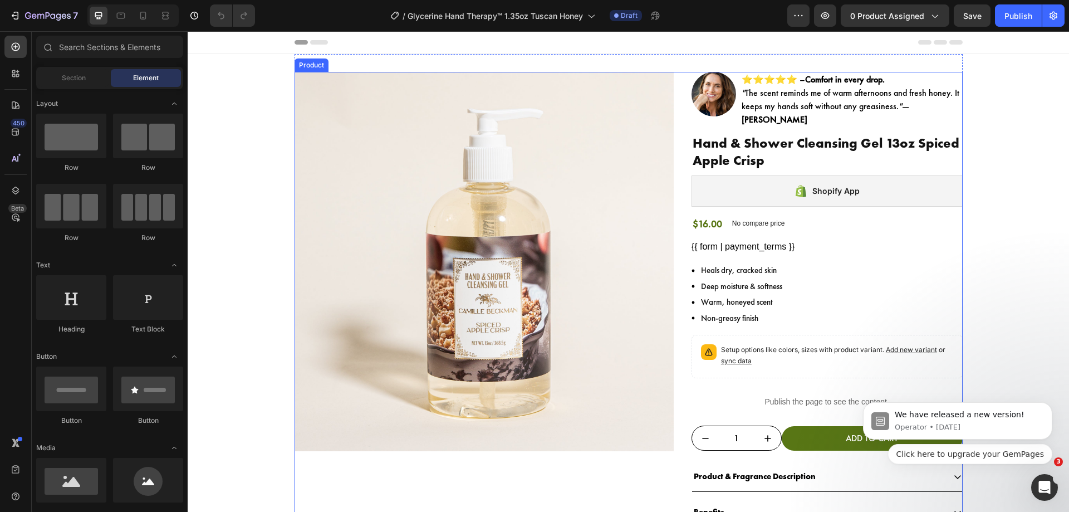
click at [681, 160] on div "Product Images Image ⭐⭐⭐⭐⭐ – Comfort in every drop. " The scent reminds me of w…" at bounding box center [629, 335] width 668 height 527
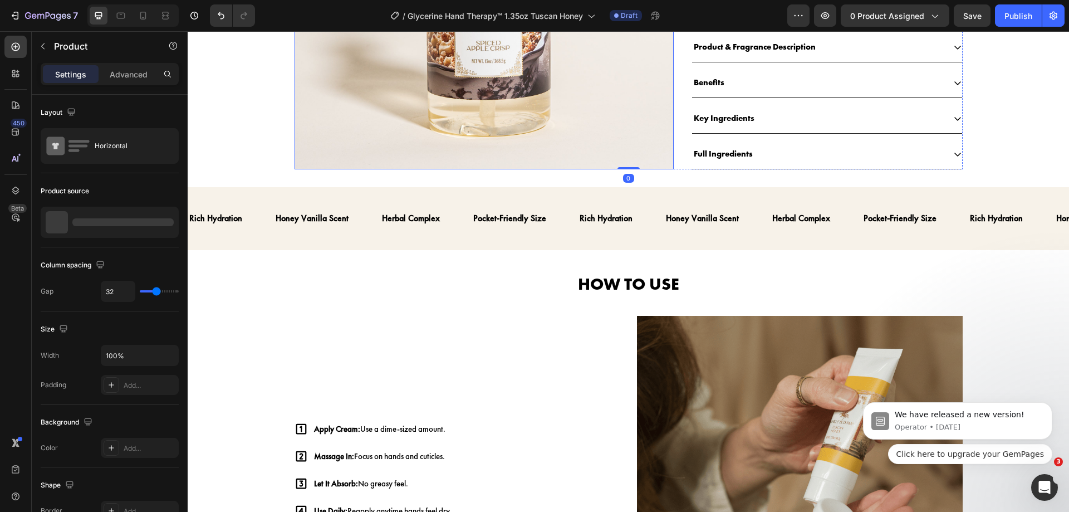
scroll to position [430, 0]
click at [161, 222] on div at bounding box center [122, 222] width 101 height 8
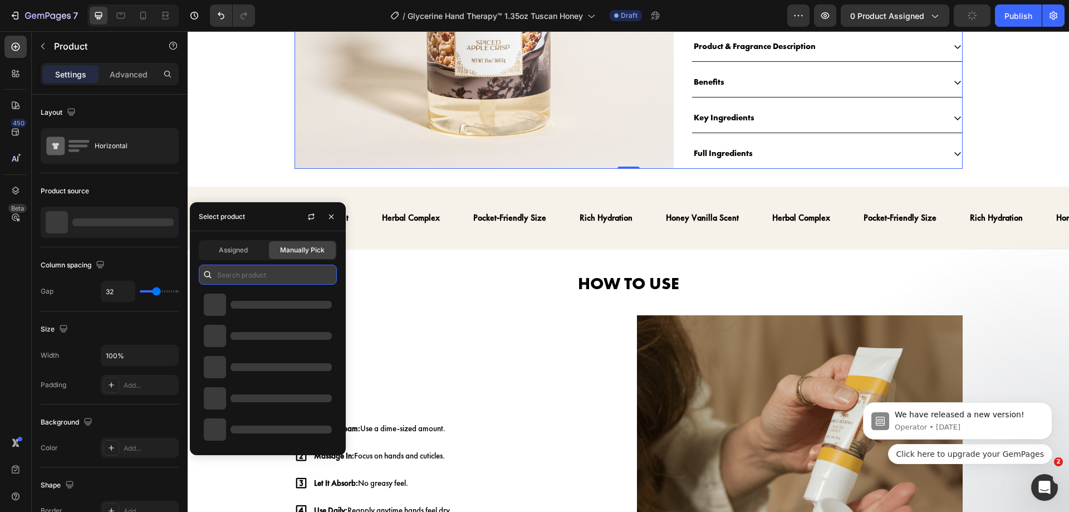
click at [261, 266] on input "text" at bounding box center [268, 274] width 138 height 20
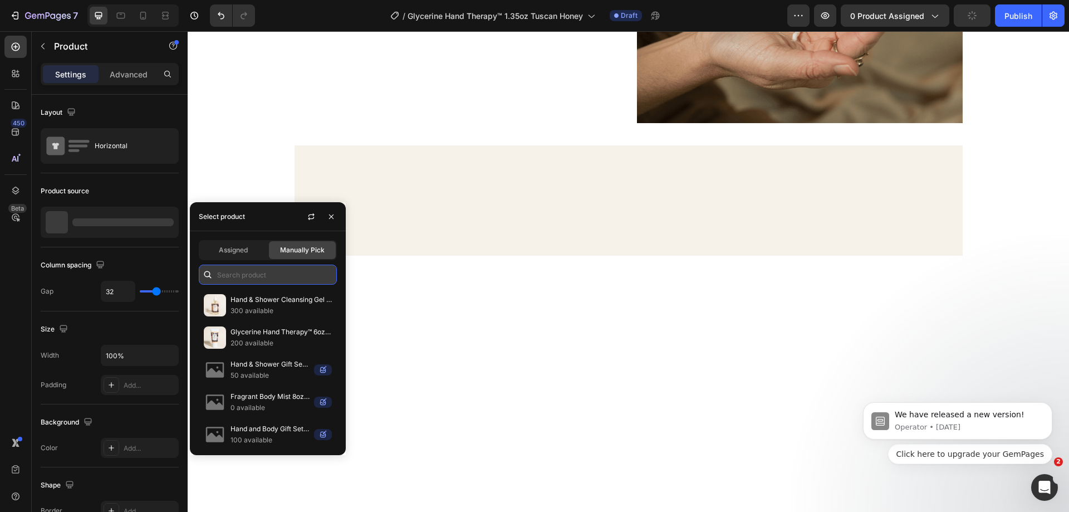
paste input "Glycerine Hand Therapy™ 1.35oz Tuscan Honey"
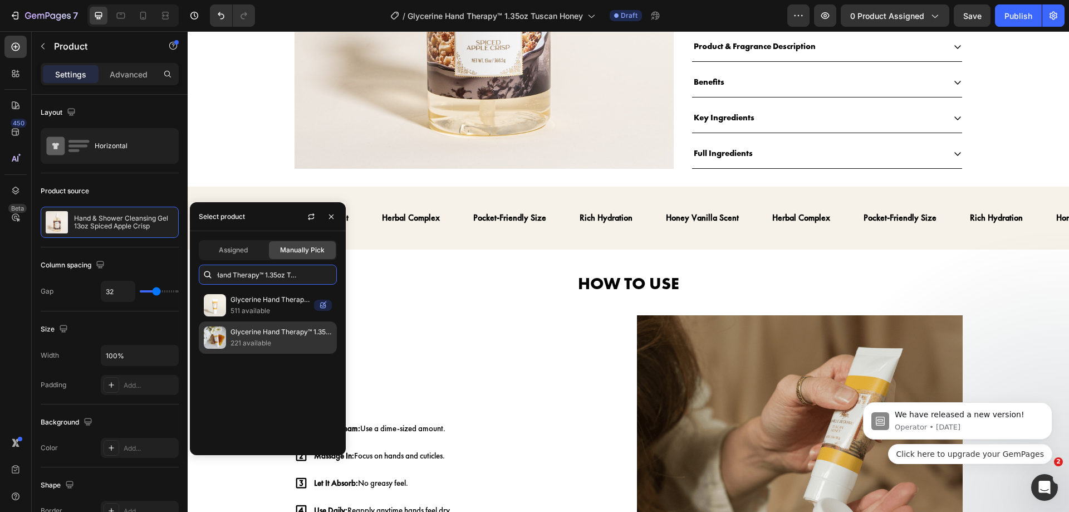
type input "Glycerine Hand Therapy™ 1.35oz Tuscan Honey"
click at [260, 340] on p "221 available" at bounding box center [280, 342] width 101 height 11
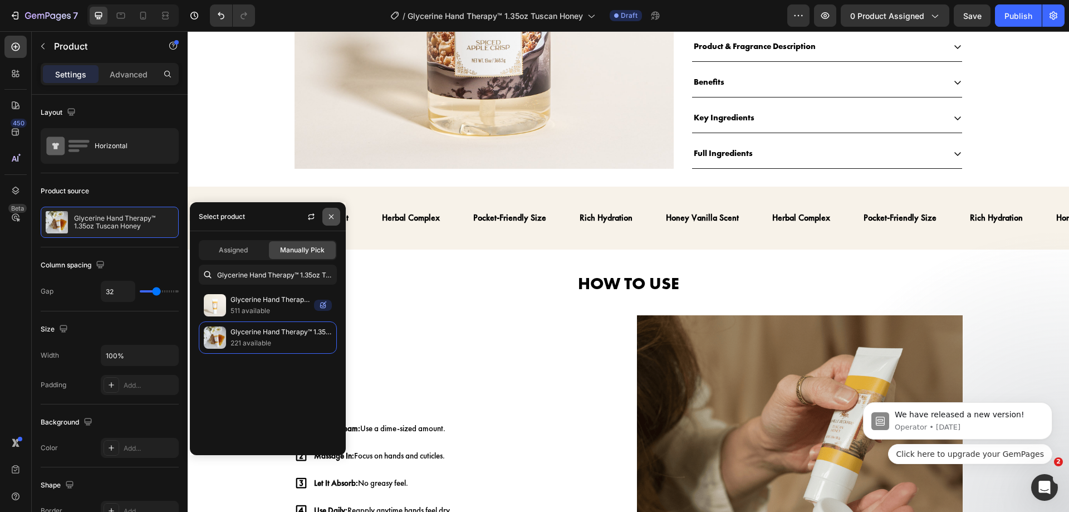
click at [328, 213] on icon "button" at bounding box center [331, 216] width 9 height 9
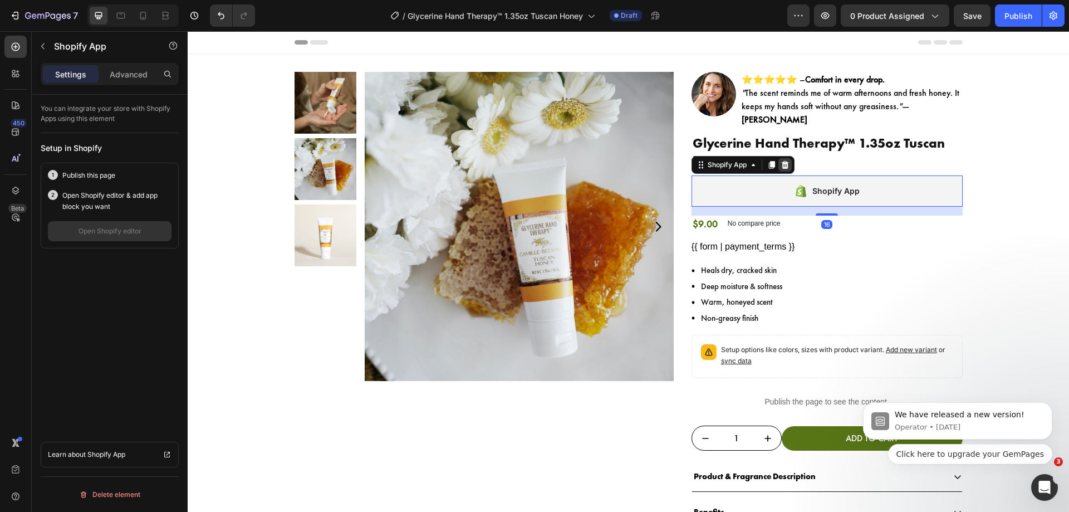
click at [781, 160] on icon at bounding box center [785, 164] width 9 height 9
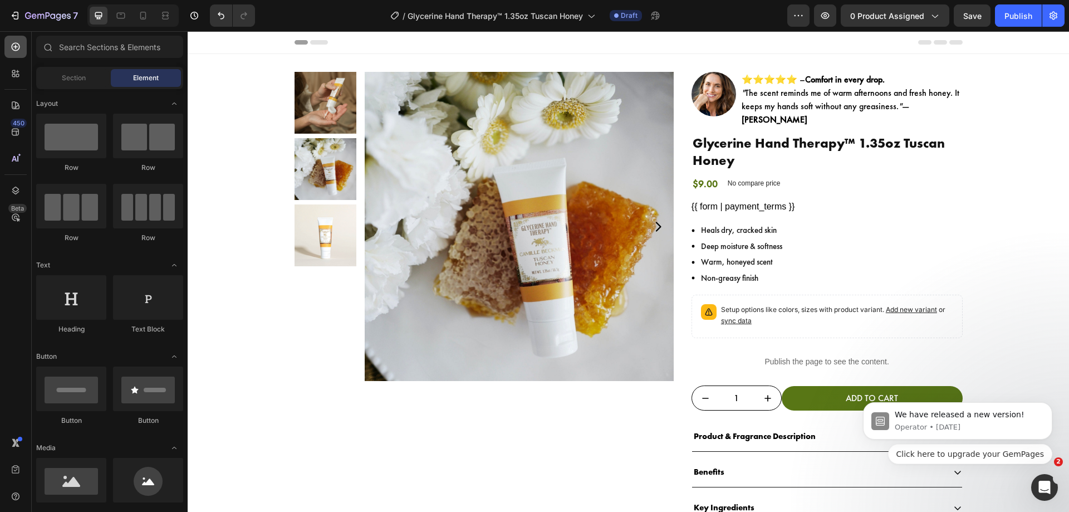
click at [18, 45] on icon at bounding box center [15, 46] width 11 height 11
click at [114, 40] on input "text" at bounding box center [109, 47] width 147 height 22
click at [11, 73] on icon at bounding box center [15, 73] width 11 height 11
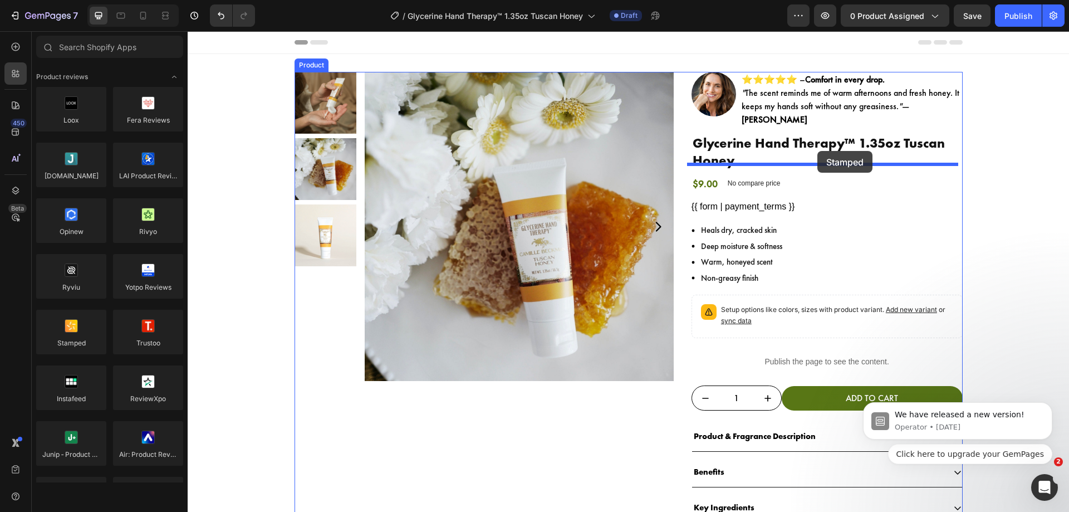
drag, startPoint x: 252, startPoint y: 355, endPoint x: 817, endPoint y: 151, distance: 601.4
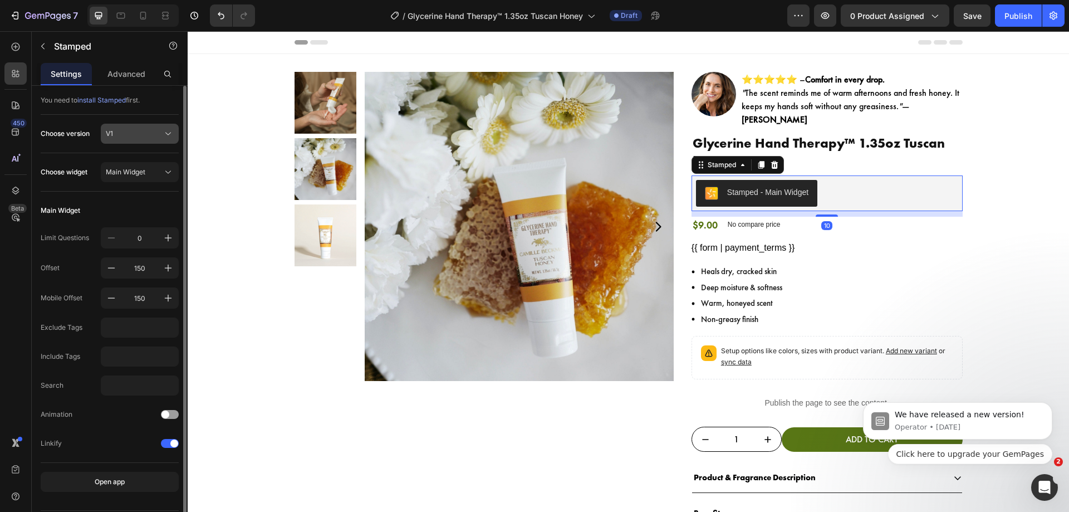
click at [116, 130] on div "V1" at bounding box center [133, 134] width 55 height 10
click at [123, 174] on div "V2" at bounding box center [129, 180] width 89 height 20
click at [131, 173] on span "Main Widget" at bounding box center [126, 172] width 40 height 10
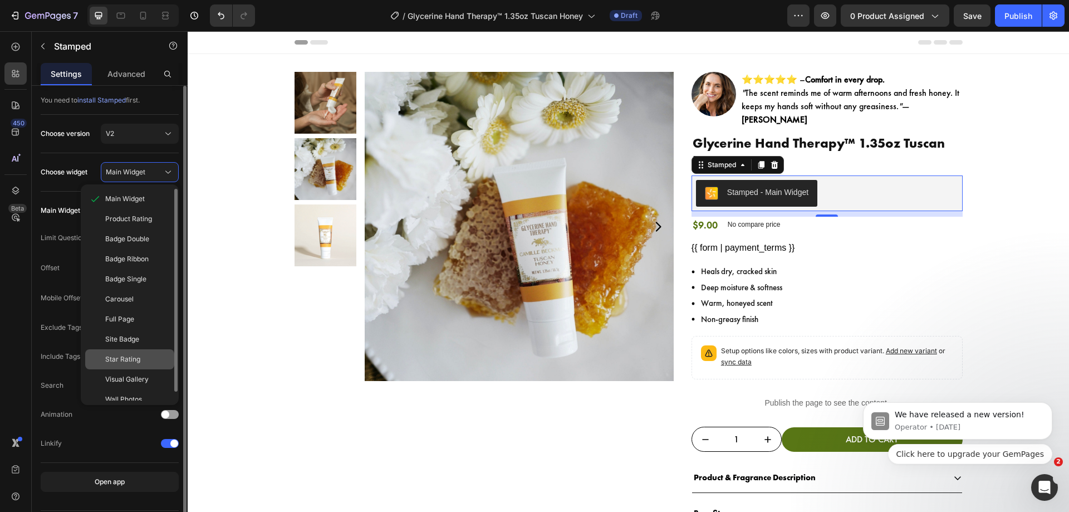
click at [144, 351] on div "Star Rating" at bounding box center [129, 359] width 89 height 20
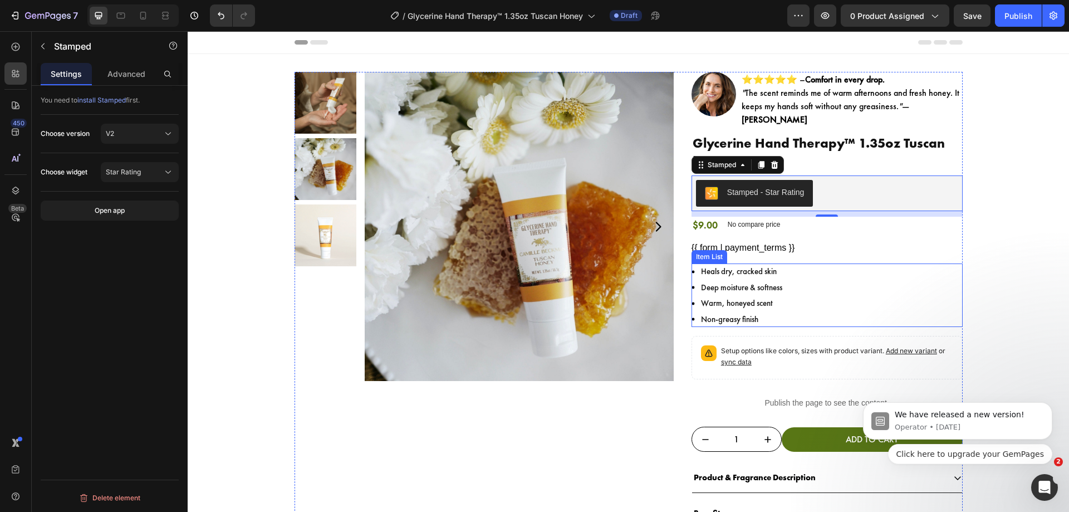
click at [812, 269] on div "Heals dry, cracked skin Deep moisture & softness Warm, honeyed scent Non-greasy…" at bounding box center [826, 294] width 271 height 63
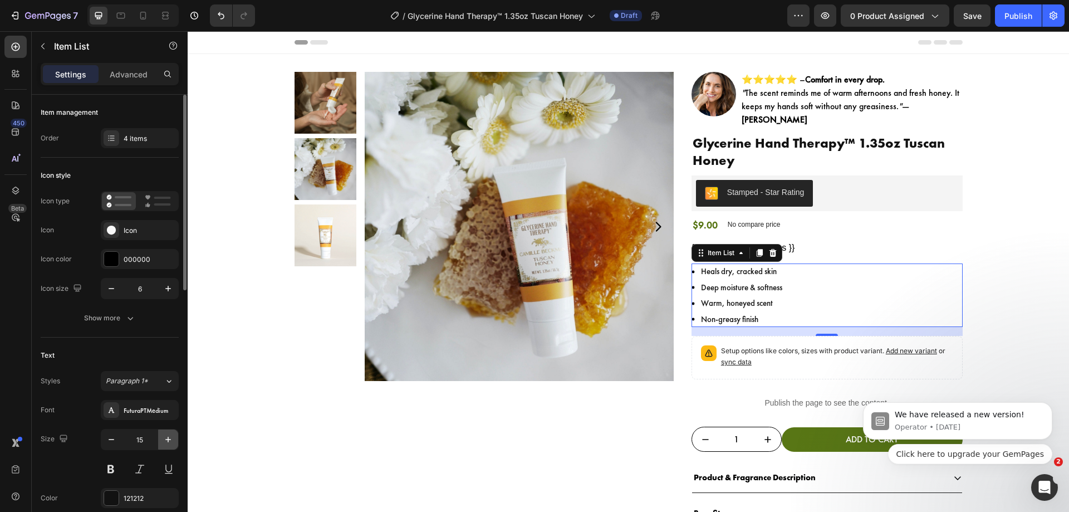
click at [171, 442] on icon "button" at bounding box center [168, 439] width 11 height 11
type input "16"
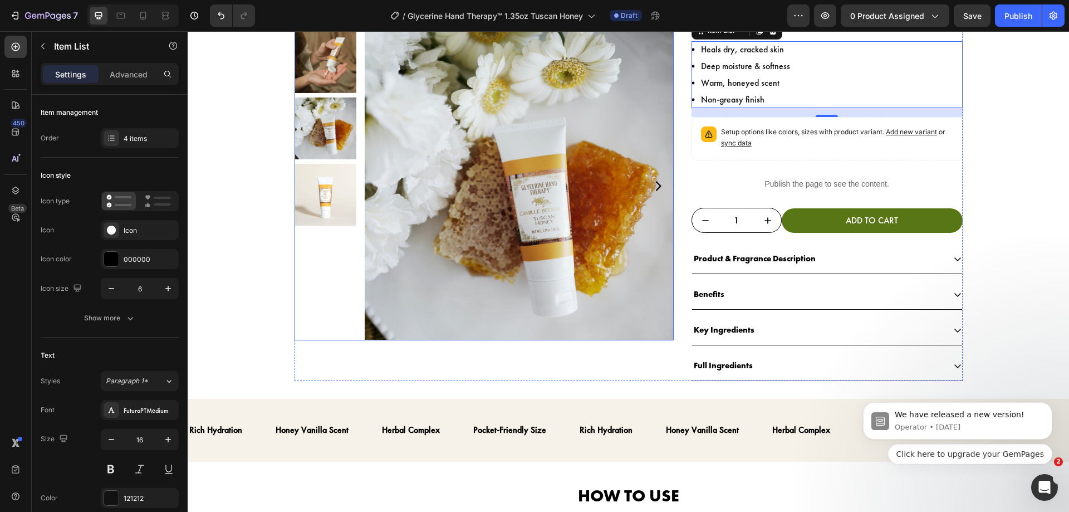
scroll to position [260, 0]
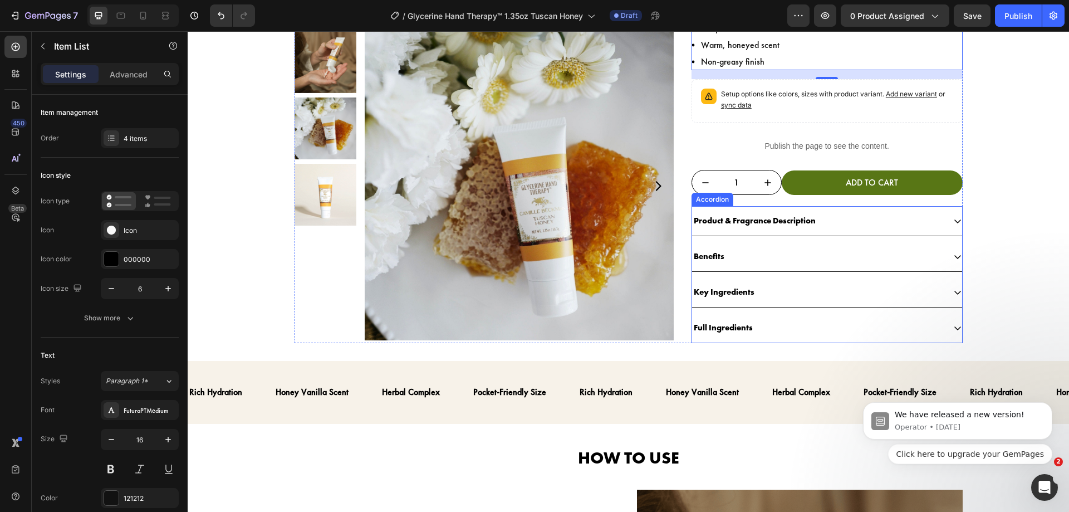
click at [762, 213] on p "Product & Fragrance Description" at bounding box center [755, 220] width 122 height 15
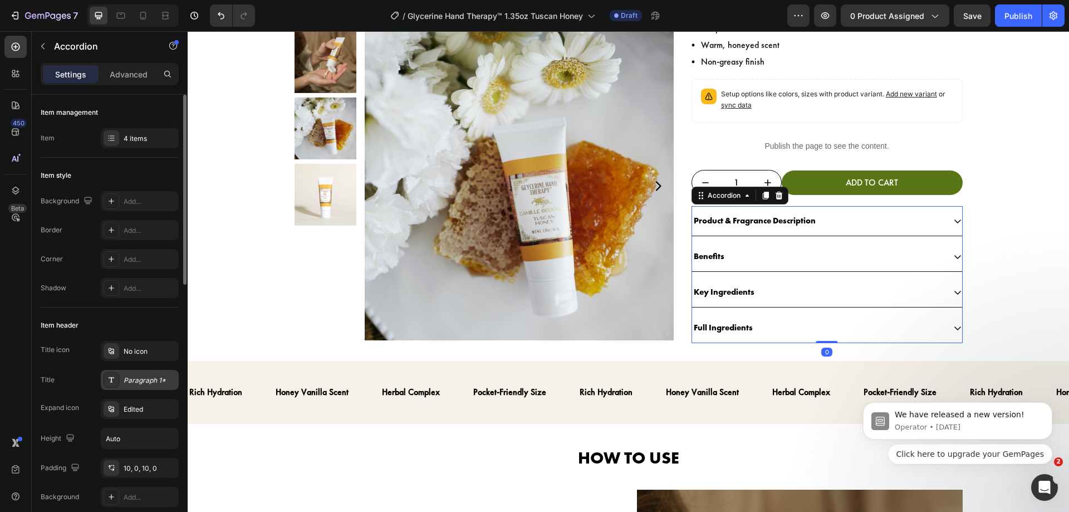
click at [139, 383] on div "Paragraph 1*" at bounding box center [150, 380] width 52 height 10
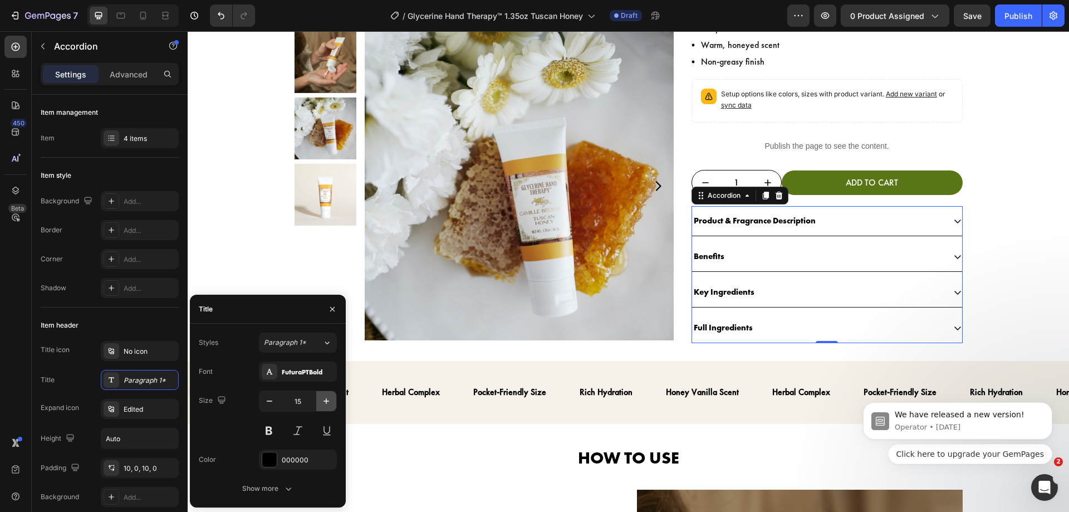
click at [325, 399] on icon "button" at bounding box center [326, 400] width 11 height 11
type input "16"
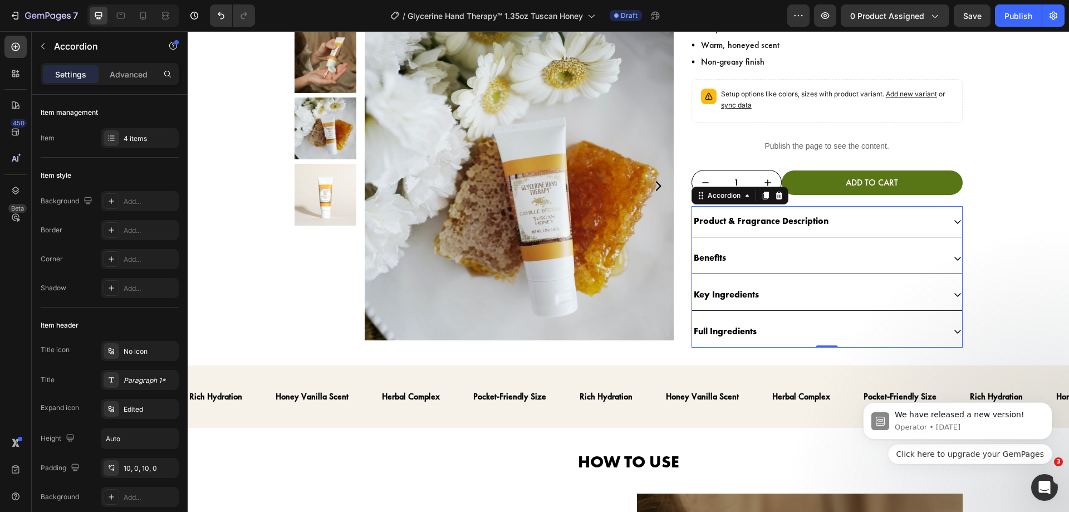
click at [820, 219] on div "Product & Fragrance Description" at bounding box center [761, 221] width 138 height 19
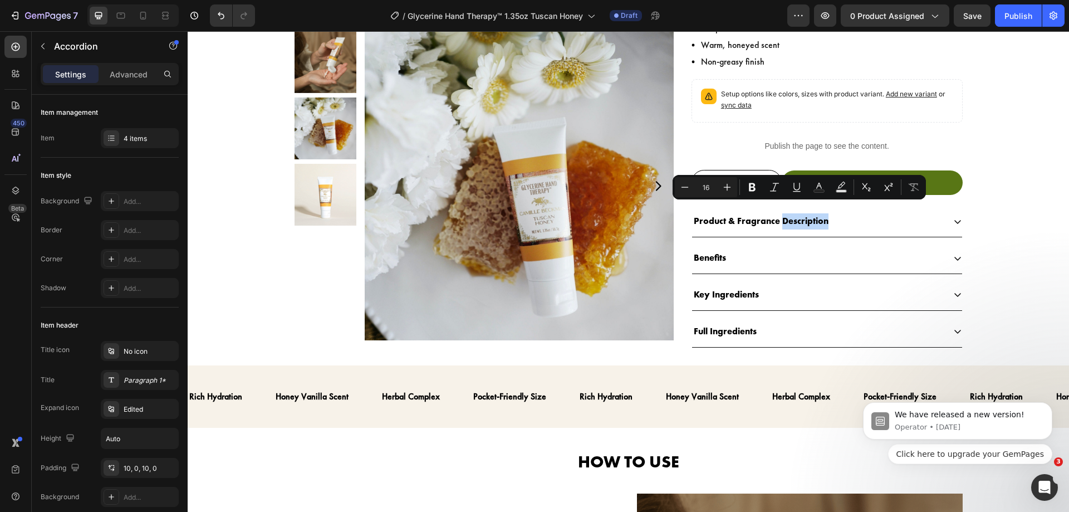
click at [857, 213] on div "Product & Fragrance Description" at bounding box center [818, 221] width 252 height 19
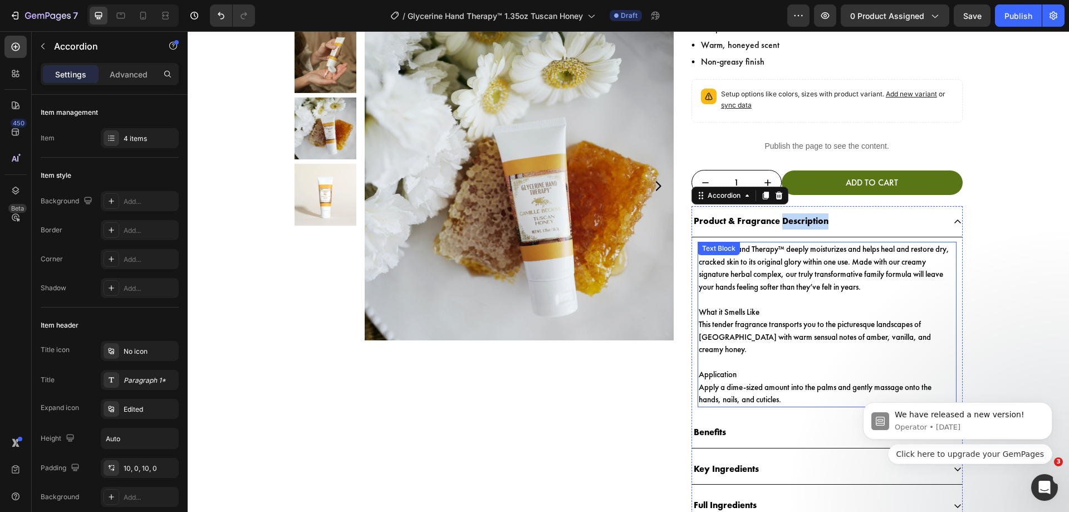
click at [848, 306] on p "What it Smells Like" at bounding box center [827, 312] width 257 height 13
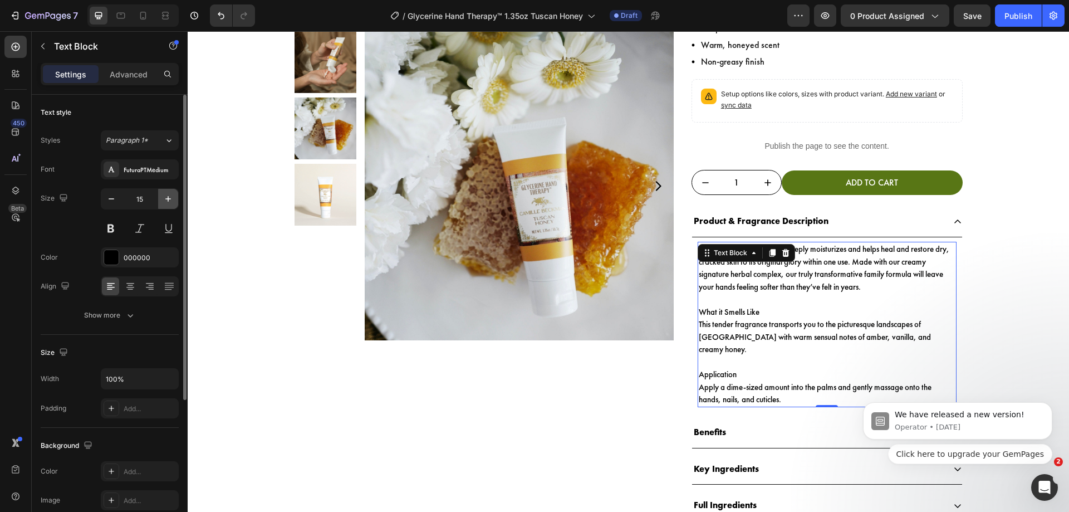
click at [170, 198] on icon "button" at bounding box center [168, 198] width 11 height 11
type input "16"
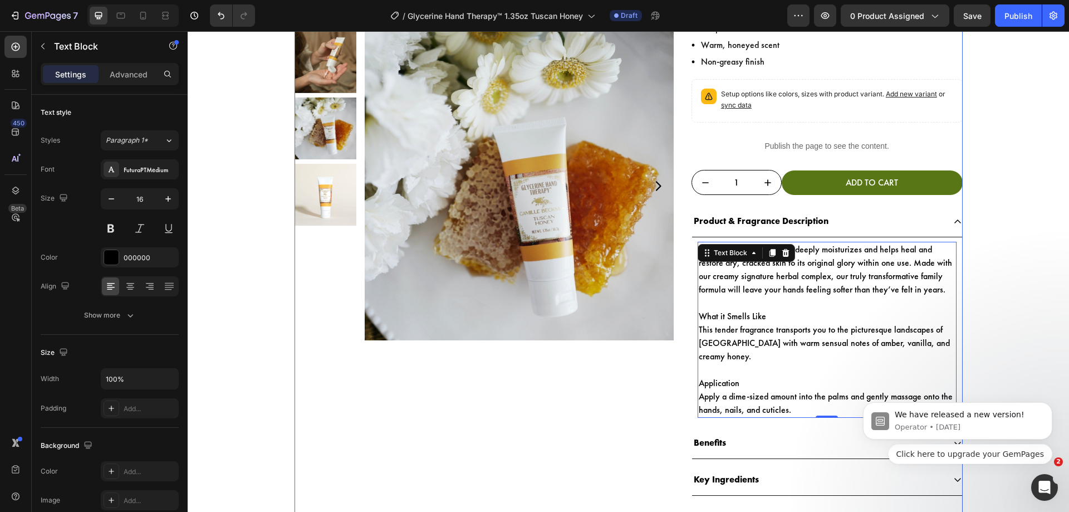
scroll to position [274, 0]
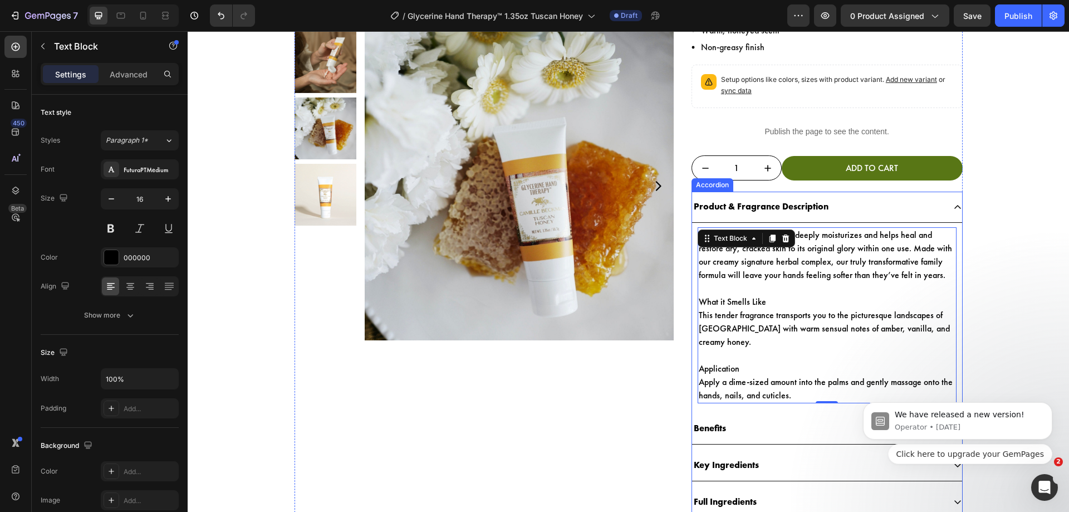
click at [729, 419] on div "Benefits" at bounding box center [818, 428] width 252 height 19
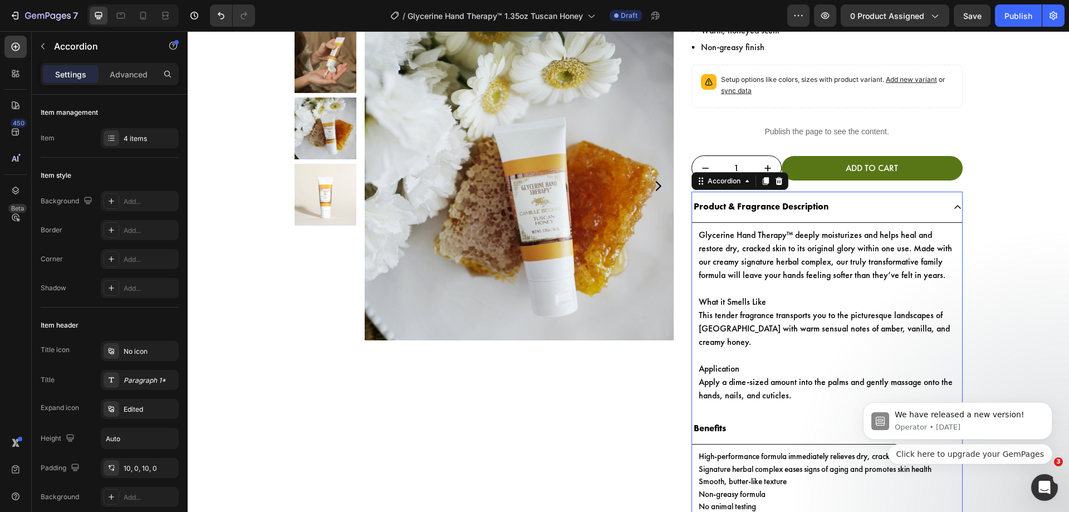
click at [729, 419] on div "Benefits" at bounding box center [818, 428] width 252 height 19
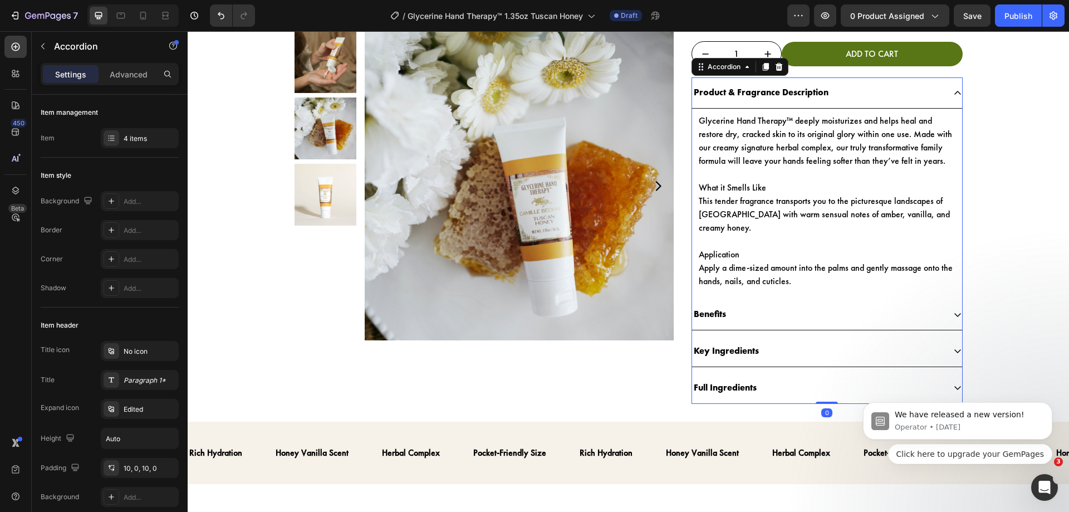
scroll to position [391, 0]
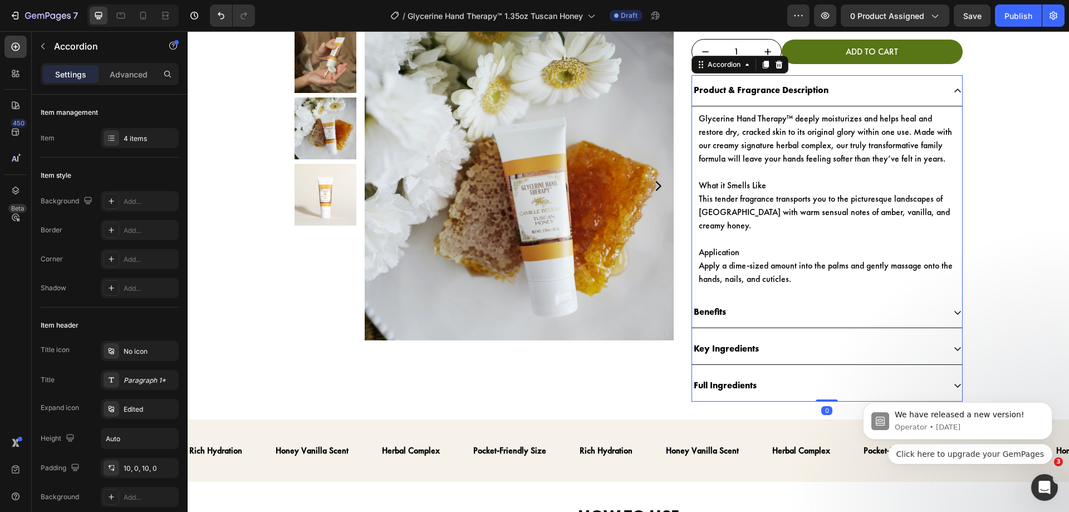
click at [723, 302] on div "Benefits" at bounding box center [710, 311] width 36 height 19
click at [734, 302] on div "Benefits" at bounding box center [818, 311] width 252 height 19
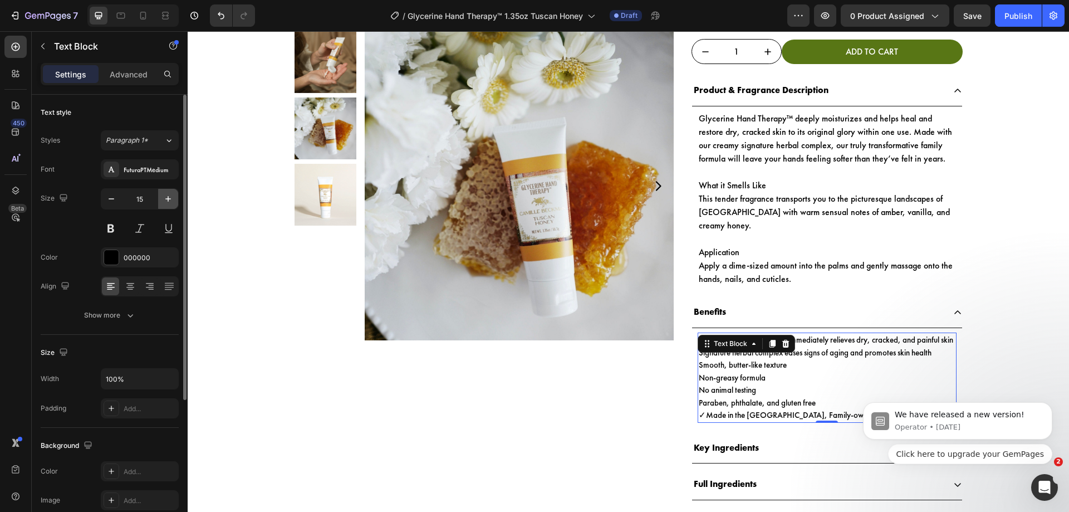
click at [170, 196] on icon "button" at bounding box center [168, 198] width 11 height 11
type input "16"
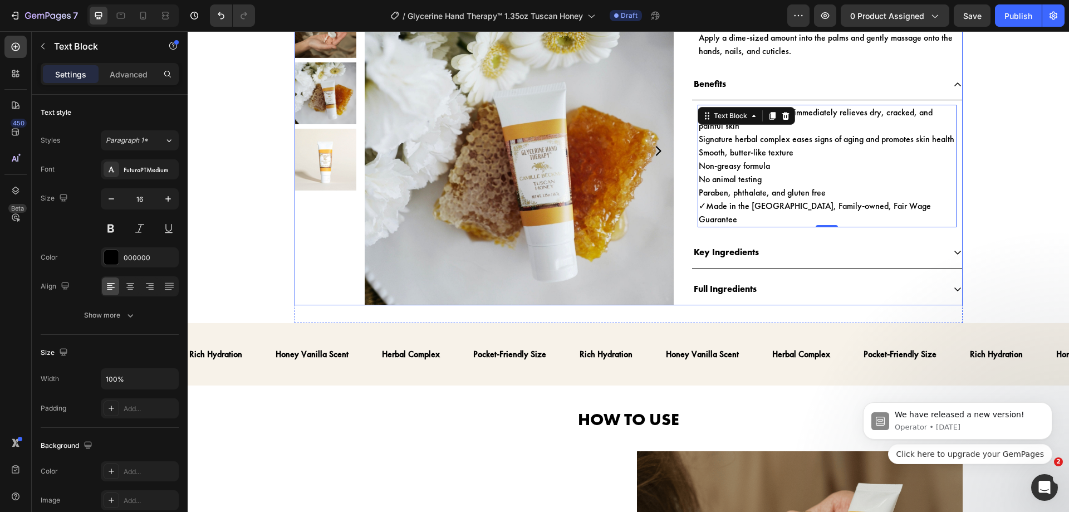
scroll to position [619, 0]
click at [749, 244] on p "Key Ingredients" at bounding box center [726, 252] width 65 height 16
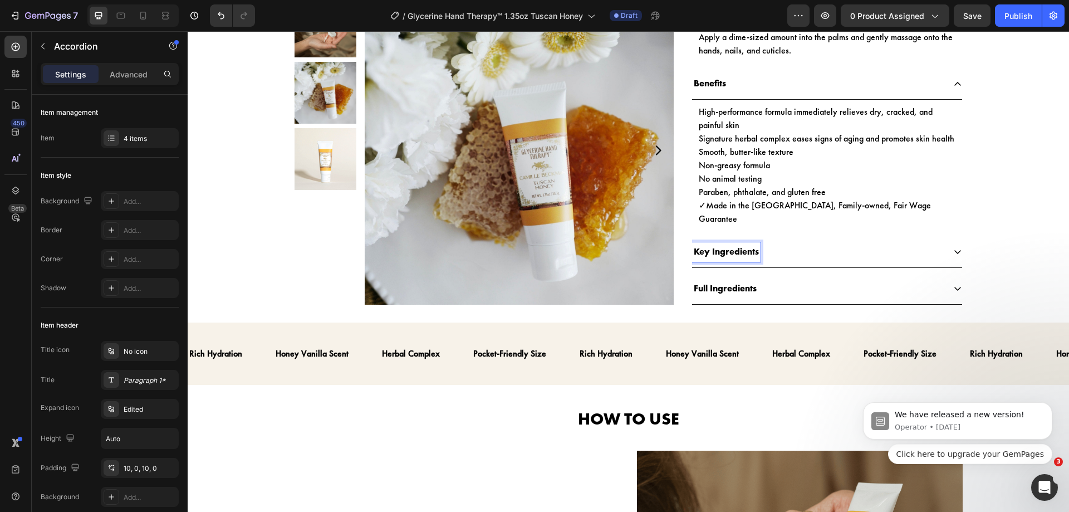
click at [774, 242] on div "Key Ingredients" at bounding box center [818, 251] width 252 height 19
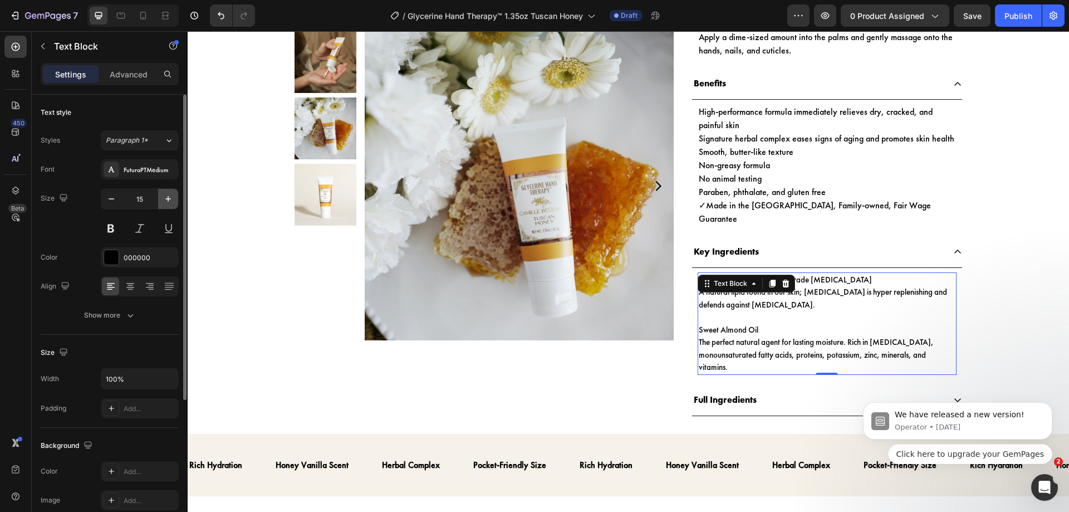
click at [170, 194] on icon "button" at bounding box center [168, 198] width 11 height 11
type input "16"
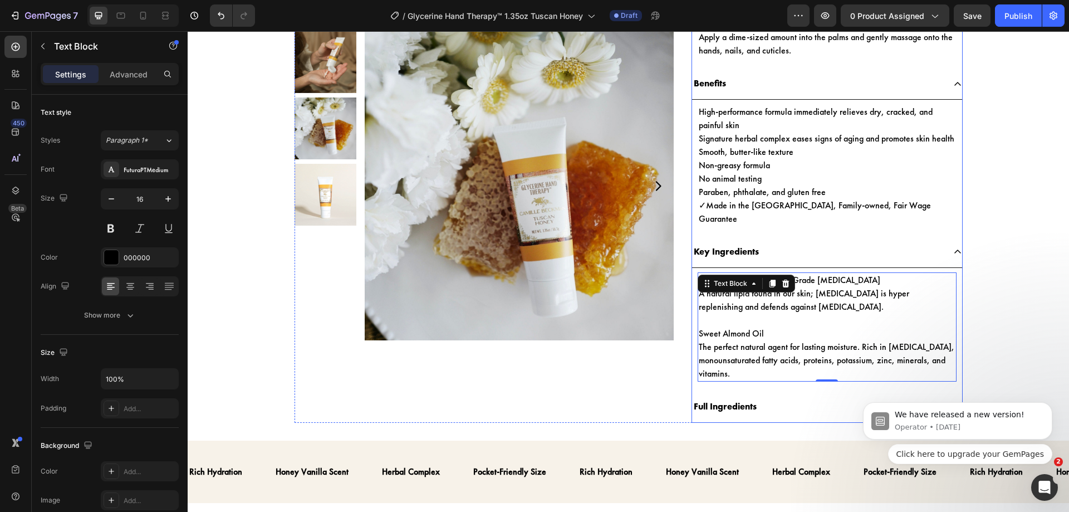
click at [735, 399] on p "Full Ingredients" at bounding box center [725, 407] width 63 height 16
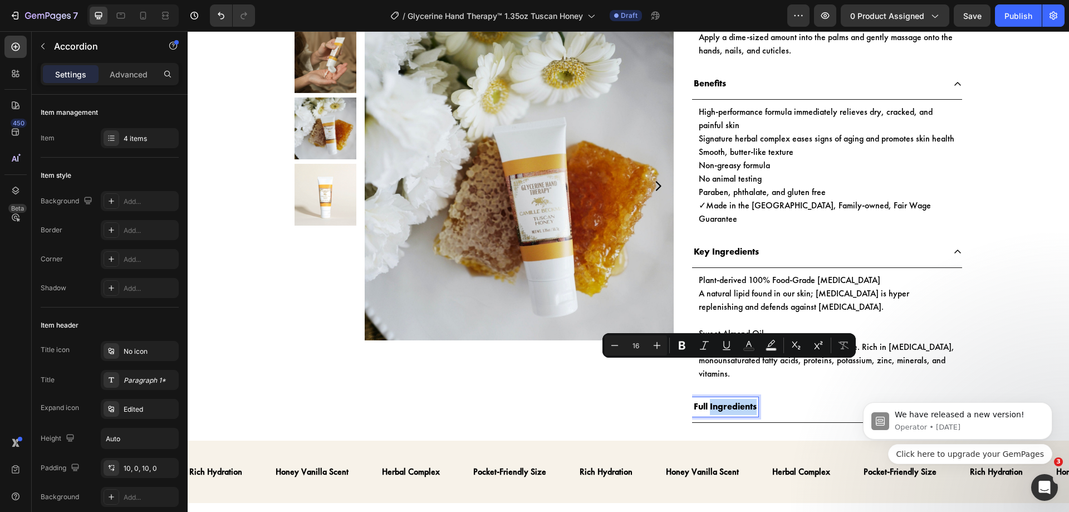
click at [768, 397] on div "Full Ingredients" at bounding box center [818, 406] width 252 height 19
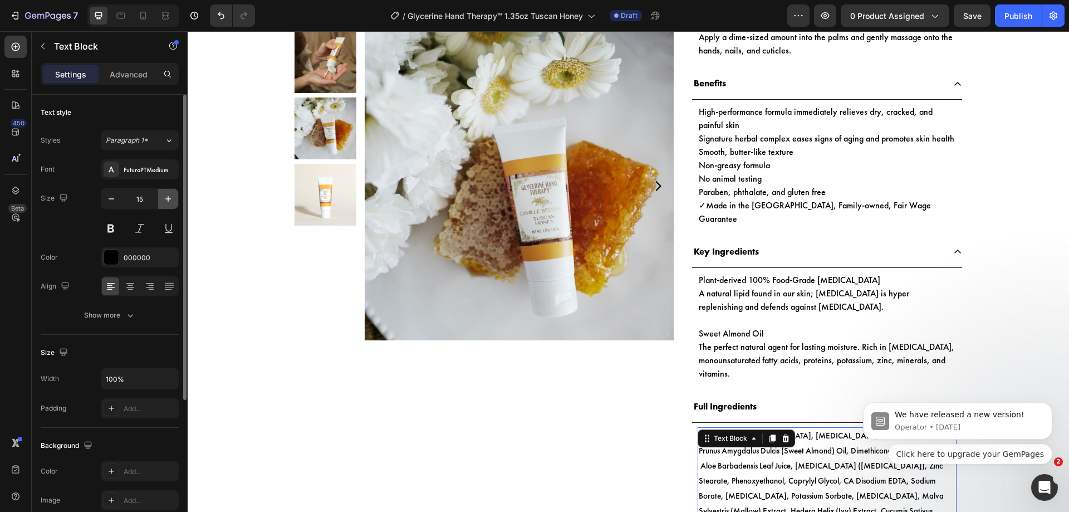
click at [164, 202] on icon "button" at bounding box center [168, 198] width 11 height 11
type input "16"
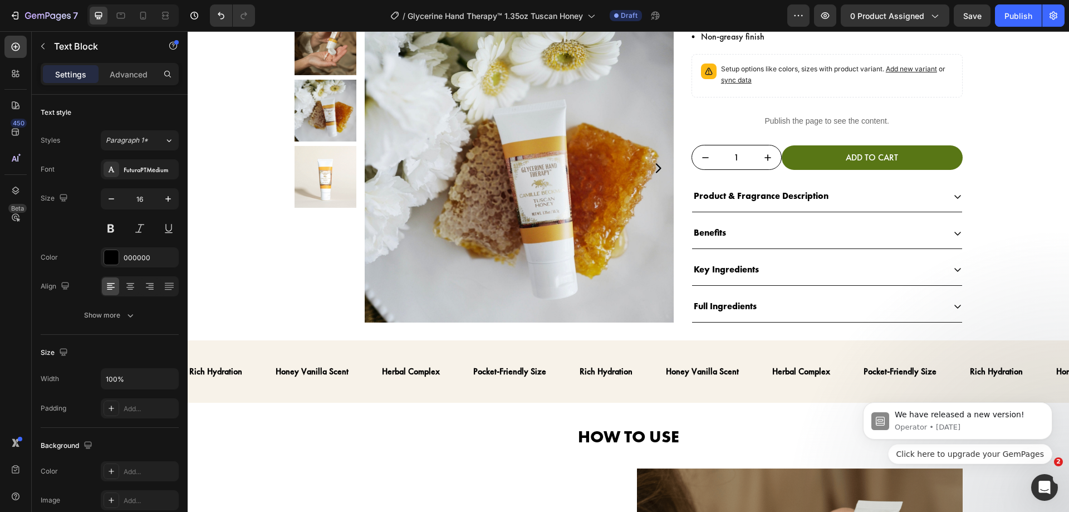
scroll to position [286, 0]
click at [564, 364] on div "Pocket-Friendly Size Text" at bounding box center [525, 370] width 106 height 27
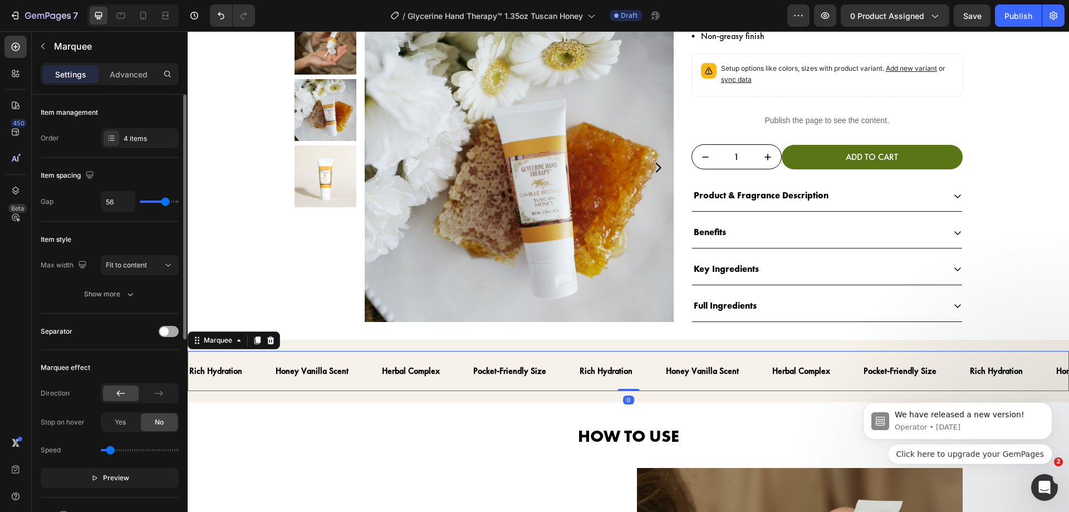
click at [168, 328] on div at bounding box center [169, 331] width 20 height 11
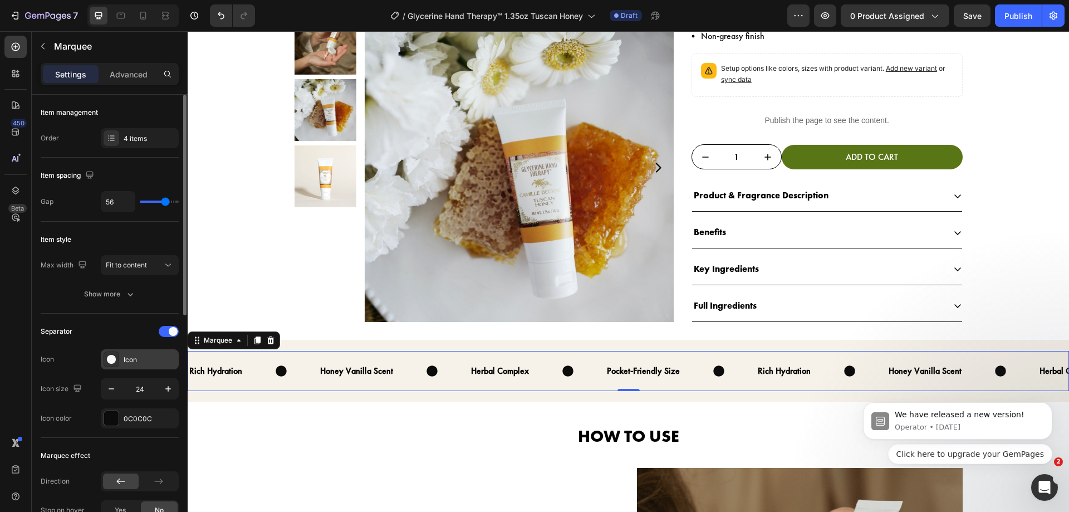
click at [152, 354] on div "Icon" at bounding box center [140, 359] width 78 height 20
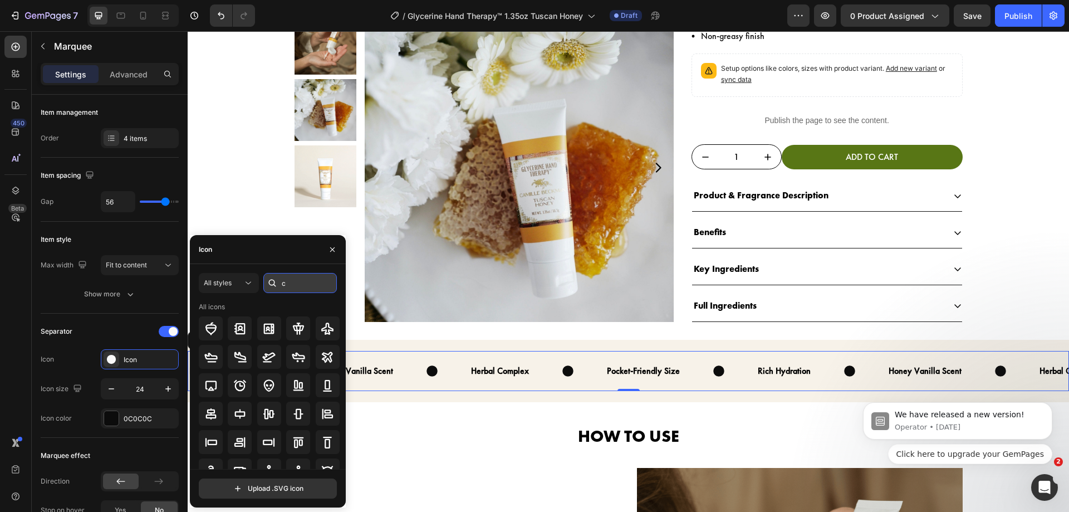
click at [295, 288] on input "c" at bounding box center [299, 283] width 73 height 20
type input "check"
click at [241, 443] on icon at bounding box center [239, 441] width 13 height 13
click at [323, 251] on button "button" at bounding box center [332, 250] width 18 height 18
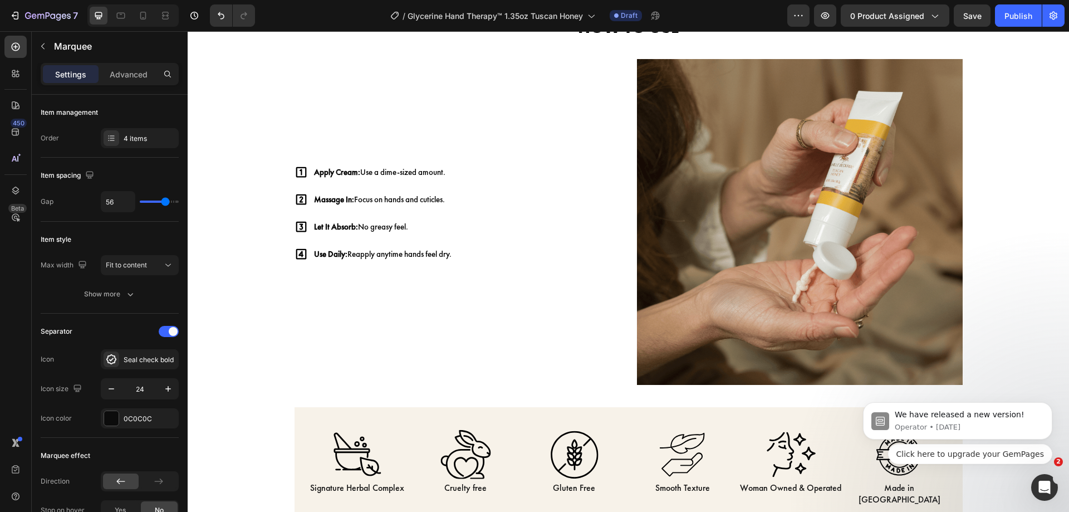
scroll to position [684, 0]
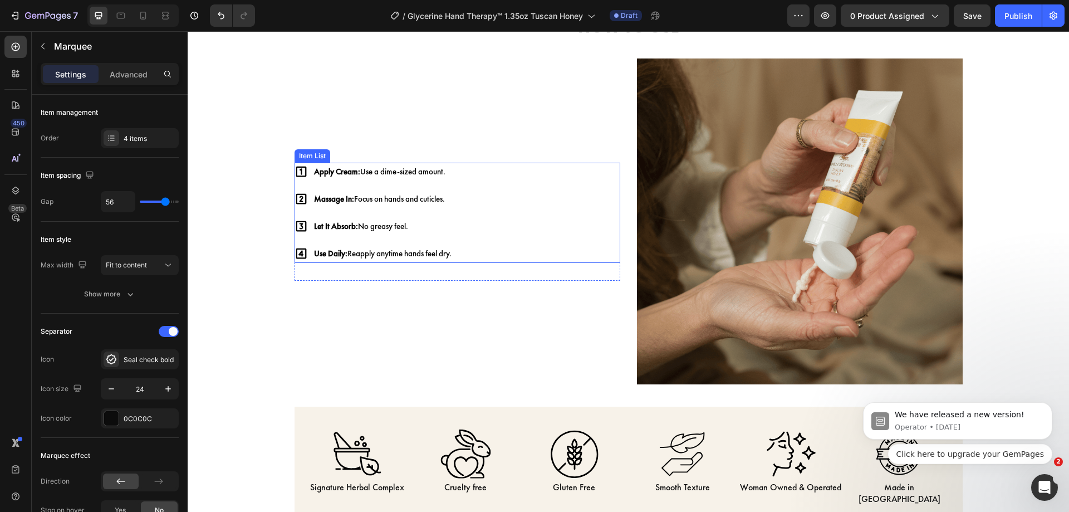
click at [465, 194] on div "Apply Cream: Use a dime-sized amount. Massage In: Focus on hands and cuticles. …" at bounding box center [458, 213] width 326 height 100
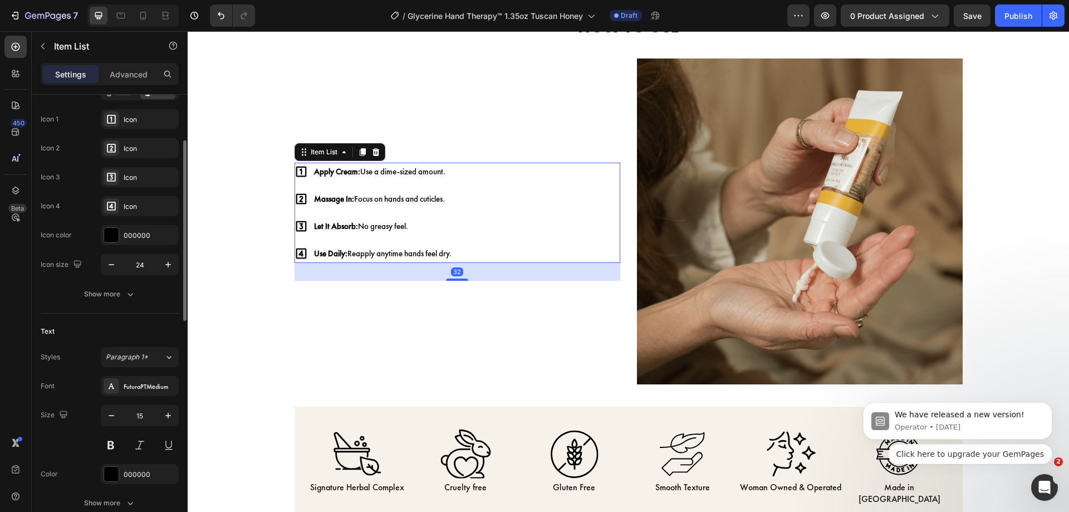
scroll to position [112, 0]
click at [168, 420] on button "button" at bounding box center [168, 414] width 20 height 20
type input "16"
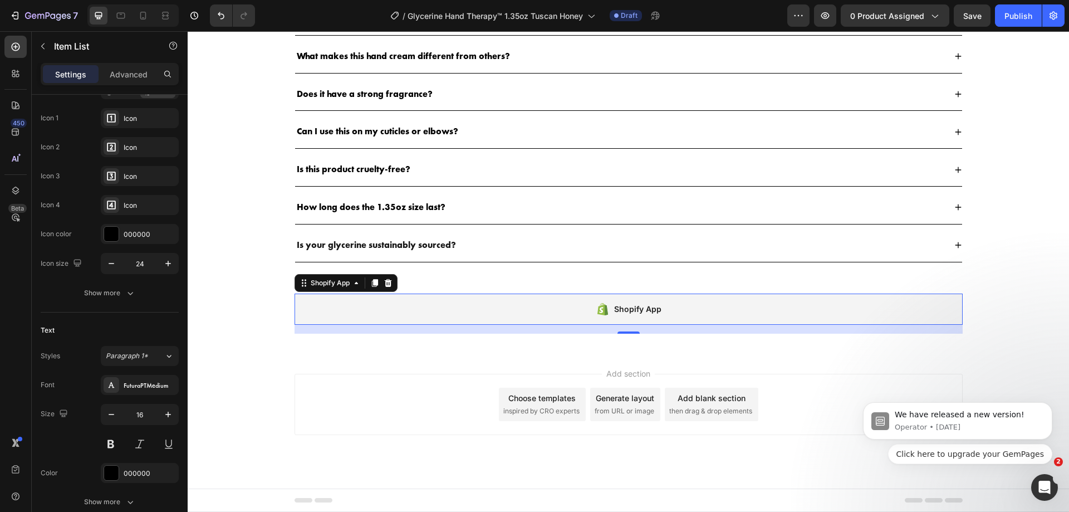
scroll to position [0, 0]
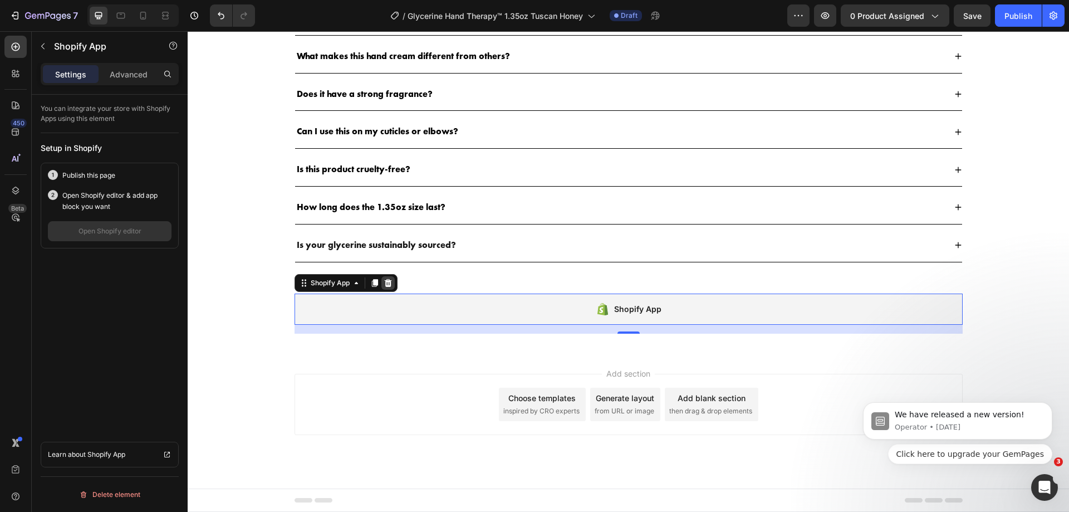
click at [386, 279] on icon at bounding box center [388, 282] width 9 height 9
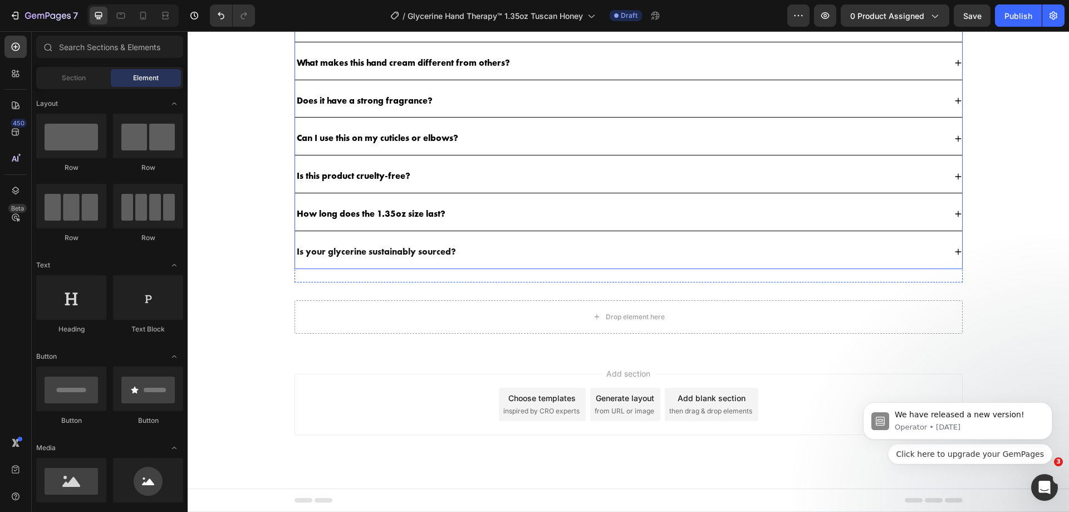
scroll to position [2167, 0]
click at [12, 70] on icon at bounding box center [15, 73] width 11 height 11
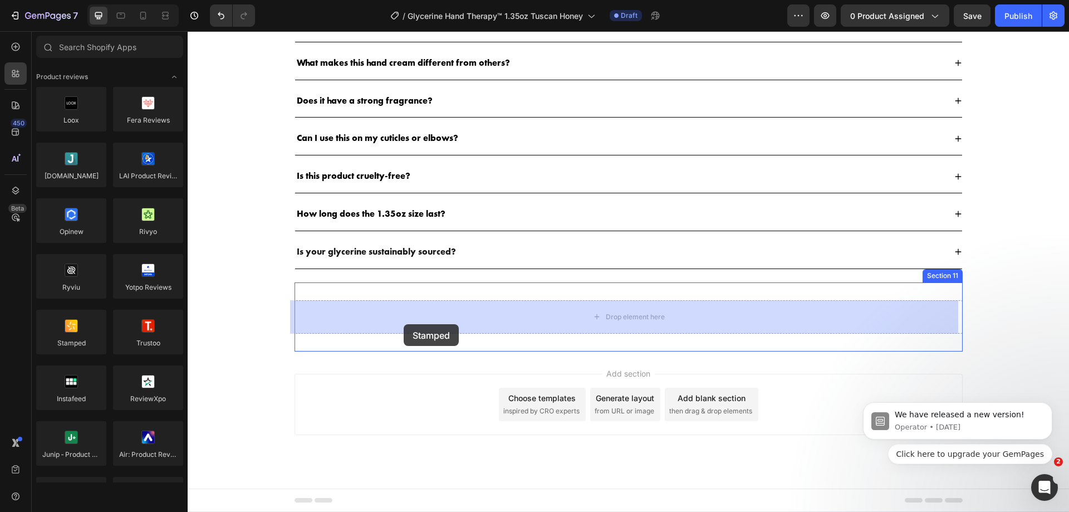
drag, startPoint x: 247, startPoint y: 372, endPoint x: 404, endPoint y: 324, distance: 163.8
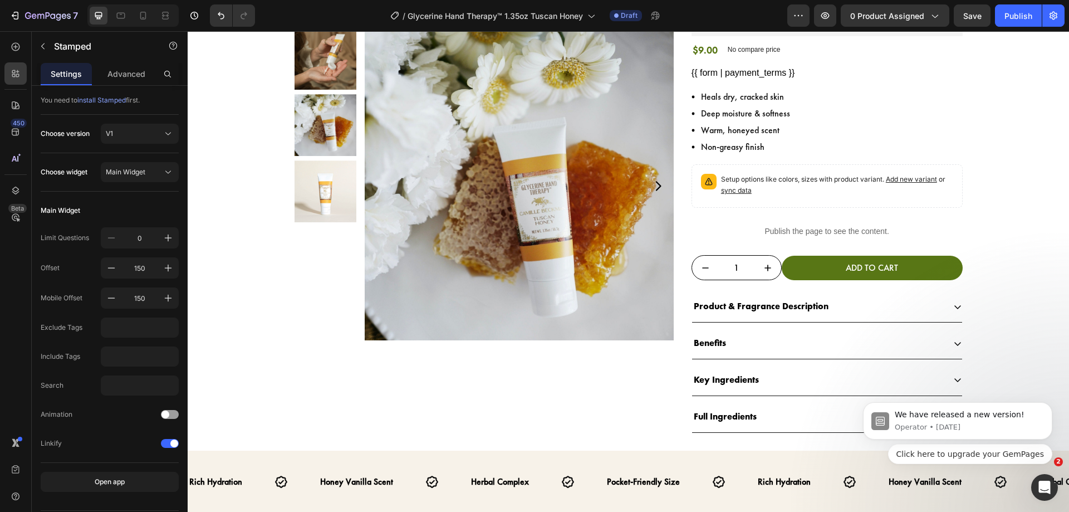
scroll to position [0, 0]
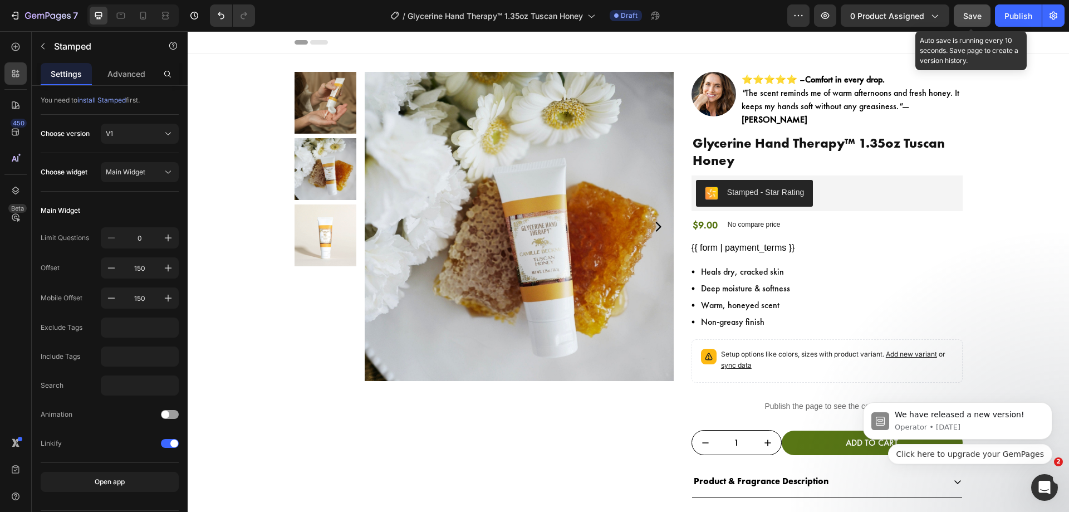
click at [975, 19] on span "Save" at bounding box center [972, 15] width 18 height 9
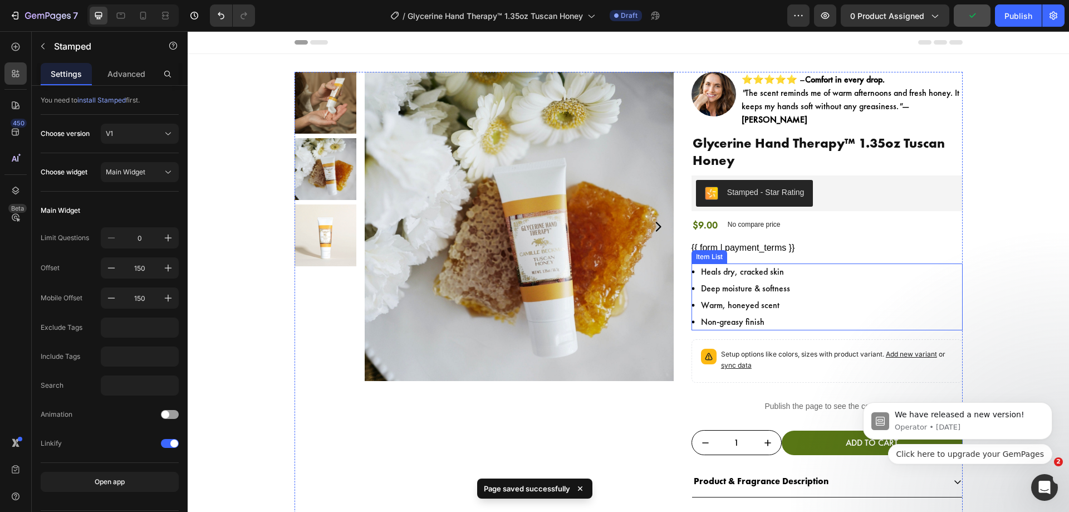
click at [872, 283] on div "Heals dry, cracked skin Deep moisture & softness Warm, honeyed scent Non-greasy…" at bounding box center [826, 296] width 271 height 67
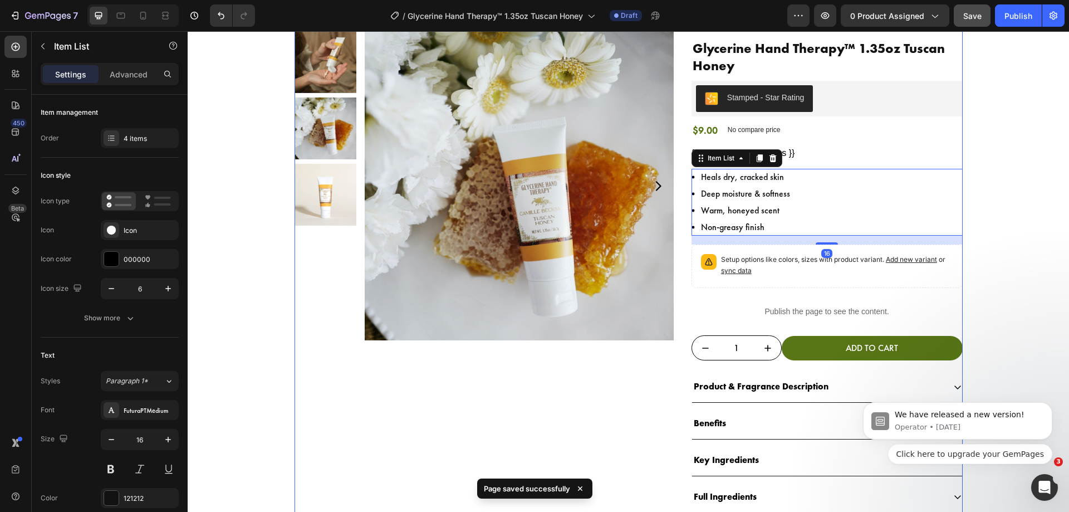
scroll to position [95, 0]
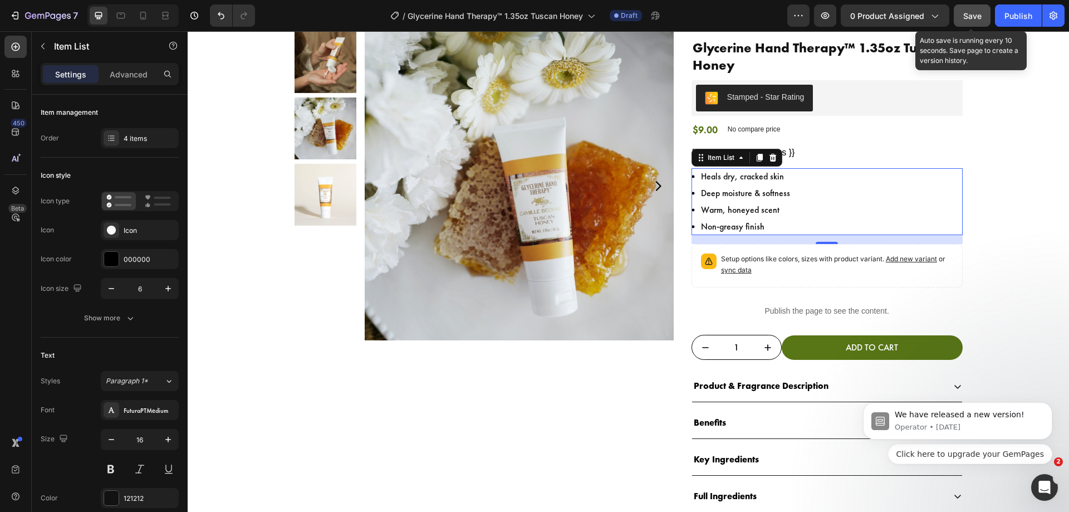
click at [977, 9] on button "Save" at bounding box center [972, 15] width 37 height 22
click at [971, 16] on span "Save" at bounding box center [972, 15] width 18 height 9
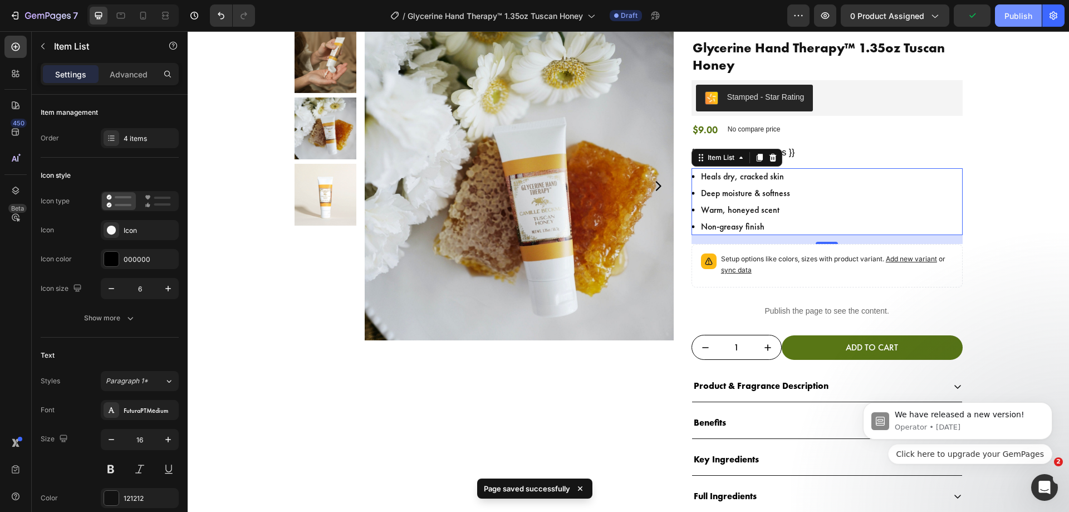
click at [1017, 16] on div "Publish" at bounding box center [1018, 16] width 28 height 12
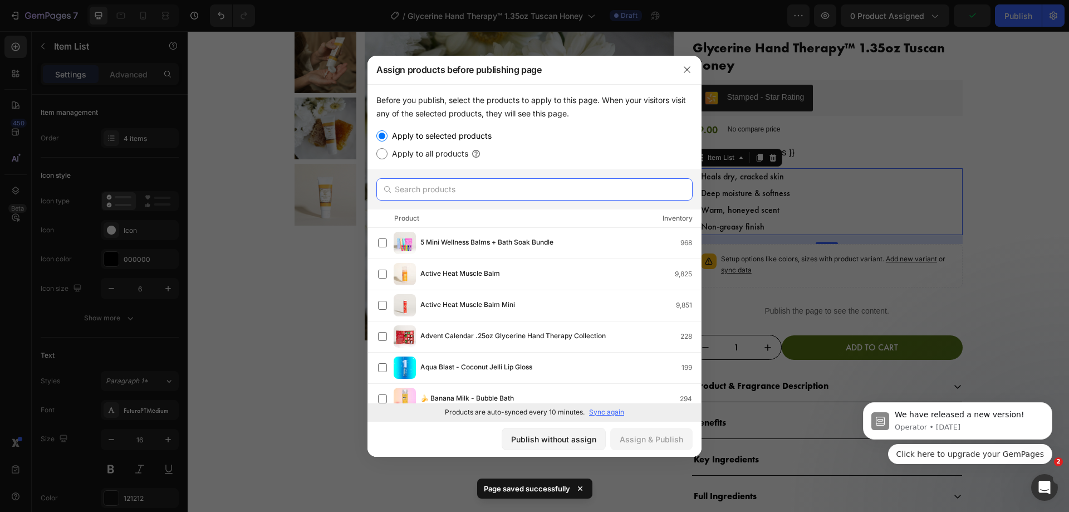
click at [572, 190] on input "text" at bounding box center [534, 189] width 316 height 22
paste input "Glycerine Hand Therapy™ 1.35oz Tuscan Honey"
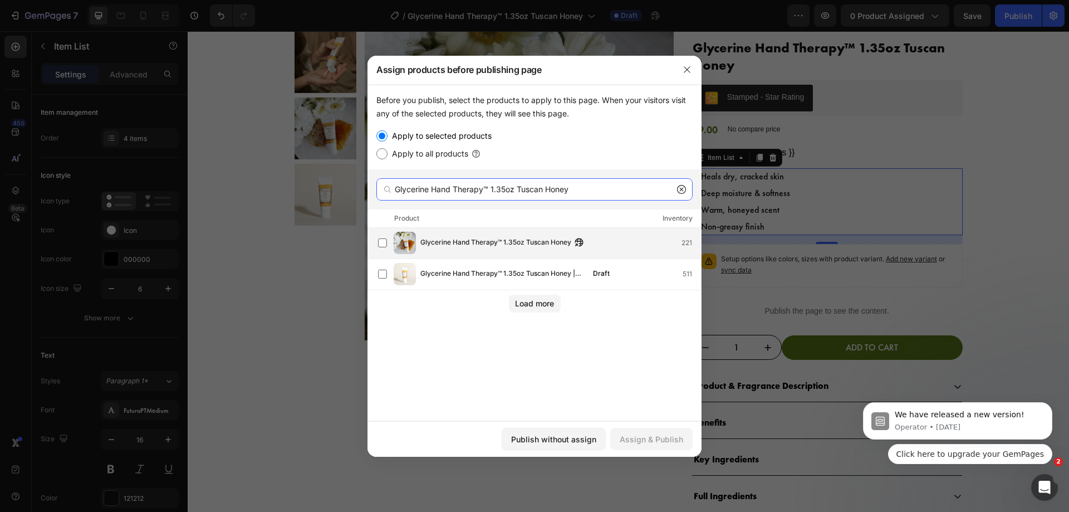
type input "Glycerine Hand Therapy™ 1.35oz Tuscan Honey"
click at [507, 243] on span "Glycerine Hand Therapy™ 1.35oz Tuscan Honey" at bounding box center [495, 243] width 151 height 12
click at [654, 438] on div "Assign & Publish" at bounding box center [651, 439] width 63 height 12
